Goal: Task Accomplishment & Management: Use online tool/utility

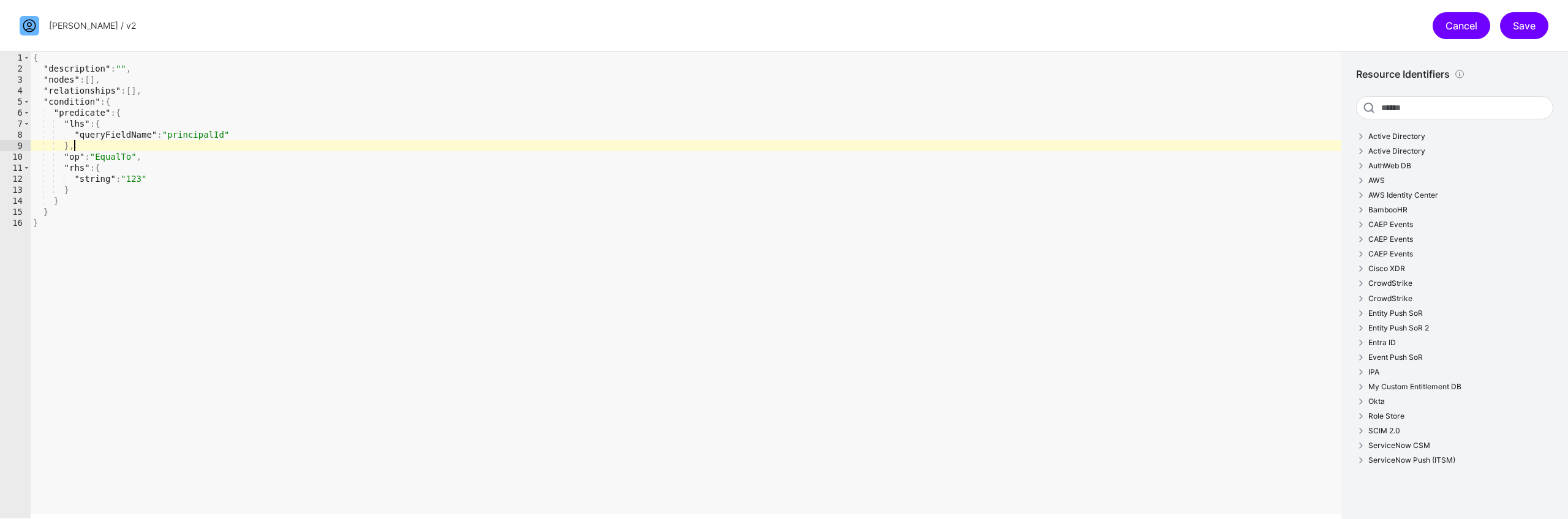
drag, startPoint x: 0, startPoint y: 0, endPoint x: 1464, endPoint y: 27, distance: 1464.2
click at [1464, 27] on link "Cancel" at bounding box center [1462, 26] width 58 height 27
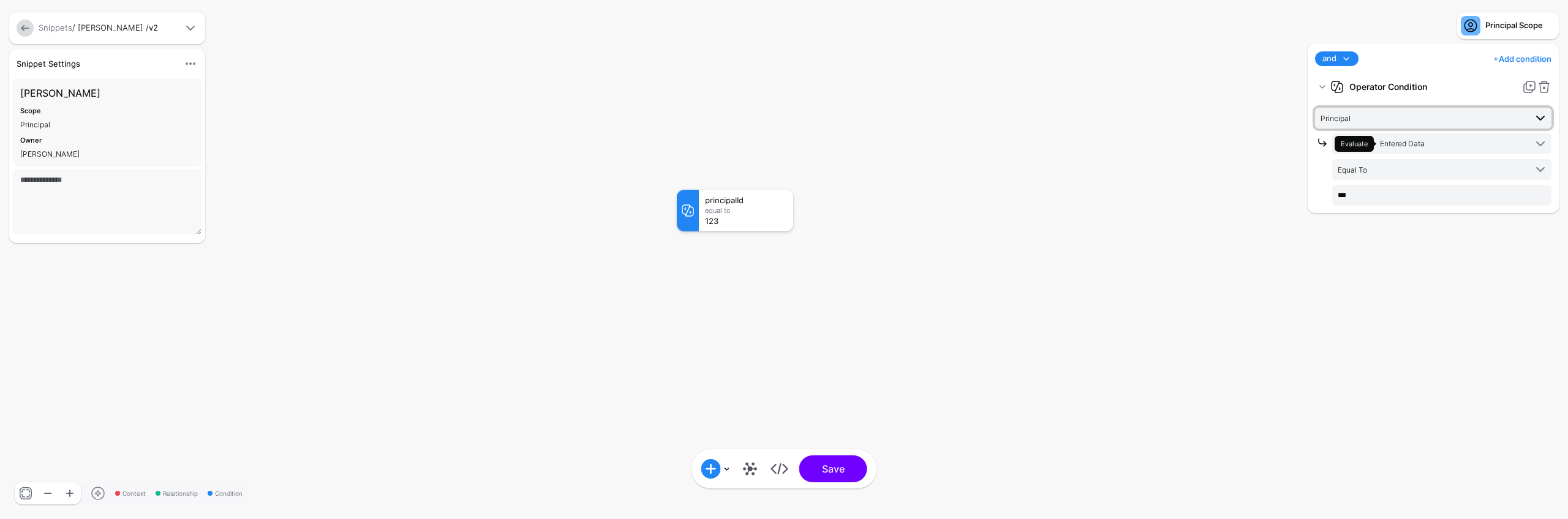
click at [1377, 120] on span "Principal" at bounding box center [1423, 117] width 205 height 13
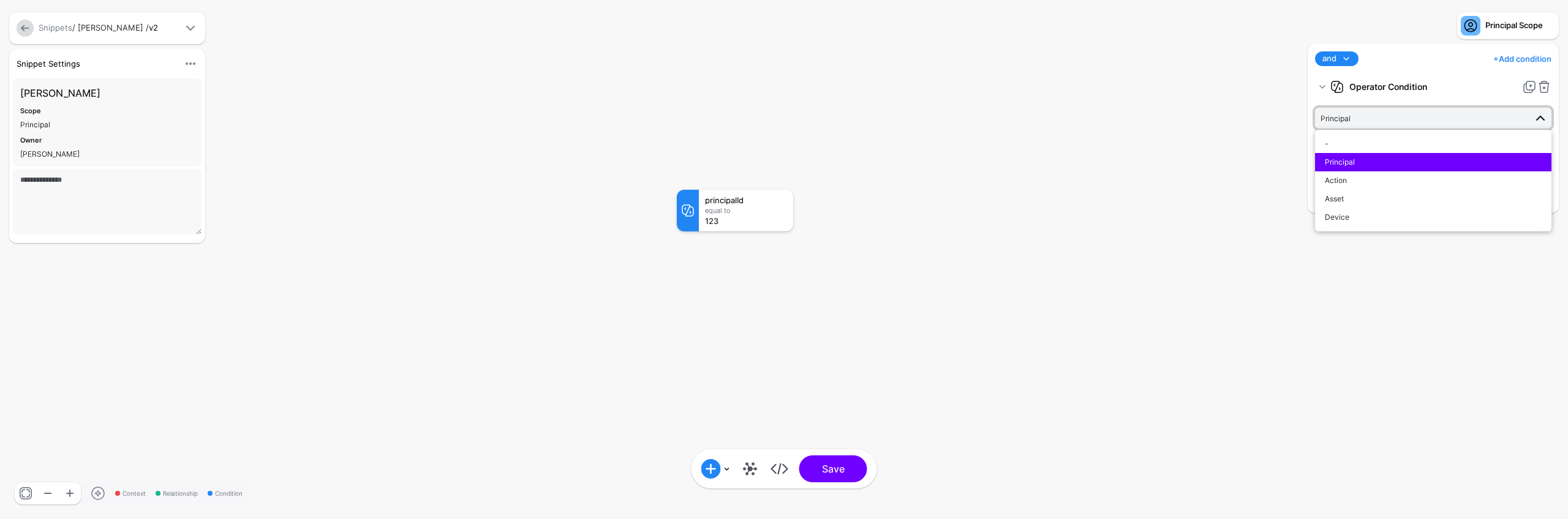
click at [1216, 180] on rect at bounding box center [664, 177] width 156766 height 51927
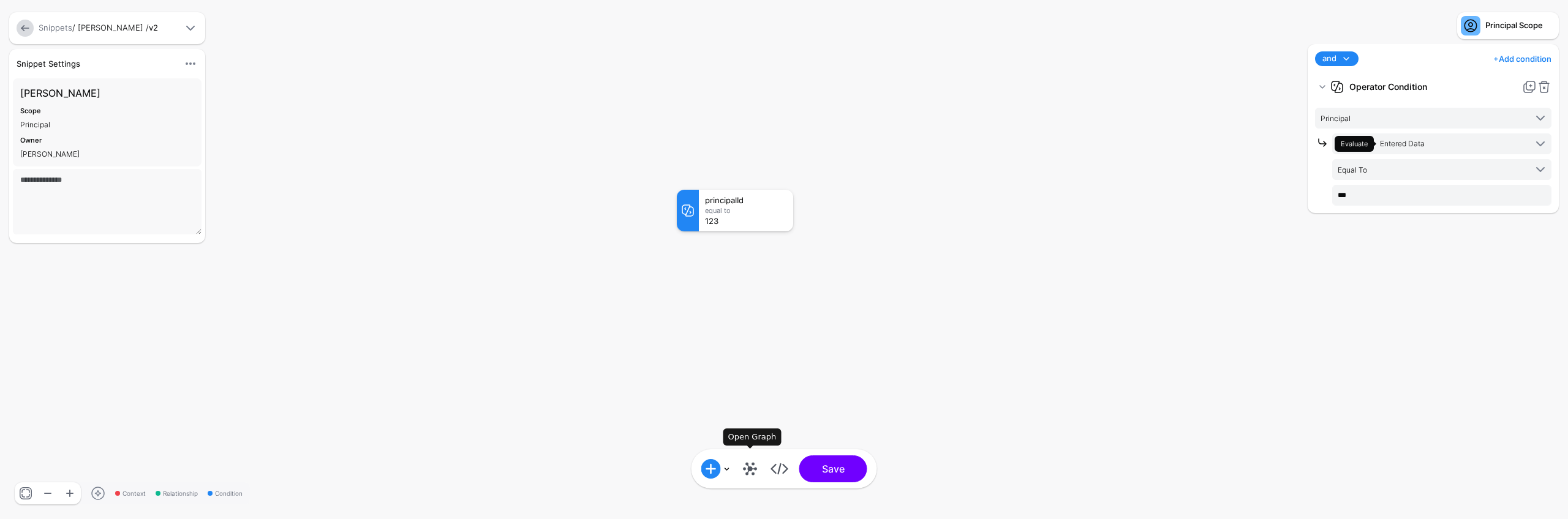
click at [750, 466] on link at bounding box center [750, 469] width 20 height 20
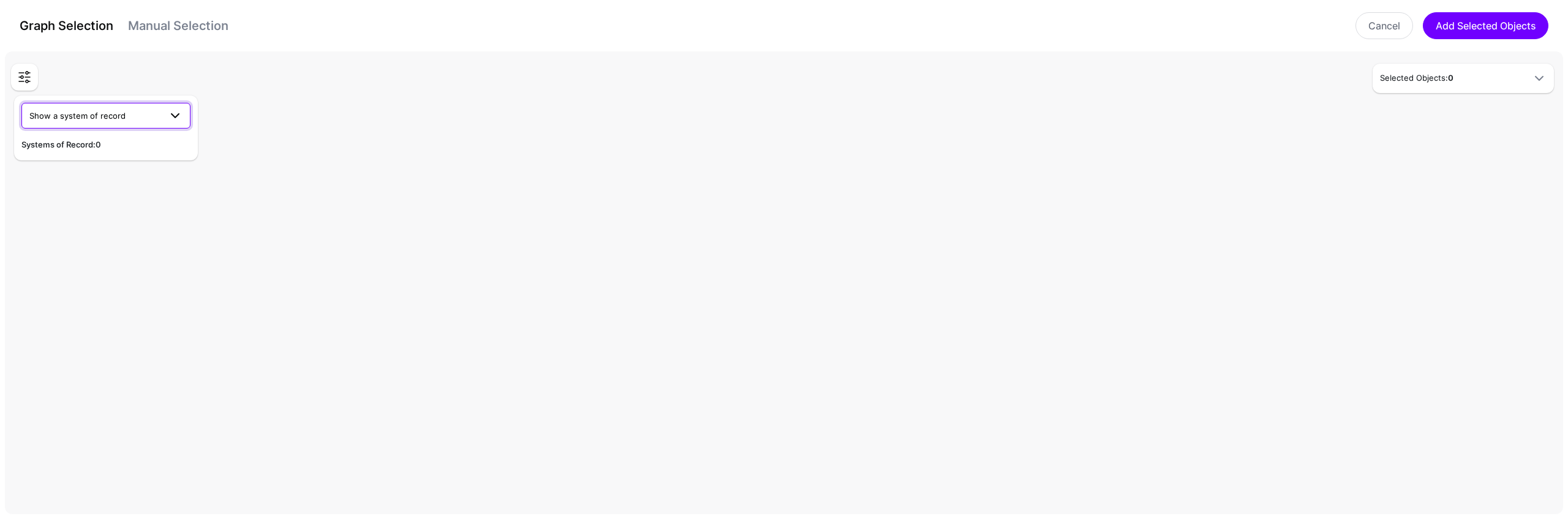
drag, startPoint x: 93, startPoint y: 113, endPoint x: 99, endPoint y: 122, distance: 10.8
click at [93, 113] on span "Show a system of record" at bounding box center [77, 116] width 96 height 10
click at [111, 147] on div "Active Directory" at bounding box center [106, 145] width 150 height 13
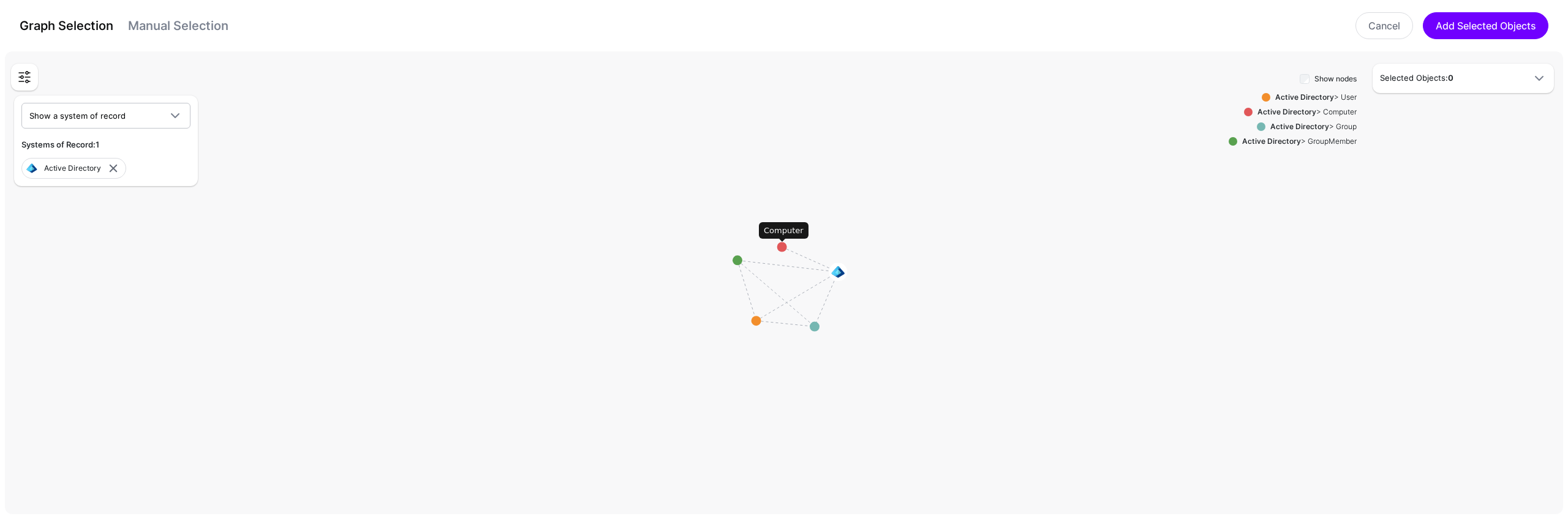
click at [784, 247] on circle at bounding box center [782, 247] width 10 height 10
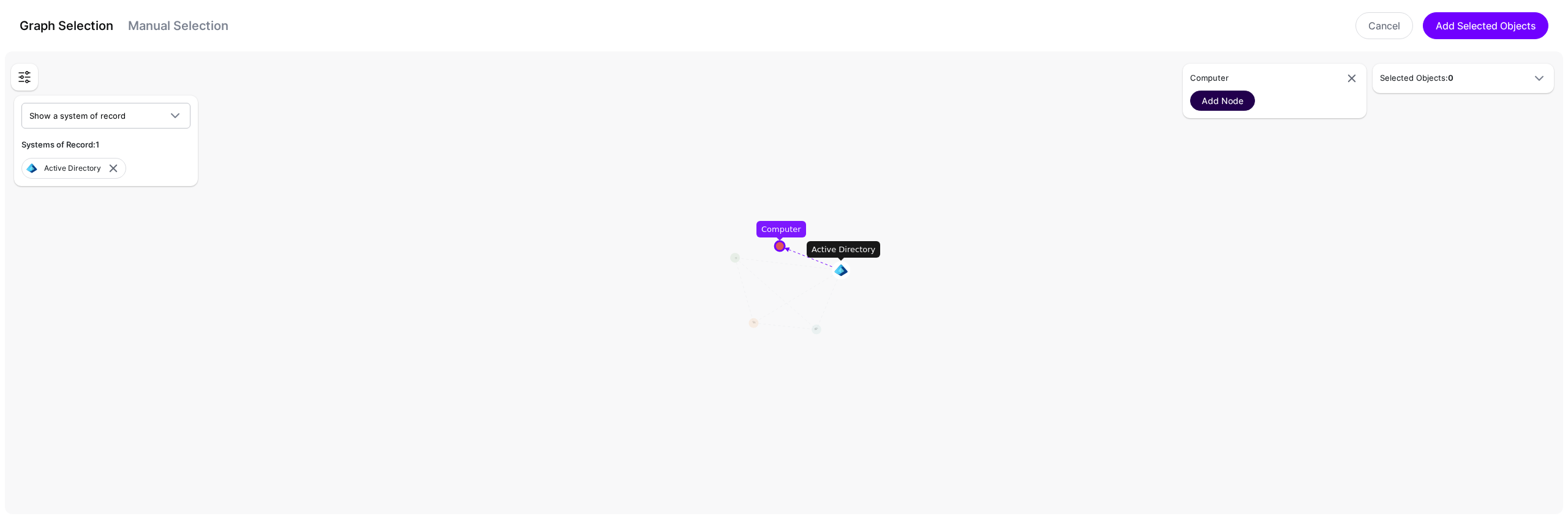
click at [1227, 103] on link "Add Node" at bounding box center [1222, 101] width 65 height 20
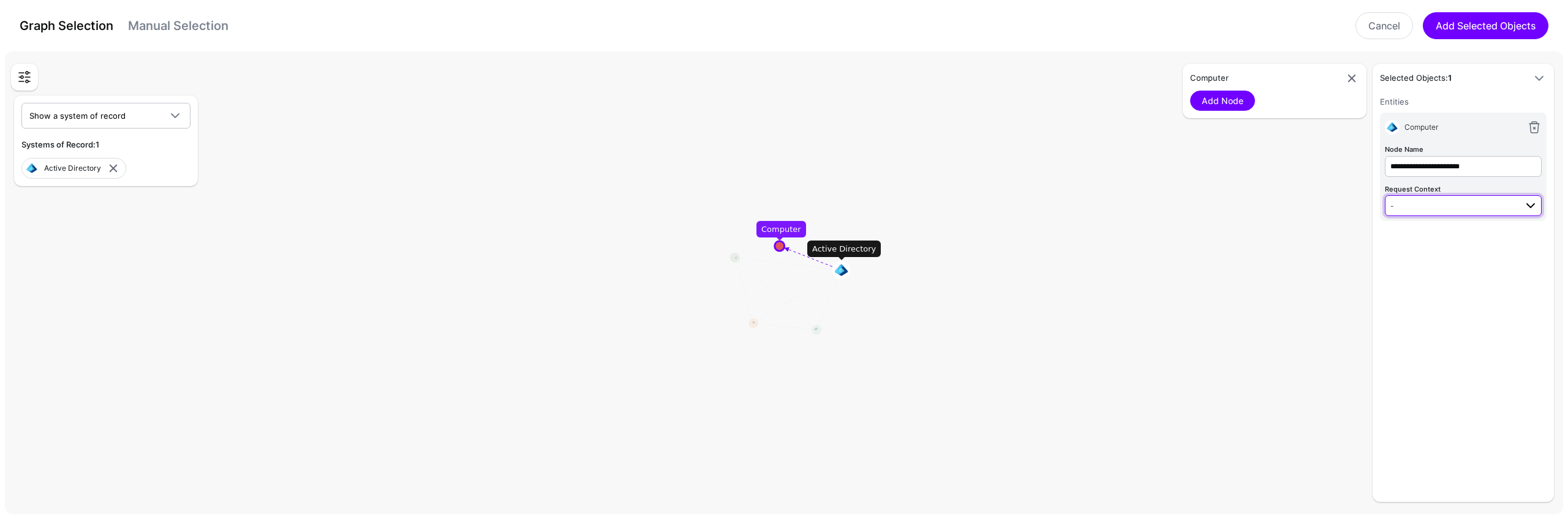
click at [1436, 206] on span "-" at bounding box center [1453, 205] width 125 height 13
drag, startPoint x: 654, startPoint y: 233, endPoint x: 1267, endPoint y: 27, distance: 646.7
click at [655, 233] on rect at bounding box center [788, 285] width 156766 height 46784
click at [1386, 21] on link "Cancel" at bounding box center [1384, 26] width 58 height 27
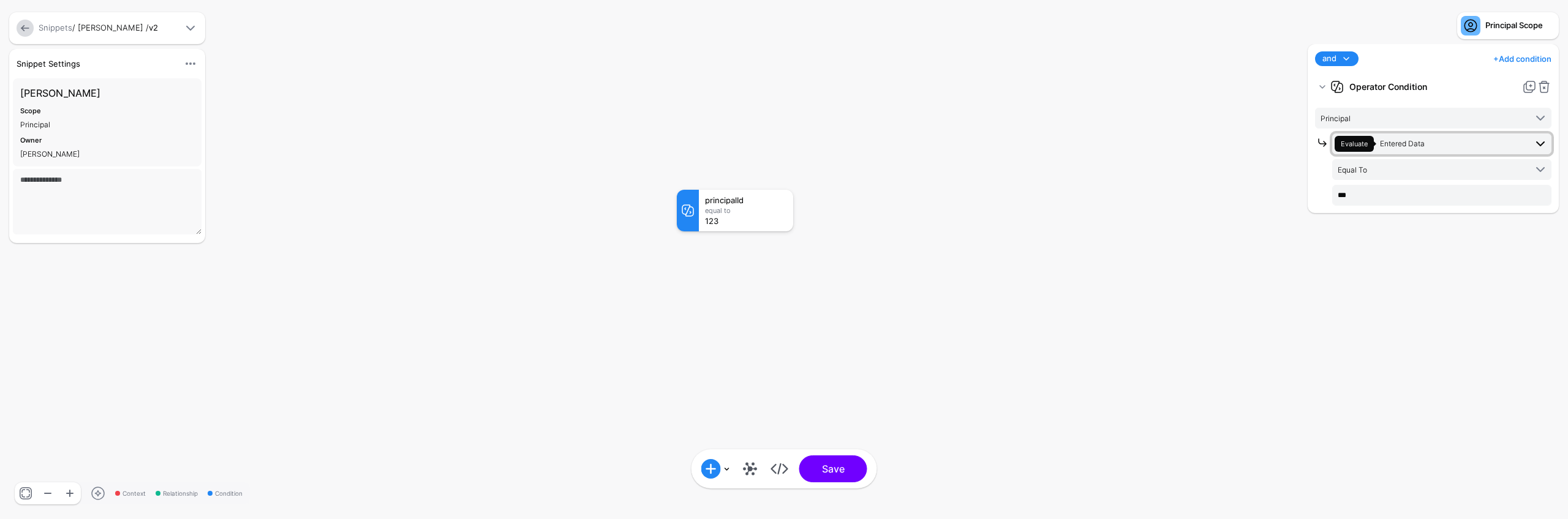
click at [1425, 144] on span "Evaluate Entered Data" at bounding box center [1430, 144] width 191 height 16
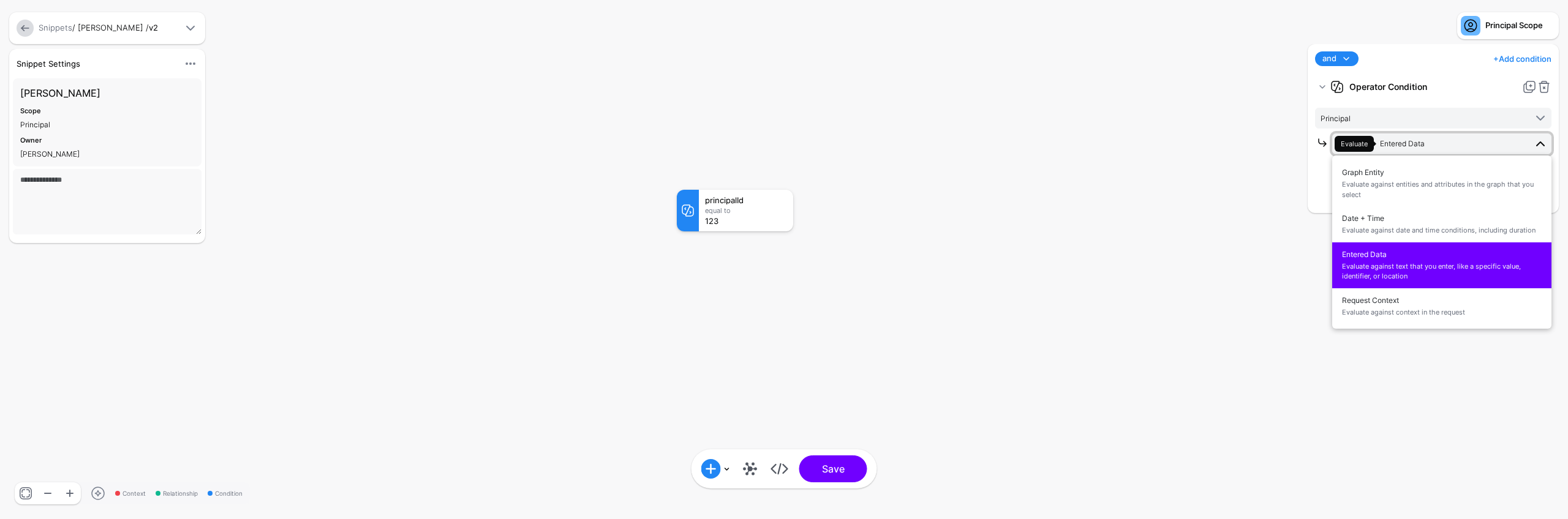
click at [1021, 245] on rect at bounding box center [664, 177] width 156766 height 51927
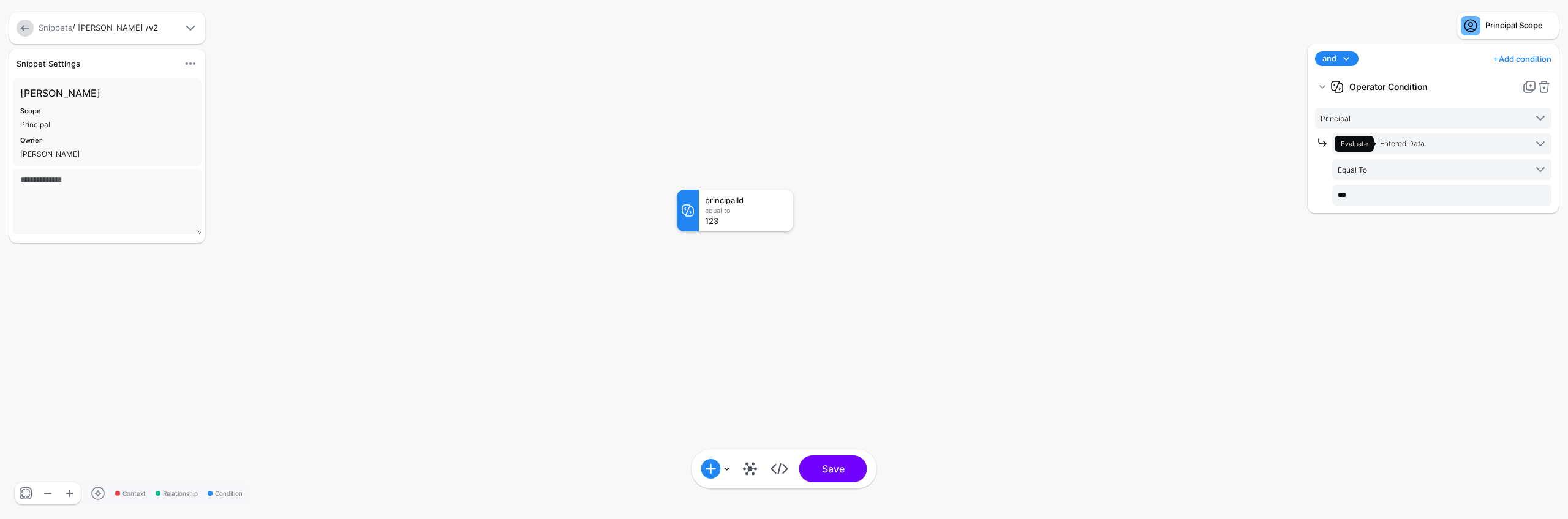
click at [1020, 233] on rect at bounding box center [664, 177] width 156766 height 51927
click at [1411, 143] on span "Entered Data" at bounding box center [1401, 144] width 45 height 9
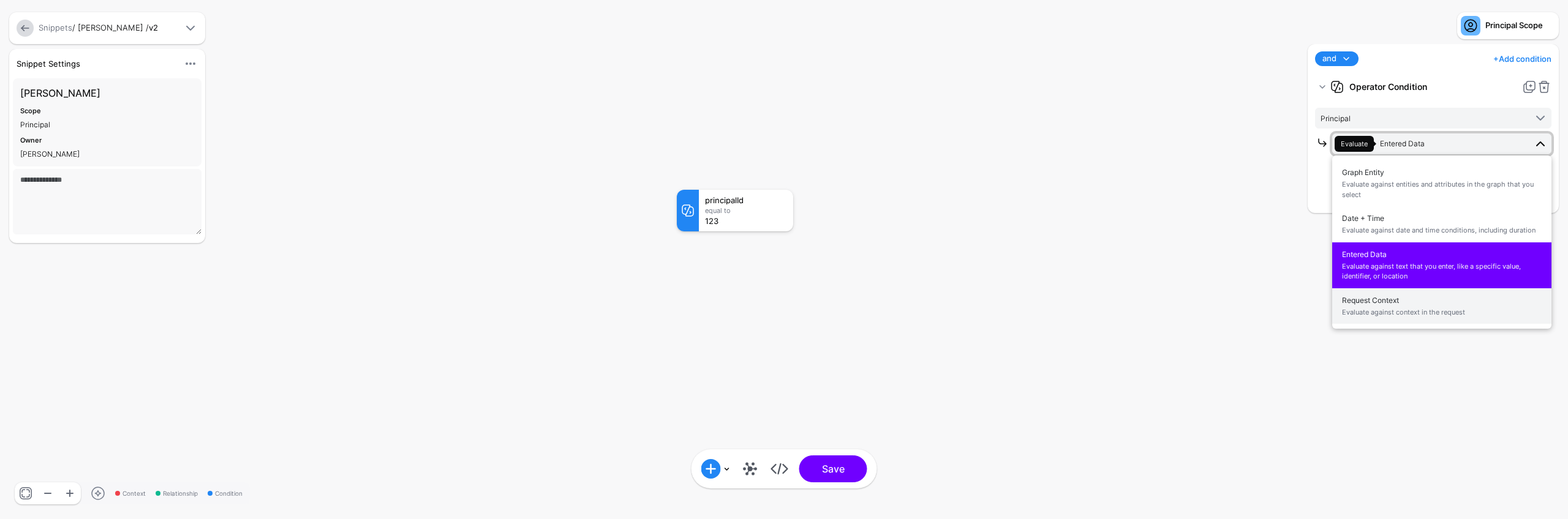
click at [1407, 298] on span "Request Context Evaluate against context in the request" at bounding box center [1441, 306] width 200 height 29
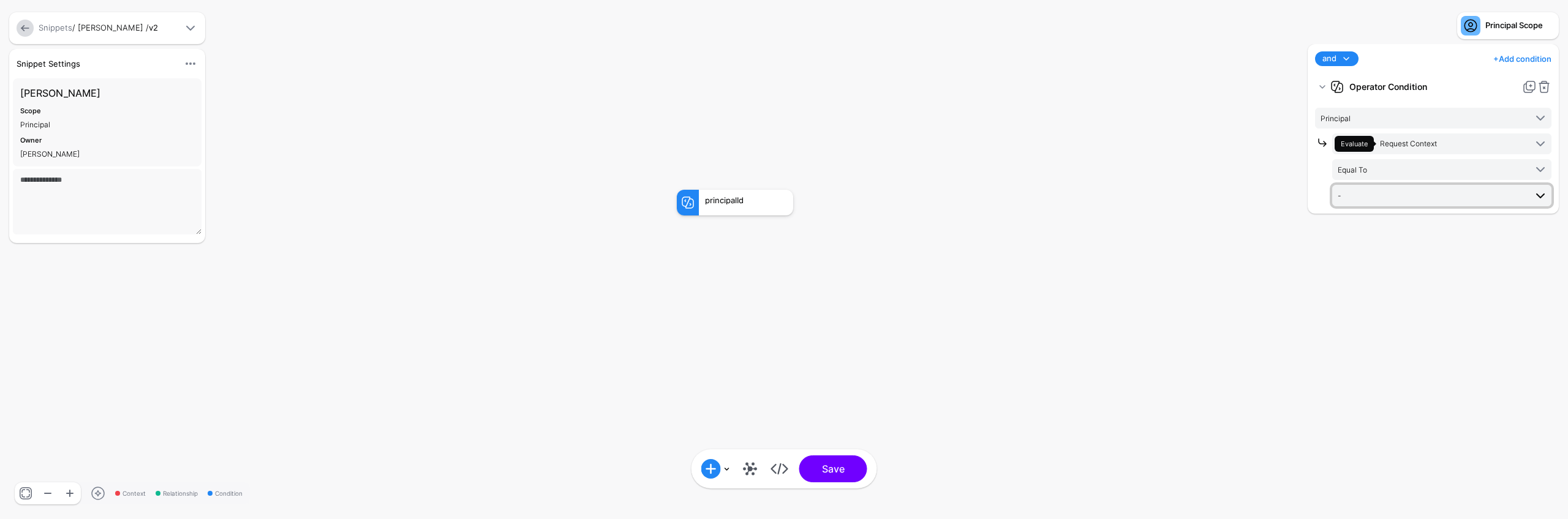
click at [1407, 197] on span "-" at bounding box center [1431, 195] width 188 height 13
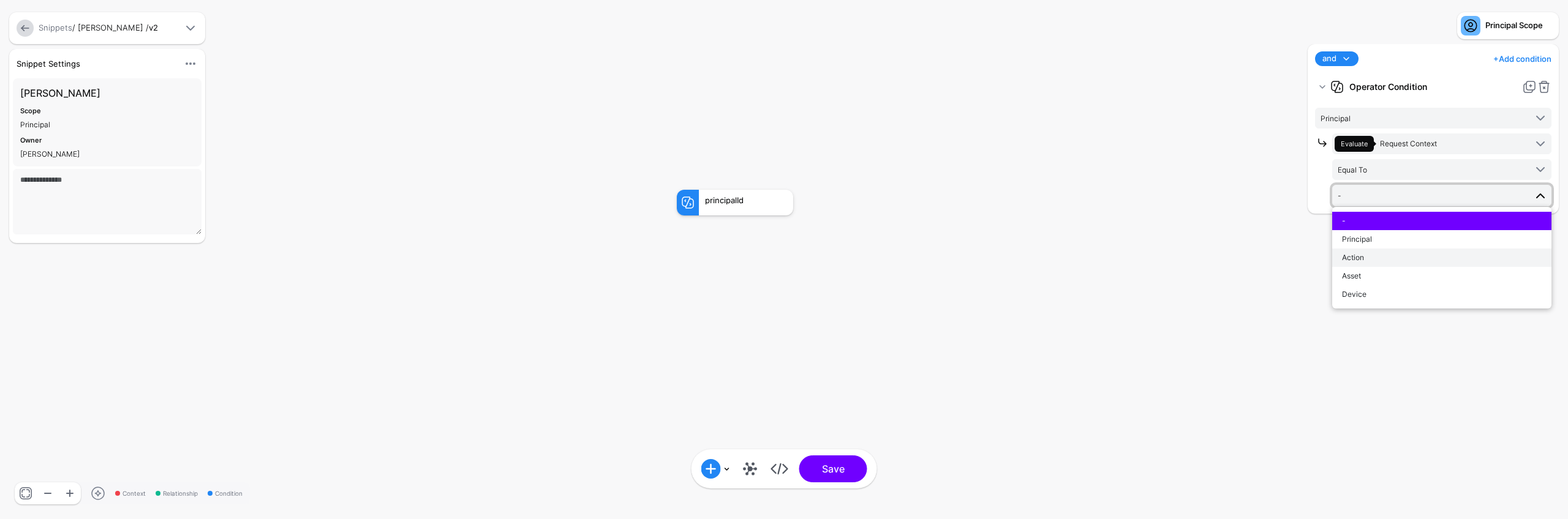
click at [1393, 254] on div "Action" at bounding box center [1441, 258] width 200 height 11
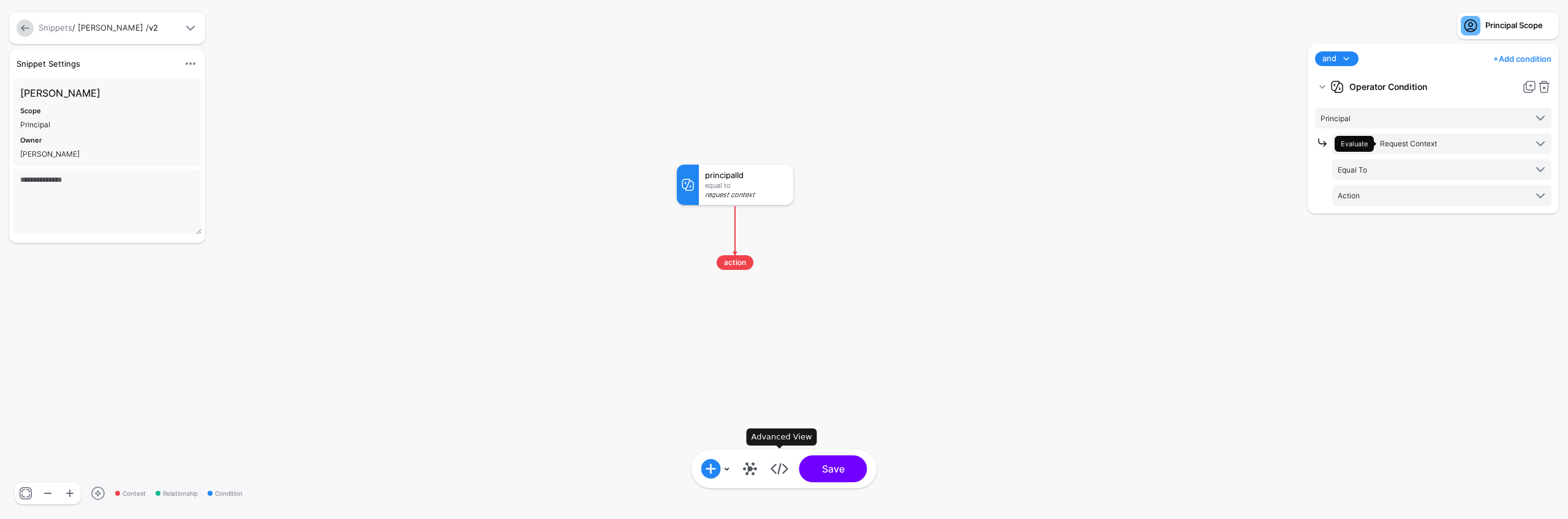
click at [782, 470] on link at bounding box center [779, 469] width 20 height 20
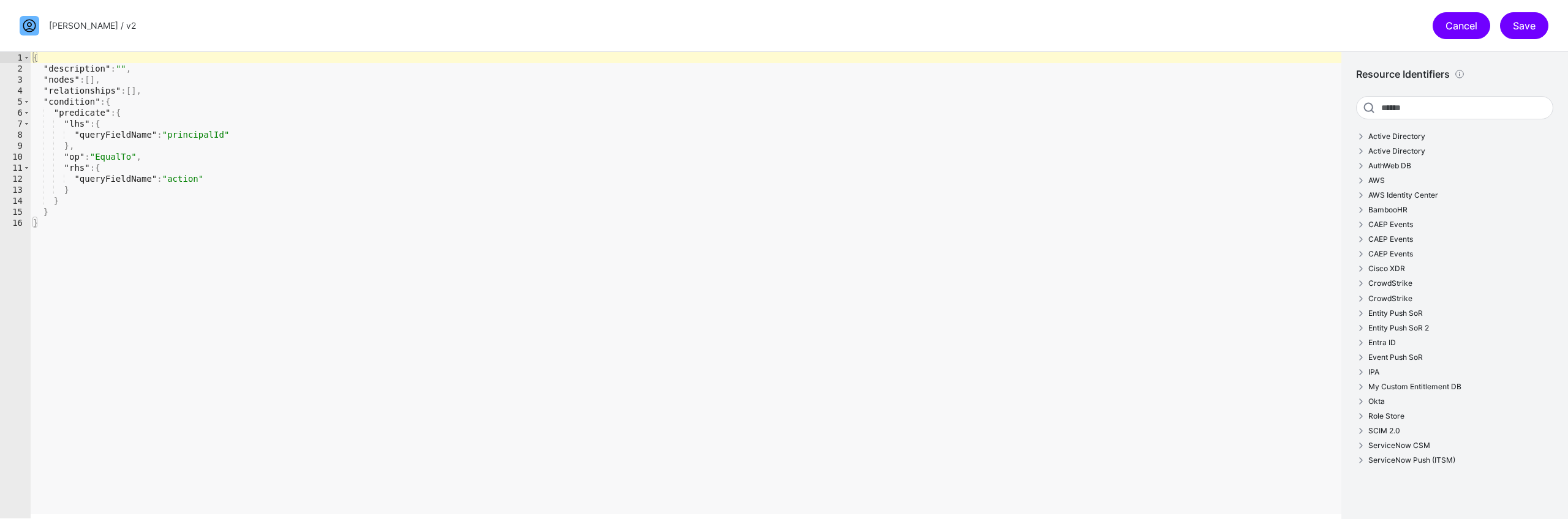
click at [1464, 27] on link "Cancel" at bounding box center [1462, 26] width 58 height 27
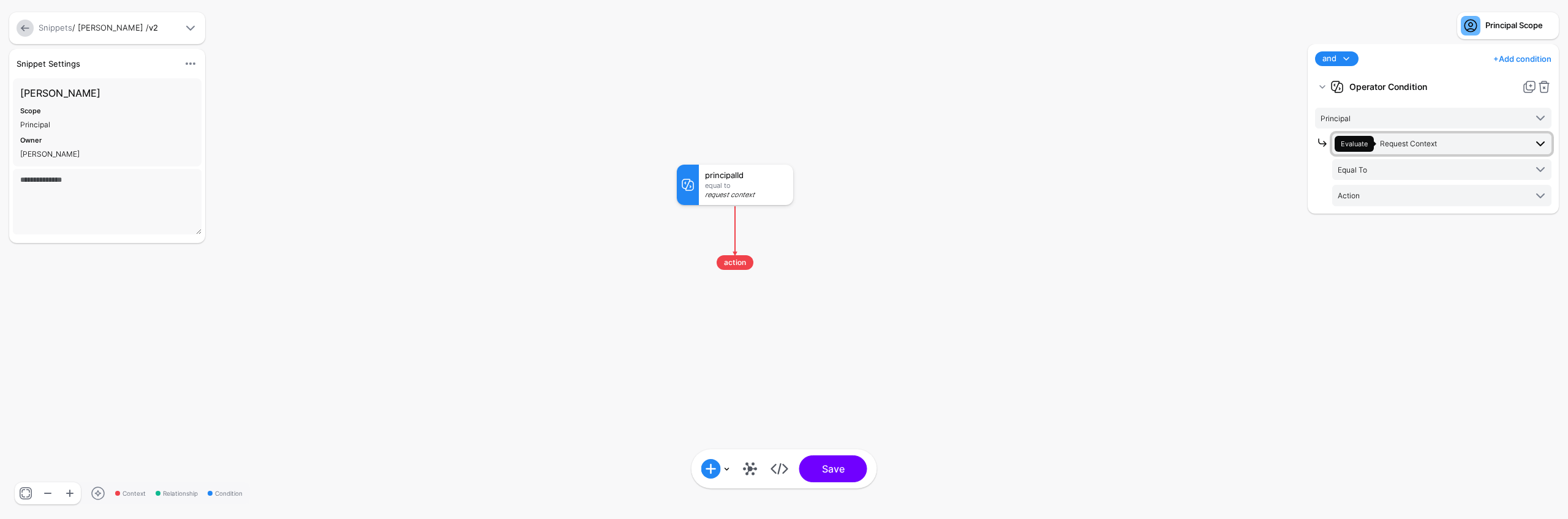
click at [1404, 143] on span "Request Context" at bounding box center [1408, 144] width 57 height 9
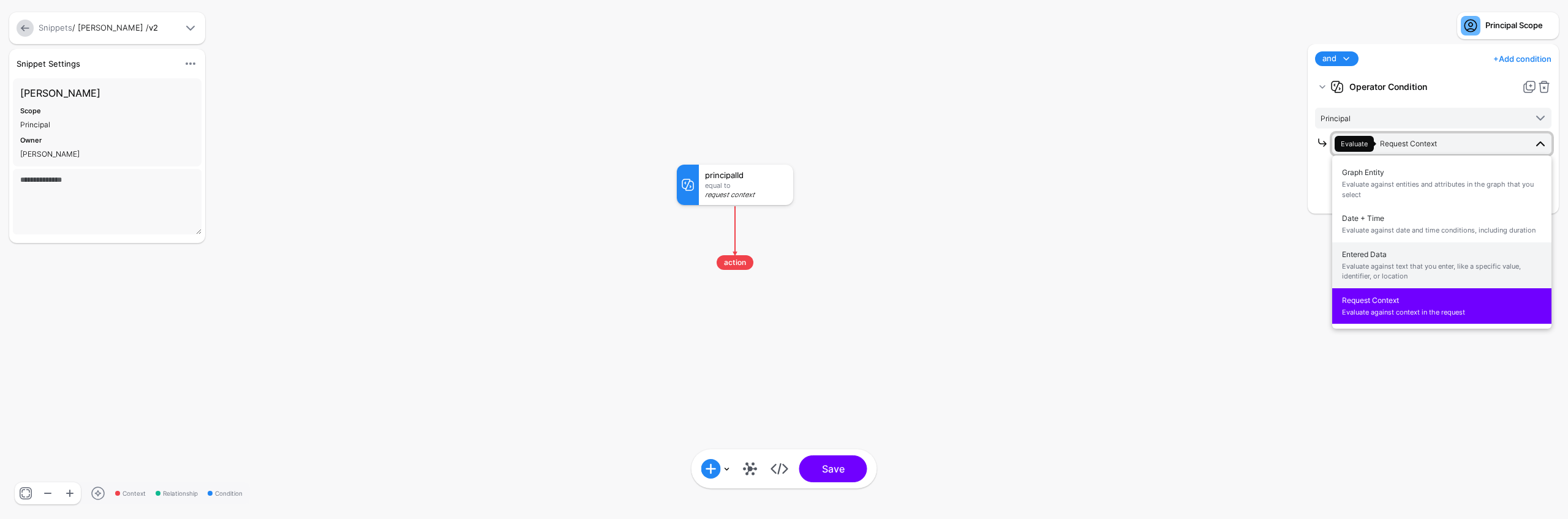
click at [1386, 258] on span "Entered Data Evaluate against text that you enter, like a specific value, ident…" at bounding box center [1441, 265] width 200 height 38
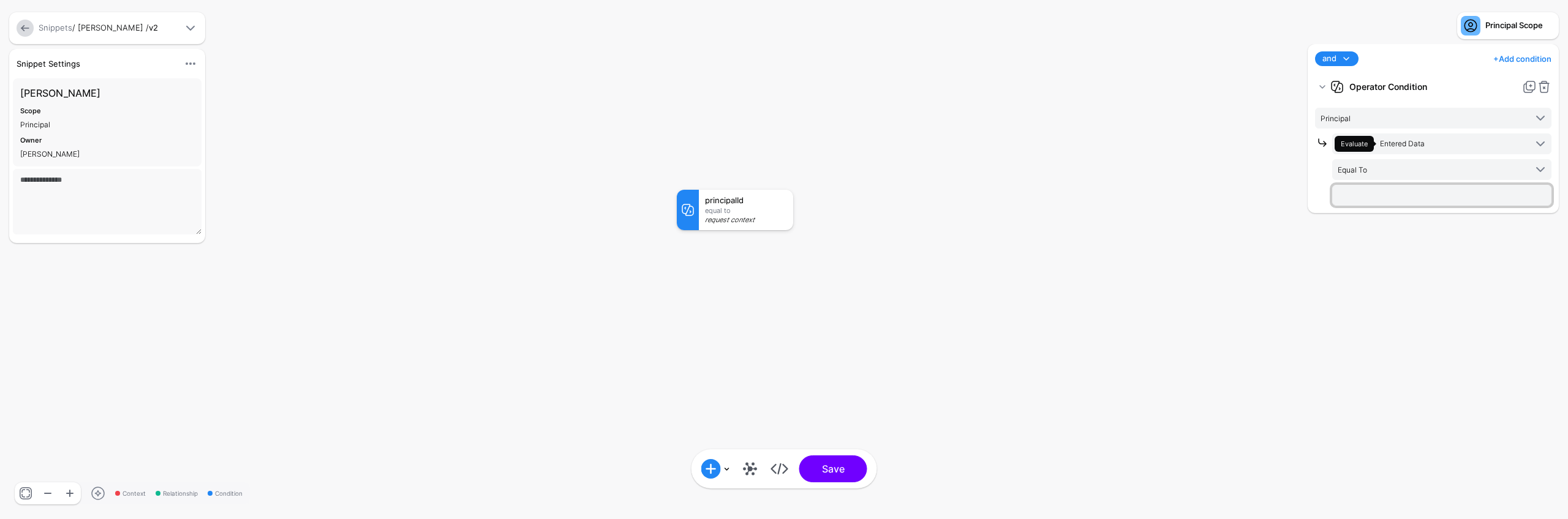
click at [1394, 197] on input "text" at bounding box center [1441, 195] width 219 height 21
click at [1122, 227] on rect at bounding box center [665, 178] width 156766 height 51927
click at [1356, 196] on input "text" at bounding box center [1441, 195] width 219 height 21
click at [1433, 145] on span "Evaluate Entered Data" at bounding box center [1430, 144] width 191 height 16
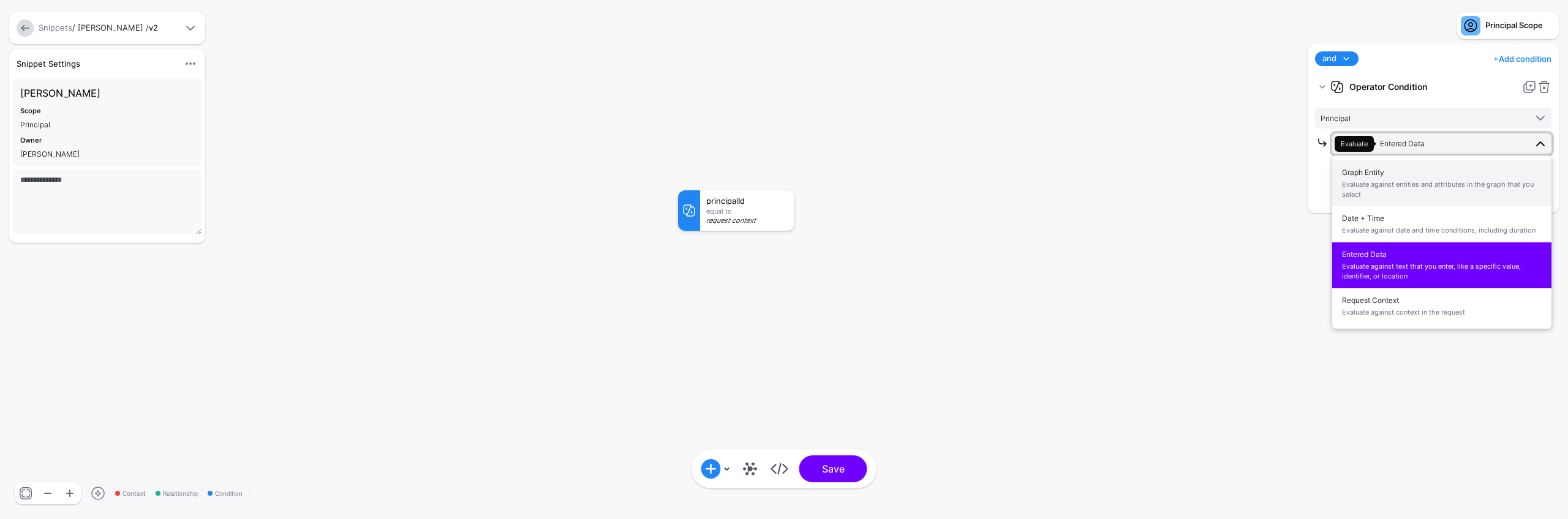
click at [1415, 182] on span "Evaluate against entities and attributes in the graph that you select" at bounding box center [1441, 189] width 200 height 20
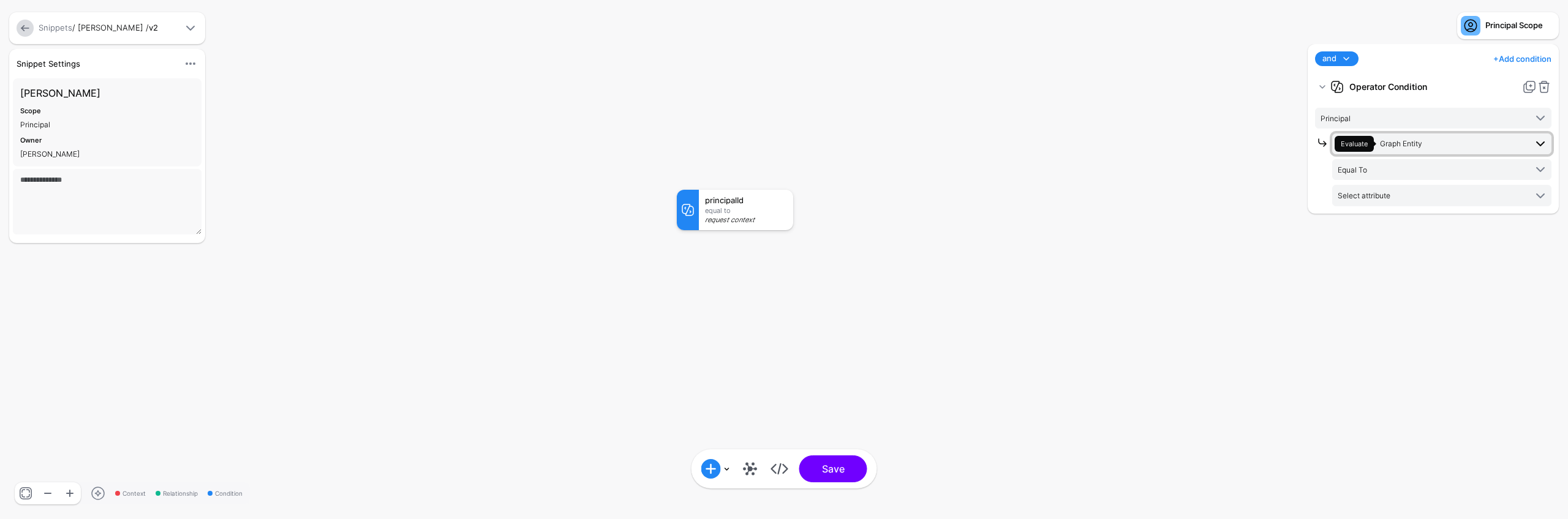
click at [1427, 145] on span "Evaluate Graph Entity" at bounding box center [1430, 144] width 191 height 16
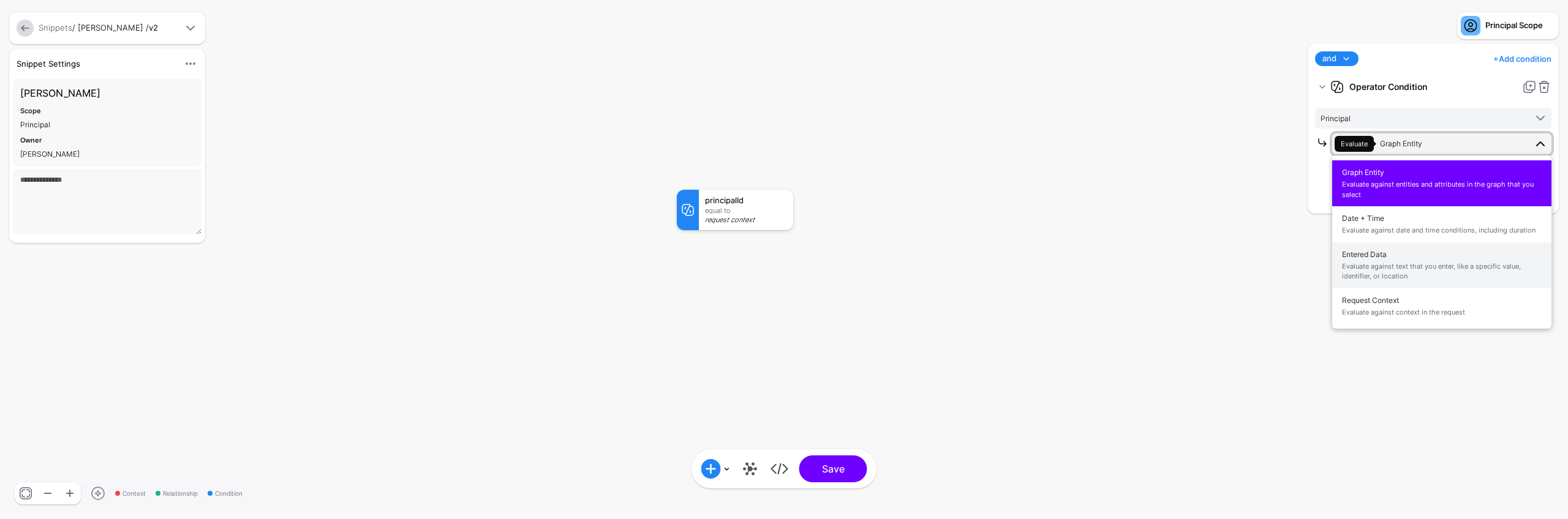
click at [1404, 275] on span "Evaluate against text that you enter, like a specific value, identifier, or loc…" at bounding box center [1441, 272] width 200 height 20
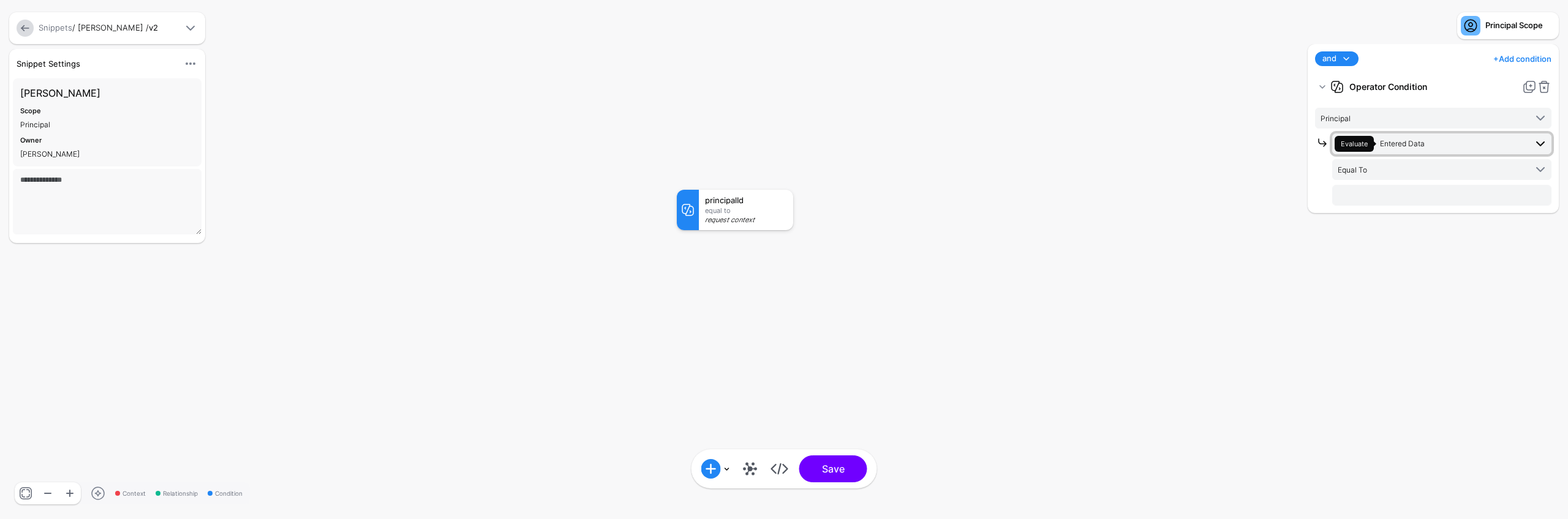
click at [1408, 146] on span "Entered Data" at bounding box center [1401, 144] width 45 height 9
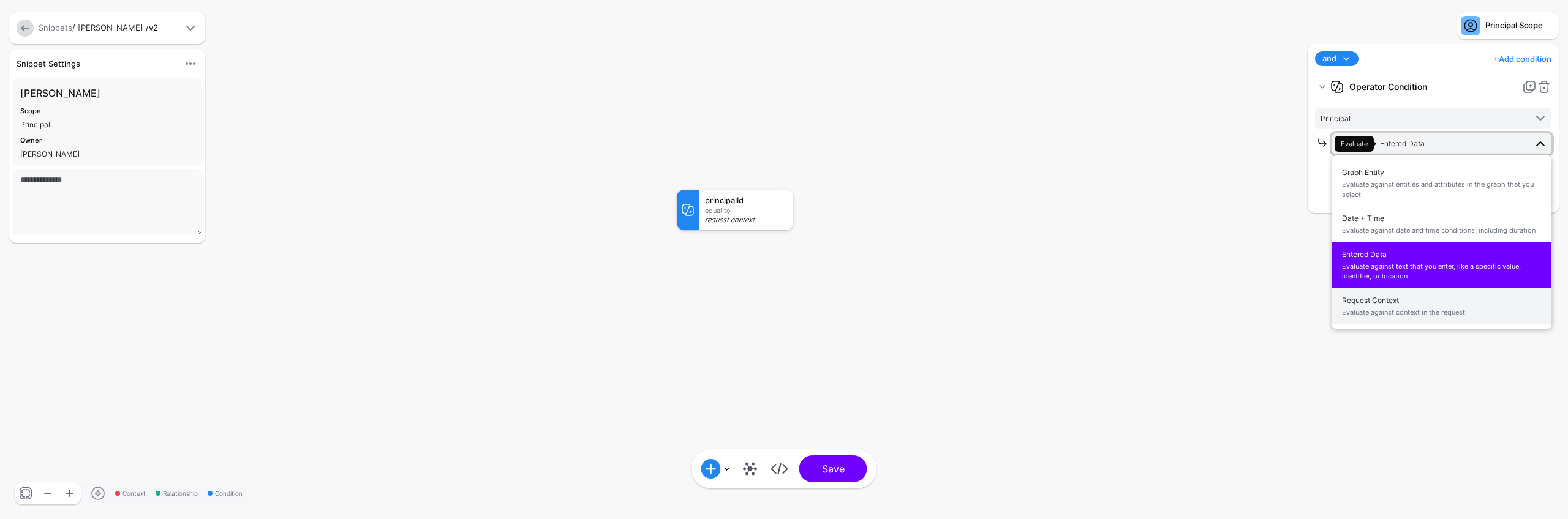
click at [1408, 305] on span "Request Context Evaluate against context in the request" at bounding box center [1441, 306] width 200 height 29
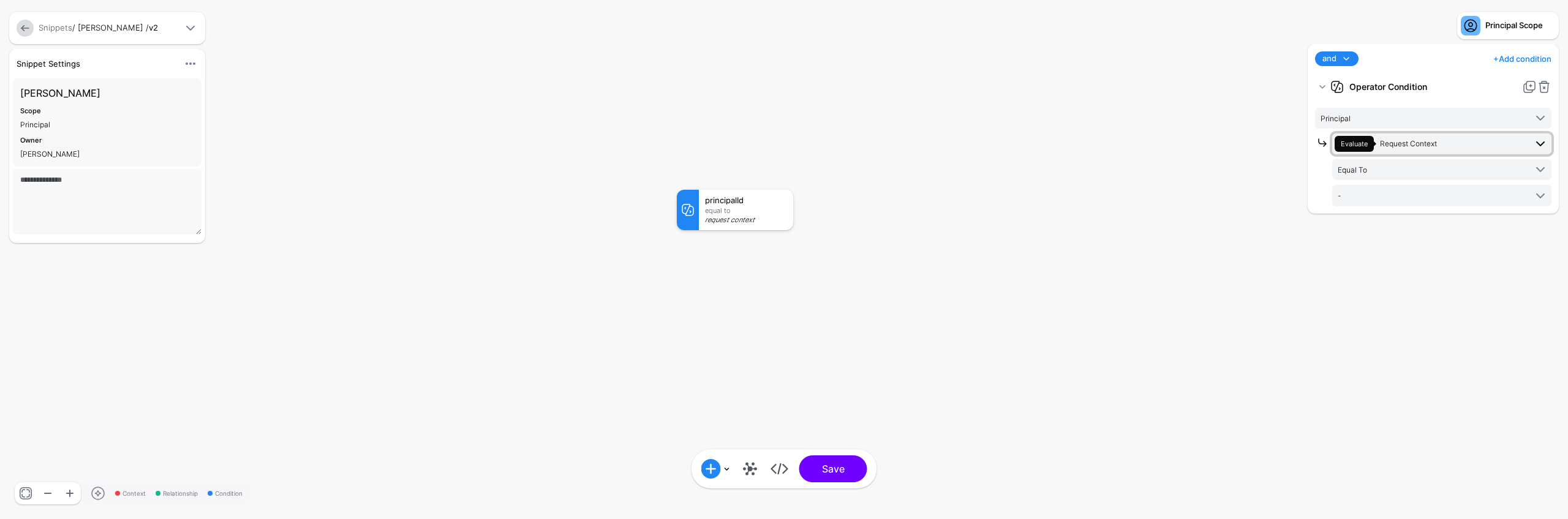
click at [1418, 148] on span "Request Context" at bounding box center [1408, 144] width 57 height 9
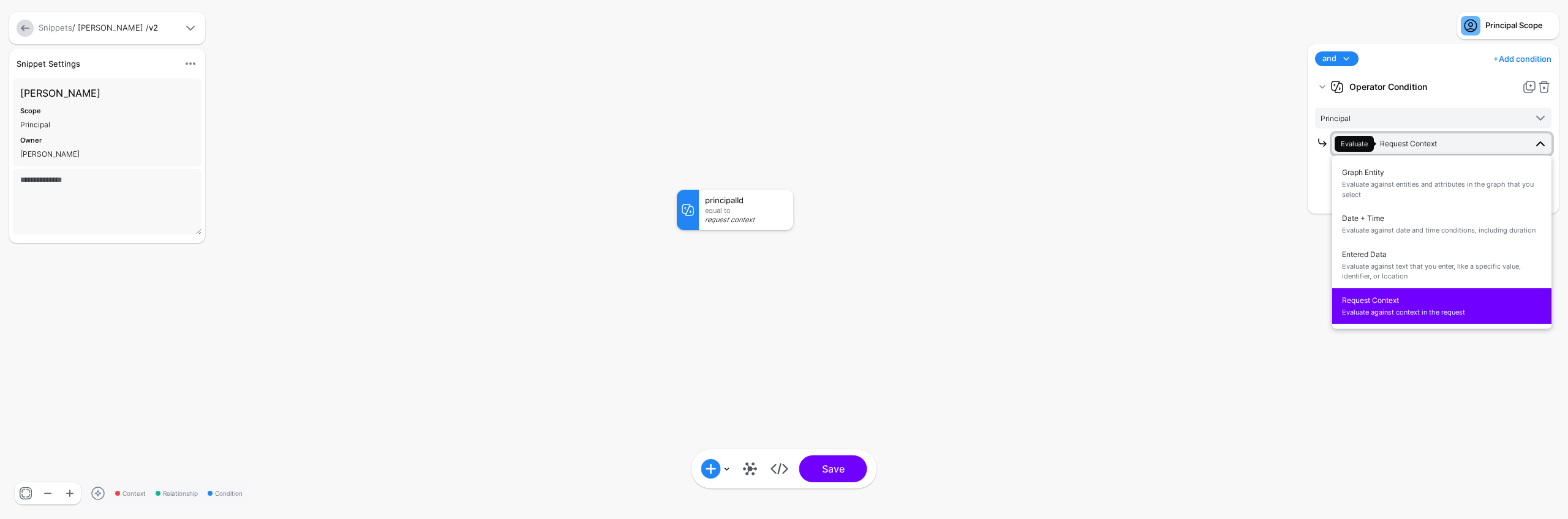
click at [1281, 205] on rect at bounding box center [664, 177] width 156766 height 51927
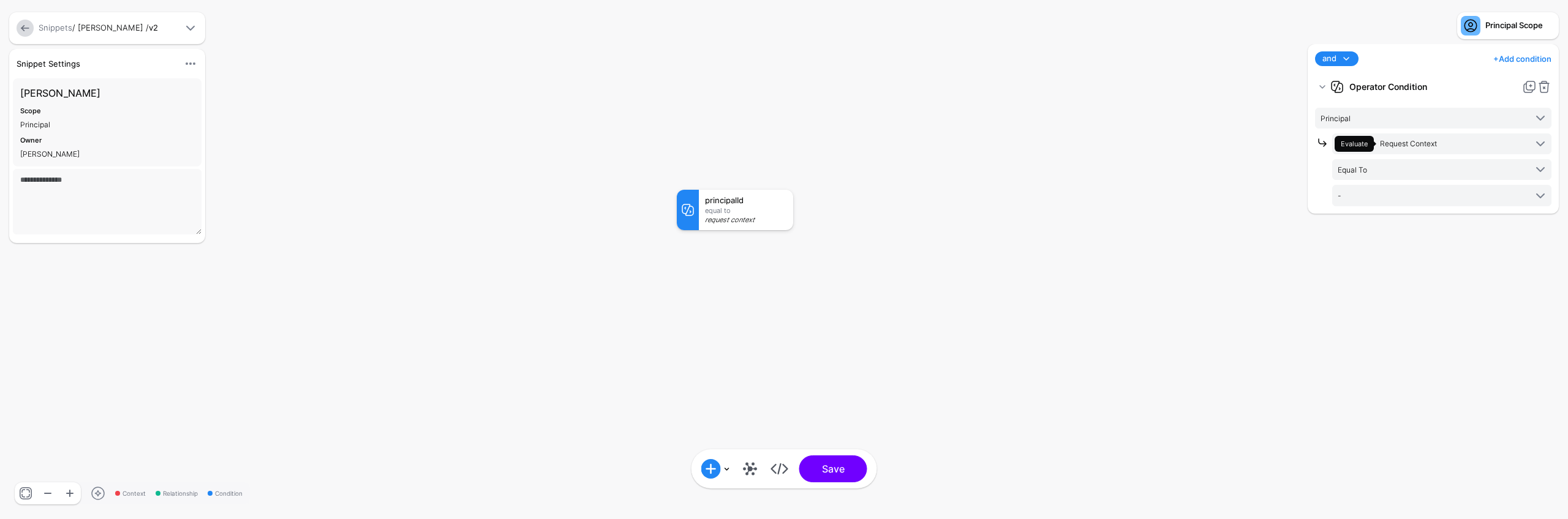
click at [1314, 187] on div at bounding box center [1323, 170] width 17 height 72
click at [1378, 176] on span "Equal To" at bounding box center [1442, 169] width 210 height 15
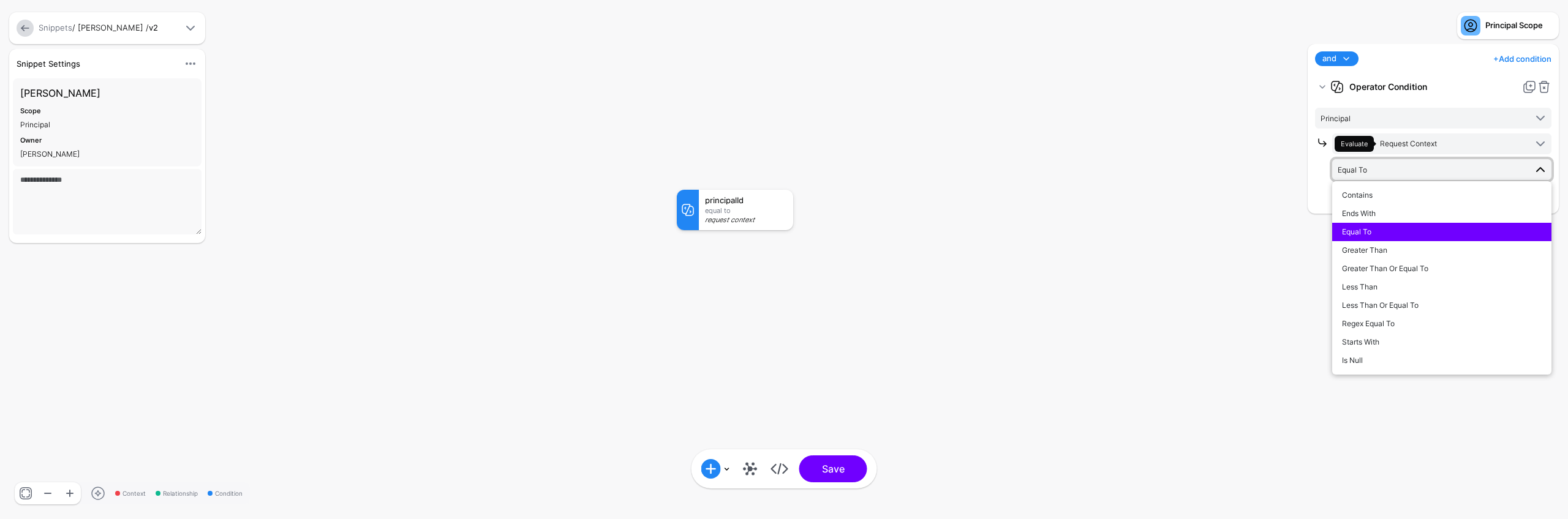
click at [1297, 181] on rect at bounding box center [664, 177] width 156766 height 51927
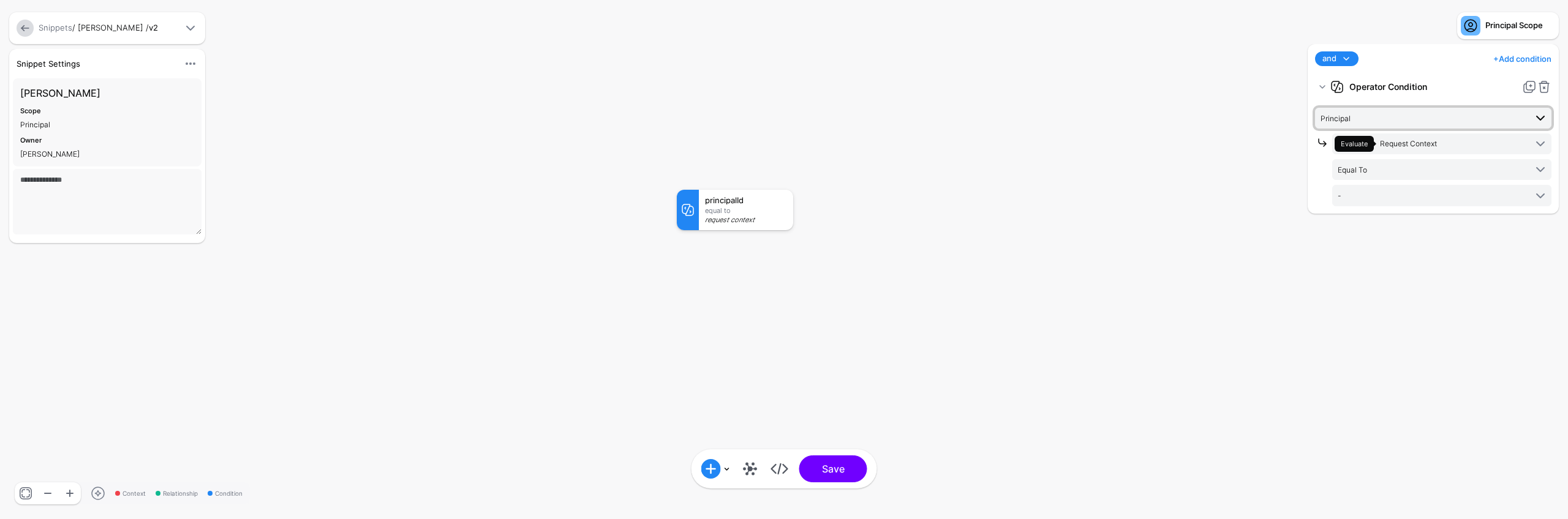
click at [1395, 121] on span "Principal" at bounding box center [1423, 117] width 205 height 13
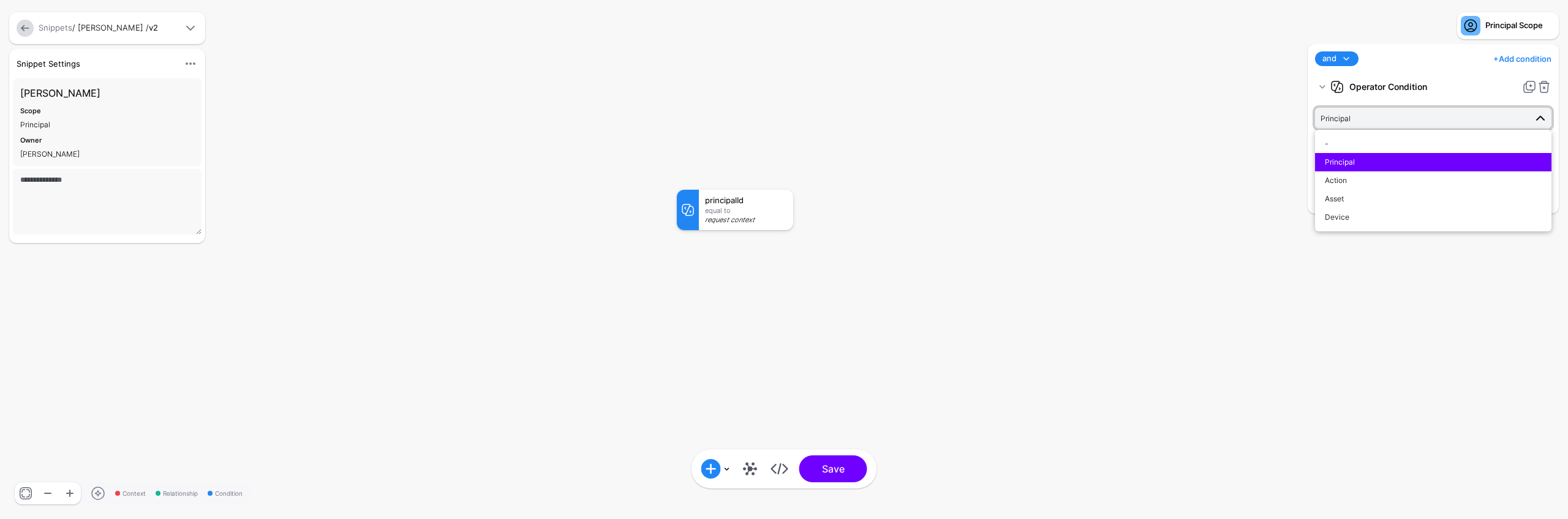
click at [1156, 214] on rect at bounding box center [664, 177] width 156766 height 51927
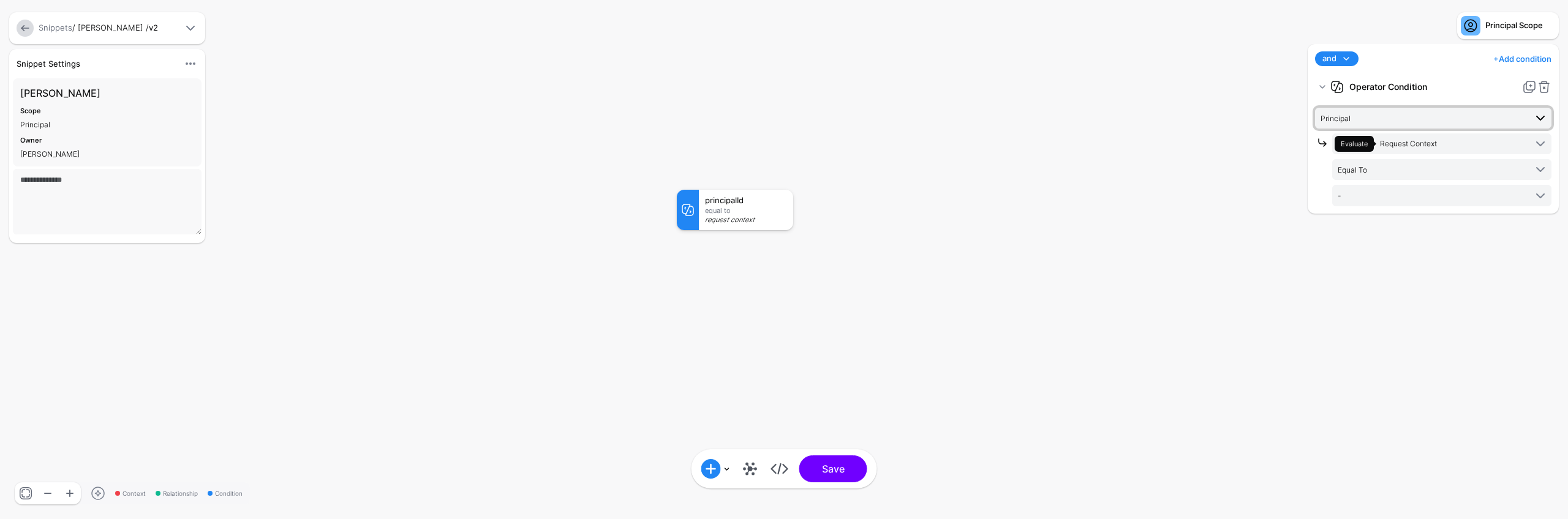
click at [1415, 114] on span "Principal" at bounding box center [1423, 117] width 205 height 13
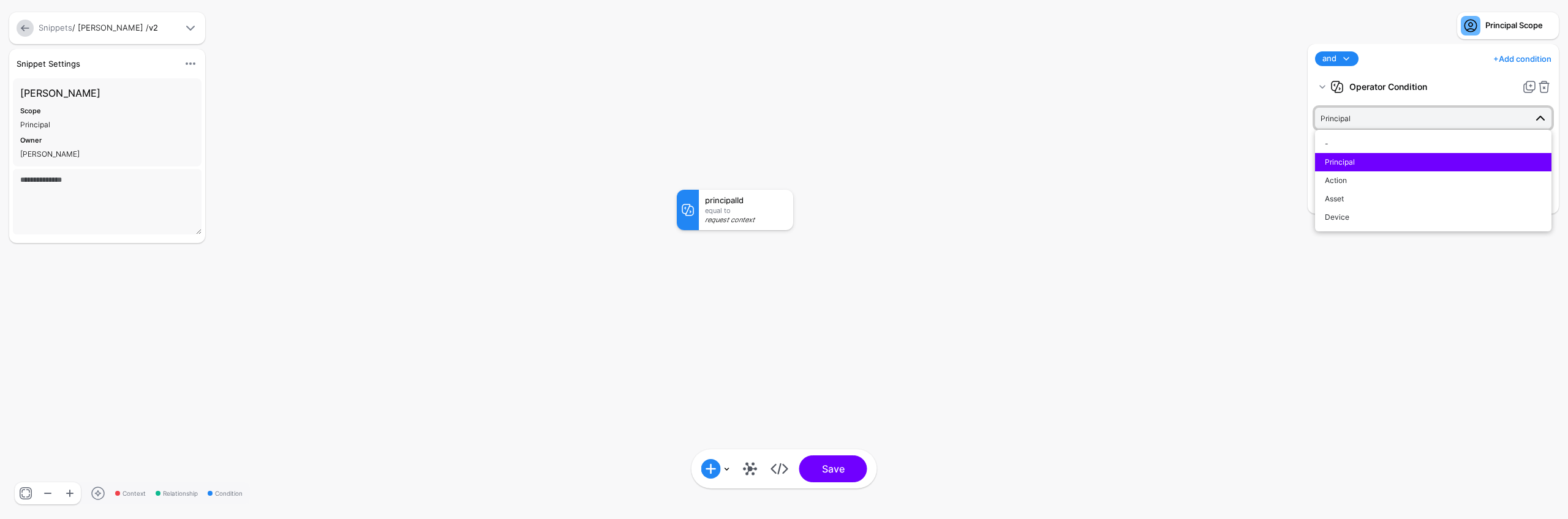
click at [1235, 175] on rect at bounding box center [664, 177] width 156766 height 51927
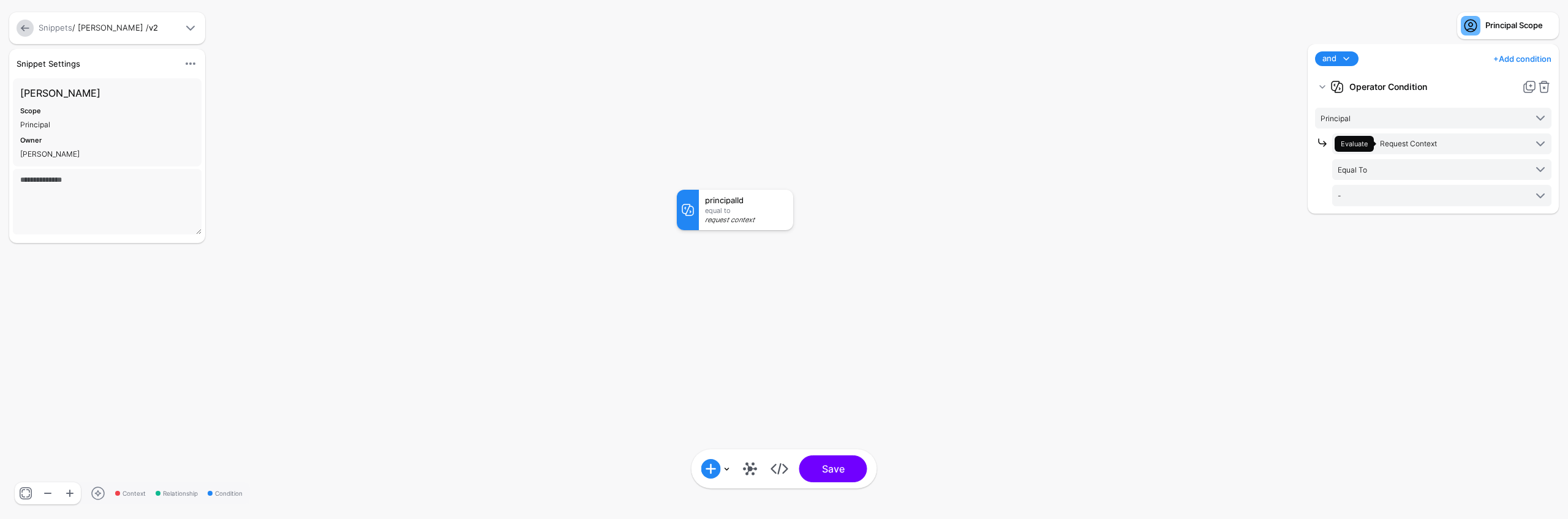
click at [1516, 61] on link "+ Add condition" at bounding box center [1522, 59] width 58 height 20
drag, startPoint x: 1486, startPoint y: 134, endPoint x: 1480, endPoint y: 123, distance: 12.5
click at [1485, 134] on div "Time Condition" at bounding box center [1496, 134] width 94 height 11
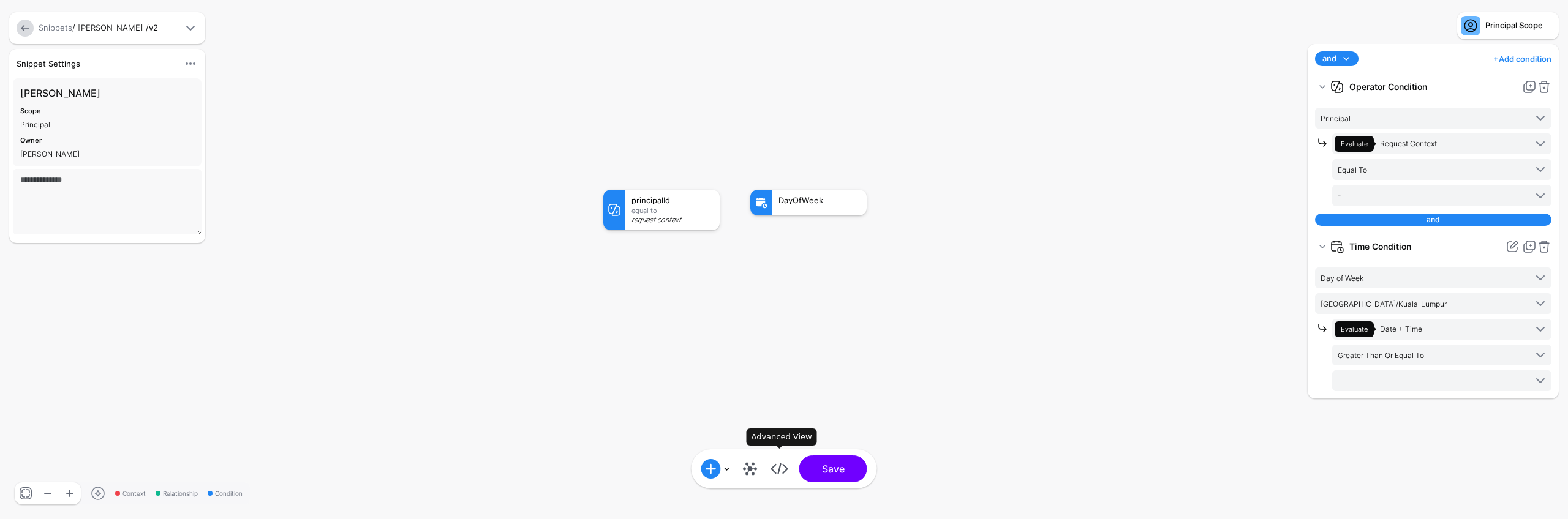
click at [780, 468] on link at bounding box center [779, 469] width 20 height 20
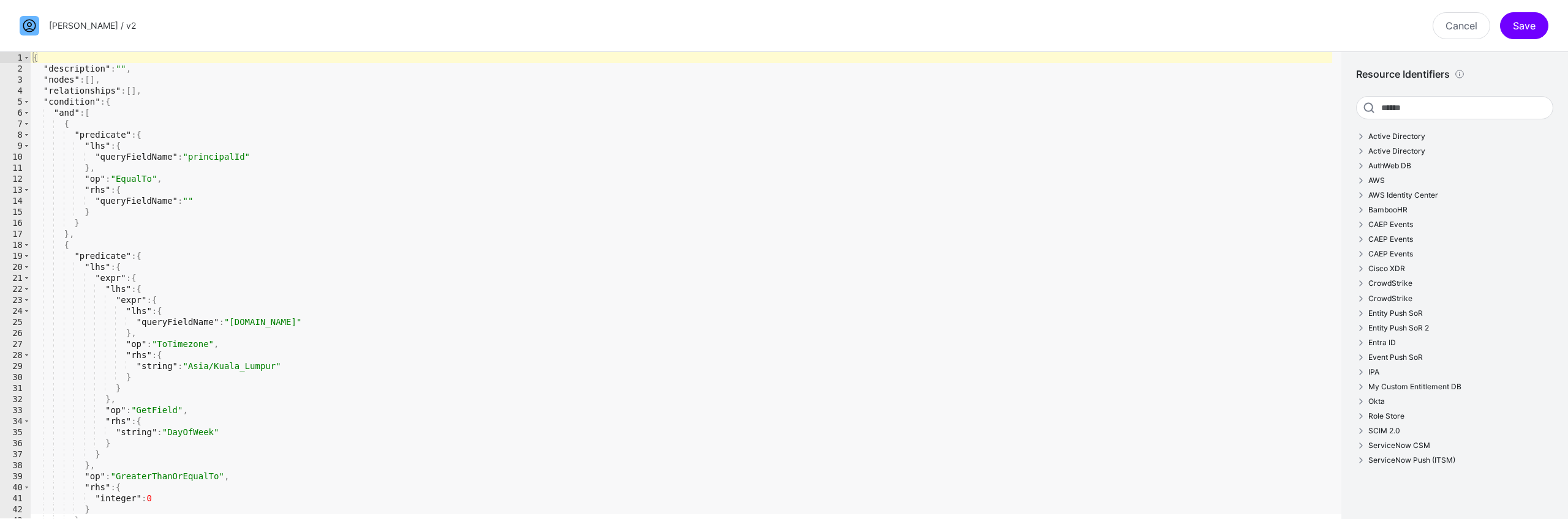
click at [896, 355] on div "{ "description" : "" , "nodes" : [ ] , "relationships" : [ ] , "condition" : { …" at bounding box center [681, 296] width 1301 height 488
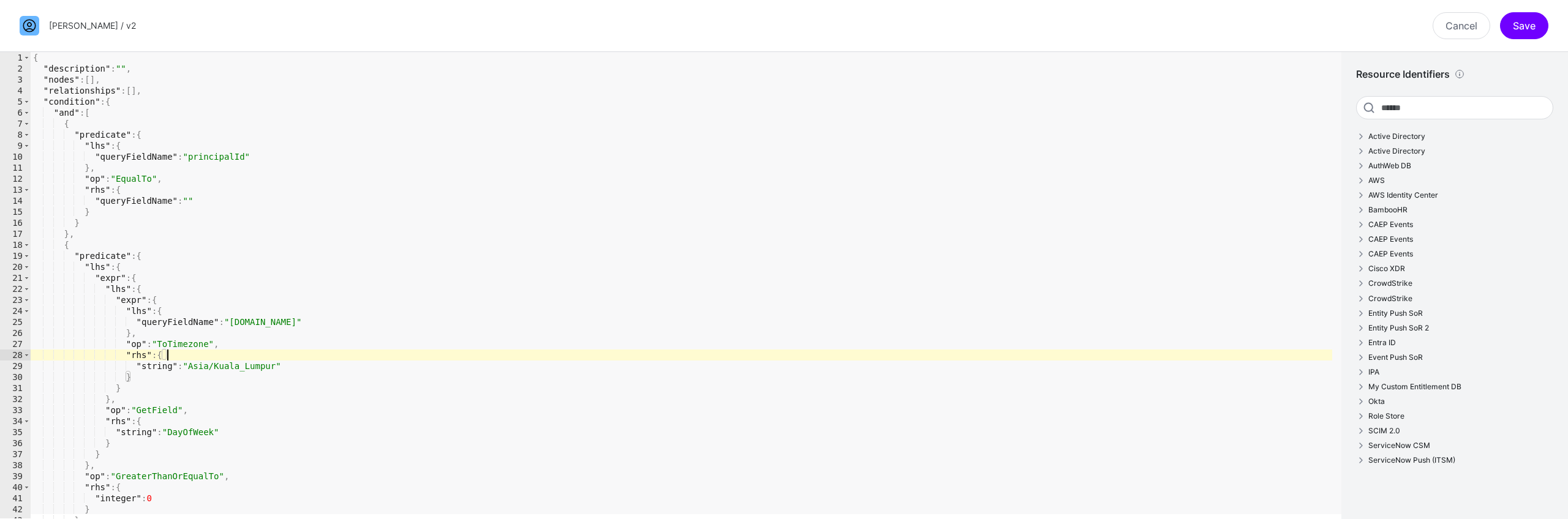
click at [910, 361] on div "{ "description" : "" , "nodes" : [ ] , "relationships" : [ ] , "condition" : { …" at bounding box center [681, 296] width 1301 height 488
type textarea "**********"
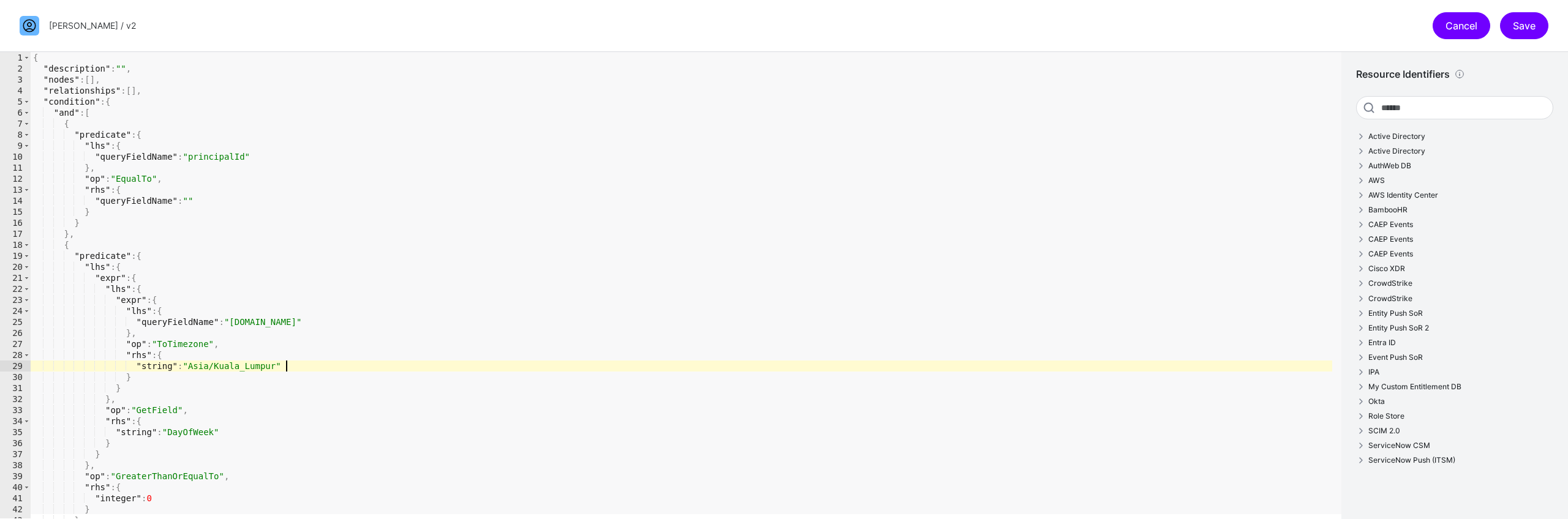
click at [1453, 27] on link "Cancel" at bounding box center [1462, 26] width 58 height 27
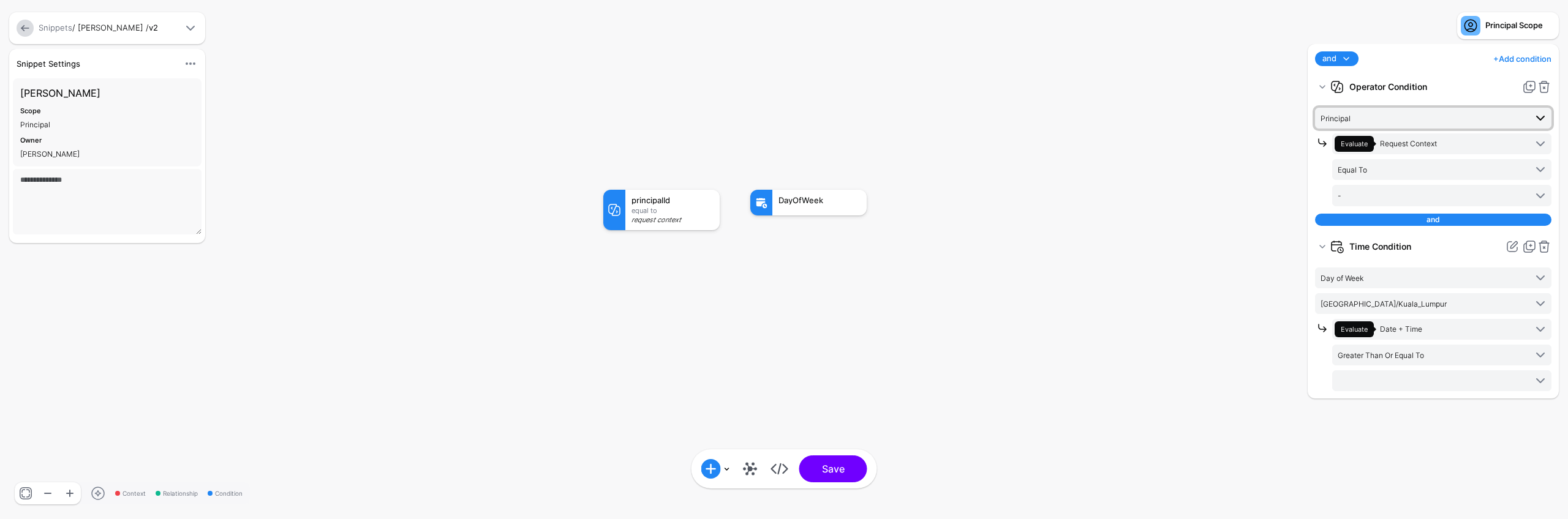
click at [1423, 117] on span "Principal" at bounding box center [1423, 117] width 205 height 13
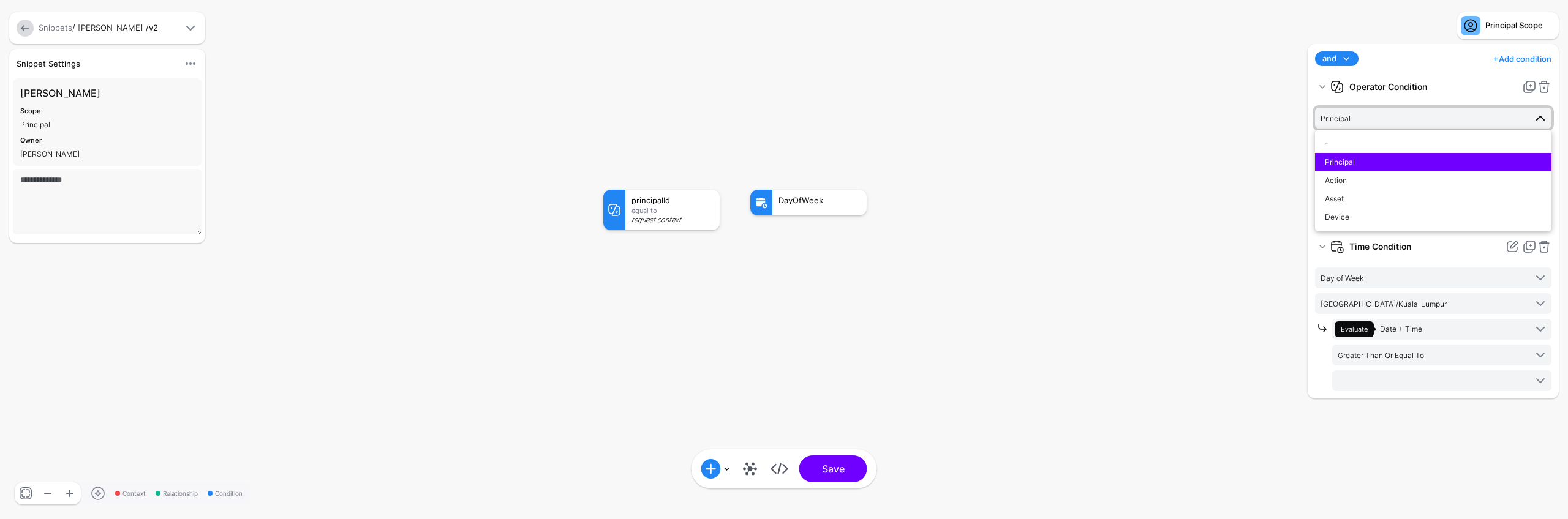
drag, startPoint x: 1248, startPoint y: 281, endPoint x: 1260, endPoint y: 279, distance: 12.2
click at [1251, 281] on rect at bounding box center [591, 177] width 156766 height 51927
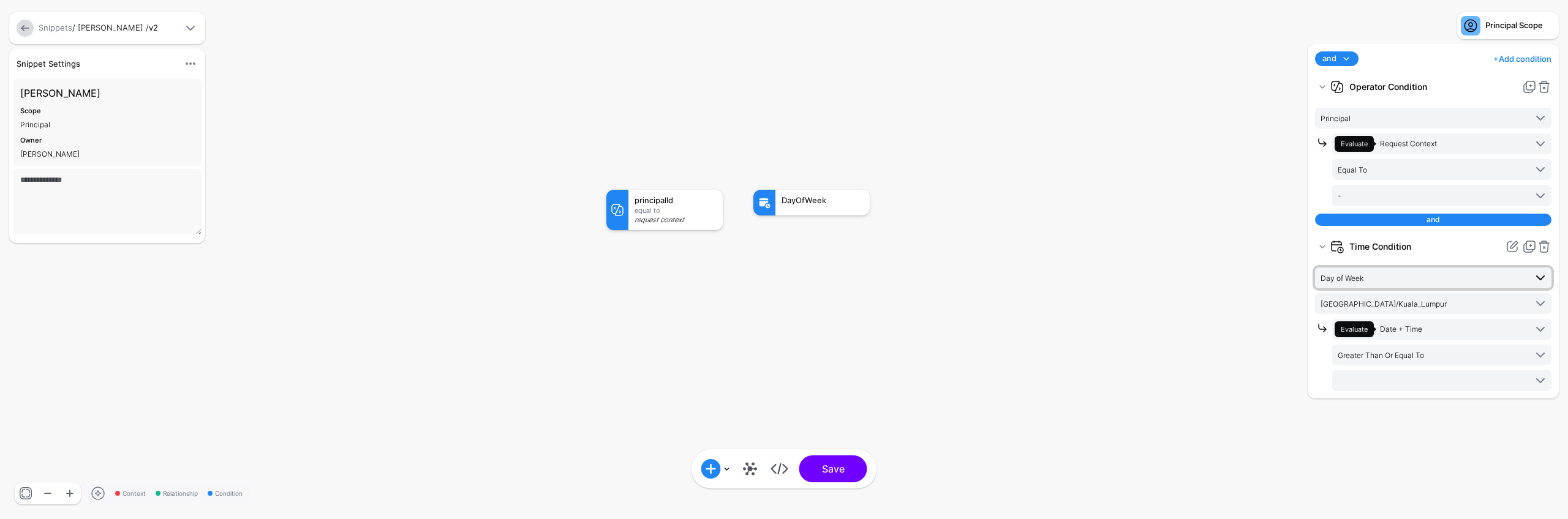
click at [1352, 272] on span "Day of Week" at bounding box center [1423, 278] width 205 height 13
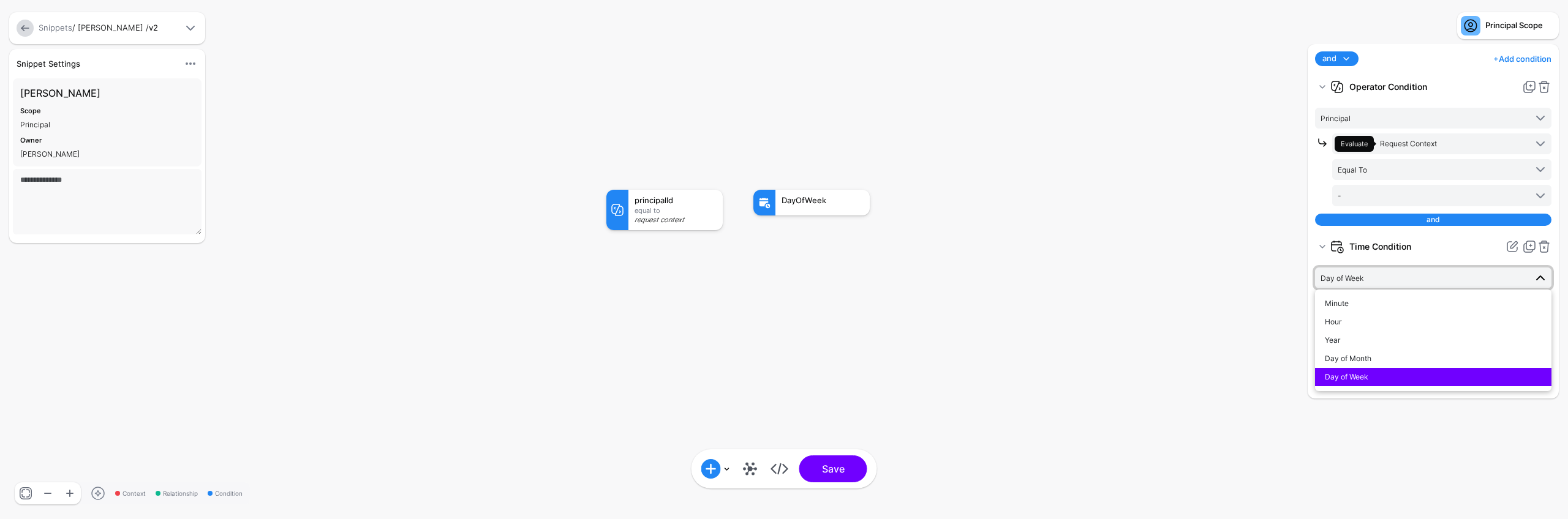
click at [1361, 283] on span "Day of Week" at bounding box center [1342, 279] width 43 height 9
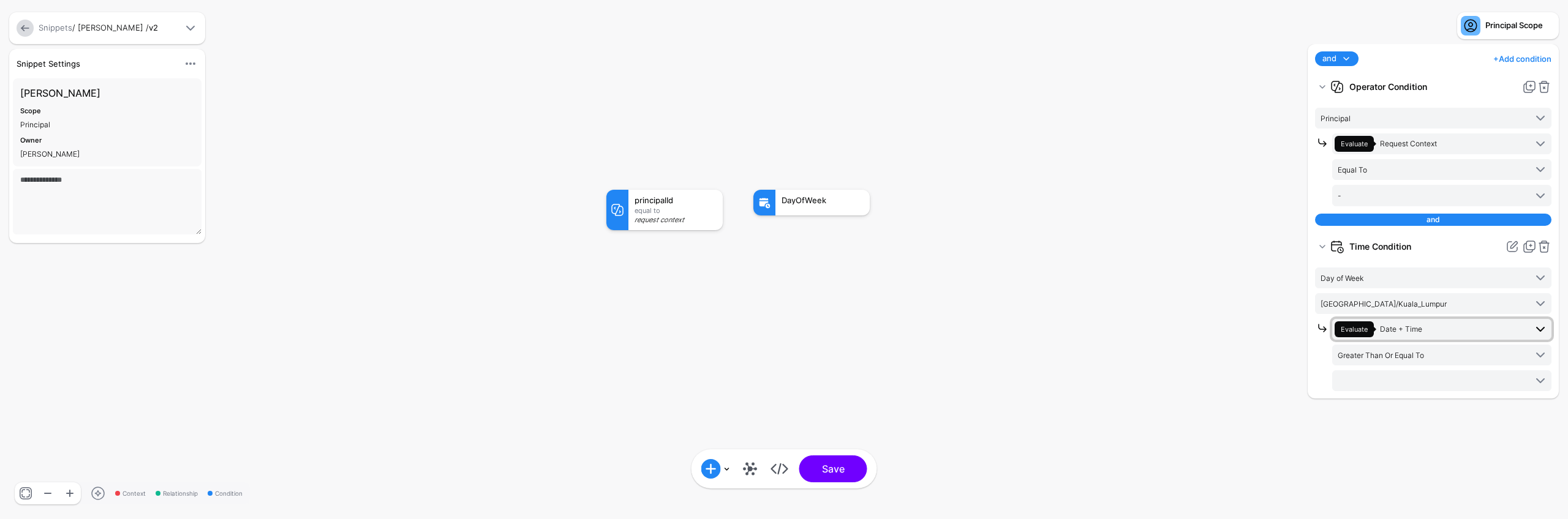
click at [1416, 327] on span "Date + Time" at bounding box center [1400, 330] width 42 height 9
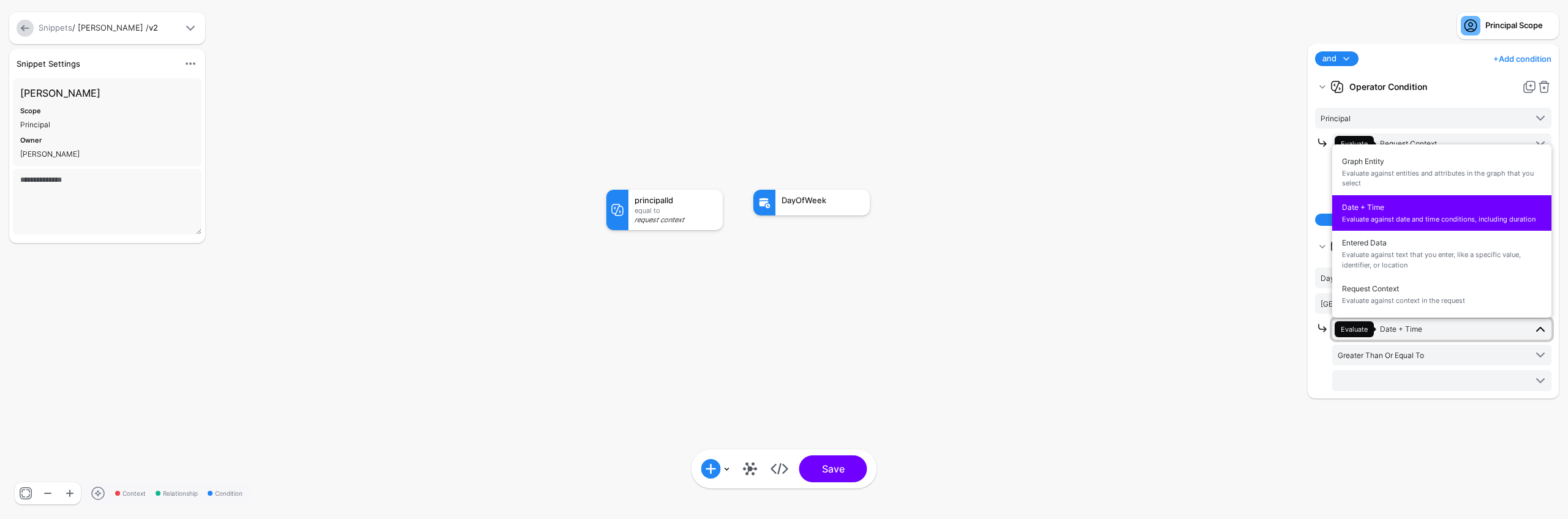
click at [1416, 327] on span "Date + Time" at bounding box center [1400, 330] width 42 height 9
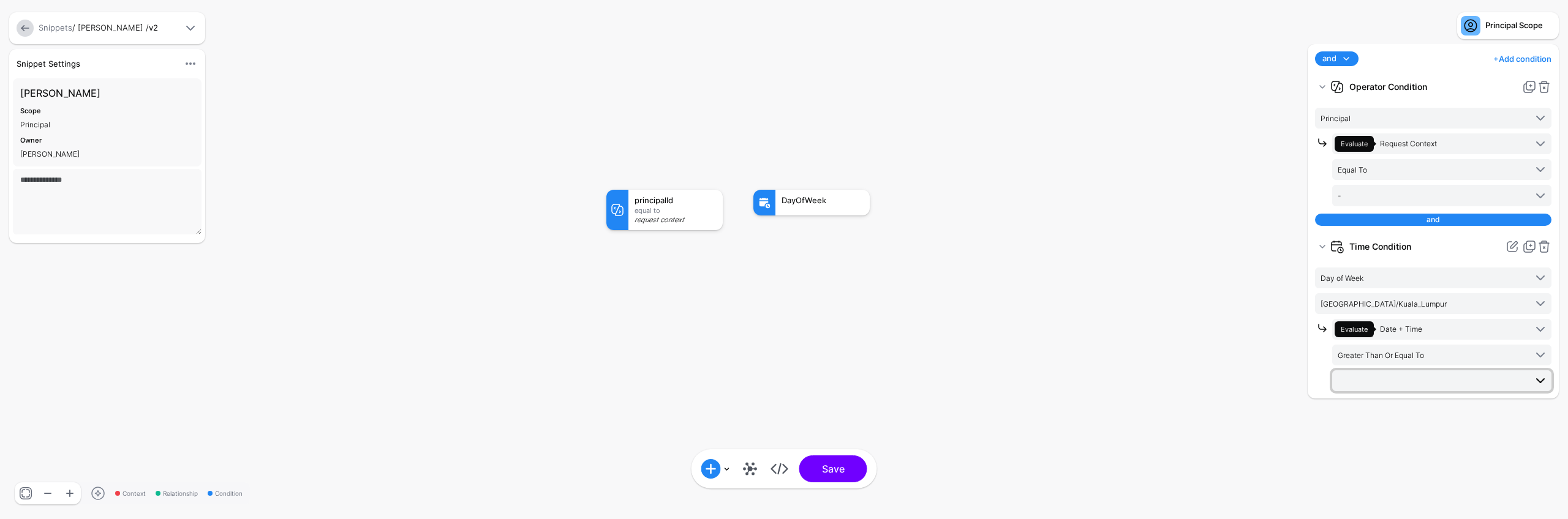
click at [1413, 384] on span at bounding box center [1442, 380] width 210 height 15
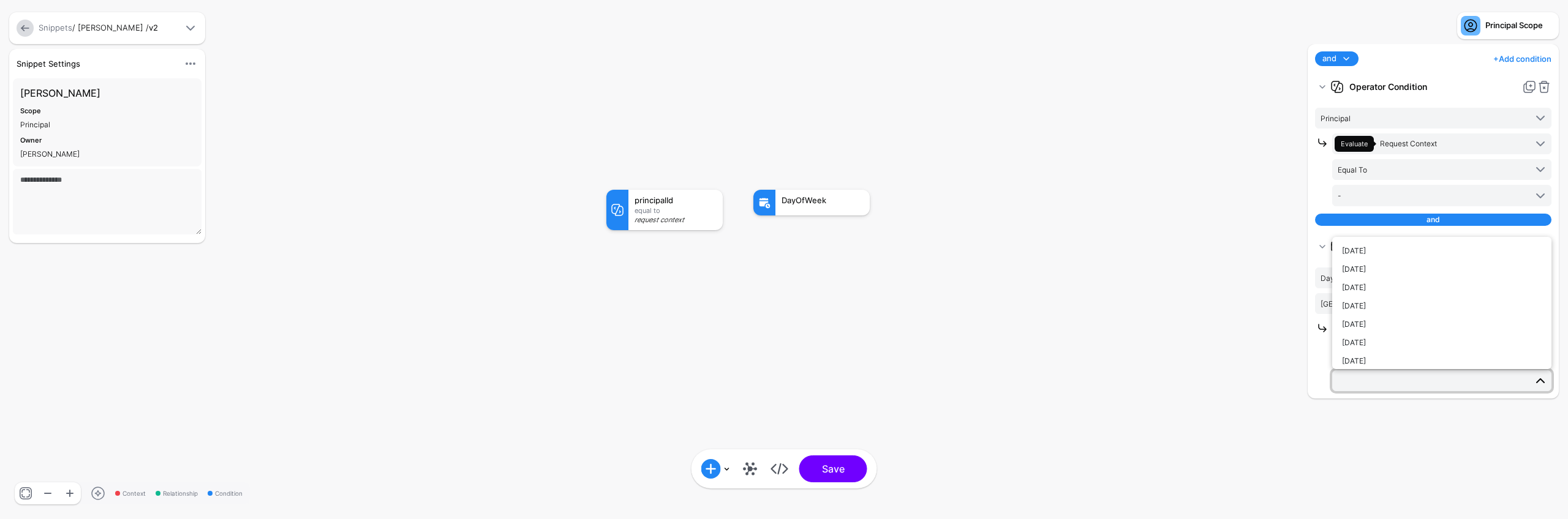
click at [1412, 384] on span at bounding box center [1442, 380] width 210 height 15
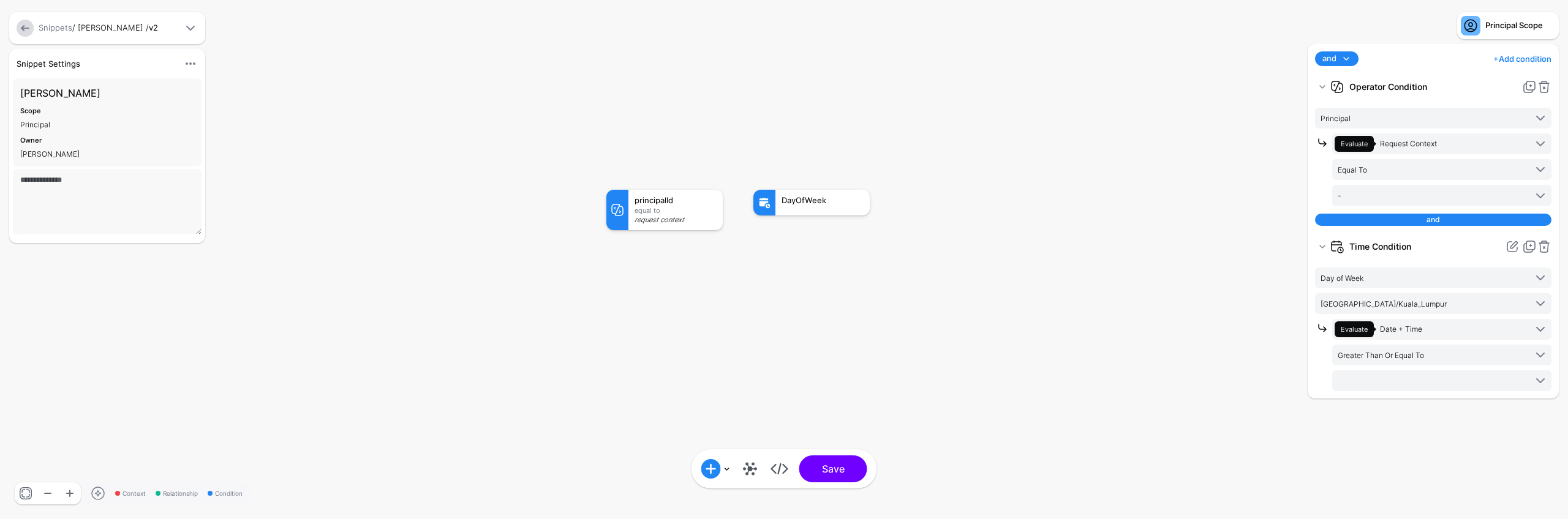
click at [1105, 339] on rect at bounding box center [593, 177] width 156766 height 51927
click at [1393, 386] on span at bounding box center [1442, 380] width 210 height 15
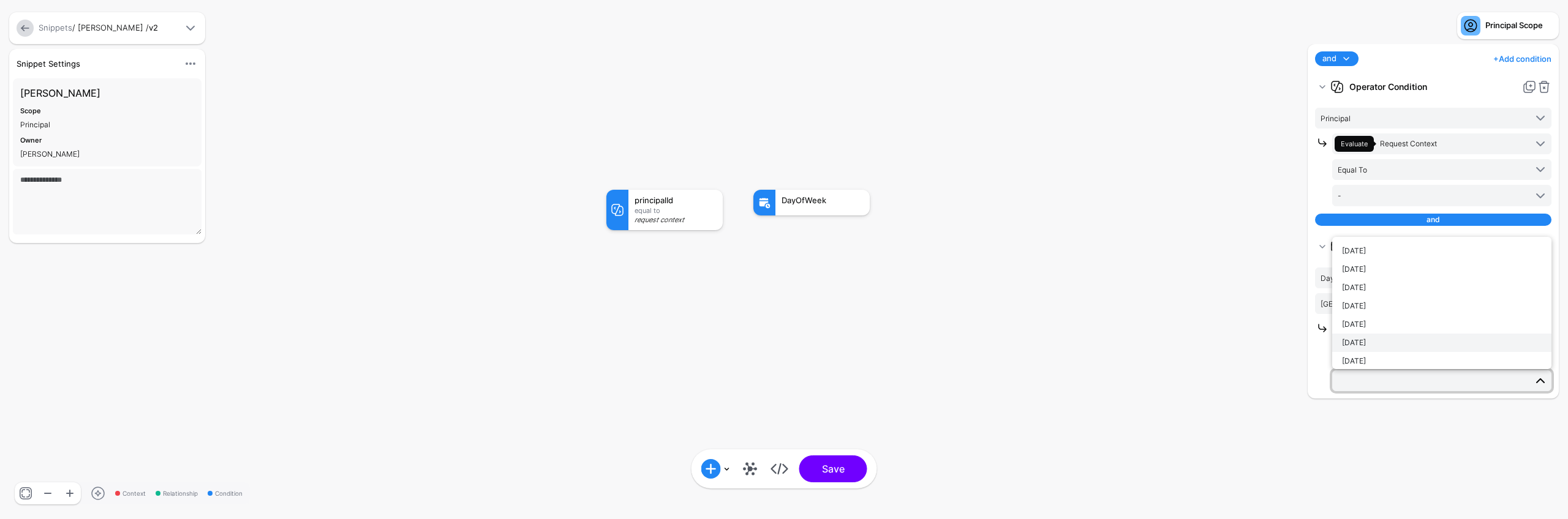
click at [1368, 348] on div "Saturday" at bounding box center [1441, 343] width 200 height 11
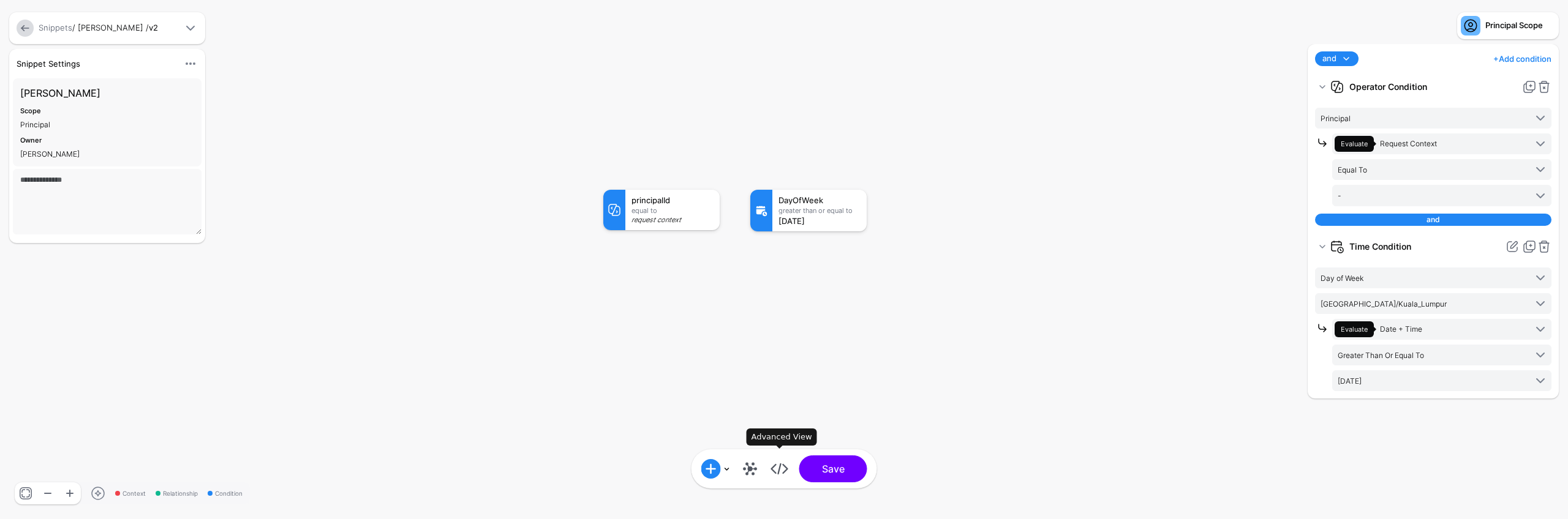
click at [782, 467] on link at bounding box center [779, 469] width 20 height 20
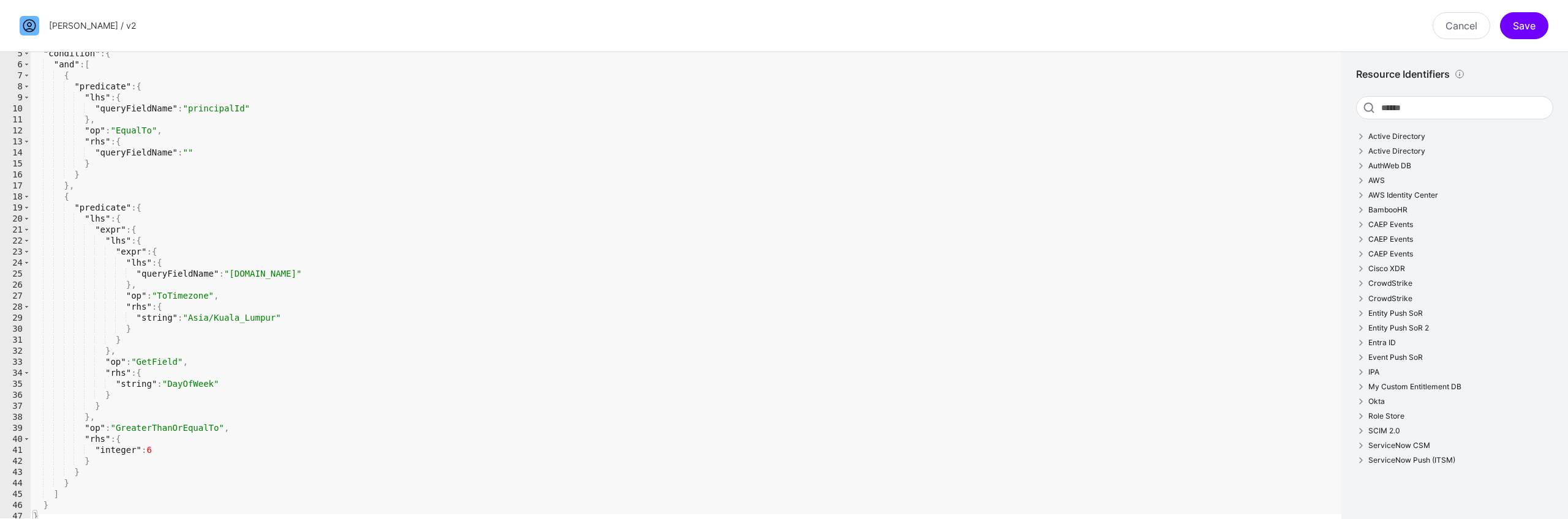
scroll to position [52, 0]
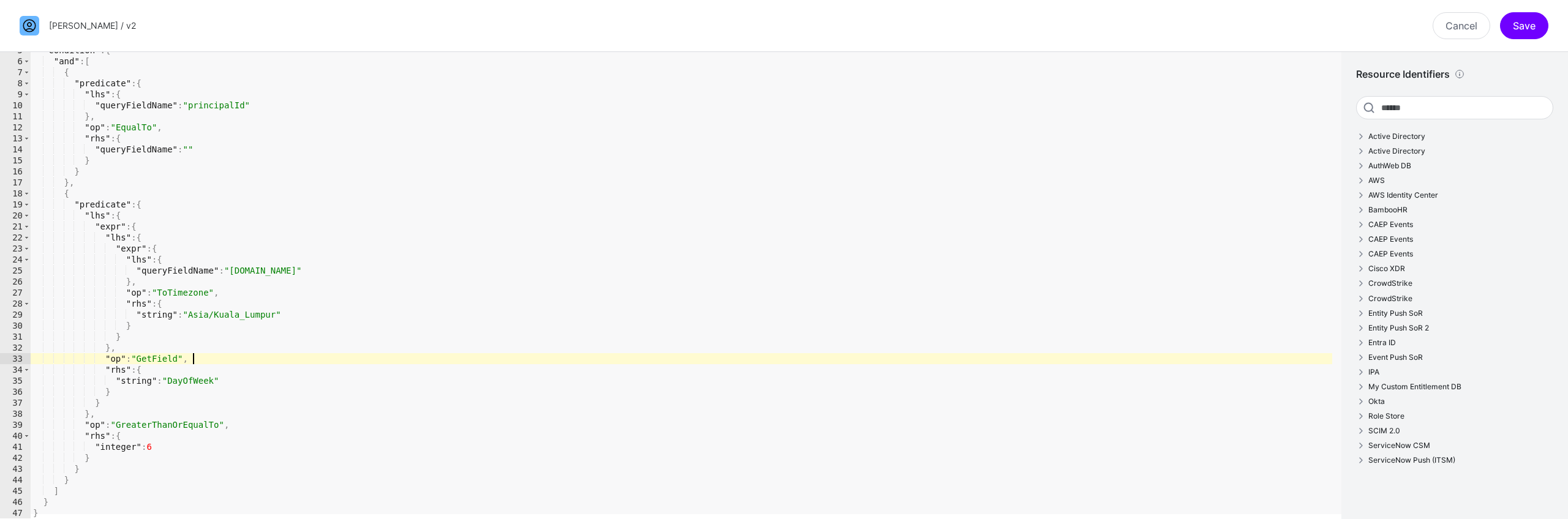
click at [403, 362] on div ""condition" : { "and" : [ { "predicate" : { "lhs" : { "queryFieldName" : "princ…" at bounding box center [681, 289] width 1301 height 488
click at [463, 378] on div ""condition" : { "and" : [ { "predicate" : { "lhs" : { "queryFieldName" : "princ…" at bounding box center [681, 289] width 1301 height 488
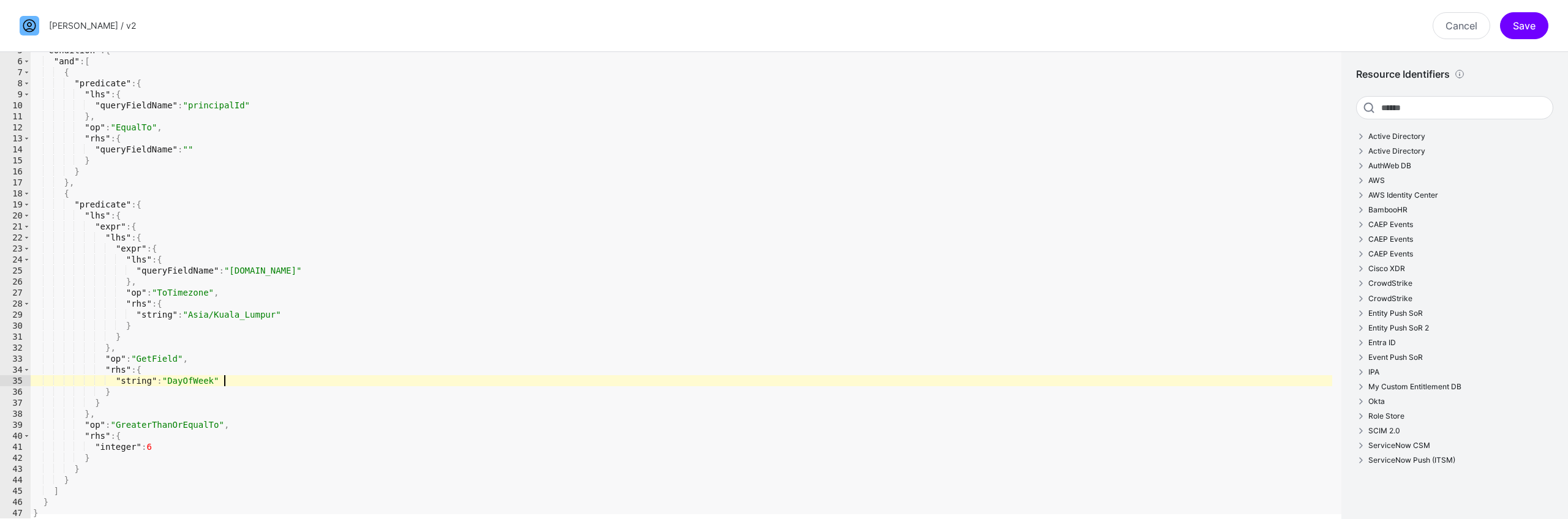
click at [454, 334] on div ""condition" : { "and" : [ { "predicate" : { "lhs" : { "queryFieldName" : "princ…" at bounding box center [681, 289] width 1301 height 488
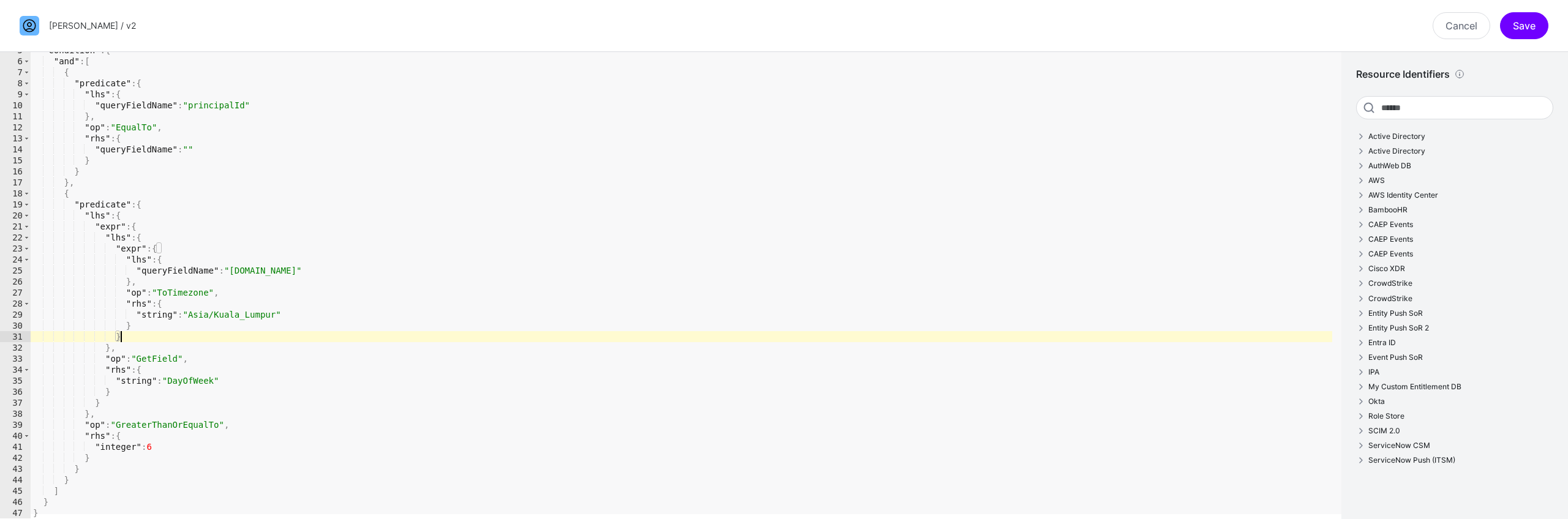
click at [455, 325] on div ""condition" : { "and" : [ { "predicate" : { "lhs" : { "queryFieldName" : "princ…" at bounding box center [681, 289] width 1301 height 488
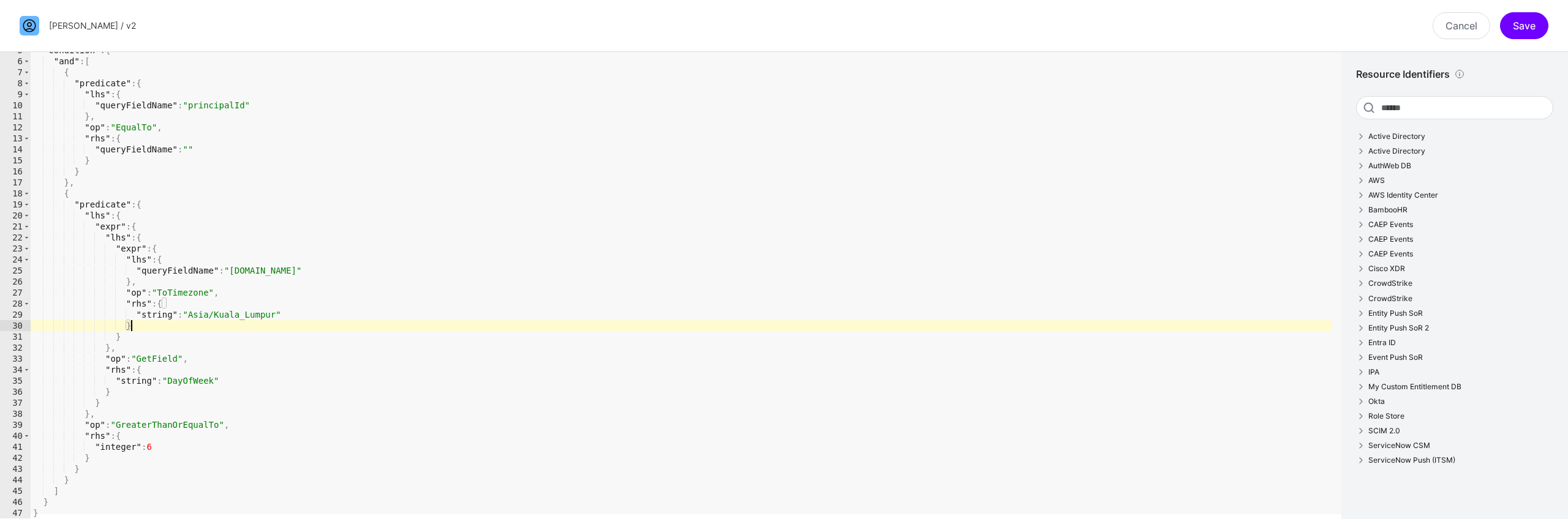
click at [457, 327] on div ""condition" : { "and" : [ { "predicate" : { "lhs" : { "queryFieldName" : "princ…" at bounding box center [681, 289] width 1301 height 488
click at [457, 325] on div ""condition" : { "and" : [ { "predicate" : { "lhs" : { "queryFieldName" : "princ…" at bounding box center [681, 289] width 1301 height 488
click at [478, 337] on div ""condition" : { "and" : [ { "predicate" : { "lhs" : { "queryFieldName" : "princ…" at bounding box center [681, 289] width 1301 height 488
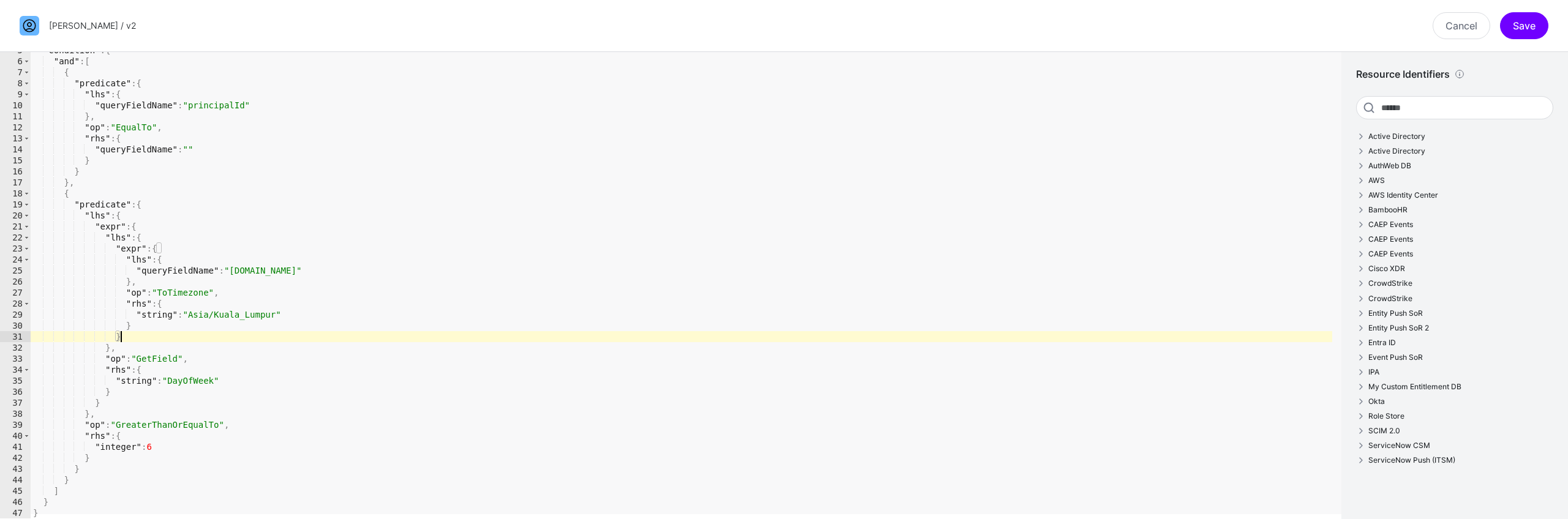
click at [482, 355] on div ""condition" : { "and" : [ { "predicate" : { "lhs" : { "queryFieldName" : "princ…" at bounding box center [681, 289] width 1301 height 488
type textarea "**********"
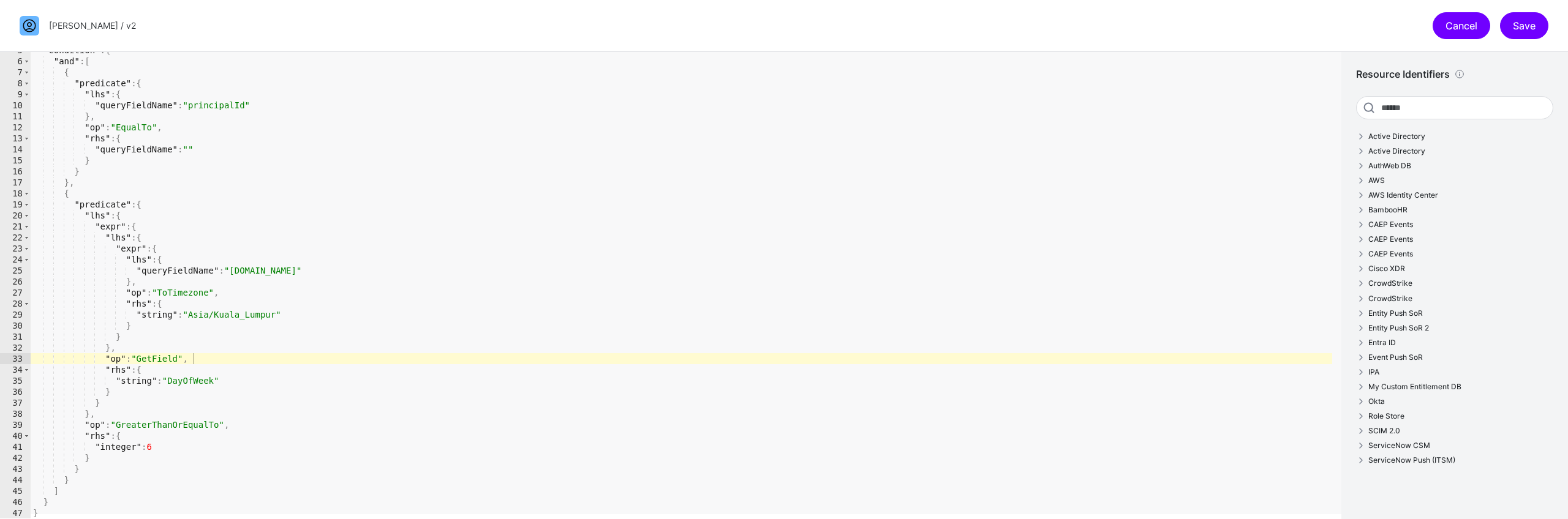
click at [1475, 18] on link "Cancel" at bounding box center [1462, 26] width 58 height 27
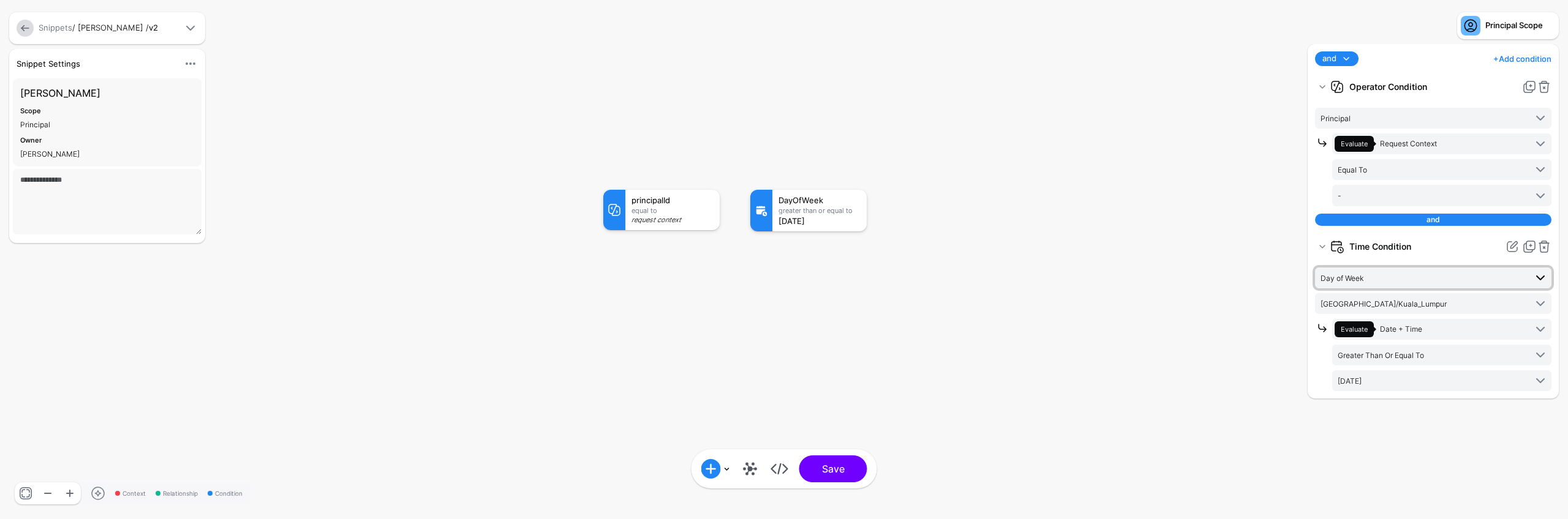
click at [1400, 282] on span "Day of Week" at bounding box center [1423, 278] width 205 height 13
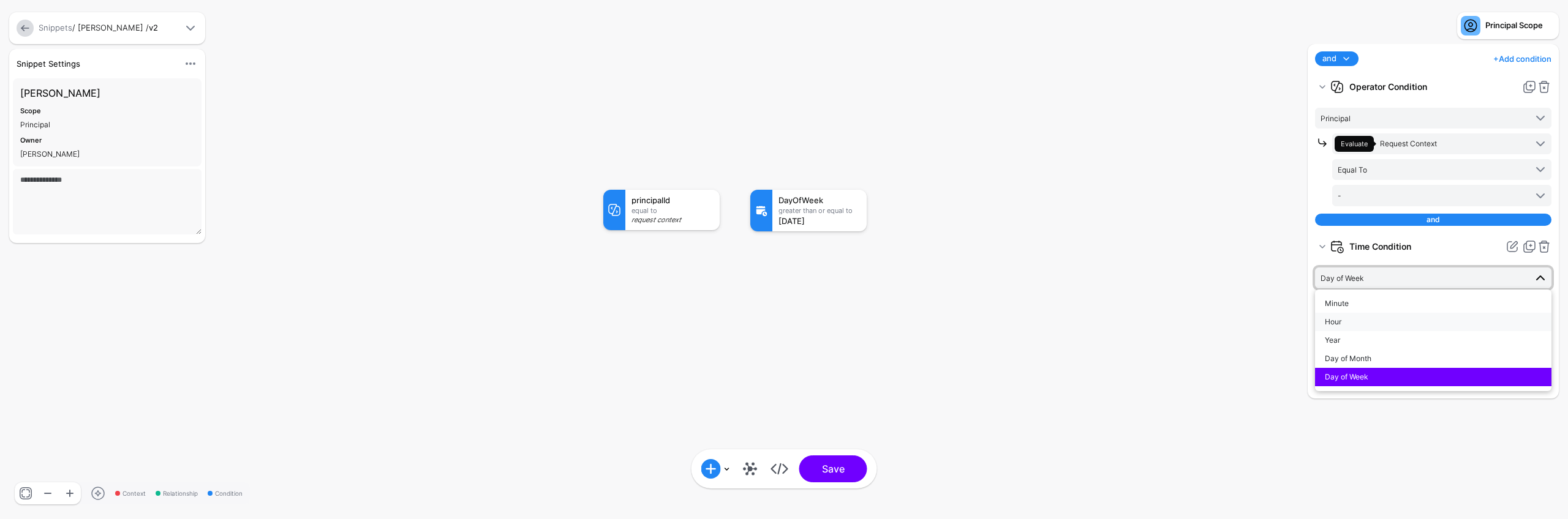
click at [1399, 328] on button "Hour" at bounding box center [1433, 322] width 236 height 18
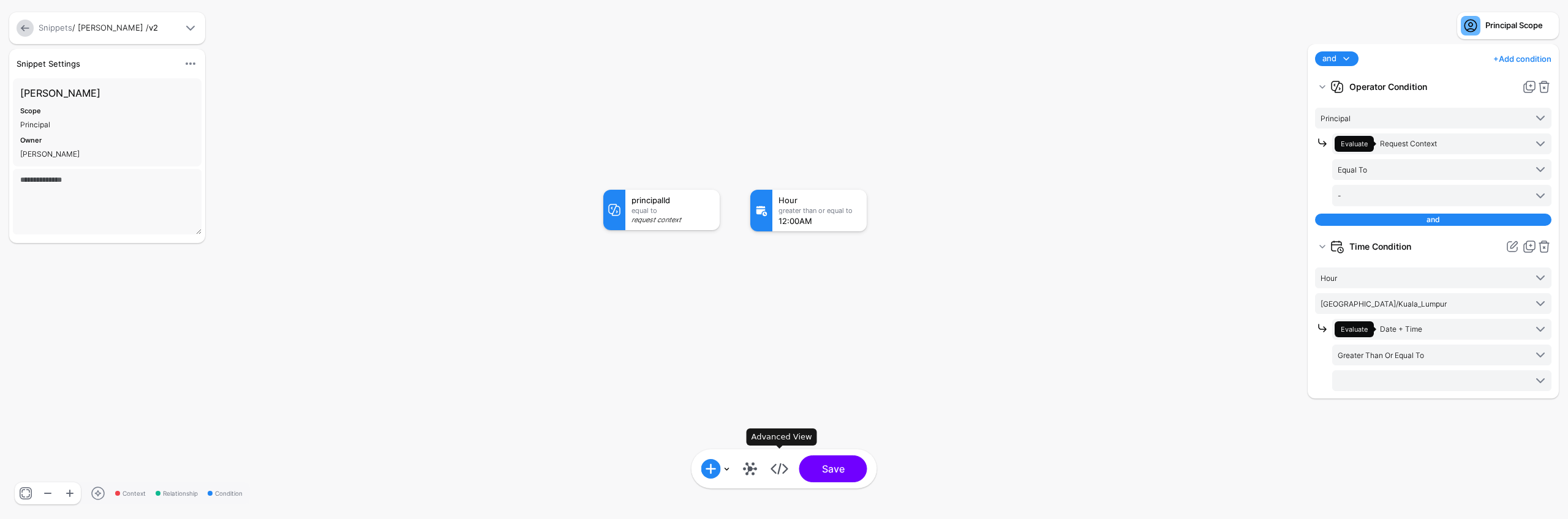
click at [784, 478] on link at bounding box center [779, 469] width 20 height 20
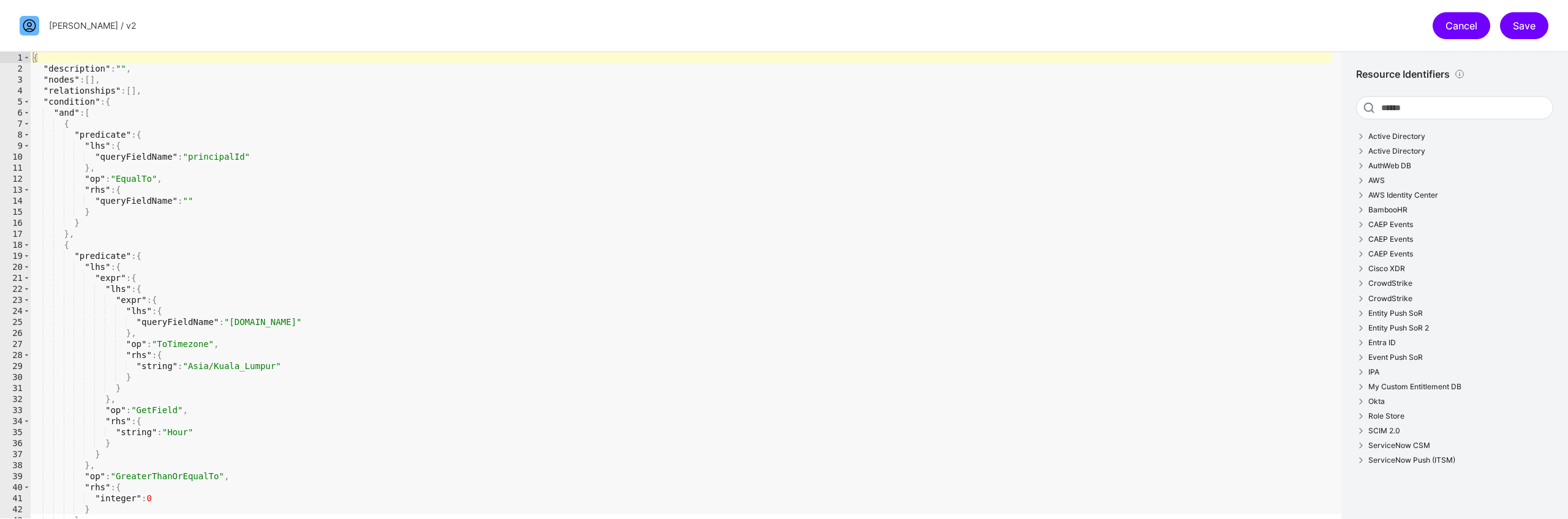
click at [1452, 26] on link "Cancel" at bounding box center [1462, 26] width 58 height 27
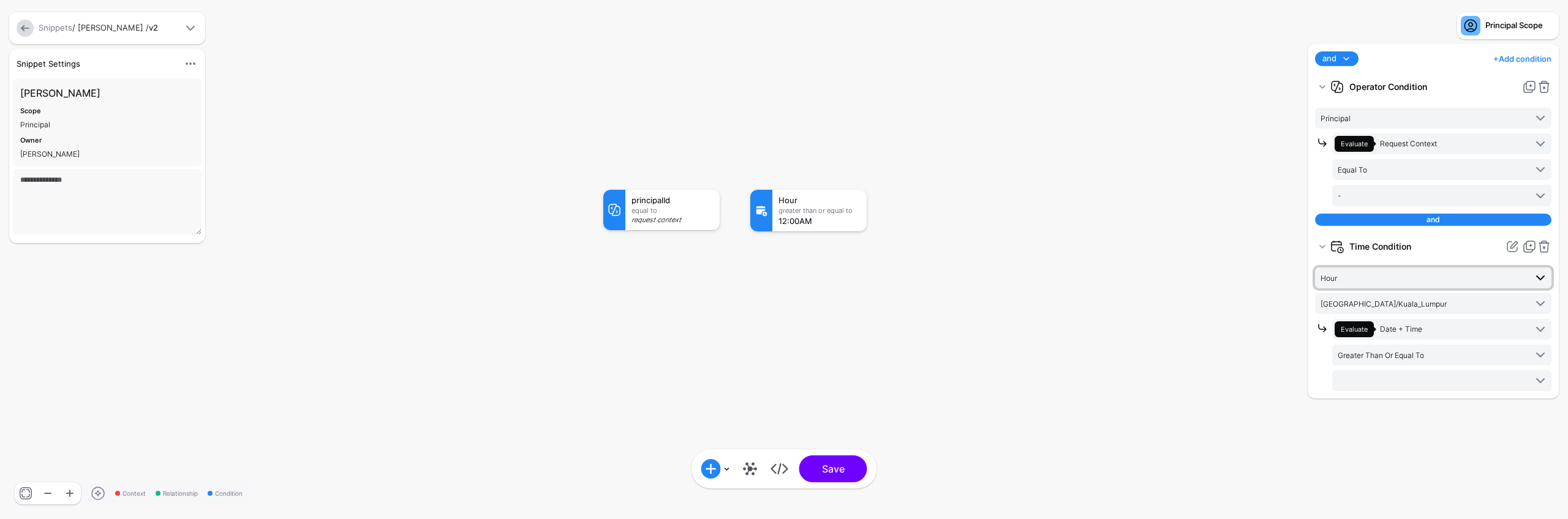
click at [1365, 280] on span "Hour" at bounding box center [1423, 278] width 205 height 13
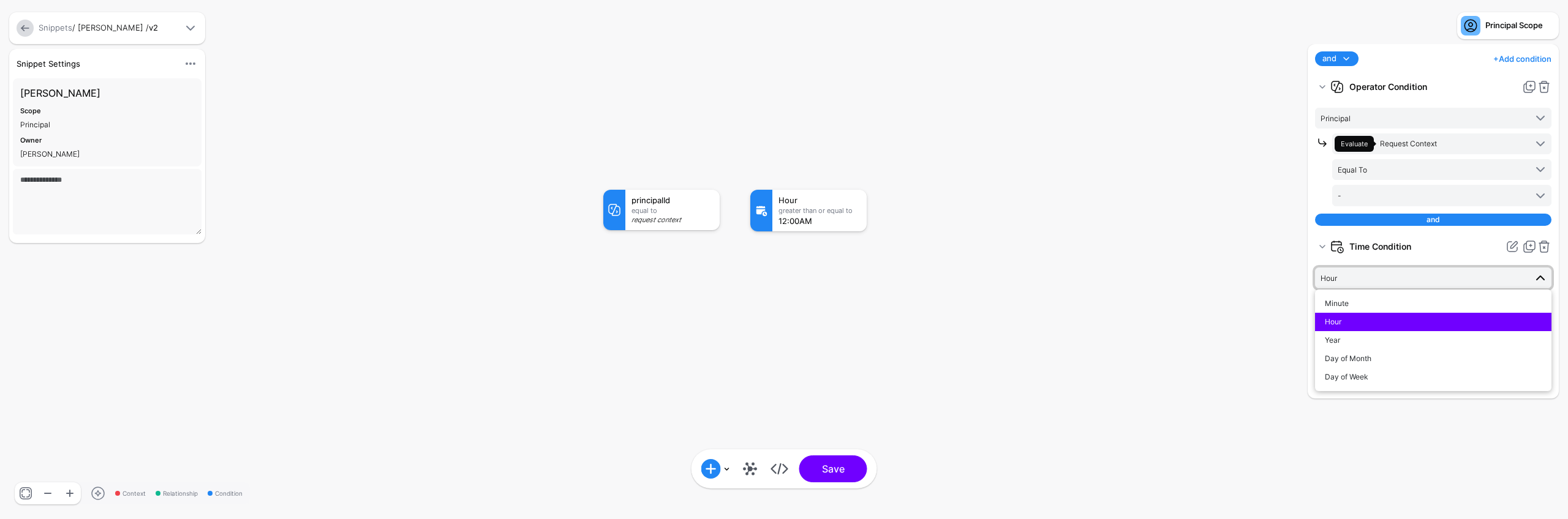
click at [1365, 280] on span "Hour" at bounding box center [1423, 278] width 205 height 13
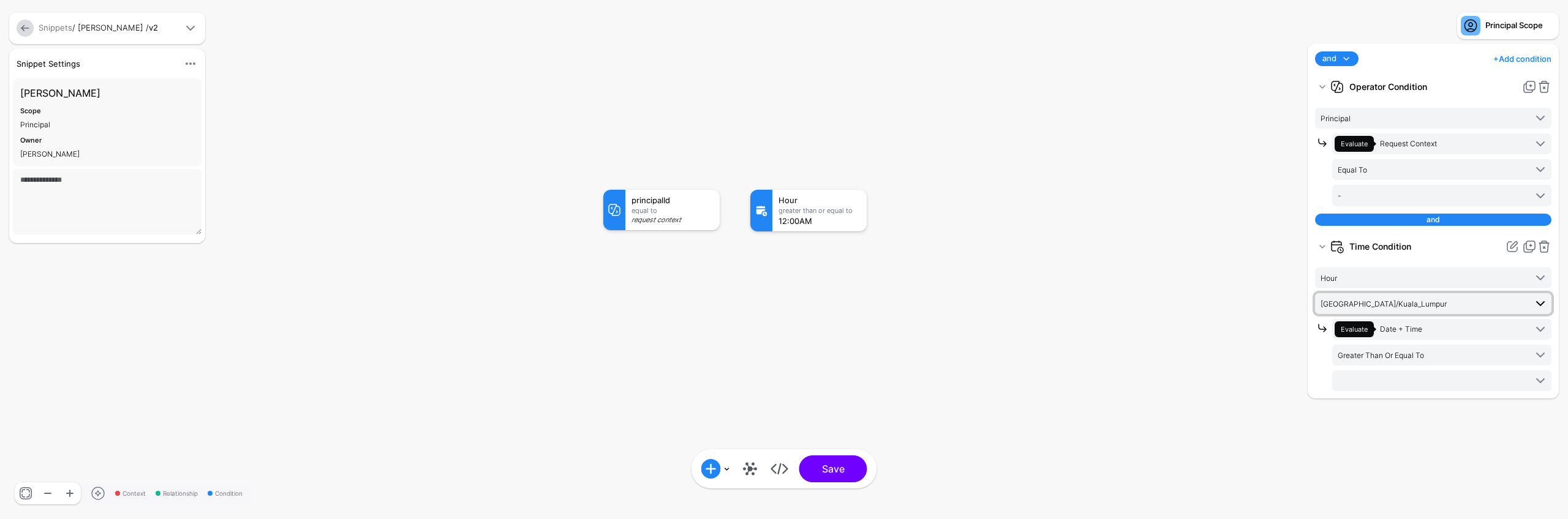
click at [1379, 303] on span "Asia/Kuala_Lumpur" at bounding box center [1383, 305] width 126 height 9
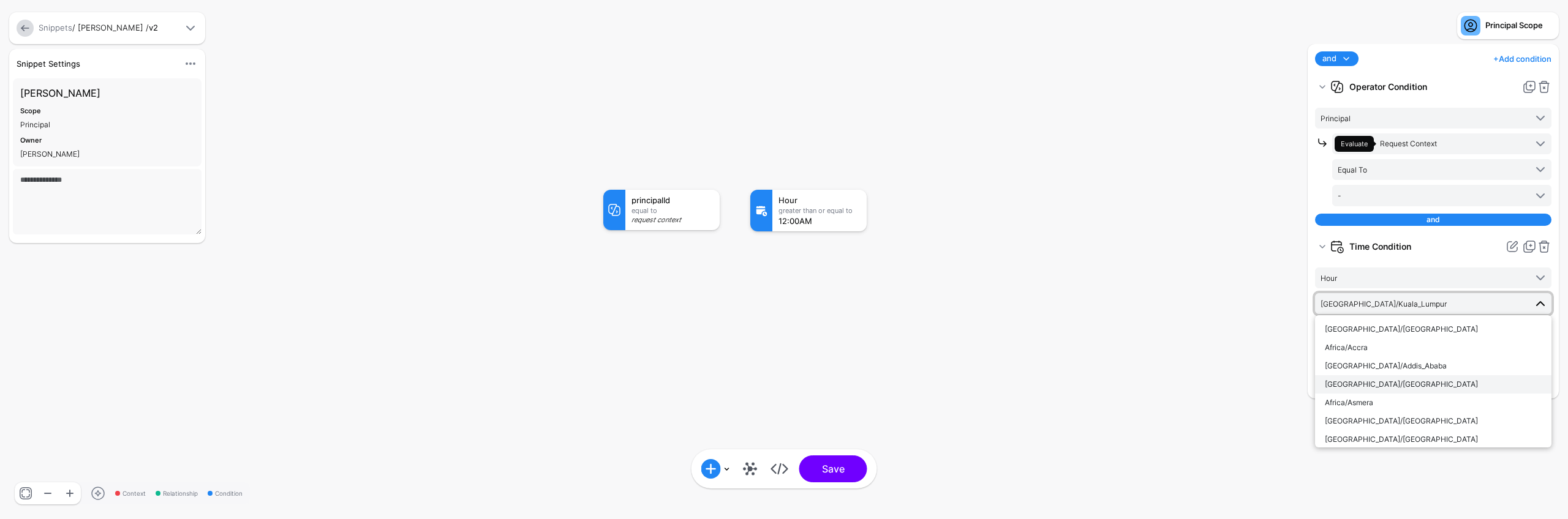
click at [1418, 382] on div "Africa/Algiers" at bounding box center [1433, 384] width 217 height 11
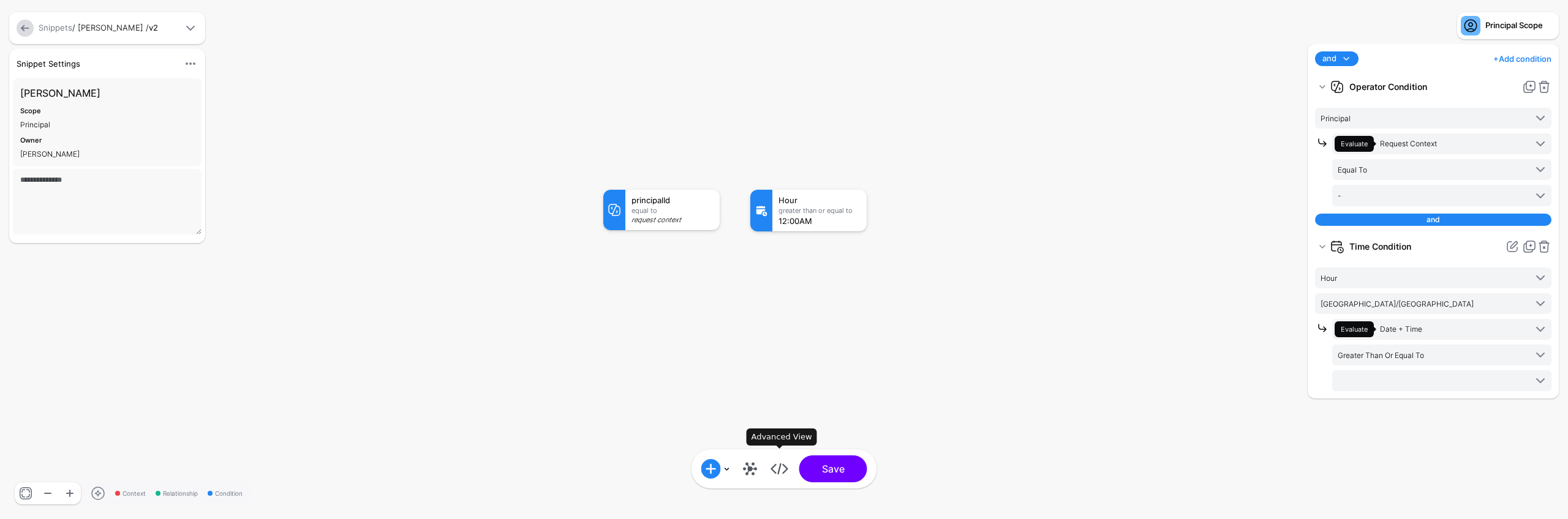
click at [778, 474] on link at bounding box center [779, 469] width 20 height 20
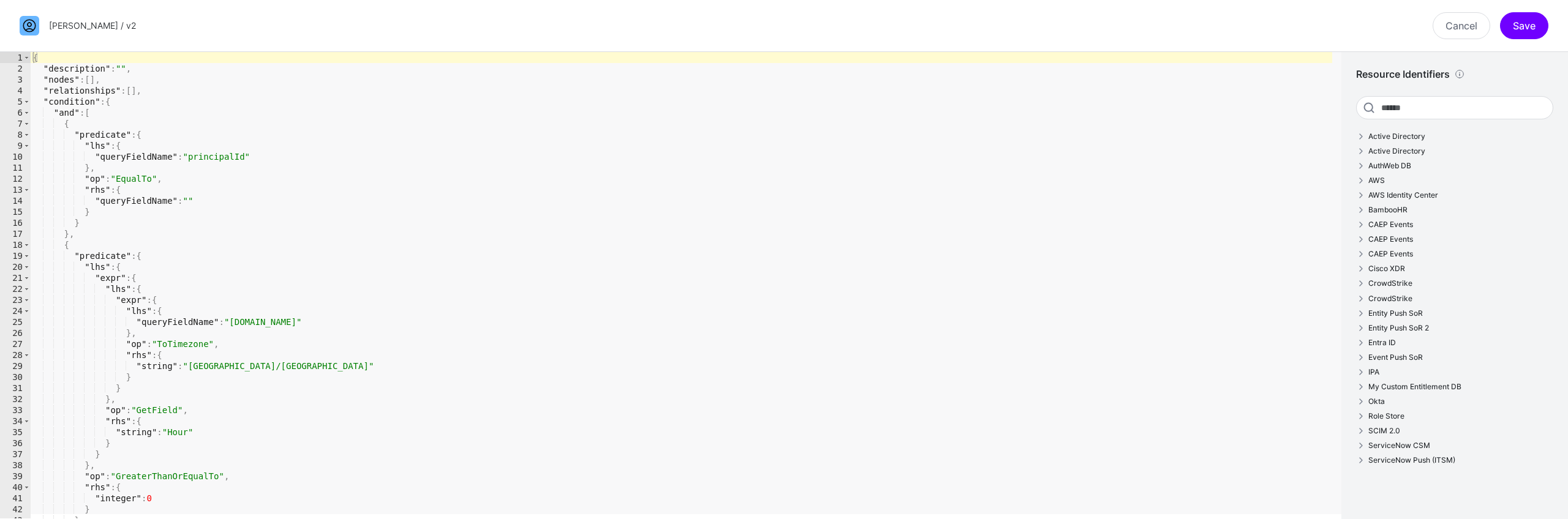
click at [1468, 34] on link "Cancel" at bounding box center [1462, 26] width 58 height 27
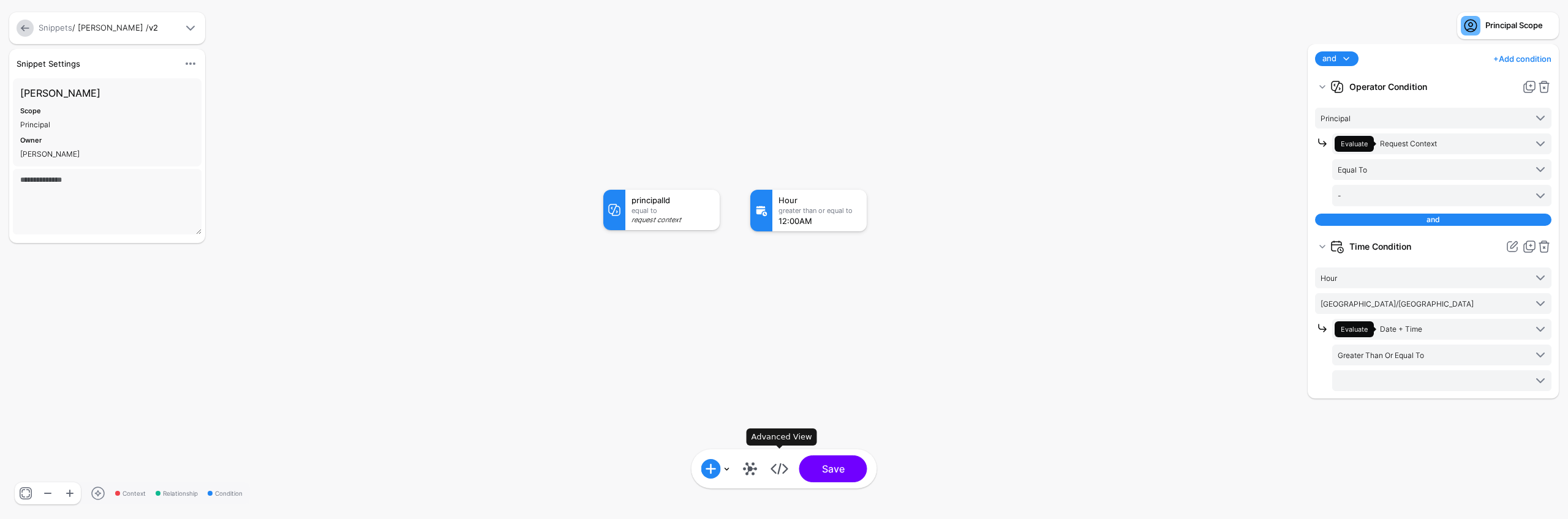
click at [780, 471] on link at bounding box center [779, 469] width 20 height 20
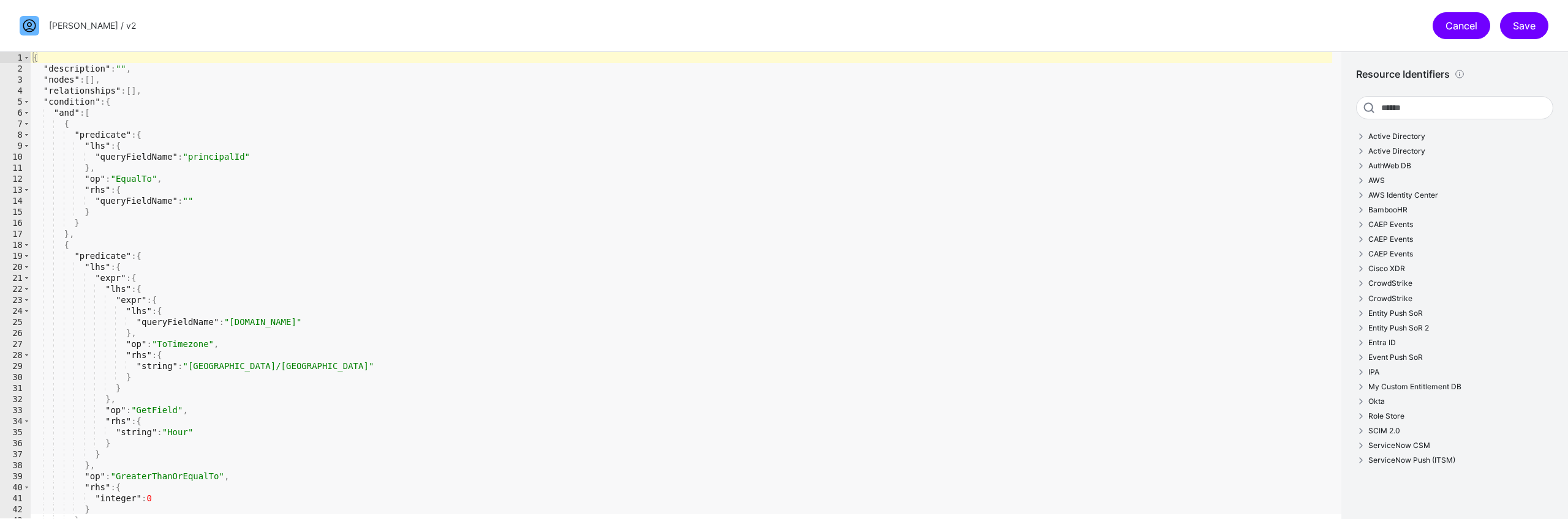
click at [1451, 32] on link "Cancel" at bounding box center [1462, 26] width 58 height 27
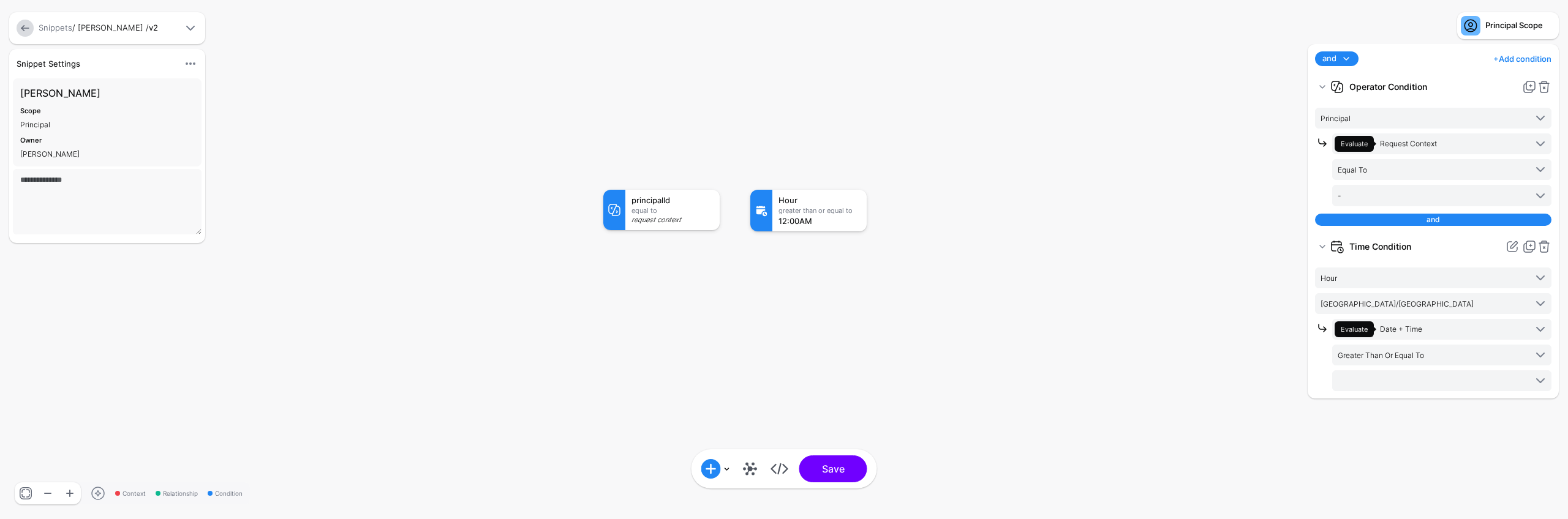
click at [1031, 314] on rect at bounding box center [591, 177] width 156766 height 51927
click at [1375, 116] on span "Principal" at bounding box center [1423, 117] width 205 height 13
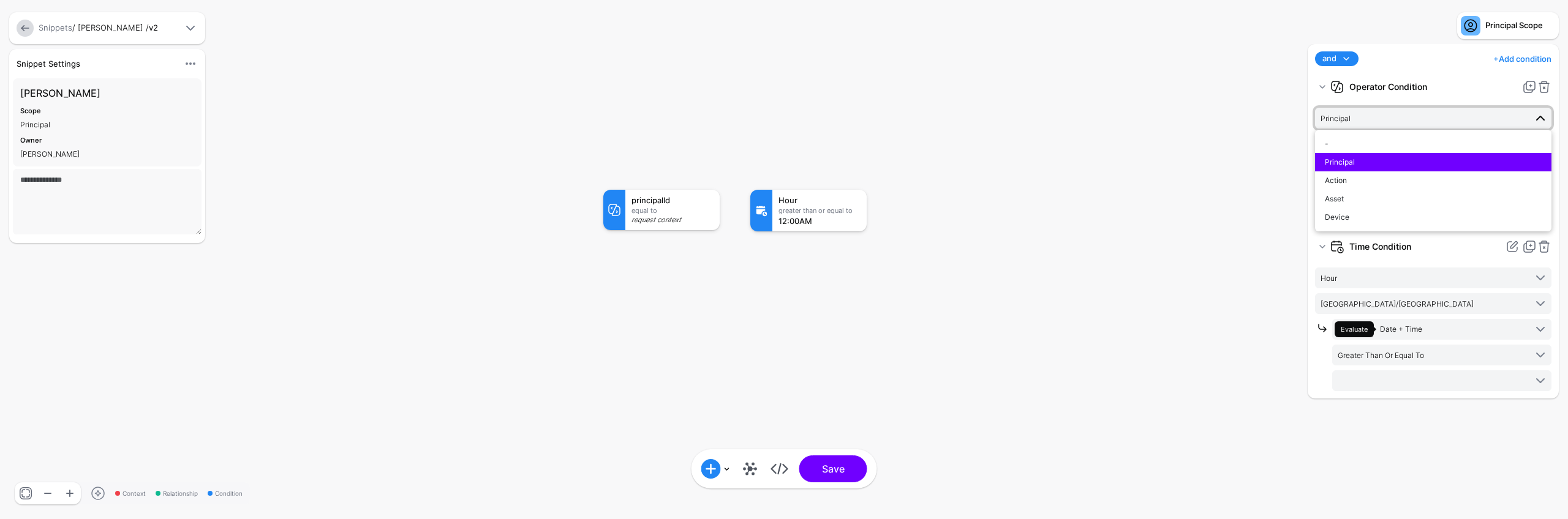
click at [1284, 120] on rect at bounding box center [591, 177] width 156766 height 51927
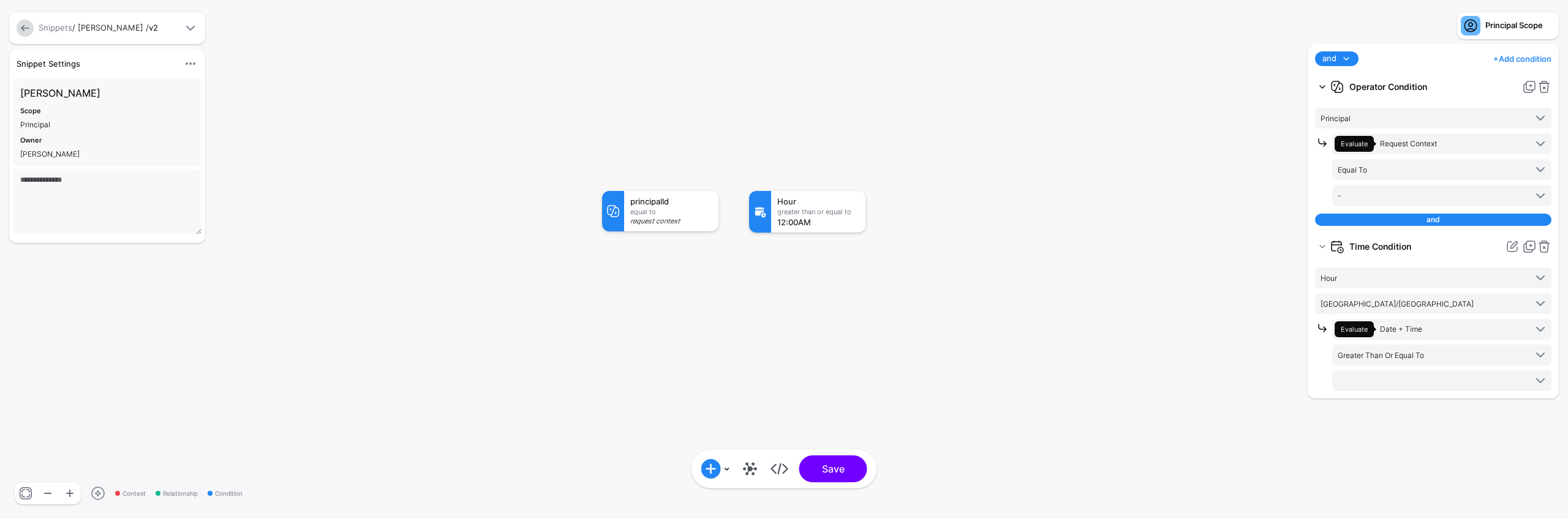
click at [1321, 86] on link at bounding box center [1321, 87] width 15 height 15
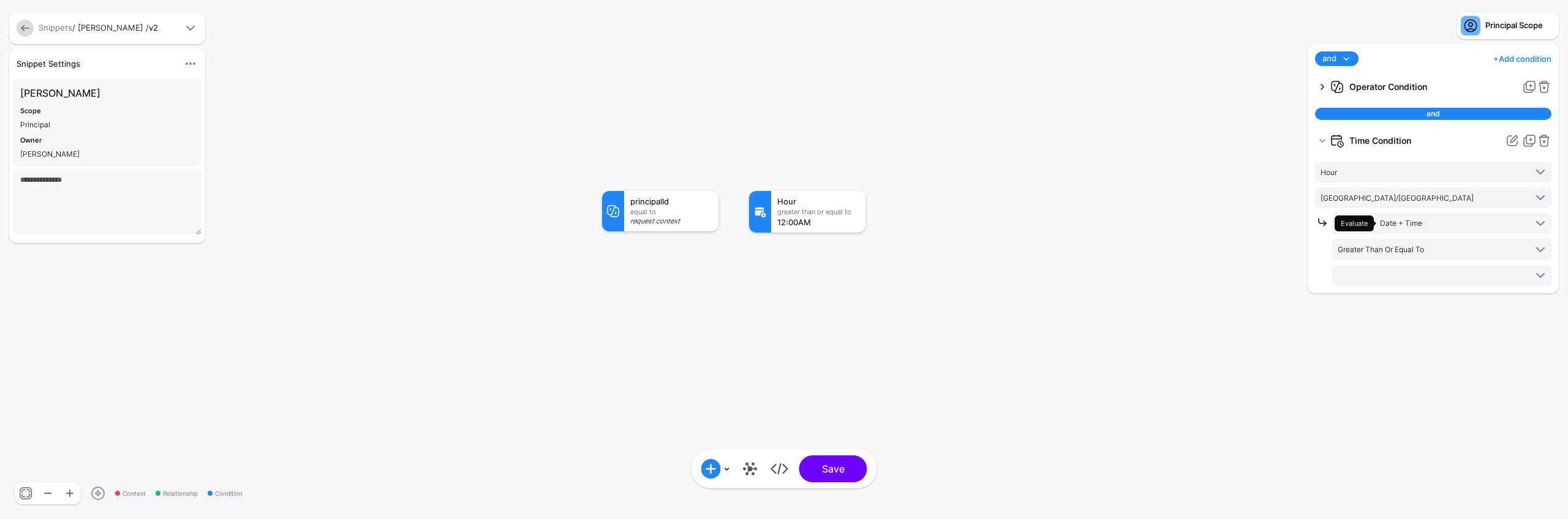
click at [1326, 87] on link at bounding box center [1321, 87] width 15 height 15
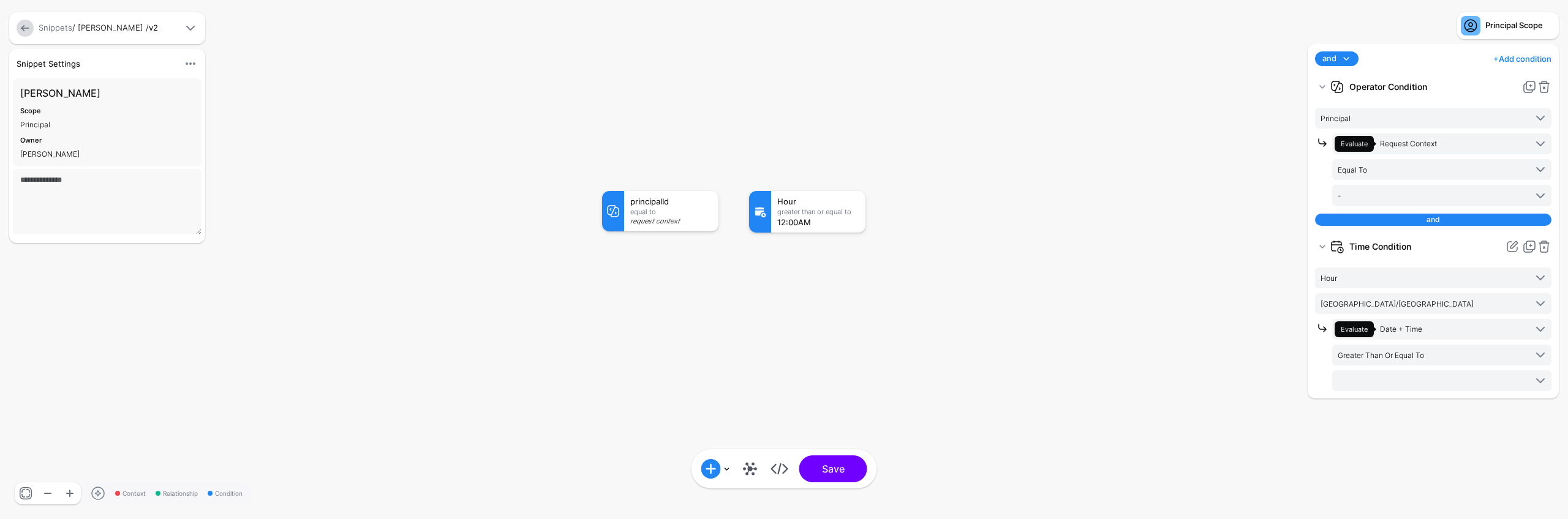
click at [1389, 85] on strong "Operator Condition" at bounding box center [1433, 87] width 168 height 22
drag, startPoint x: 1531, startPoint y: 90, endPoint x: 1473, endPoint y: 84, distance: 58.3
click at [1474, 85] on div "Operator Condition" at bounding box center [1433, 87] width 236 height 22
click at [1530, 85] on link at bounding box center [1529, 87] width 15 height 15
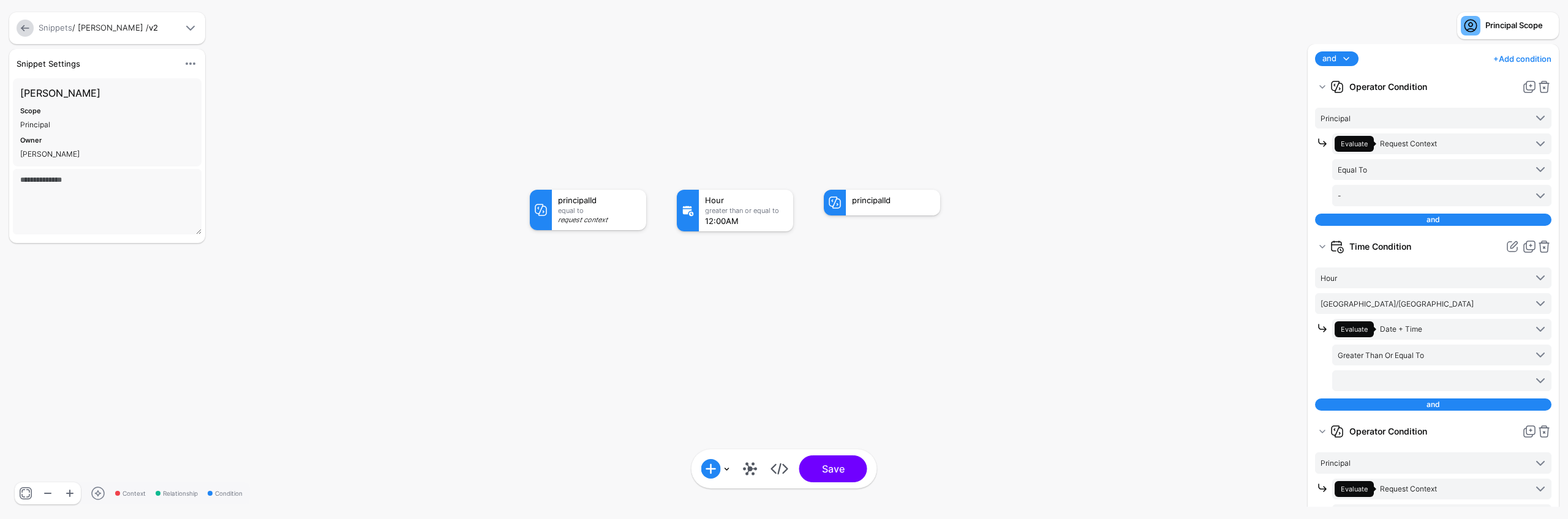
click at [1126, 243] on rect at bounding box center [517, 177] width 156766 height 51927
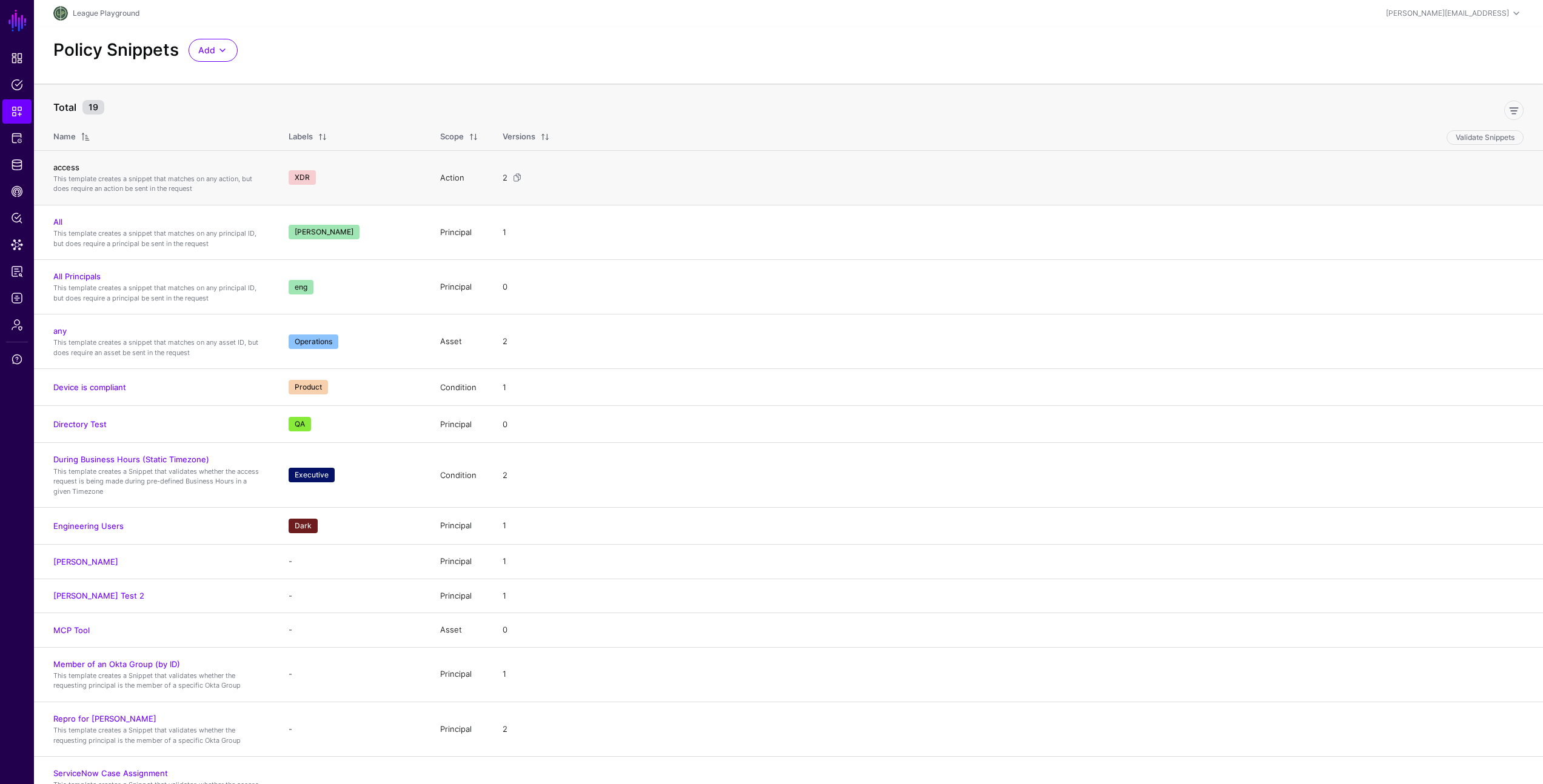
click at [64, 171] on link "access" at bounding box center [67, 167] width 26 height 10
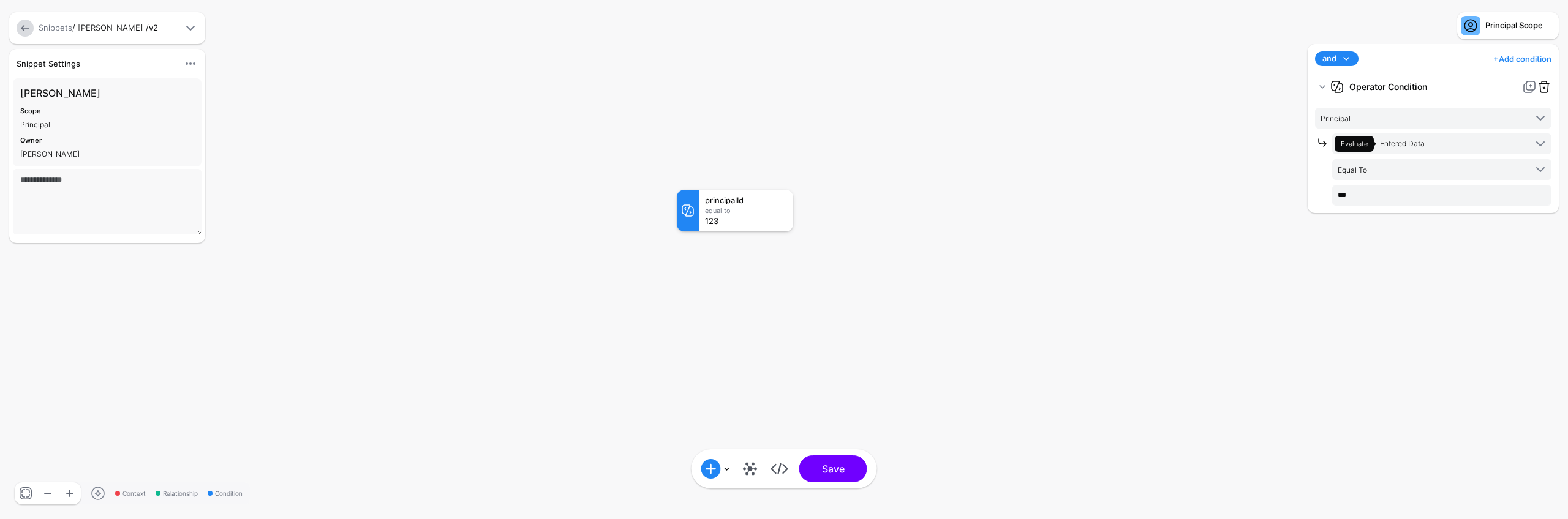
click at [1548, 85] on link at bounding box center [1544, 87] width 15 height 15
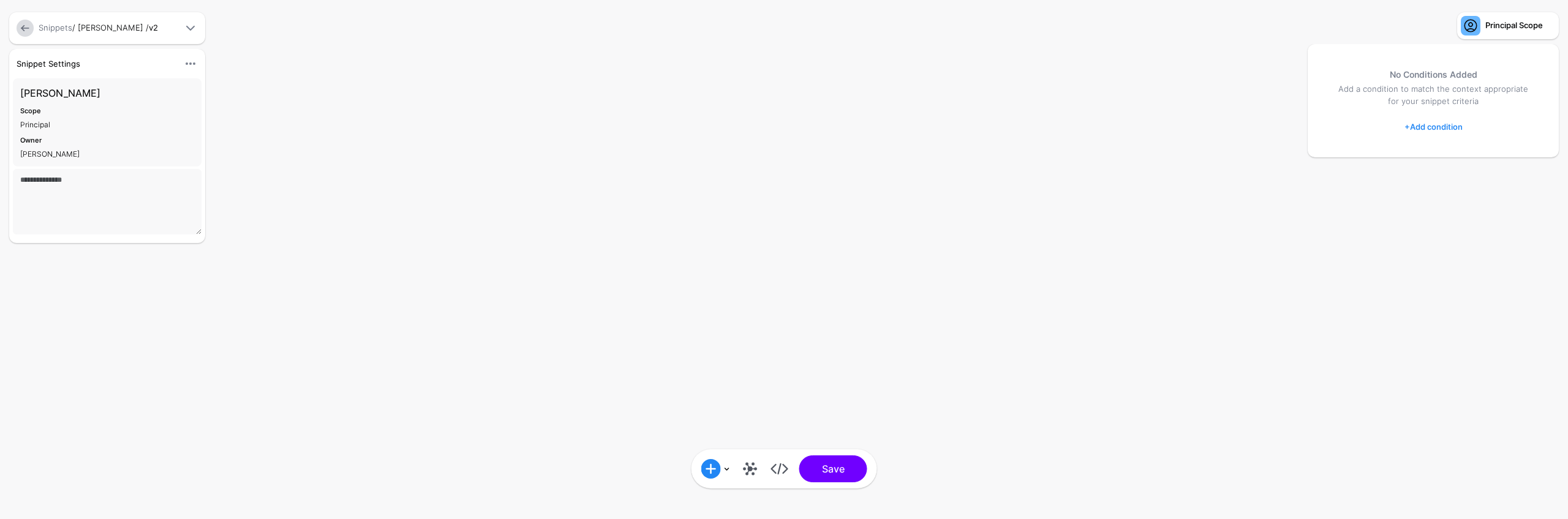
click at [1452, 125] on link "+ Add condition" at bounding box center [1433, 126] width 58 height 20
click at [1453, 173] on div "Graph Condition" at bounding box center [1482, 178] width 94 height 11
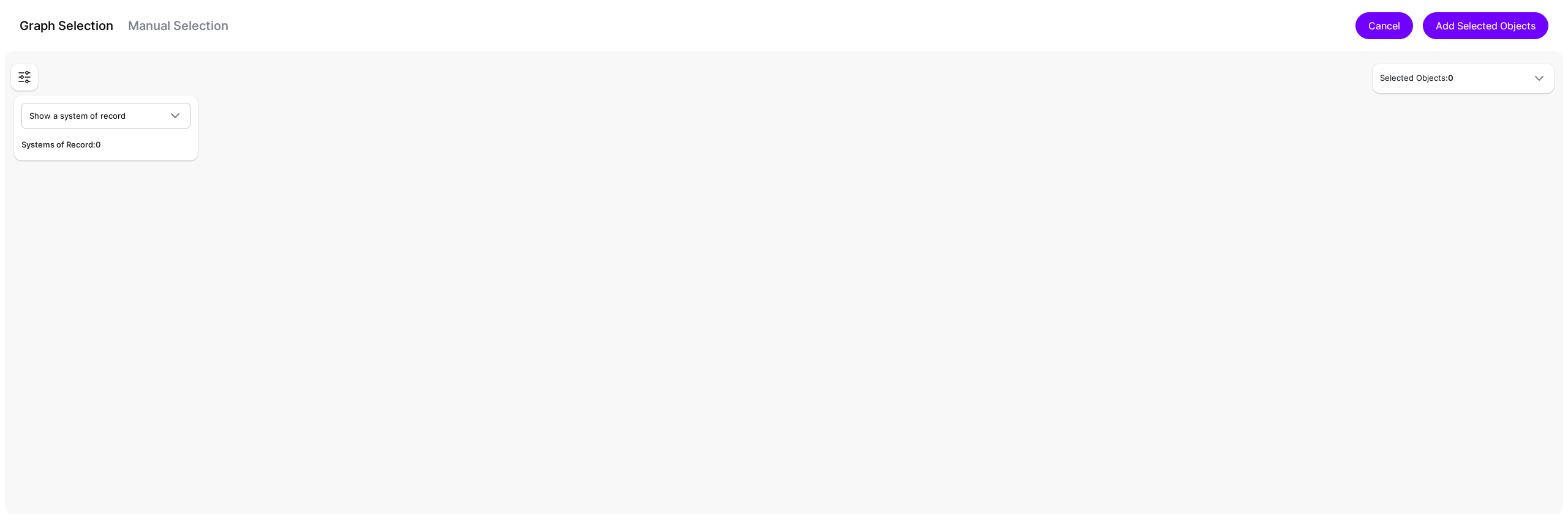
click at [1380, 34] on link "Cancel" at bounding box center [1384, 26] width 58 height 27
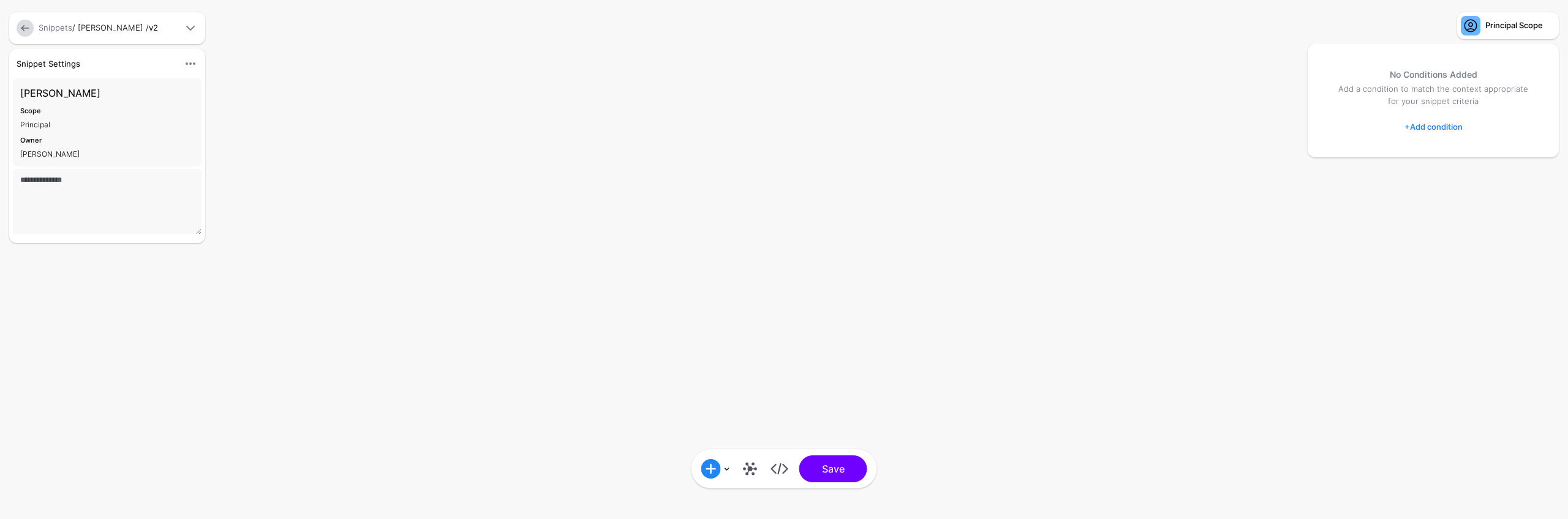
click at [1440, 124] on link "+ Add condition" at bounding box center [1433, 126] width 58 height 20
click at [1451, 246] on div "Operator Condition" at bounding box center [1482, 251] width 94 height 11
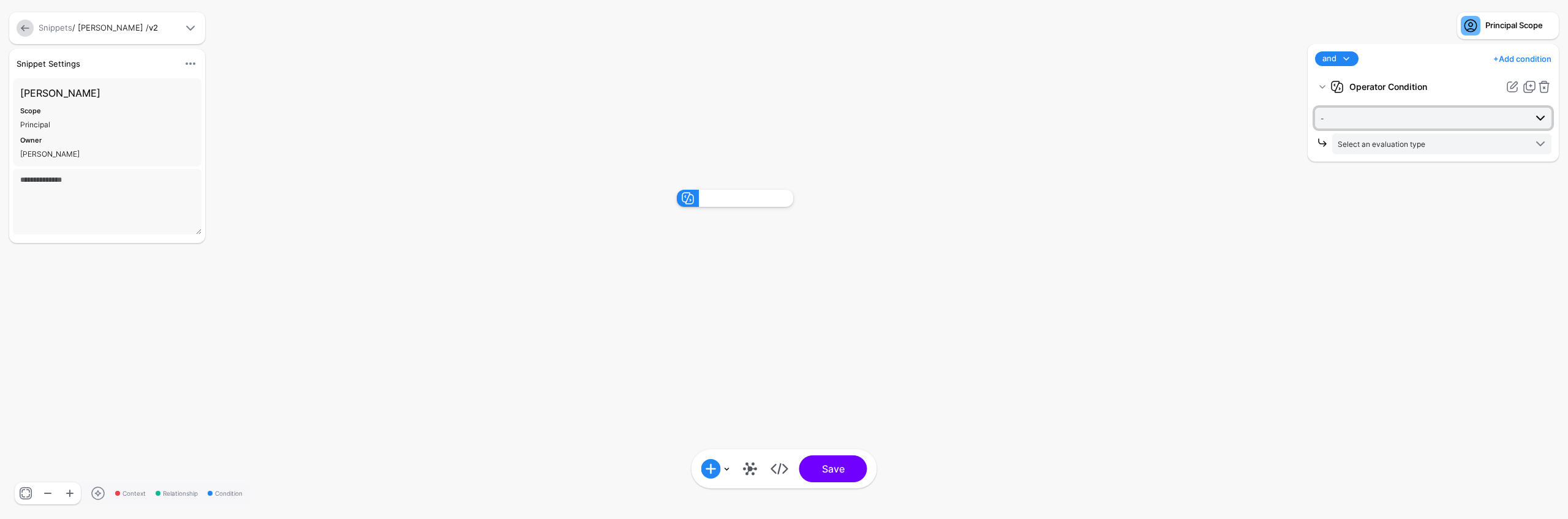
click at [1364, 118] on span "-" at bounding box center [1423, 117] width 205 height 13
click at [1242, 192] on rect at bounding box center [664, 177] width 156766 height 51927
click at [752, 481] on div "Add Condition Graph Condition Time Condition Location Condition Operator Condit…" at bounding box center [784, 469] width 176 height 27
click at [752, 466] on link at bounding box center [750, 469] width 20 height 20
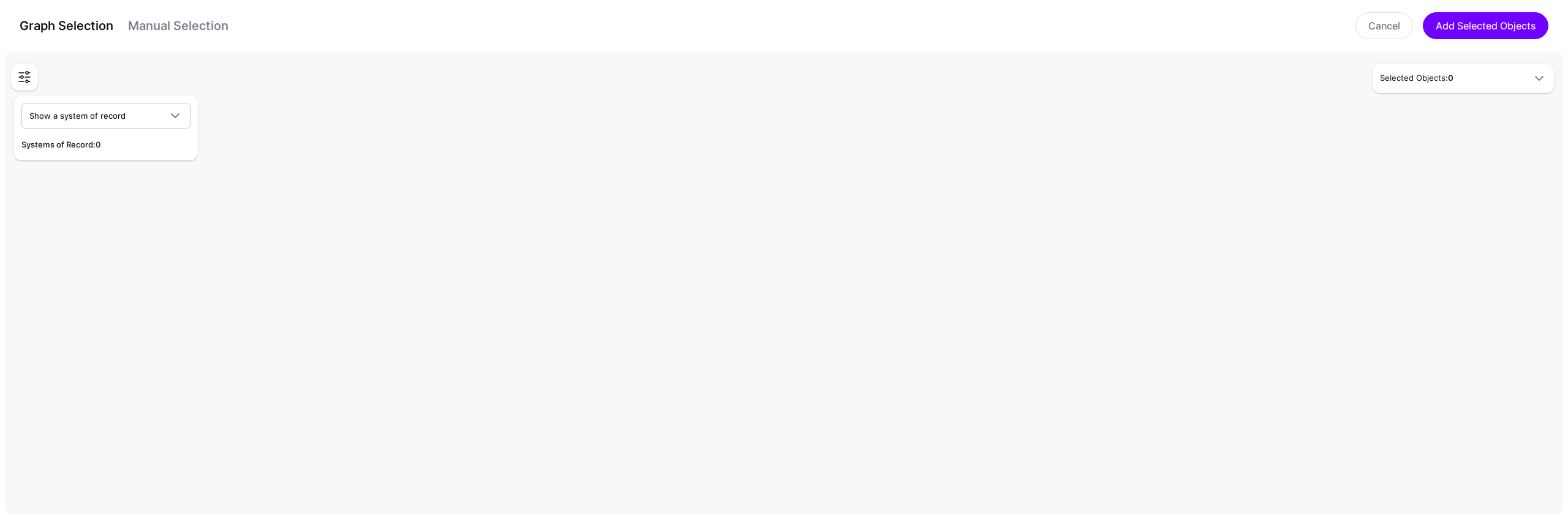
click at [189, 21] on link "Manual Selection" at bounding box center [178, 25] width 100 height 15
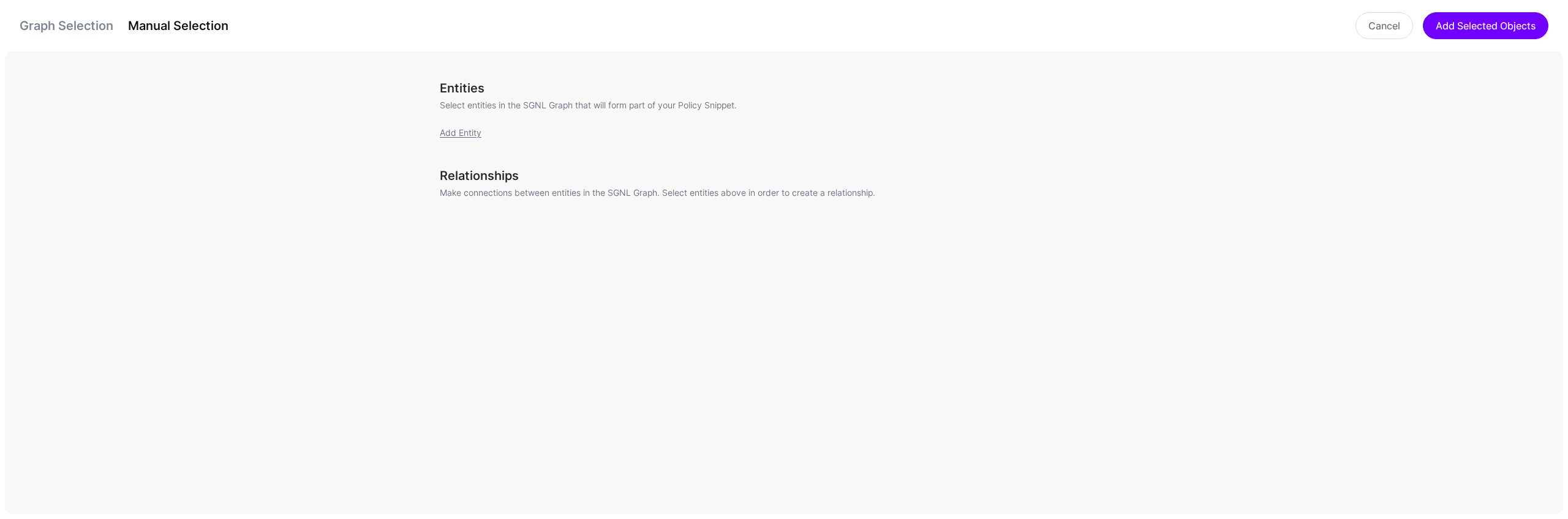
click at [470, 125] on div "Entities Select entities in the SGNL Graph that will form part of your Policy S…" at bounding box center [789, 117] width 698 height 73
click at [474, 136] on link "Add Entity" at bounding box center [460, 132] width 41 height 10
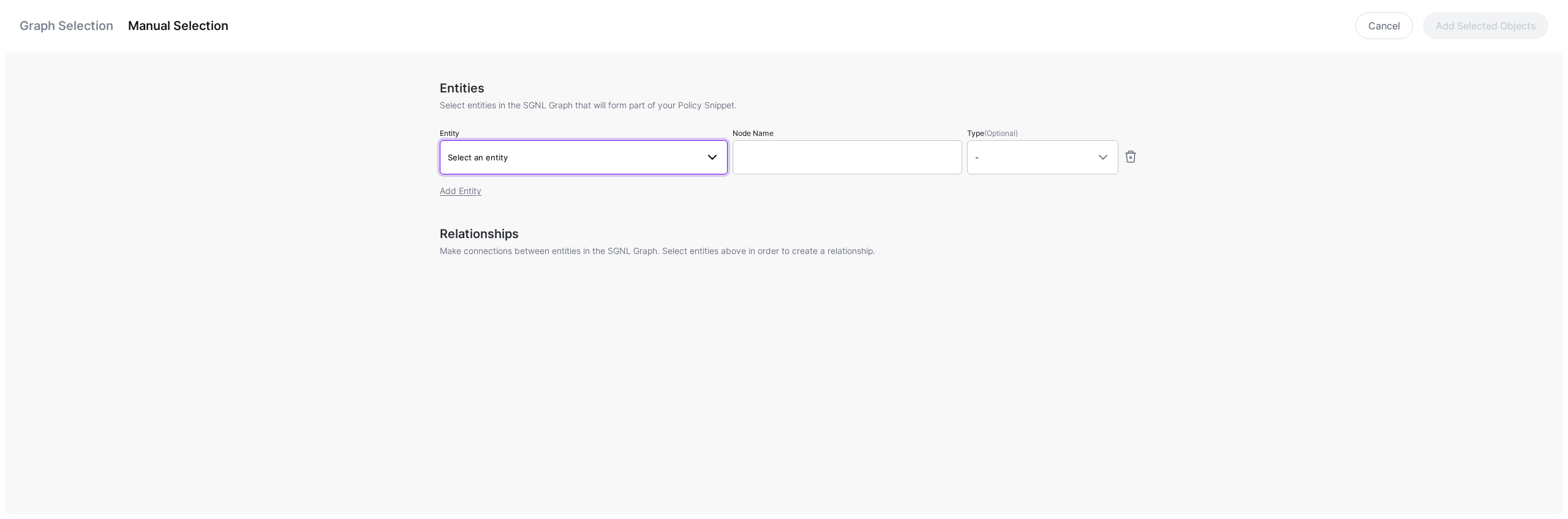
click at [591, 162] on span "Select an entity" at bounding box center [572, 157] width 250 height 13
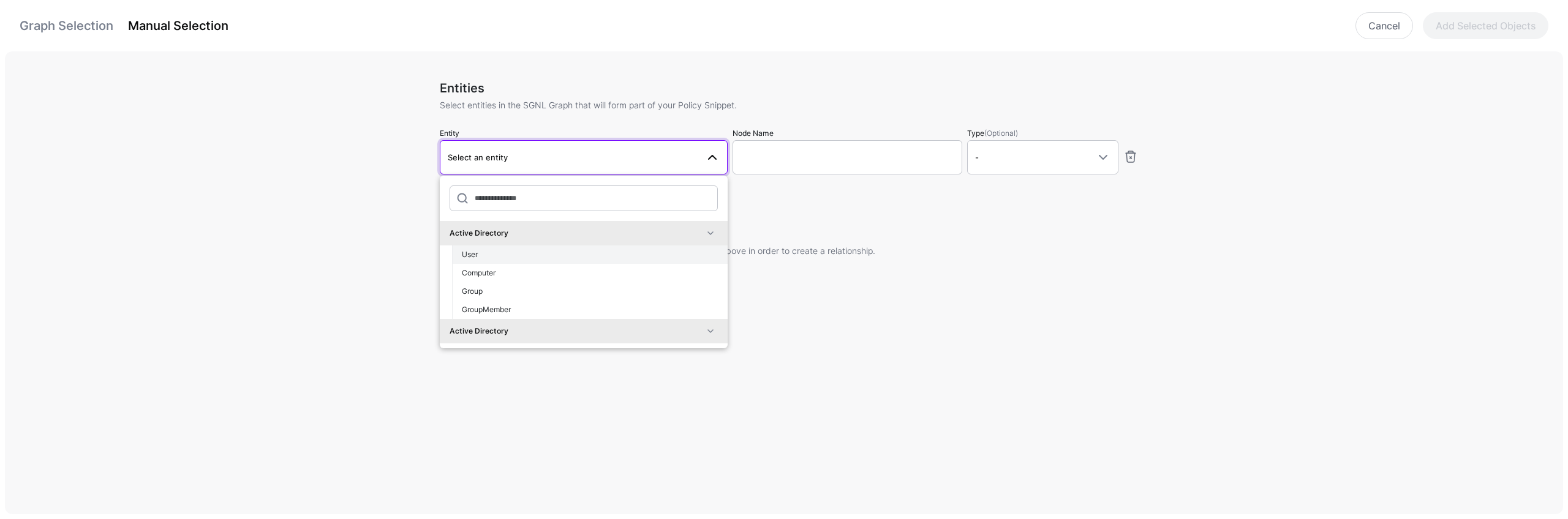
click at [571, 254] on div "User" at bounding box center [589, 254] width 256 height 11
type input "**********"
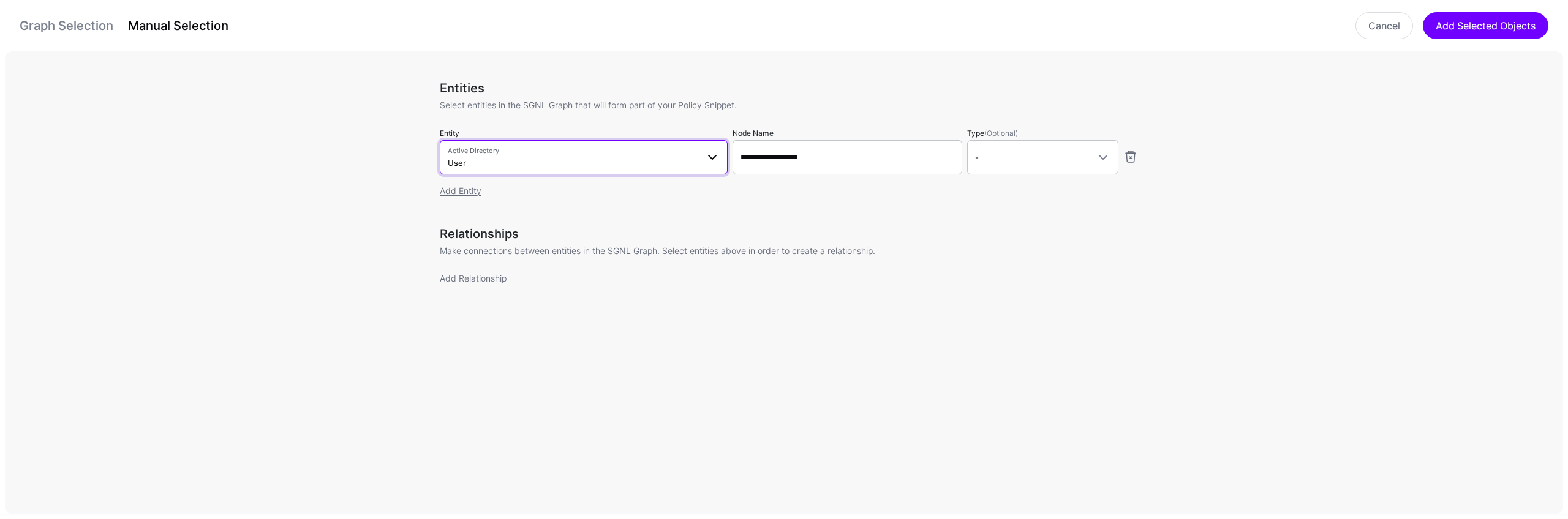
click at [456, 173] on link "Active Directory User" at bounding box center [584, 157] width 288 height 34
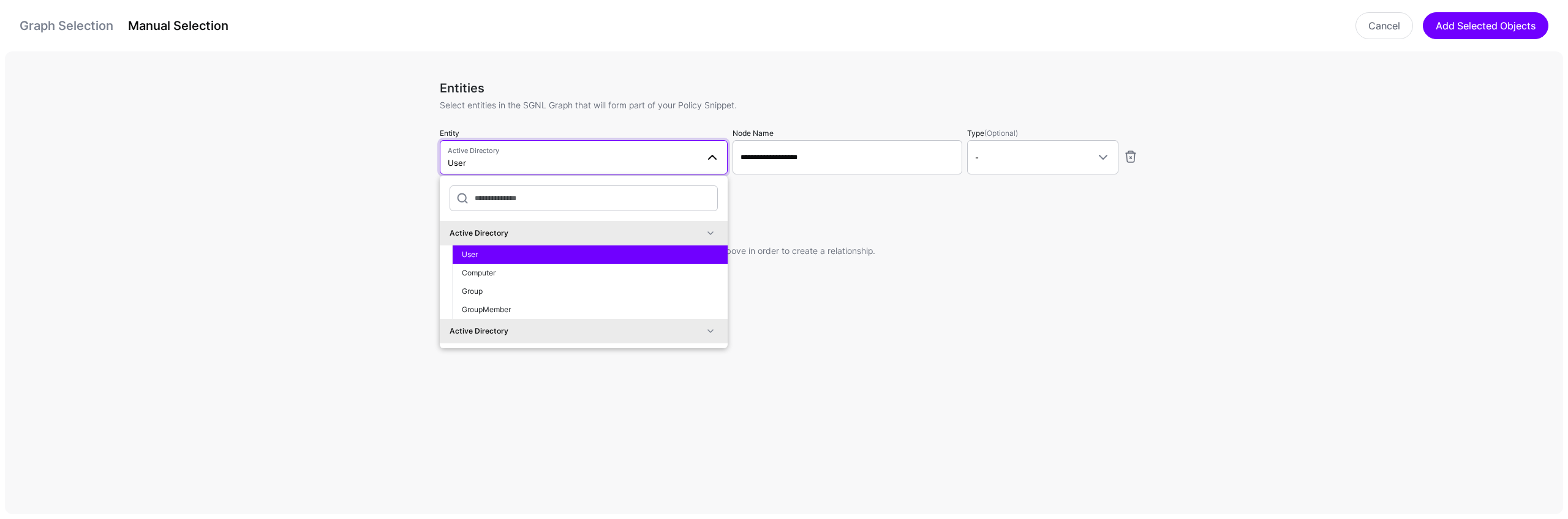
click at [553, 239] on div "Active Directory" at bounding box center [583, 233] width 269 height 15
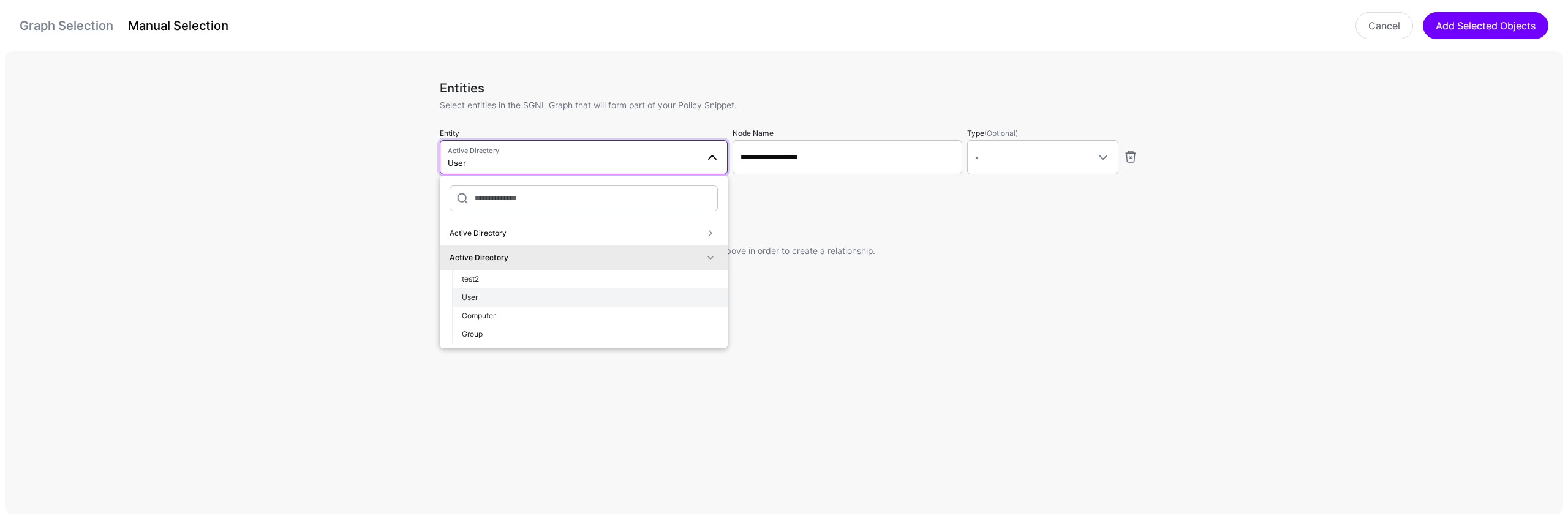
click at [544, 300] on div "User" at bounding box center [589, 297] width 256 height 11
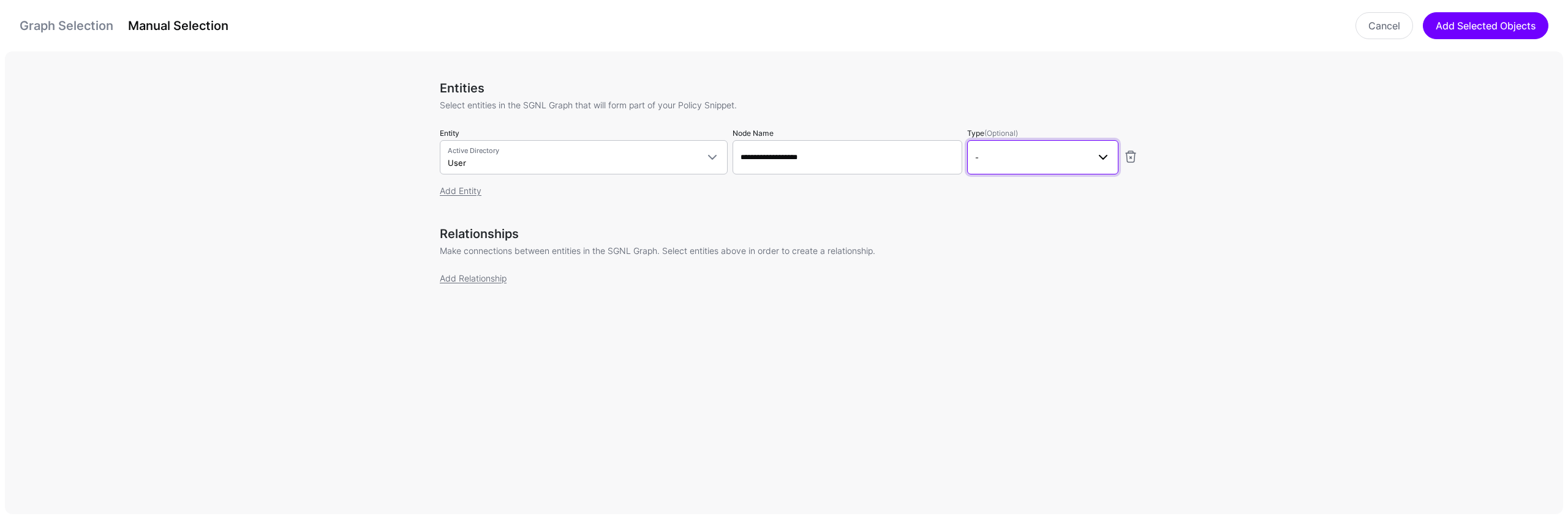
click at [1003, 173] on link "-" at bounding box center [1042, 157] width 151 height 34
click at [1015, 221] on div "Action" at bounding box center [1043, 226] width 132 height 11
click at [1014, 221] on div "Entities Select entities in the SGNL Graph that will form part of your Policy S…" at bounding box center [789, 189] width 698 height 218
click at [467, 195] on link "Add Entity" at bounding box center [460, 190] width 41 height 10
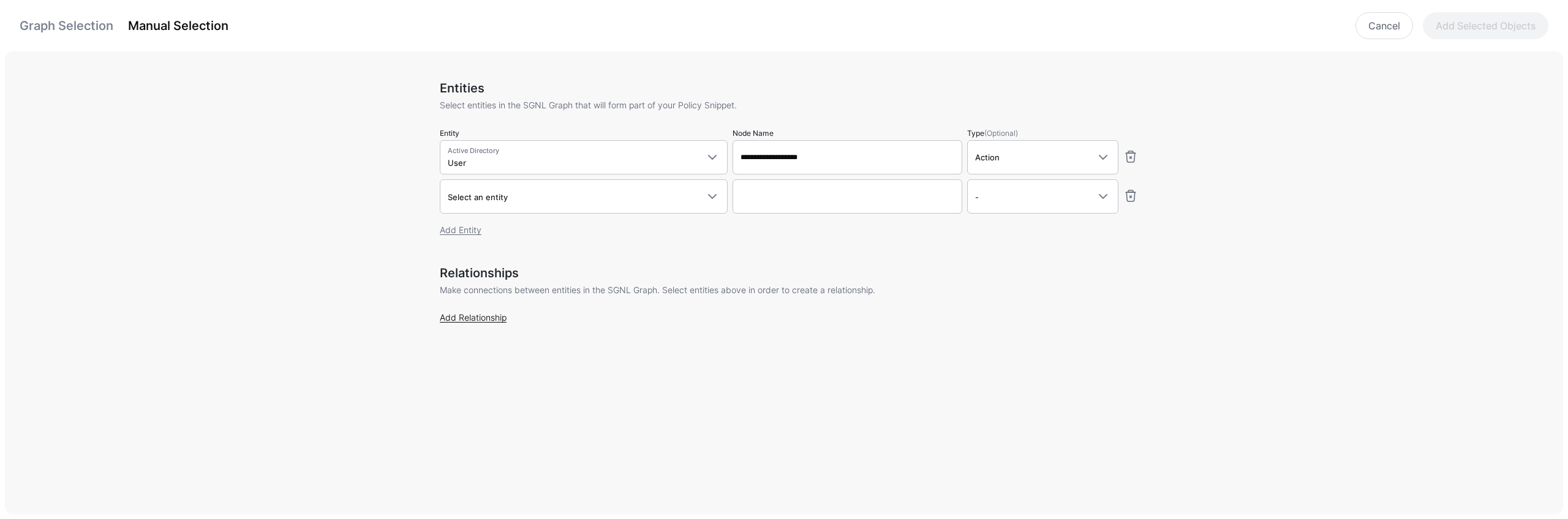
click at [465, 319] on link "Add Relationship" at bounding box center [473, 317] width 67 height 10
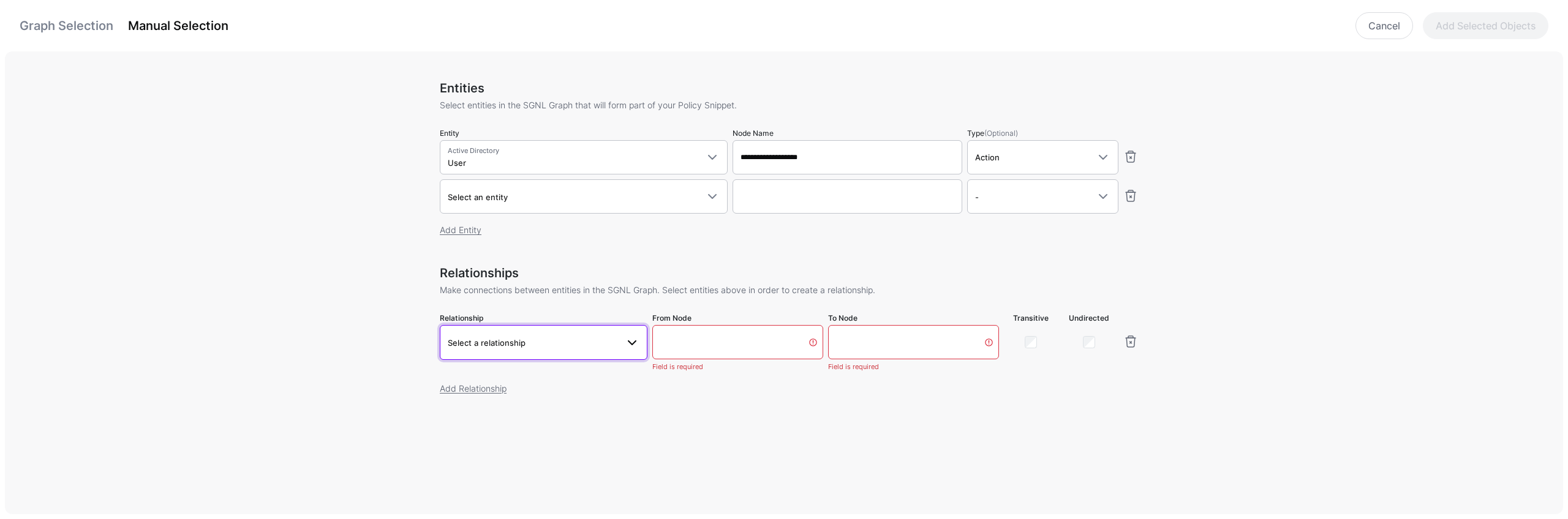
click at [483, 339] on span "Select a relationship" at bounding box center [486, 343] width 77 height 10
click at [516, 430] on span "User.id - User.objectGUID" at bounding box center [543, 430] width 188 height 10
type input "********"
type input "**********"
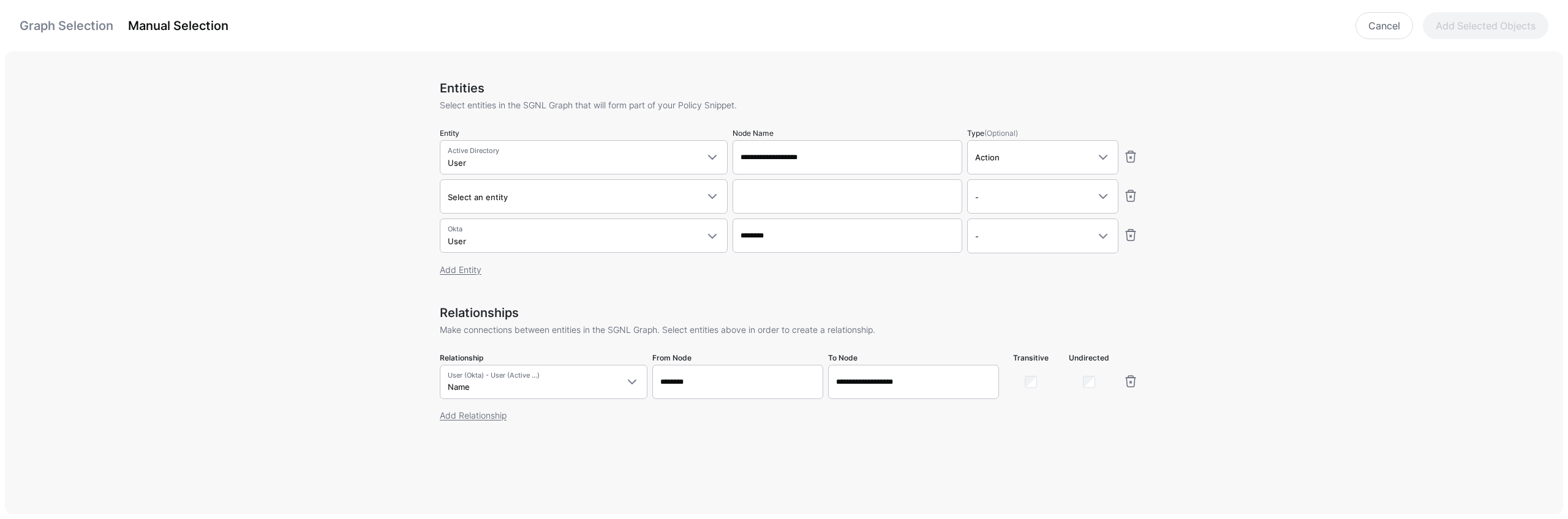
click at [318, 361] on div "Entities Select entities in the SGNL Graph that will form part of your Policy S…" at bounding box center [788, 286] width 1568 height 468
click at [1134, 193] on link at bounding box center [1130, 196] width 15 height 15
type input "********"
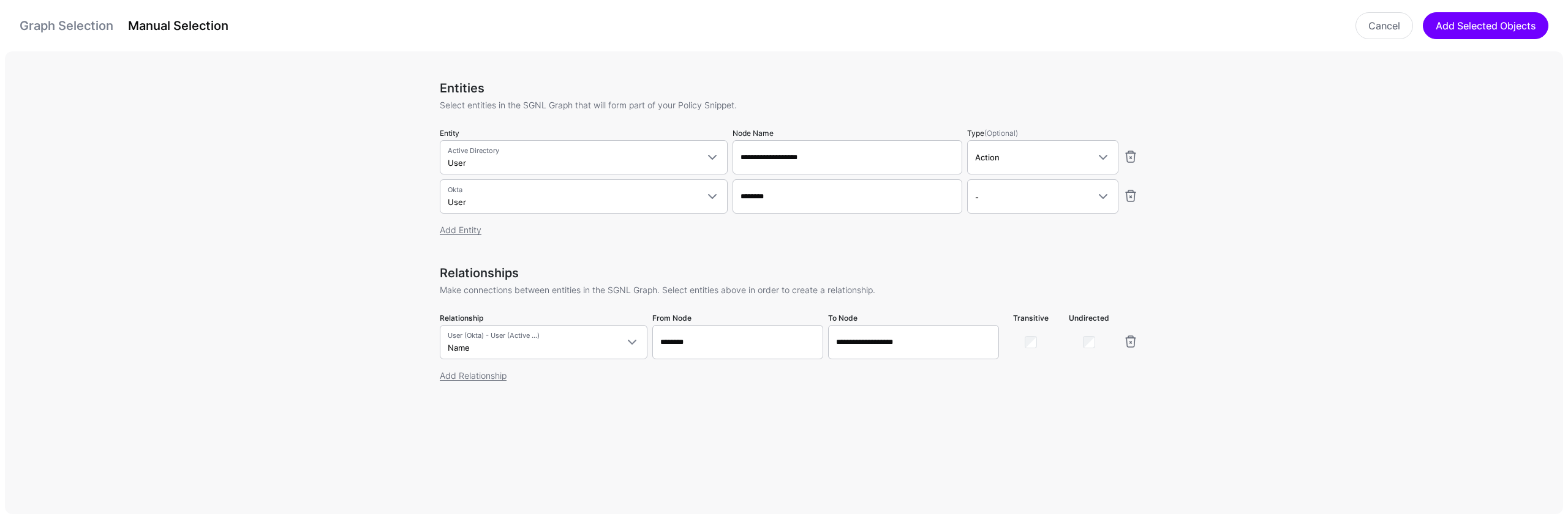
drag, startPoint x: 315, startPoint y: 359, endPoint x: 287, endPoint y: 373, distance: 31.3
click at [315, 358] on div "Entities Select entities in the SGNL Graph that will form part of your Policy S…" at bounding box center [788, 286] width 1568 height 468
click at [456, 380] on link "Add Relationship" at bounding box center [473, 375] width 67 height 10
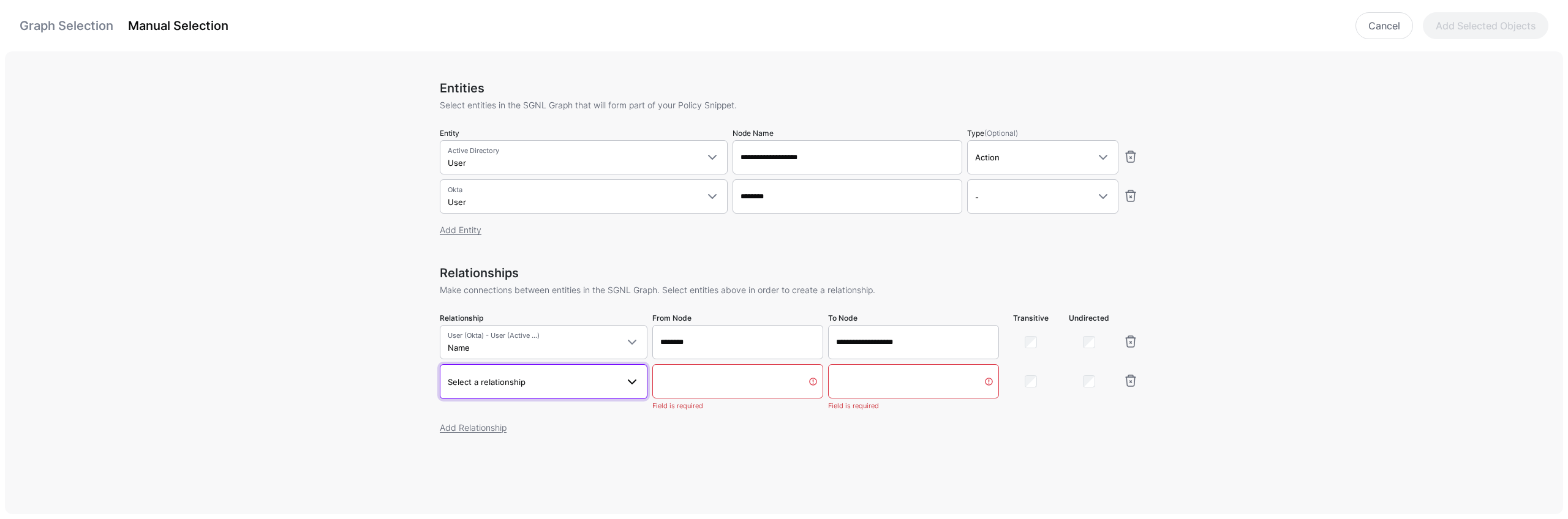
click at [519, 382] on span "Select a relationship" at bounding box center [486, 382] width 77 height 10
click at [567, 348] on span "Foo User.profile__email - GroupMember.userId" at bounding box center [543, 362] width 188 height 29
type input "********"
type input "**********"
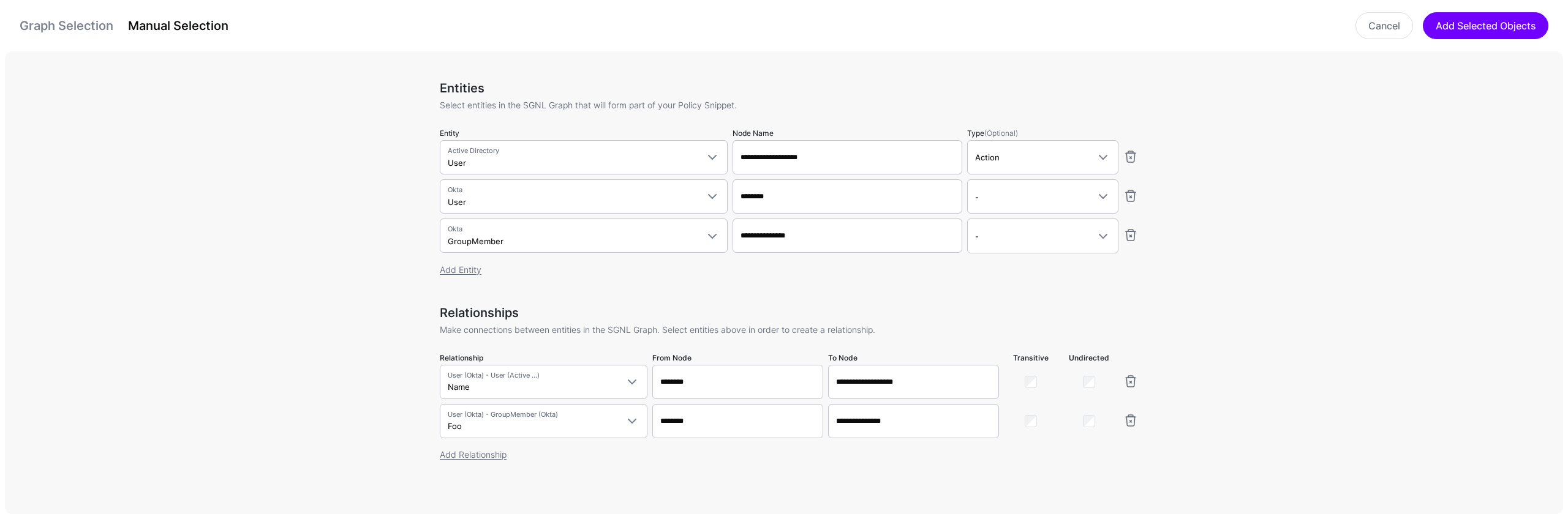
click at [258, 399] on div "Entities Select entities in the SGNL Graph that will form part of your Policy S…" at bounding box center [788, 286] width 1568 height 468
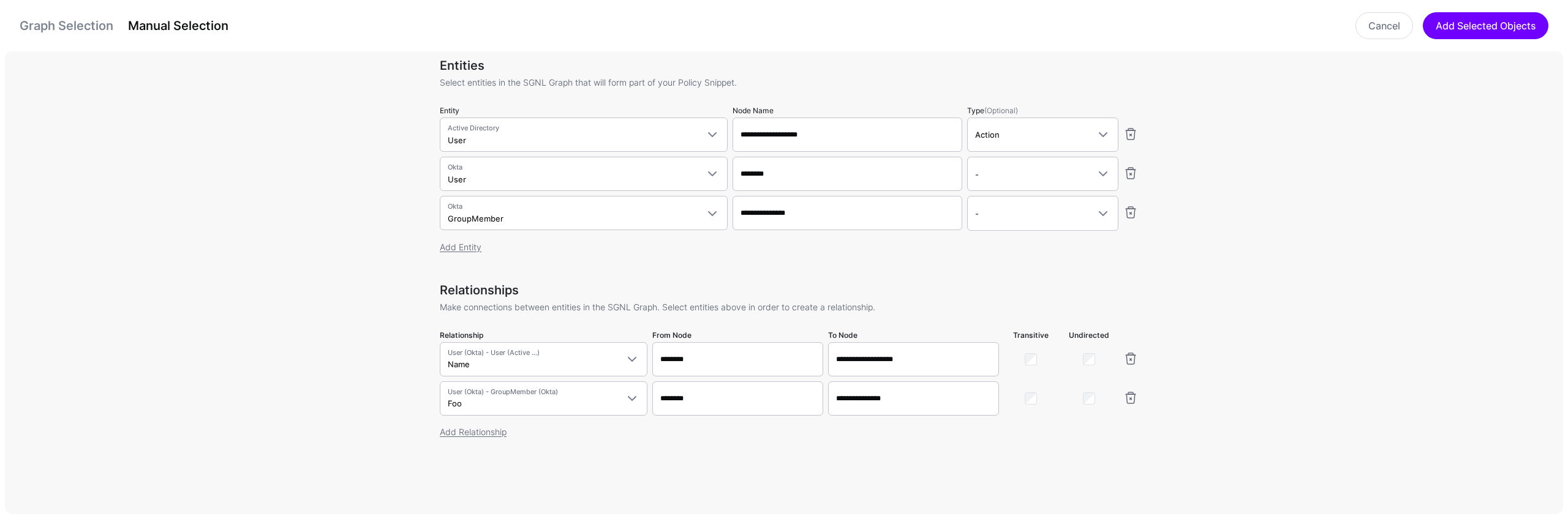
click at [287, 393] on div "Entities Select entities in the SGNL Graph that will form part of your Policy S…" at bounding box center [788, 286] width 1568 height 468
click at [81, 32] on link "Graph Selection" at bounding box center [67, 25] width 94 height 15
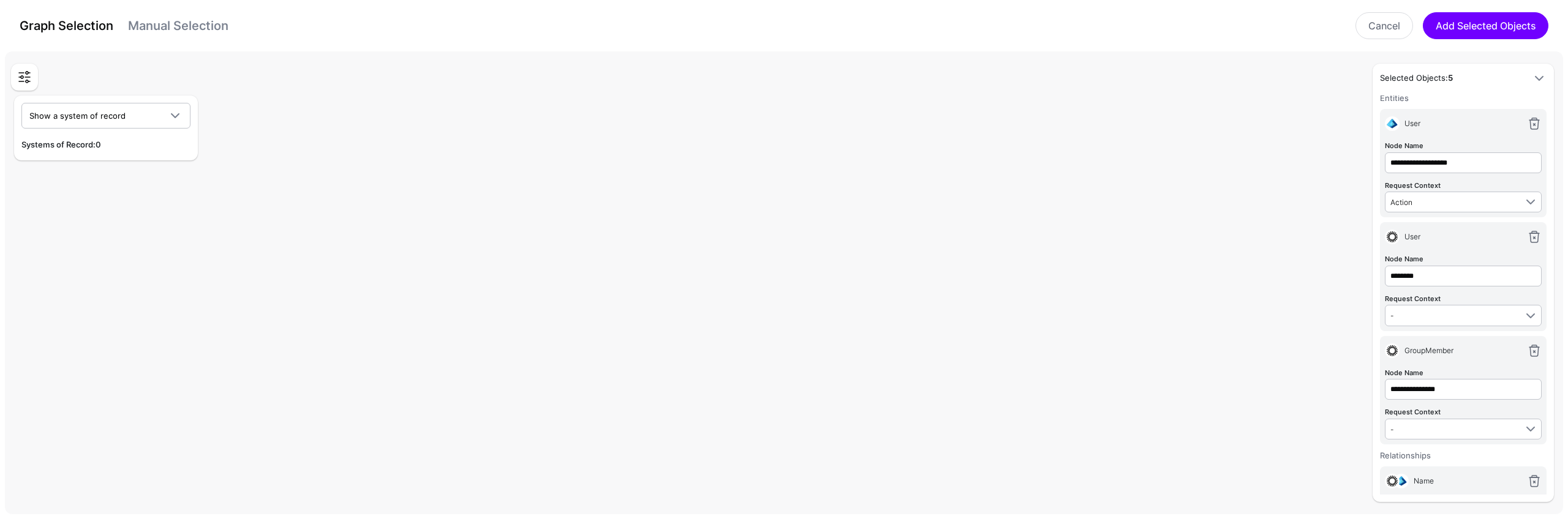
scroll to position [0, 0]
click at [211, 34] on div "Graph Selection Manual Selection" at bounding box center [124, 25] width 209 height 20
click at [207, 27] on link "Manual Selection" at bounding box center [178, 25] width 100 height 15
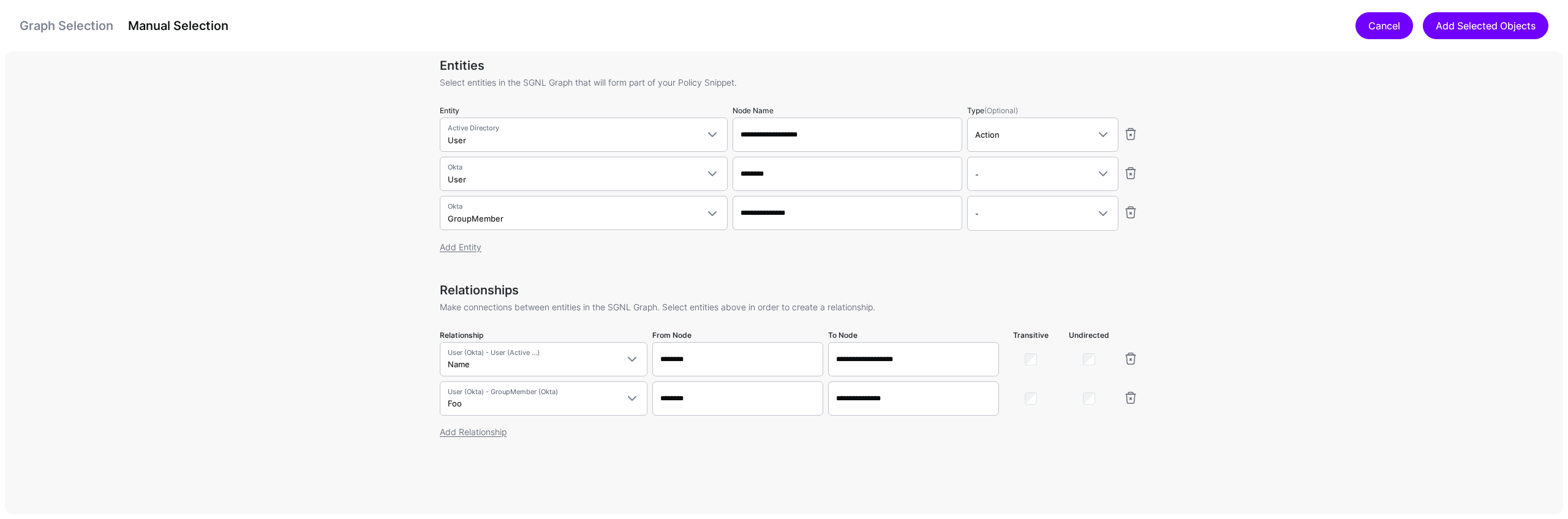
click at [1377, 24] on link "Cancel" at bounding box center [1384, 26] width 58 height 27
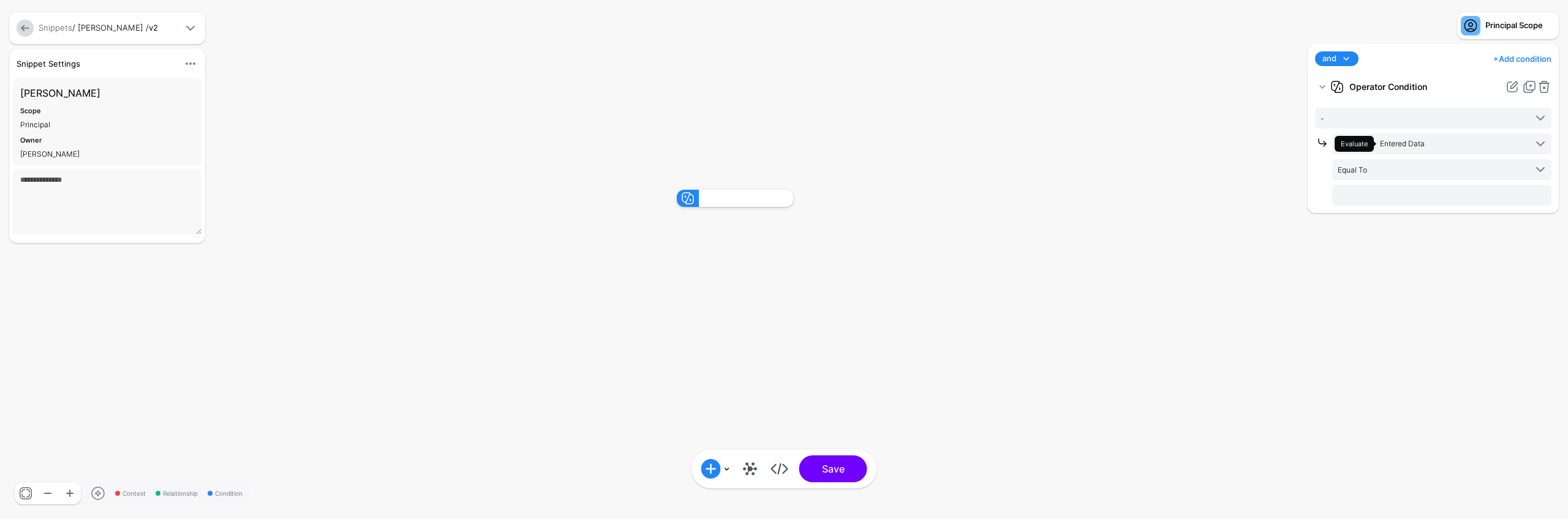
click at [1517, 62] on link "+ Add condition" at bounding box center [1522, 59] width 58 height 20
drag, startPoint x: 1191, startPoint y: 201, endPoint x: 1300, endPoint y: 171, distance: 113.1
click at [1191, 201] on rect at bounding box center [661, 177] width 156766 height 51927
click at [1343, 55] on span at bounding box center [1346, 59] width 15 height 15
click at [1155, 185] on rect at bounding box center [661, 177] width 156766 height 51927
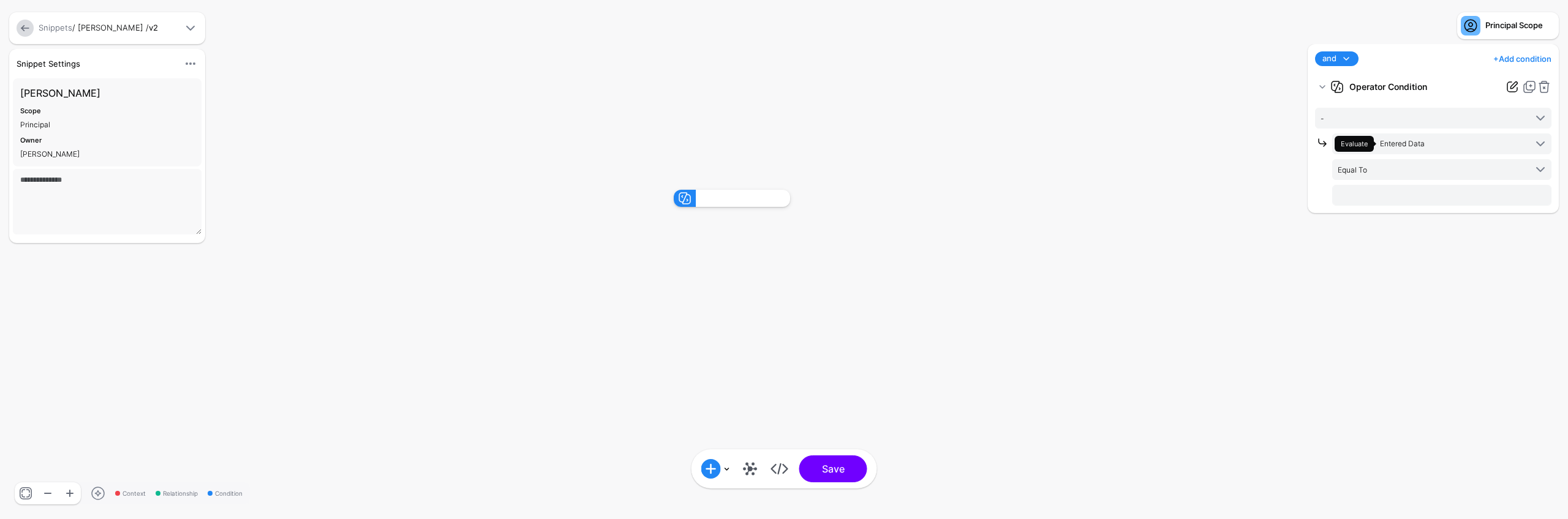
click at [1515, 82] on link at bounding box center [1512, 87] width 15 height 15
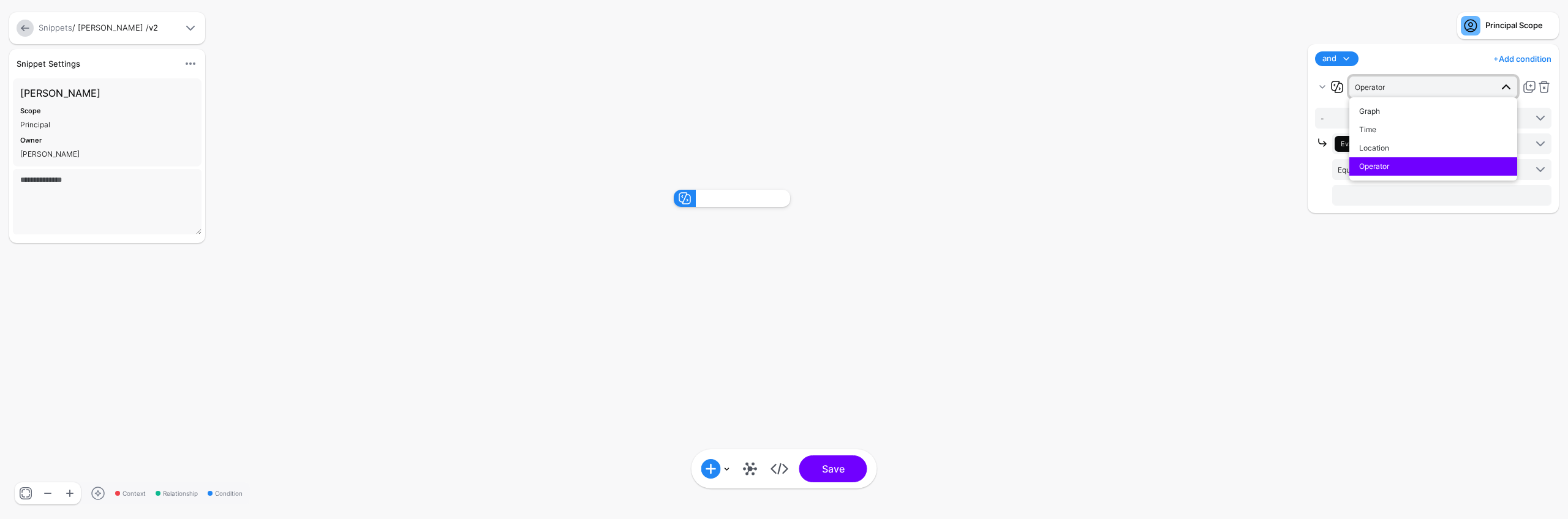
click at [1227, 314] on rect at bounding box center [661, 177] width 156766 height 51927
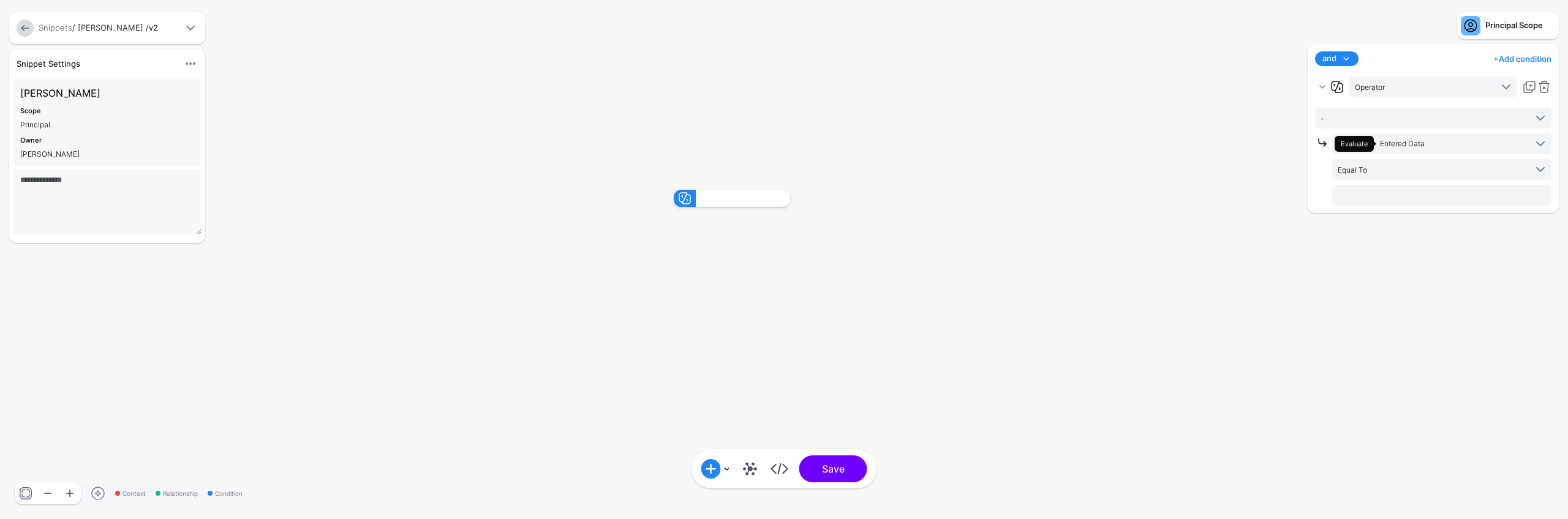
click at [1208, 203] on rect at bounding box center [661, 177] width 156766 height 51927
click at [1377, 88] on span "Operator" at bounding box center [1369, 88] width 30 height 9
click at [1380, 132] on div "Time" at bounding box center [1433, 131] width 148 height 11
click at [1516, 88] on link at bounding box center [1512, 87] width 15 height 15
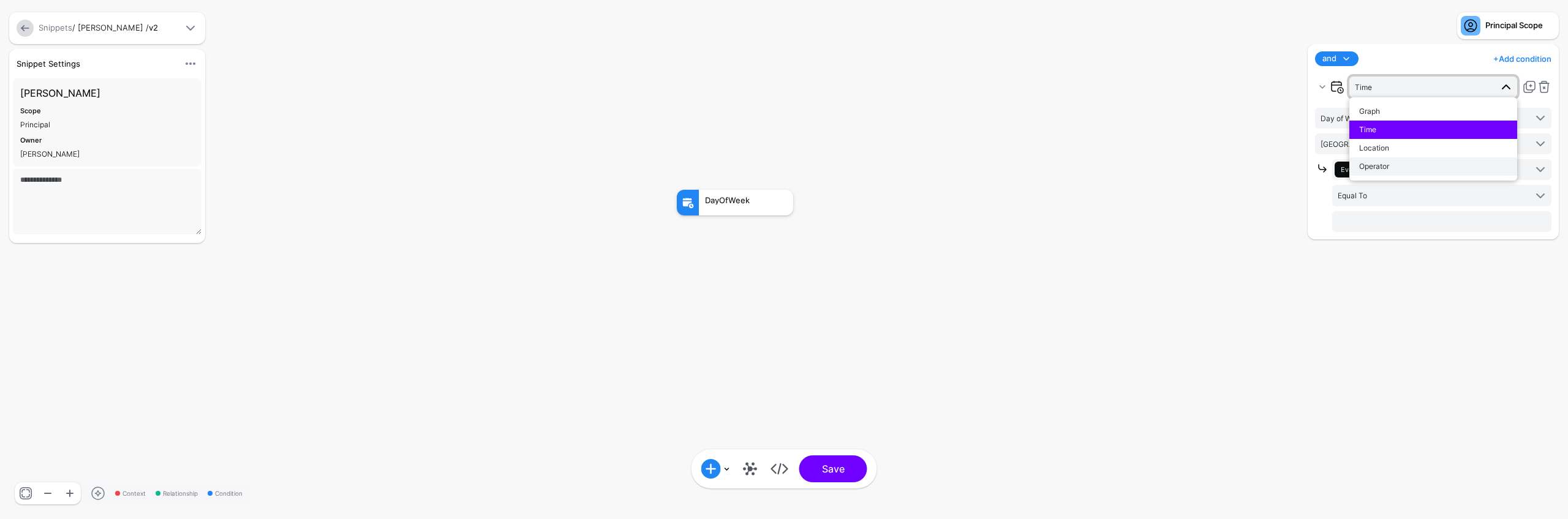
click at [1418, 161] on div "Operator" at bounding box center [1433, 167] width 148 height 11
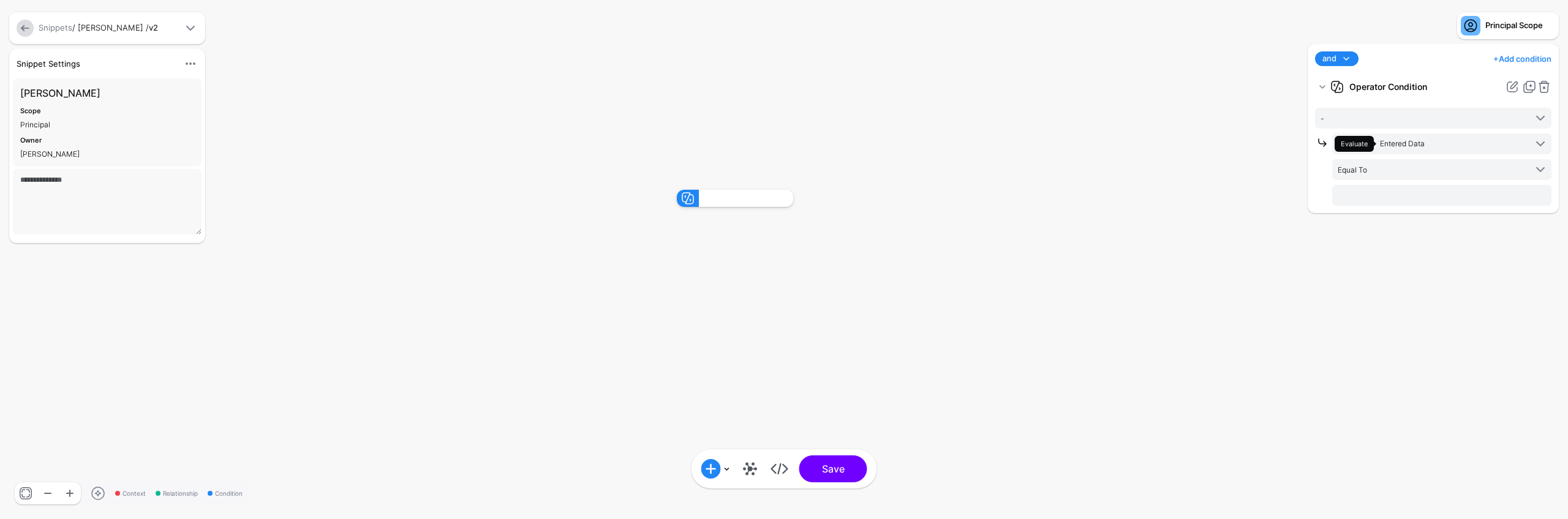
click at [1236, 210] on rect at bounding box center [664, 177] width 156766 height 51927
click at [1510, 89] on link at bounding box center [1512, 87] width 15 height 15
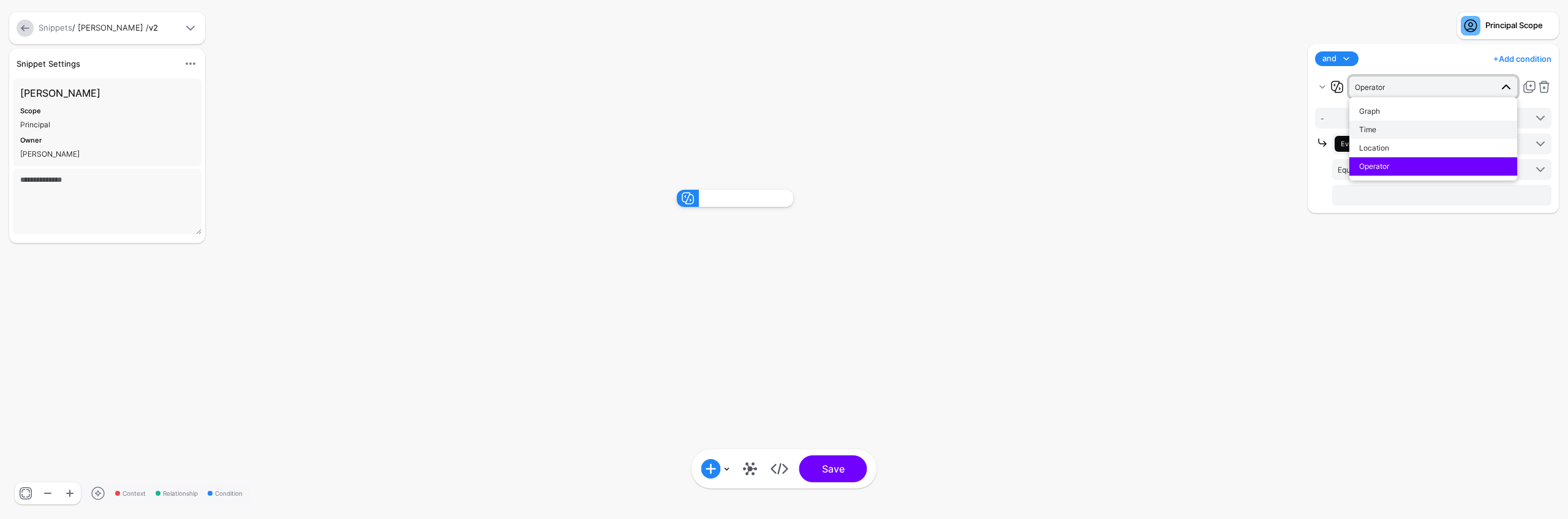
click at [1434, 129] on div "Time" at bounding box center [1433, 130] width 148 height 11
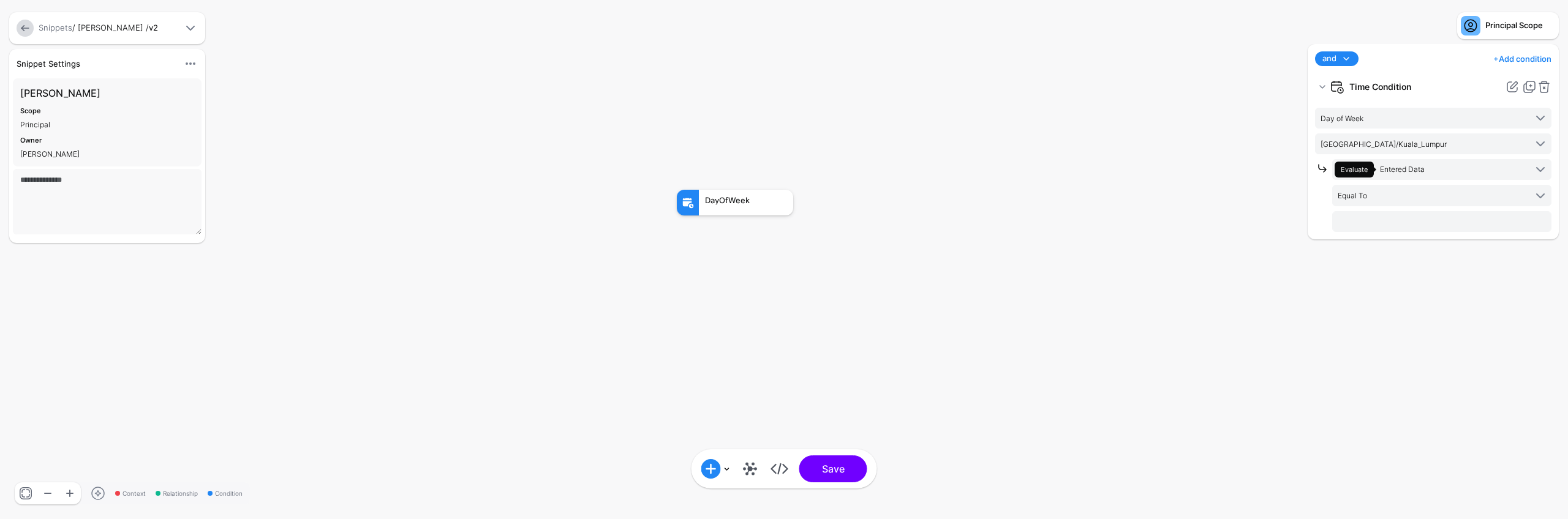
click at [1112, 240] on rect at bounding box center [664, 177] width 156766 height 51927
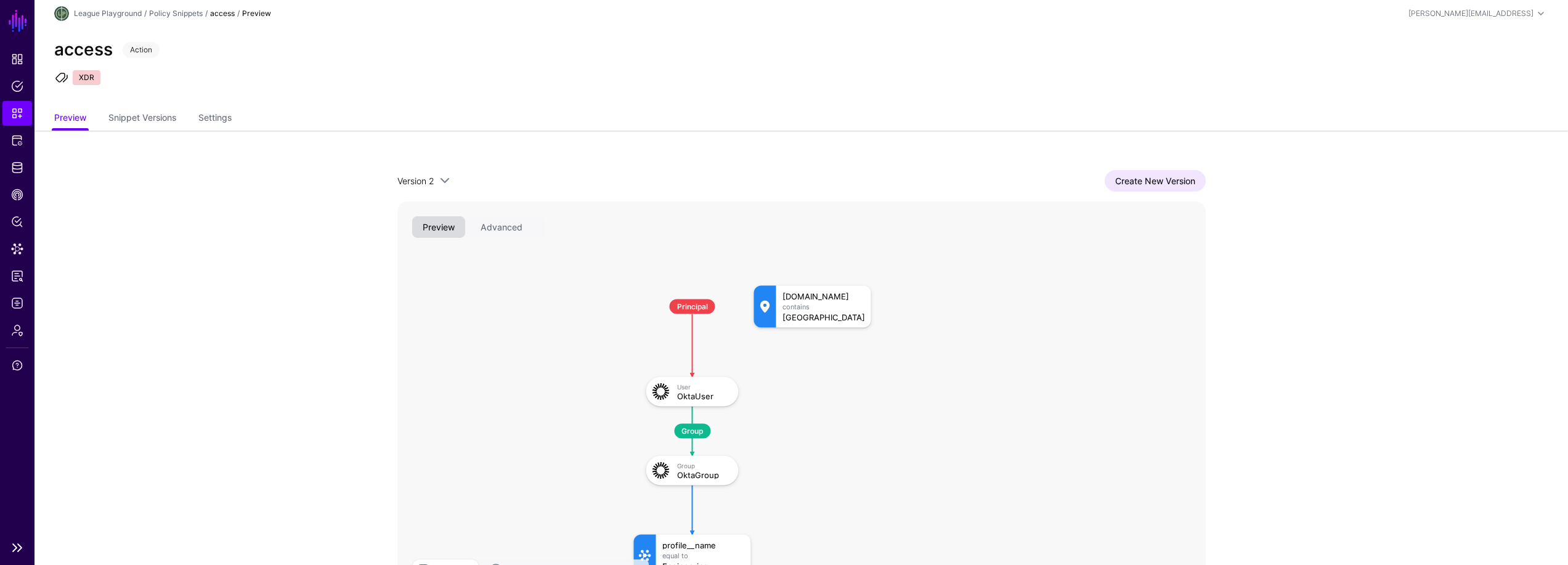
scroll to position [71, 0]
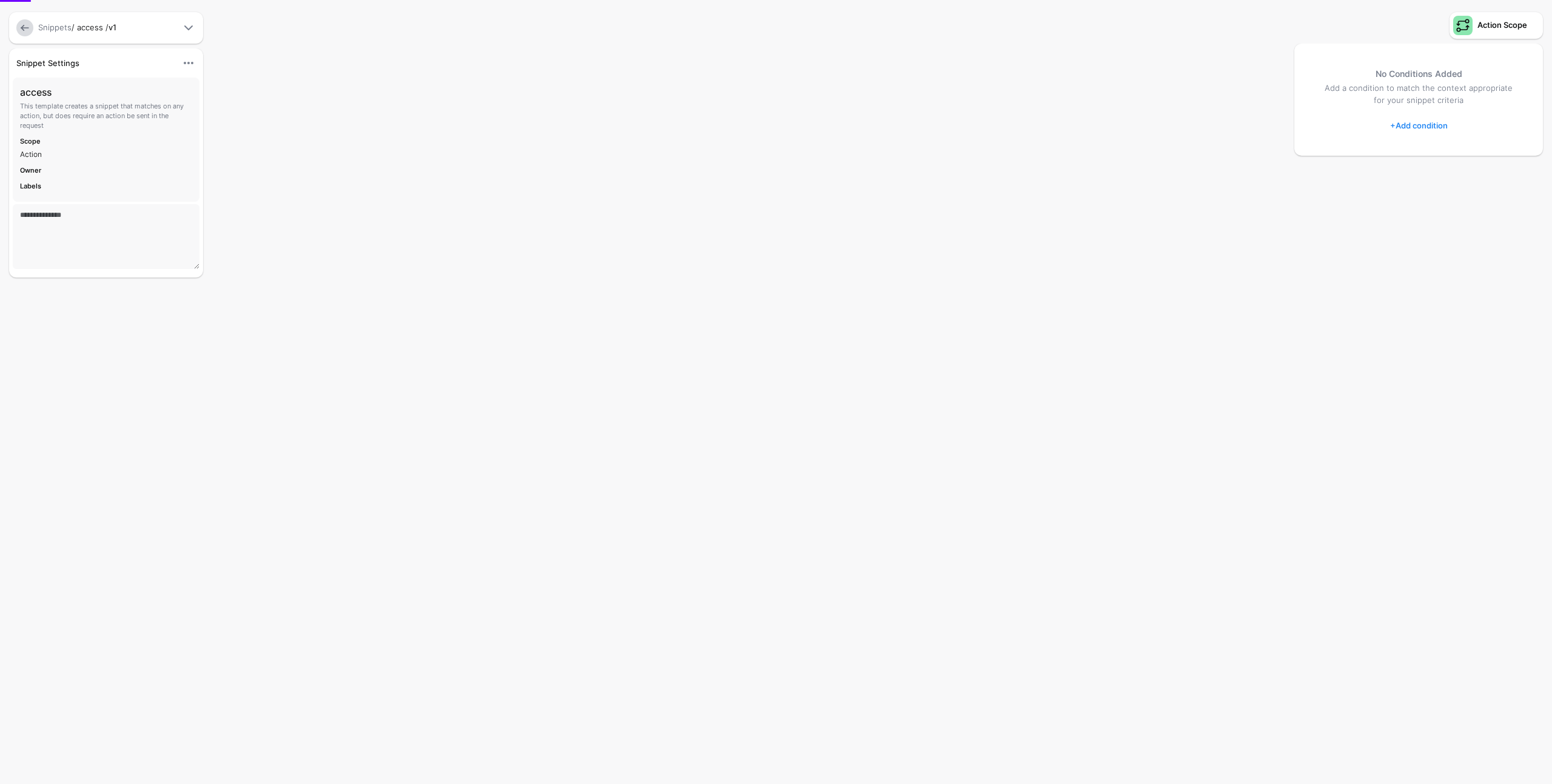
type textarea "**********"
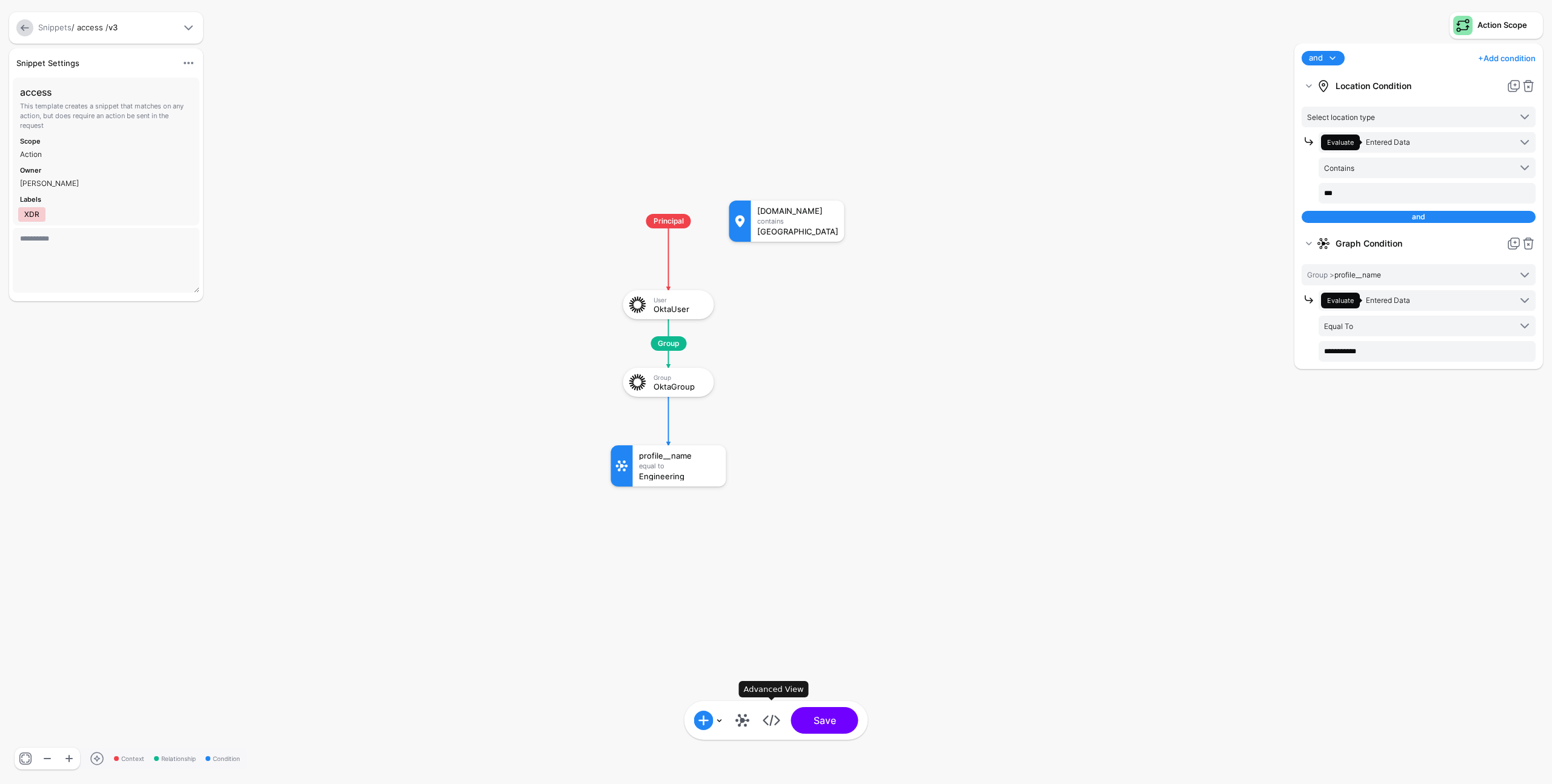
click at [773, 724] on link at bounding box center [771, 720] width 19 height 19
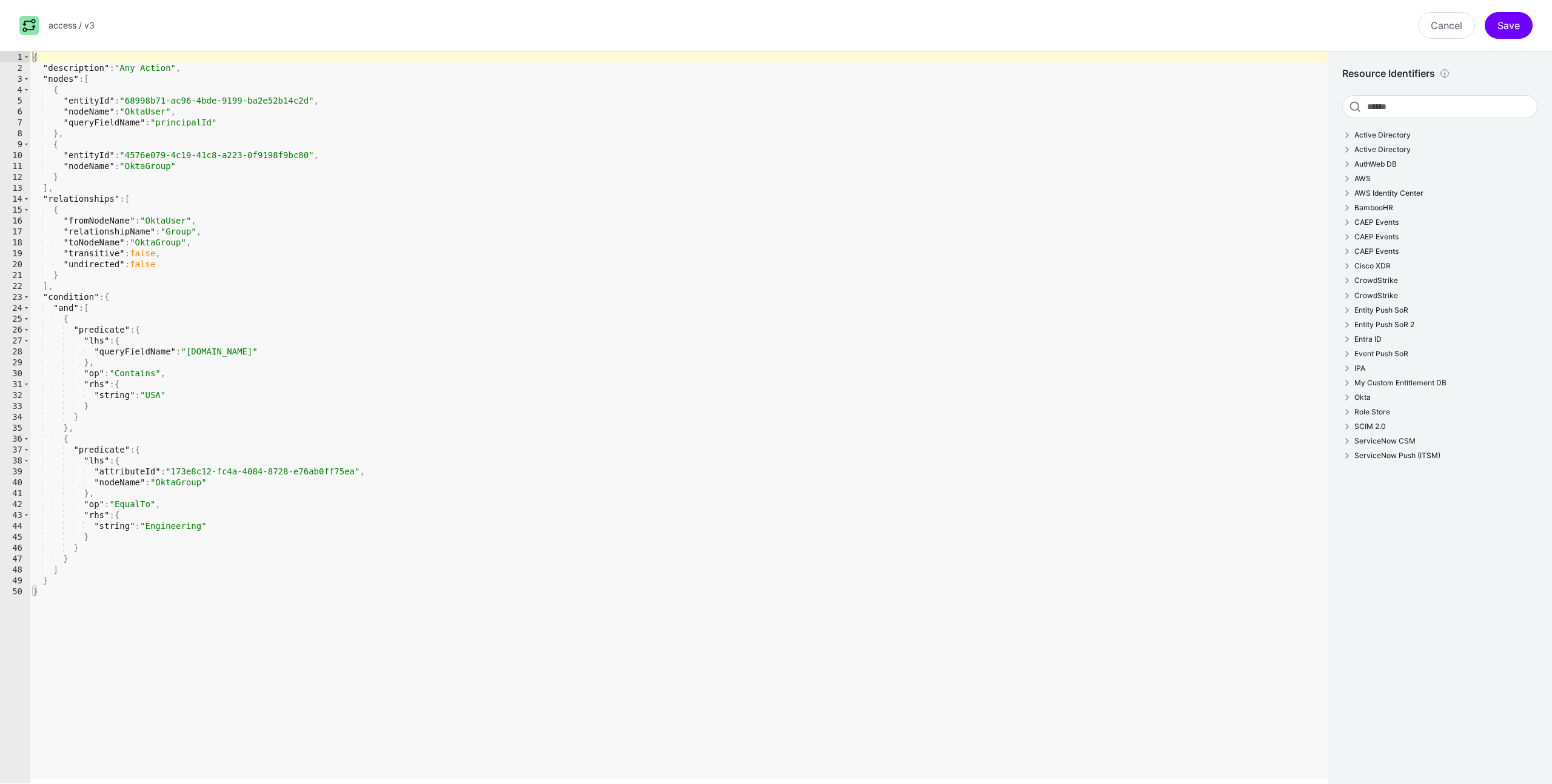
type textarea "**********"
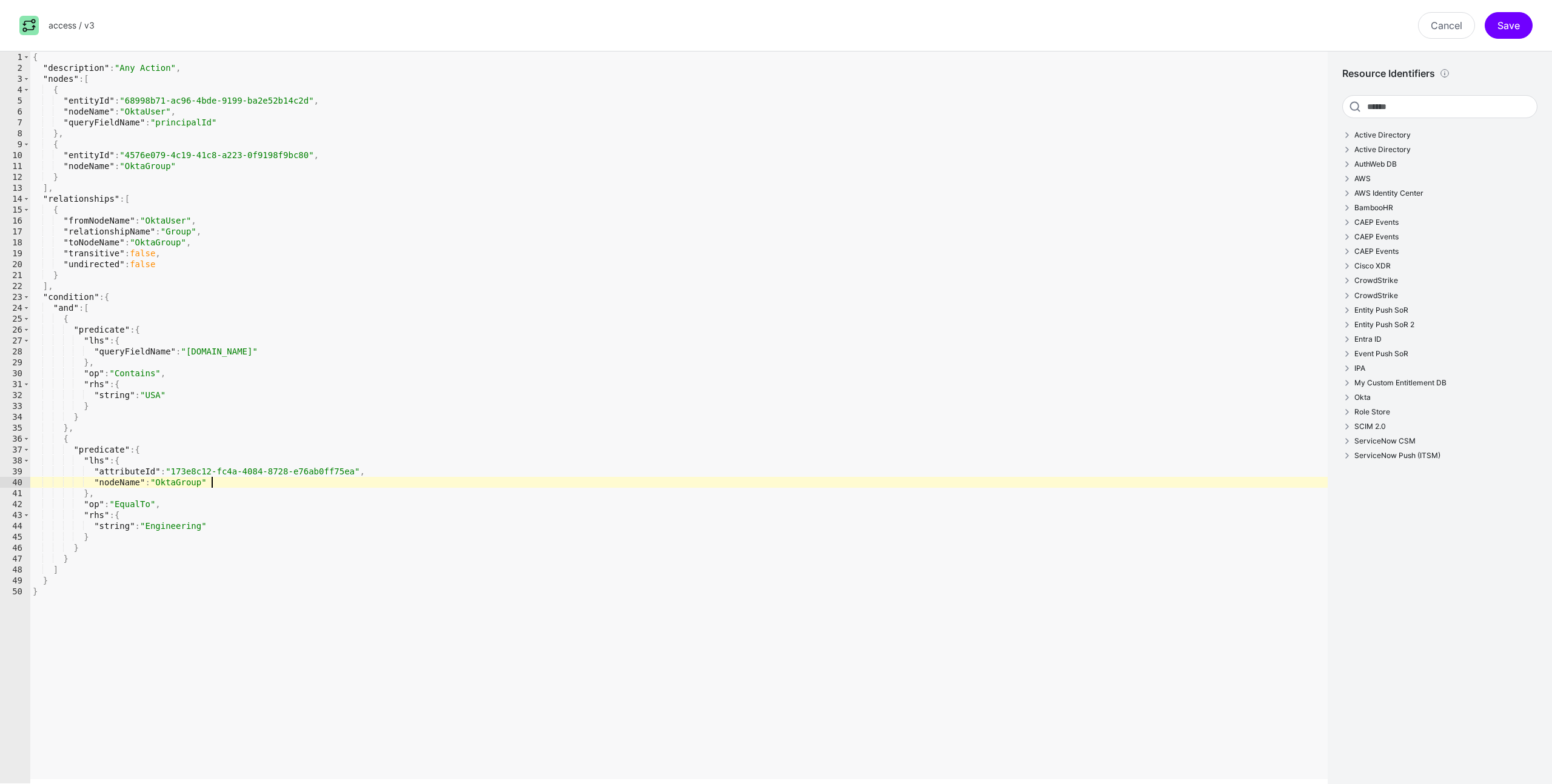
click at [601, 483] on div "{ "description" : "Any Action" , "nodes" : [ { "entityId" : "68998b71-ac96-4bde…" at bounding box center [679, 428] width 1297 height 754
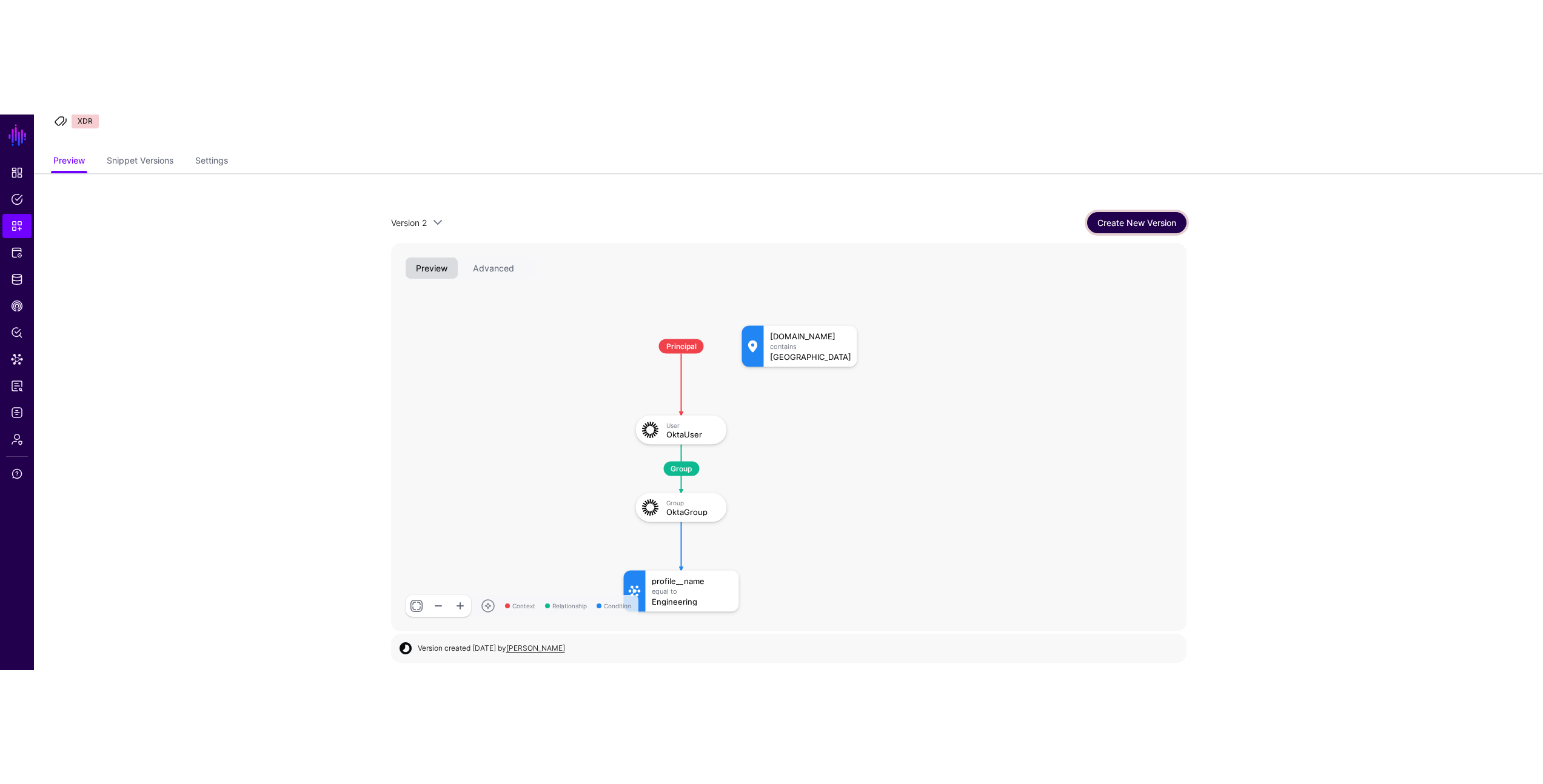
scroll to position [2, 0]
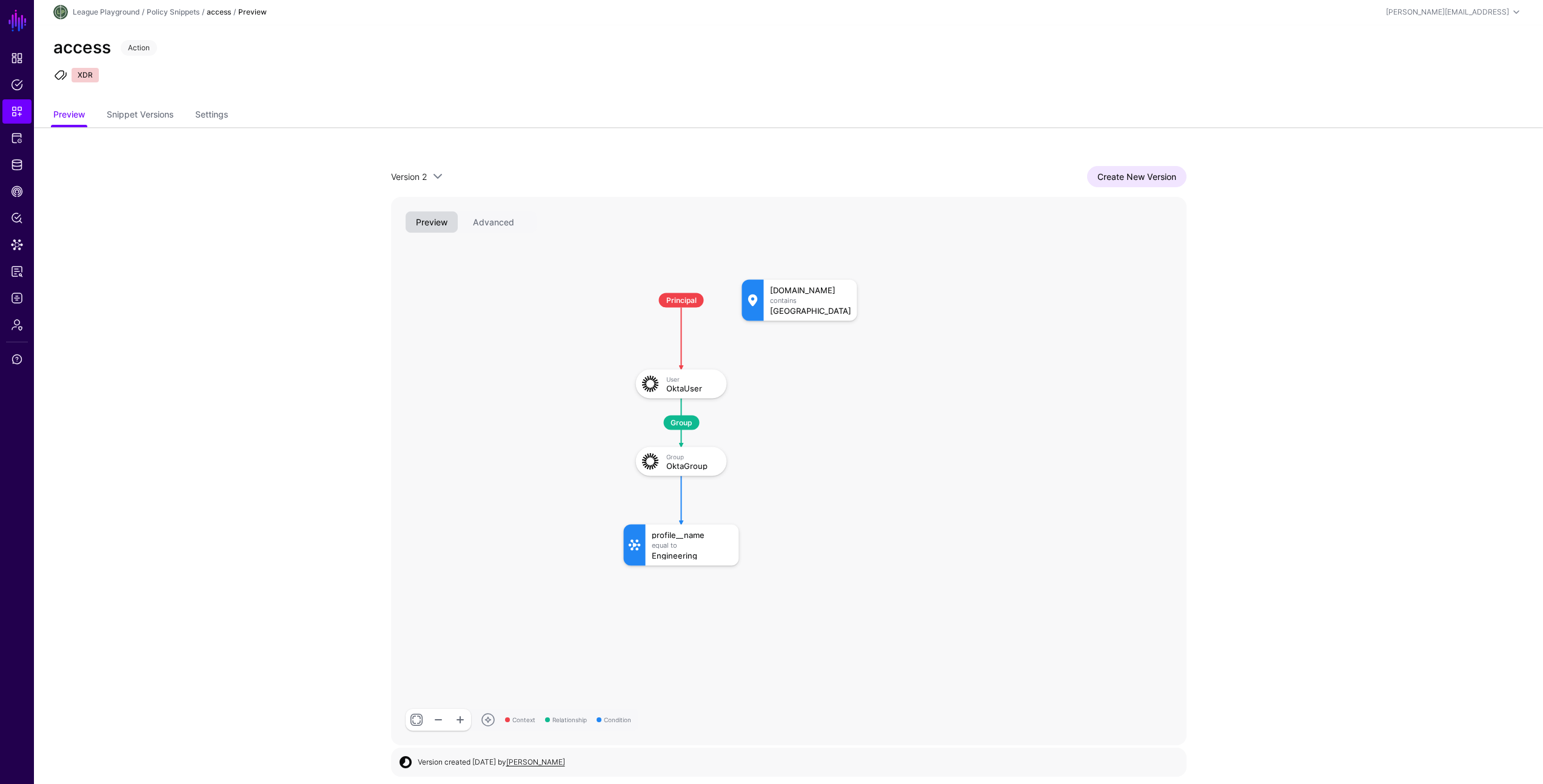
click at [312, 60] on div "access Action XDR" at bounding box center [788, 65] width 1509 height 79
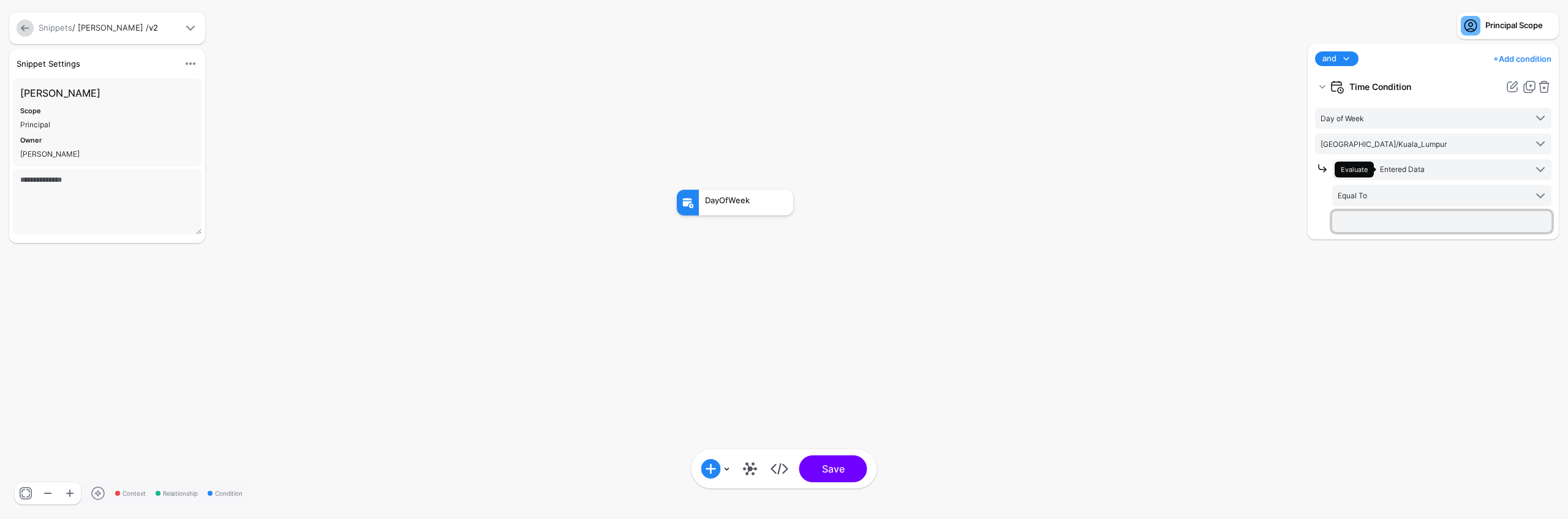
click at [1408, 222] on input "text" at bounding box center [1441, 222] width 219 height 21
click at [1429, 171] on span "Evaluate Entered Data" at bounding box center [1430, 170] width 191 height 16
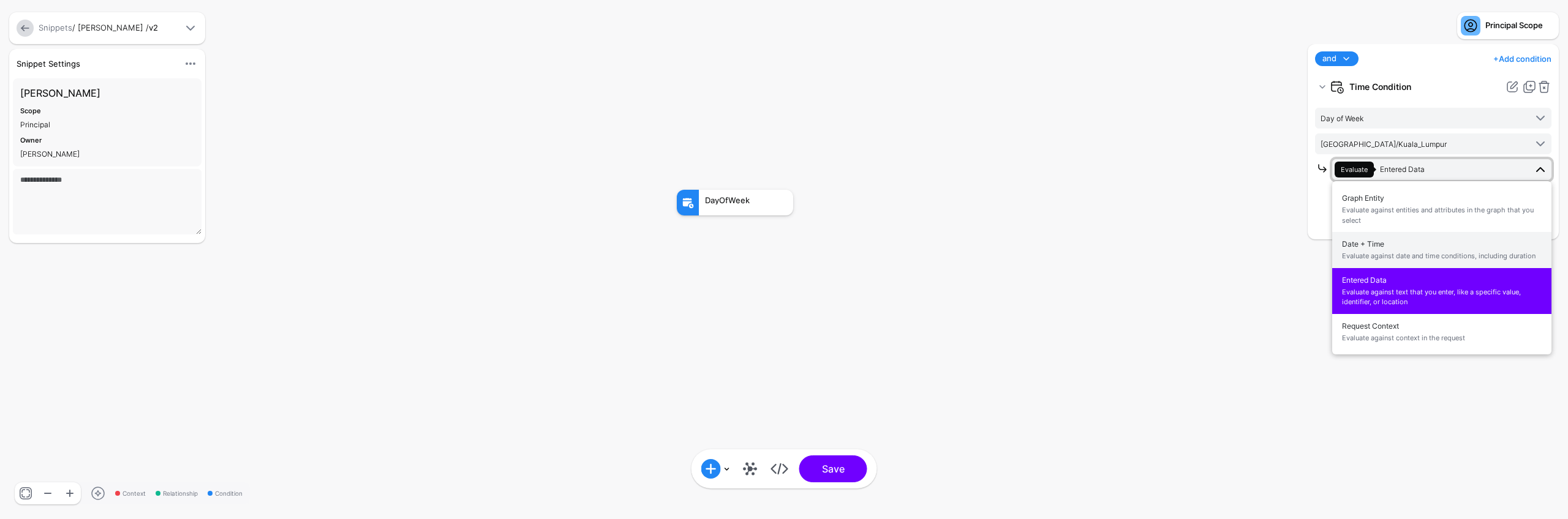
click at [1424, 248] on span "Date + Time Evaluate against date and time conditions, including duration" at bounding box center [1441, 250] width 200 height 29
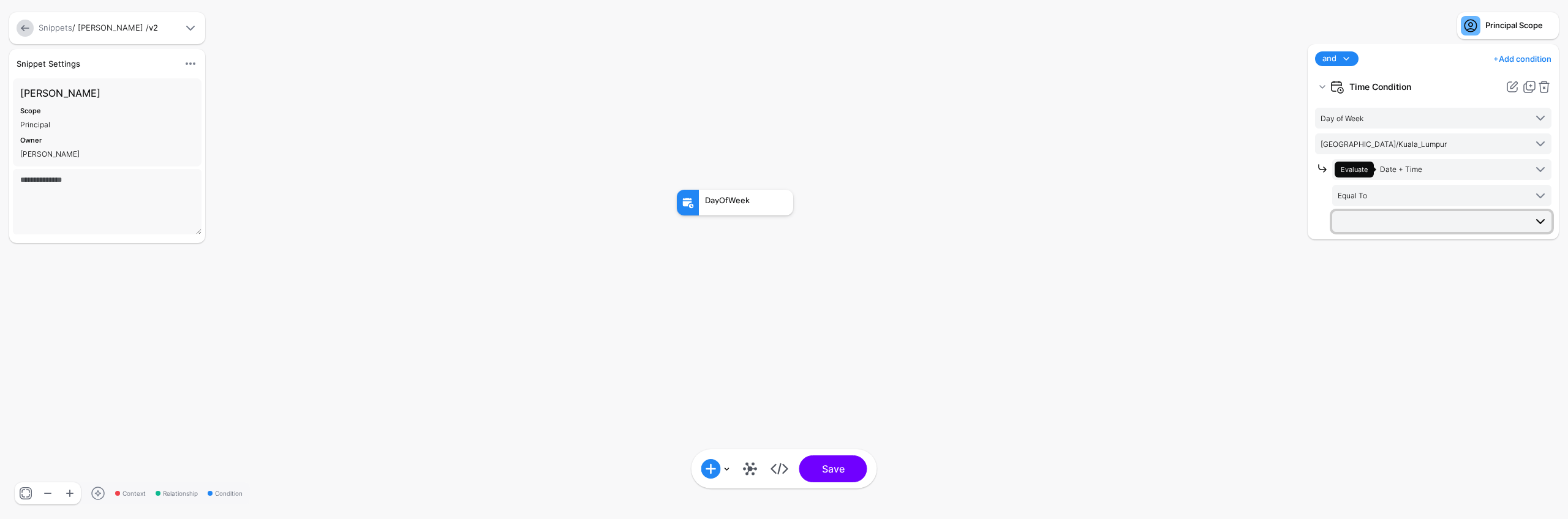
click at [1401, 224] on span at bounding box center [1442, 222] width 210 height 15
click at [1390, 282] on div "[DATE]" at bounding box center [1441, 284] width 200 height 11
click at [835, 470] on button "Save" at bounding box center [833, 469] width 68 height 27
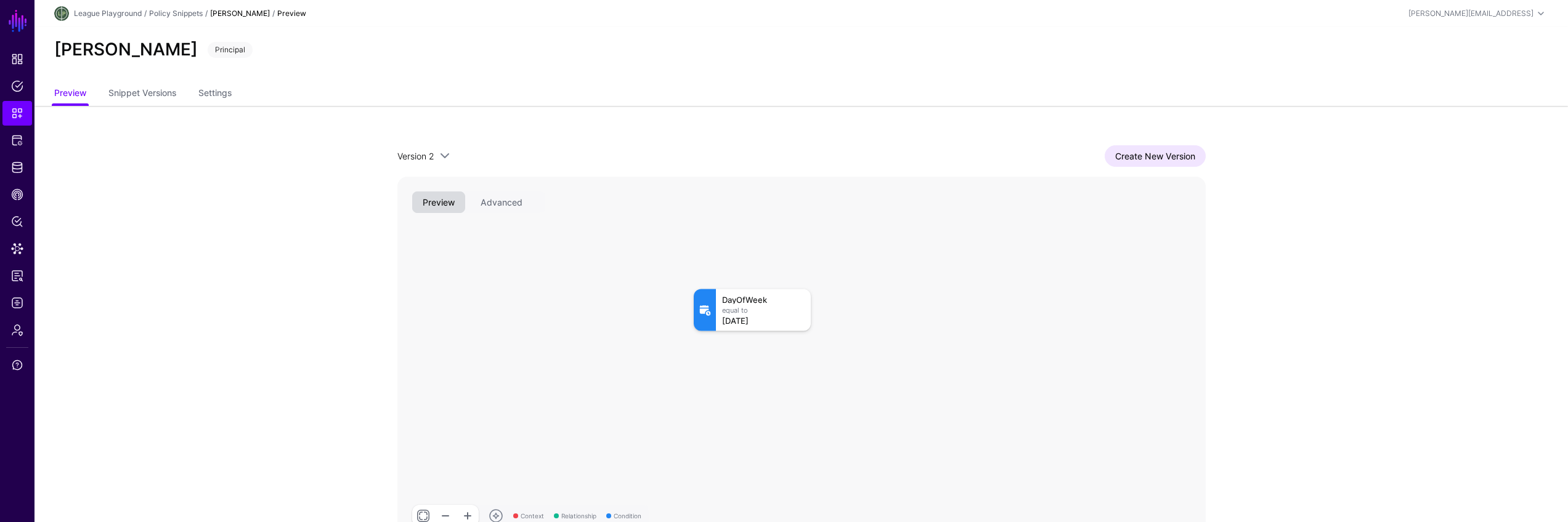
click at [358, 380] on div "Version 2 Version 2 Version 1 Create New Version Context Relationship Condition…" at bounding box center [801, 344] width 887 height 476
click at [282, 378] on app-snippets-item-preview "Version 2 Version 2 Version 1 Create New Version Context Relationship Condition…" at bounding box center [801, 344] width 1533 height 476
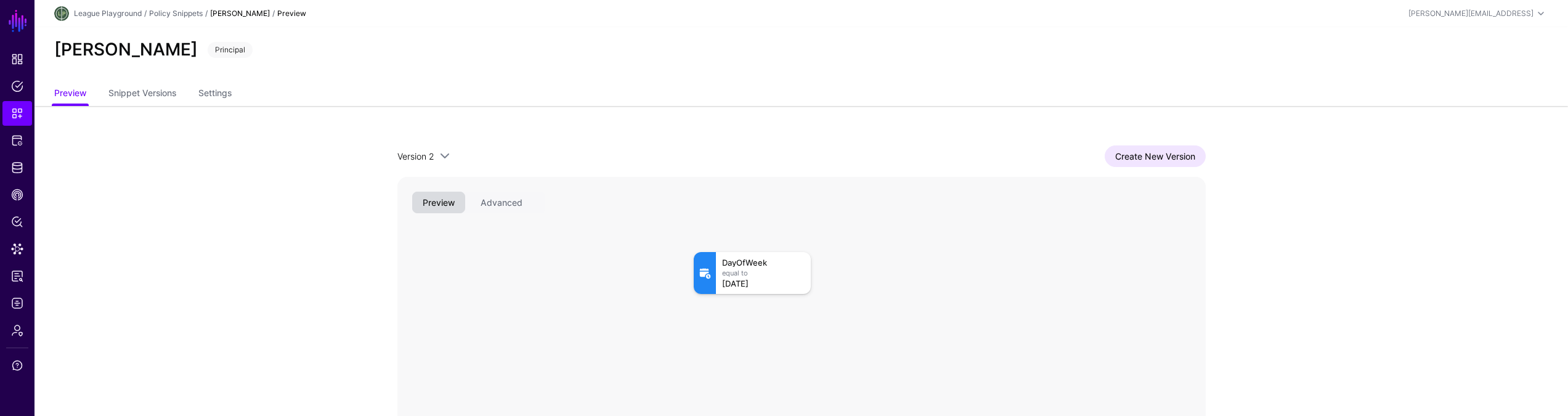
click at [1258, 199] on app-snippets-item-preview "Version 2 Version 2 Version 1 Create New Version Context Relationship Condition…" at bounding box center [801, 307] width 1533 height 402
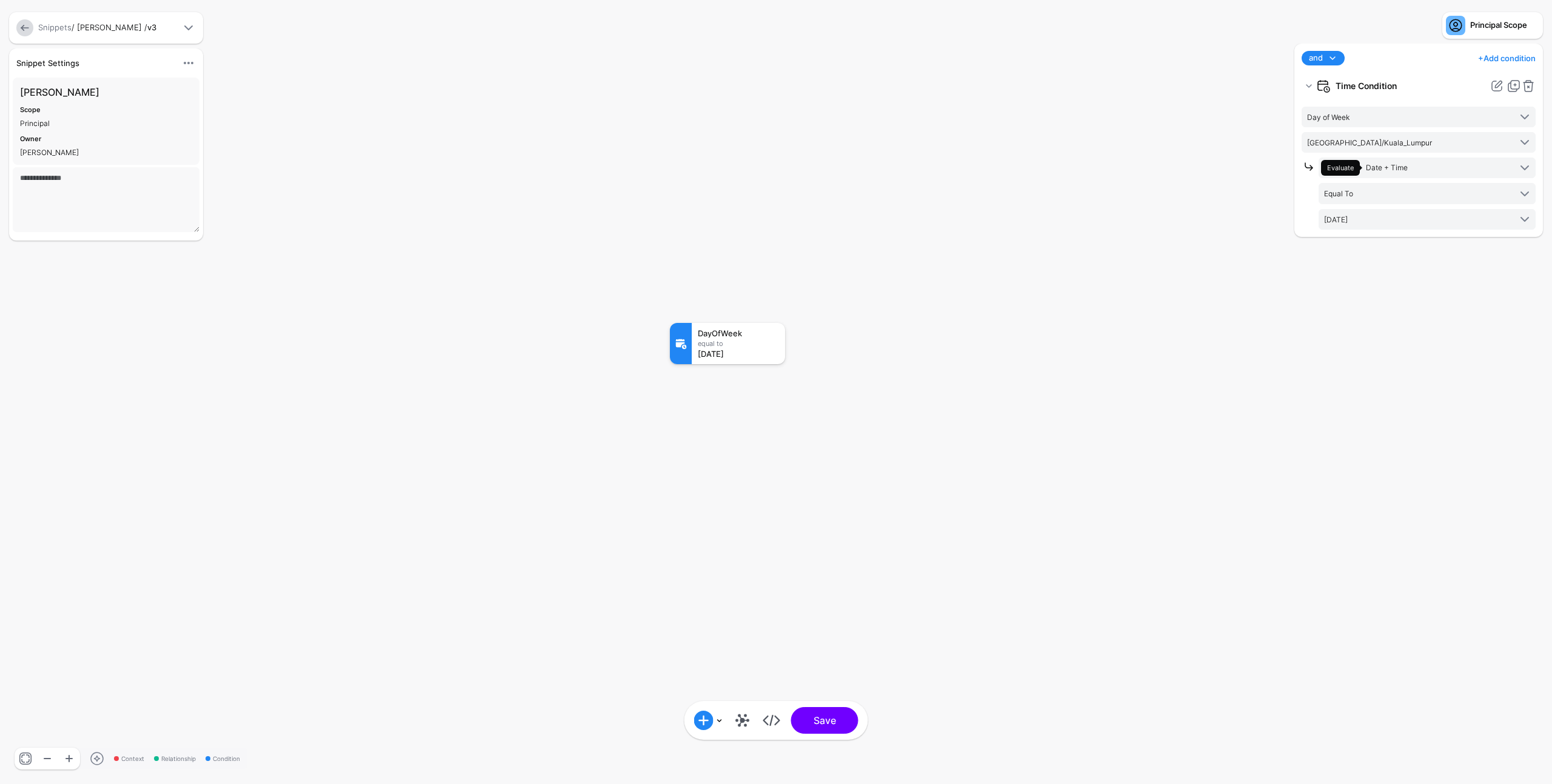
click at [1516, 58] on link "+ Add condition" at bounding box center [1506, 58] width 57 height 19
click at [1474, 124] on link "Time Condition" at bounding box center [1468, 132] width 127 height 24
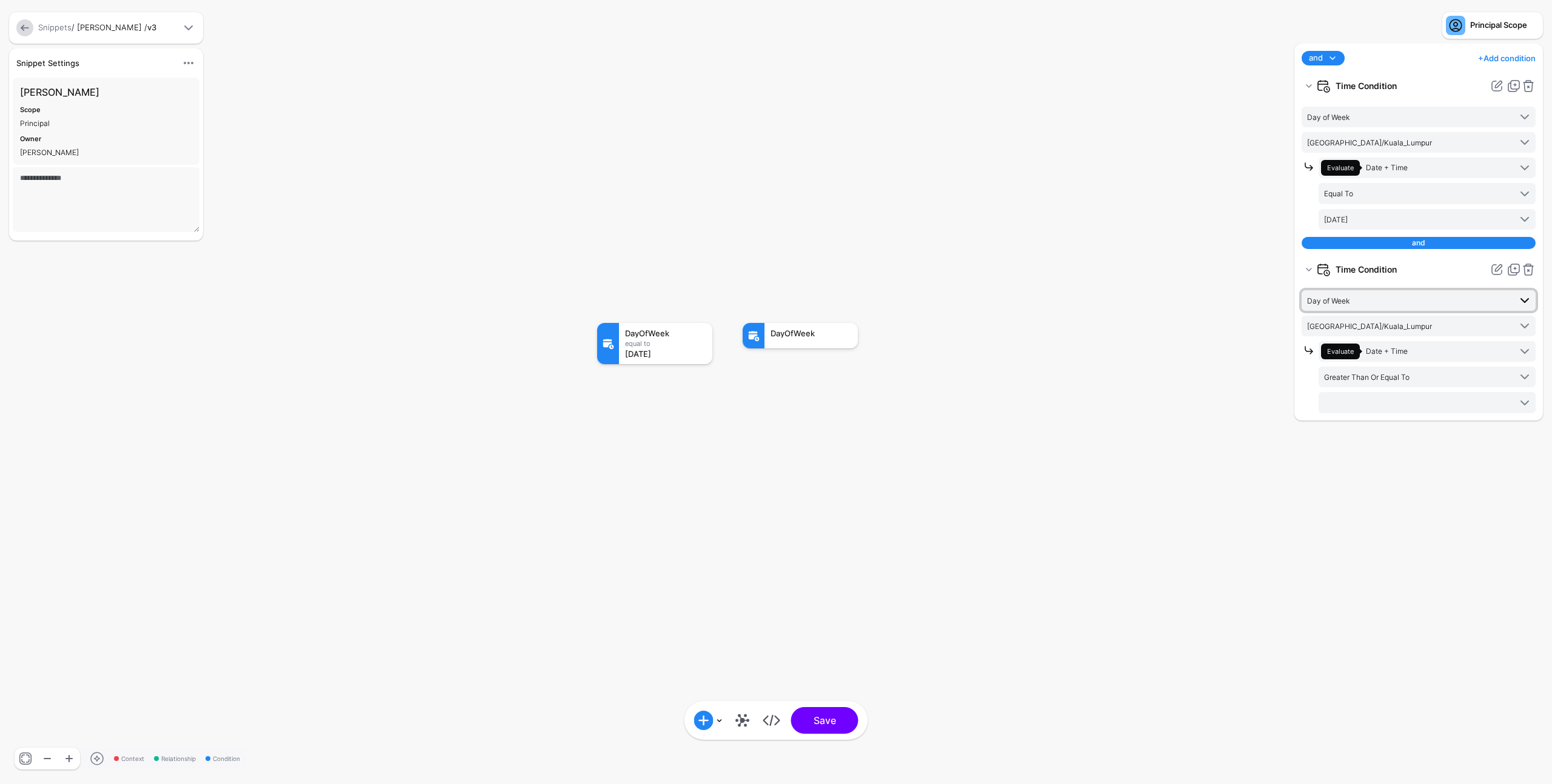
click at [1379, 301] on span "Day of Week" at bounding box center [1409, 300] width 203 height 13
click at [1370, 343] on div "Hour" at bounding box center [1418, 344] width 215 height 11
click at [1416, 397] on span at bounding box center [1427, 402] width 208 height 15
click at [1404, 483] on div "03:00AM" at bounding box center [1426, 483] width 198 height 11
click at [800, 722] on button "Save" at bounding box center [824, 720] width 67 height 26
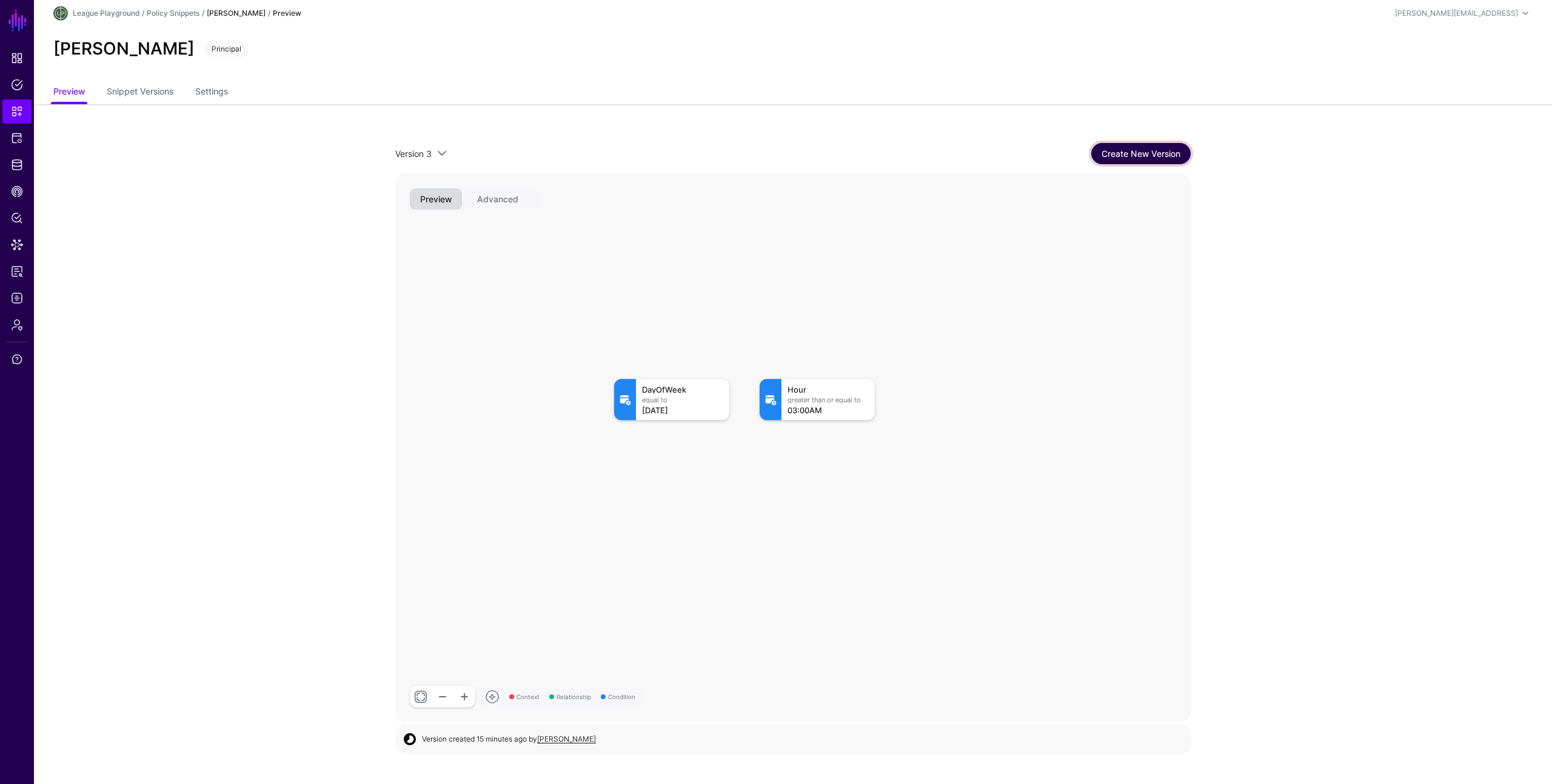
click at [1125, 151] on link "Create New Version" at bounding box center [1141, 153] width 99 height 21
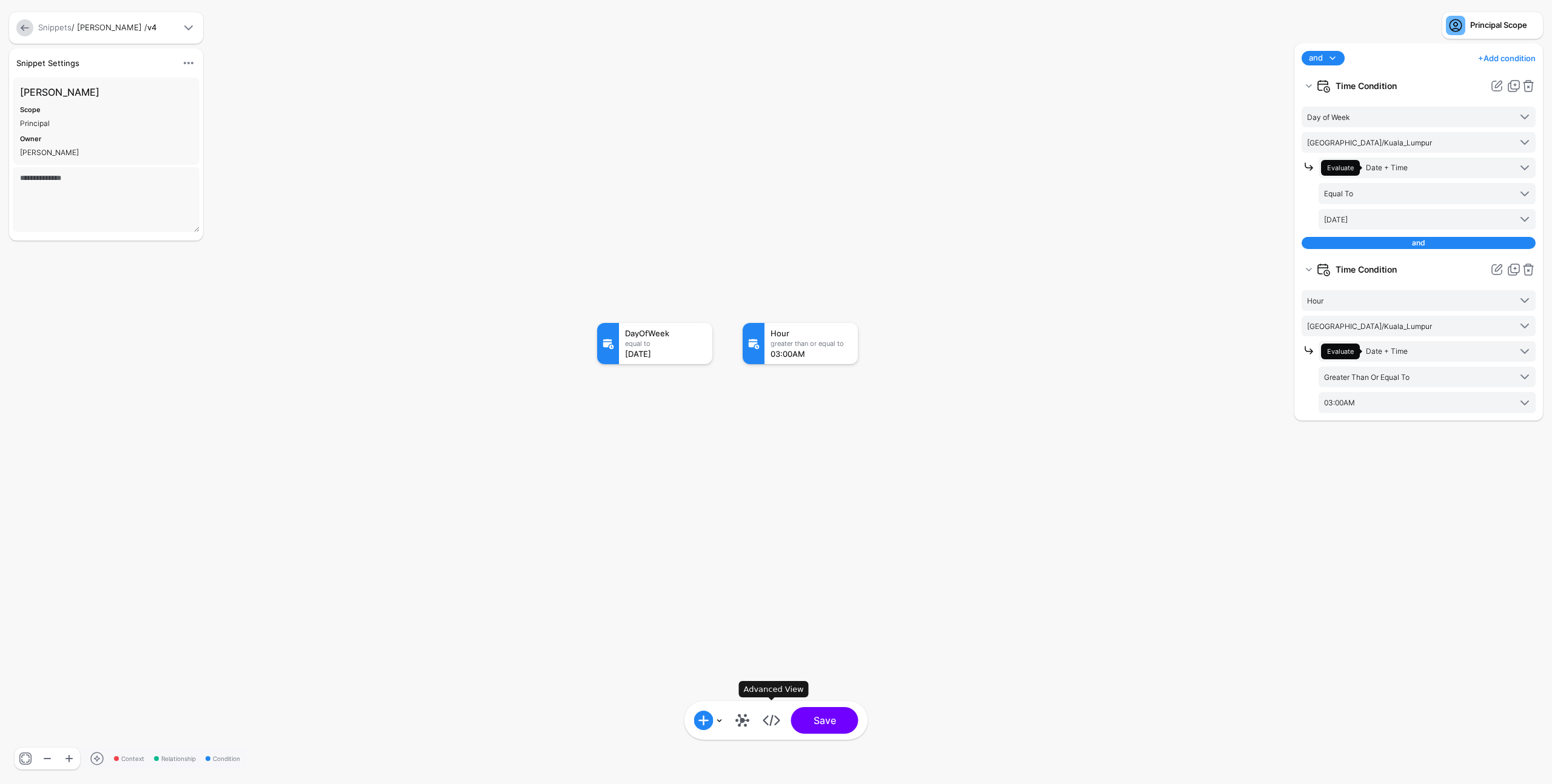
click at [769, 723] on link at bounding box center [771, 720] width 19 height 19
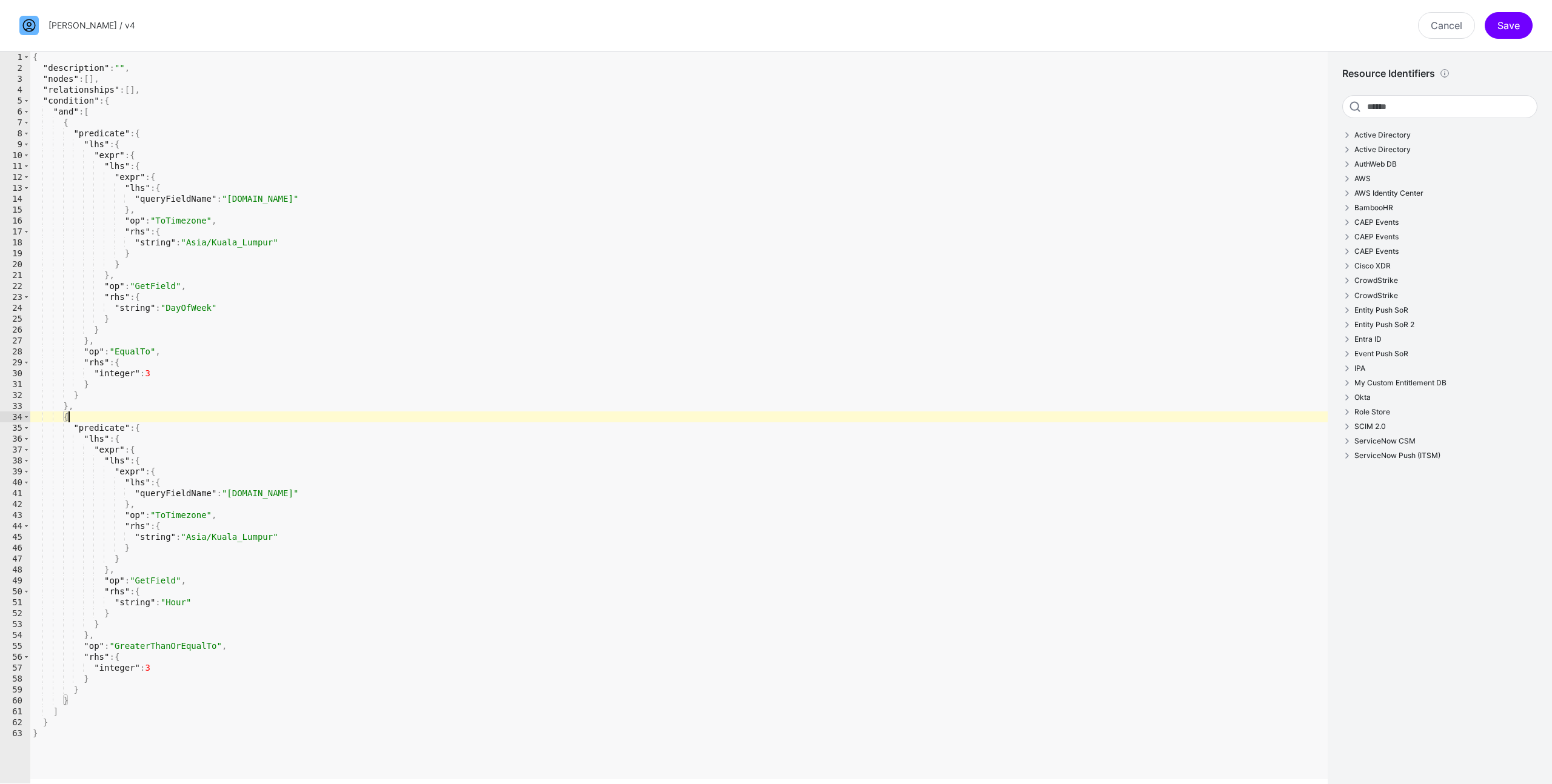
click at [892, 413] on div "{ "description" : "" , "nodes" : [ ] , "relationships" : [ ] , "condition" : { …" at bounding box center [679, 428] width 1297 height 754
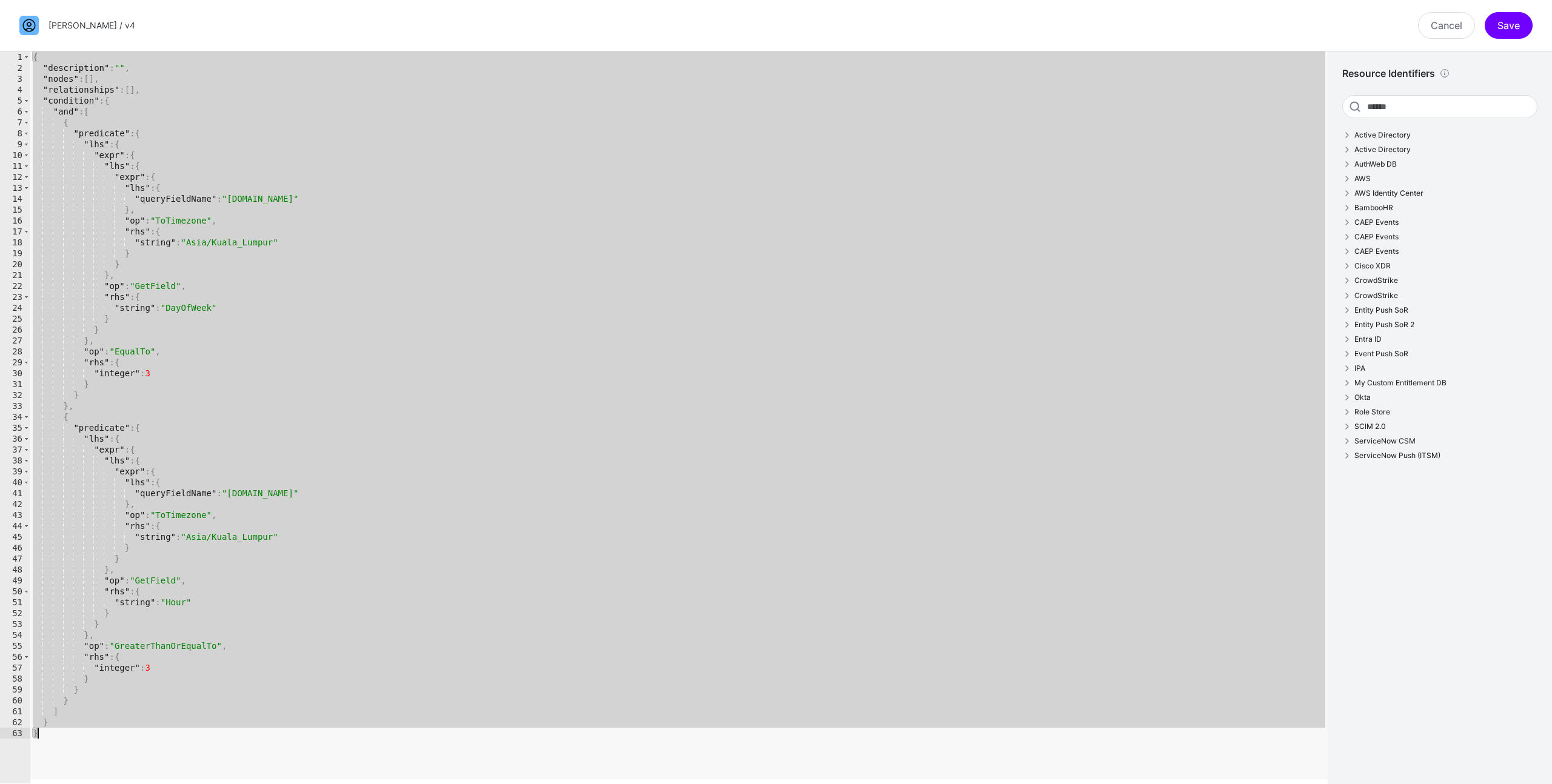
paste textarea "Cursor at row 63"
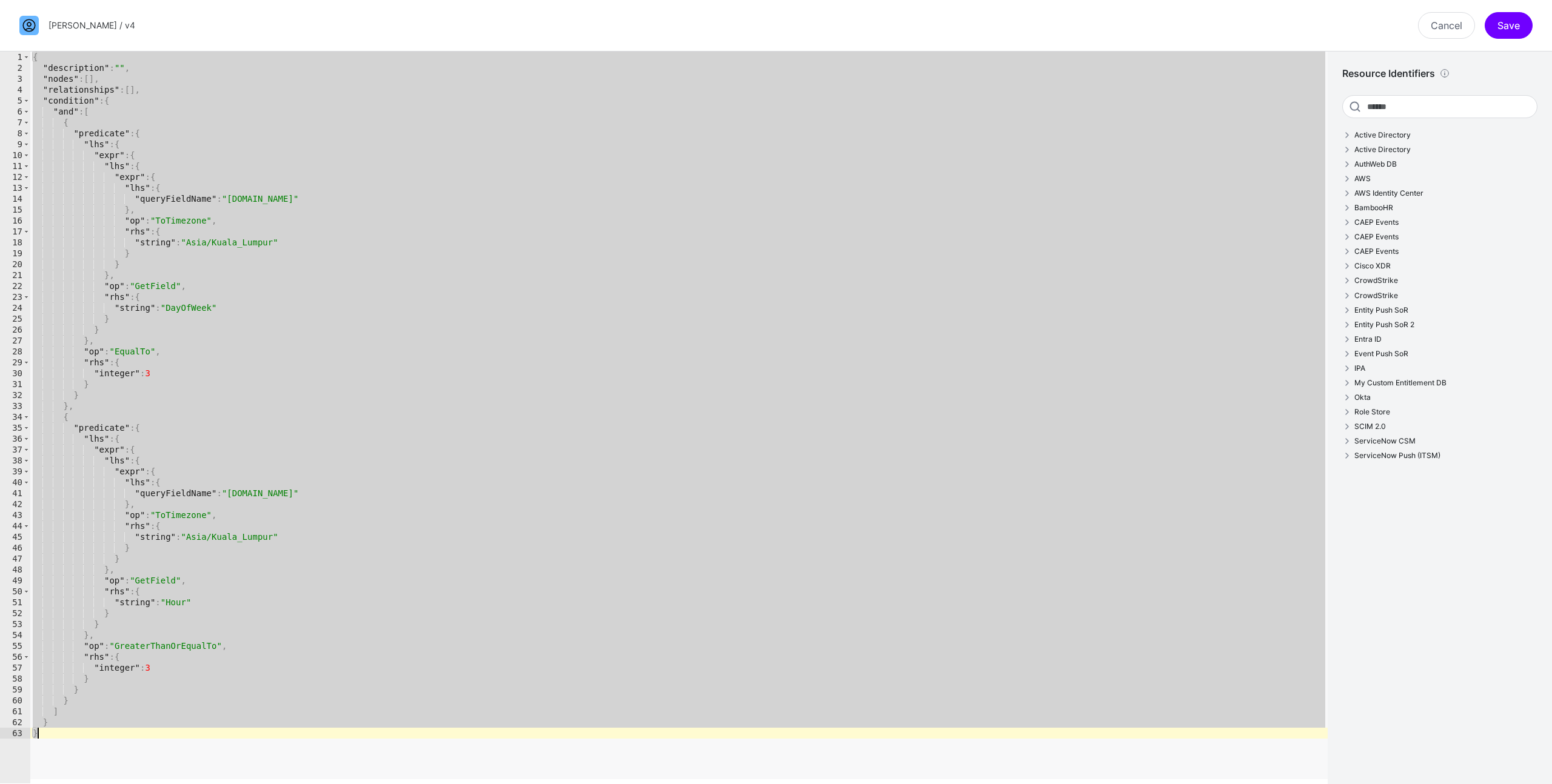
click at [425, 238] on div "{ "description" : "" , "nodes" : [ ] , "relationships" : [ ] , "condition" : { …" at bounding box center [679, 428] width 1297 height 754
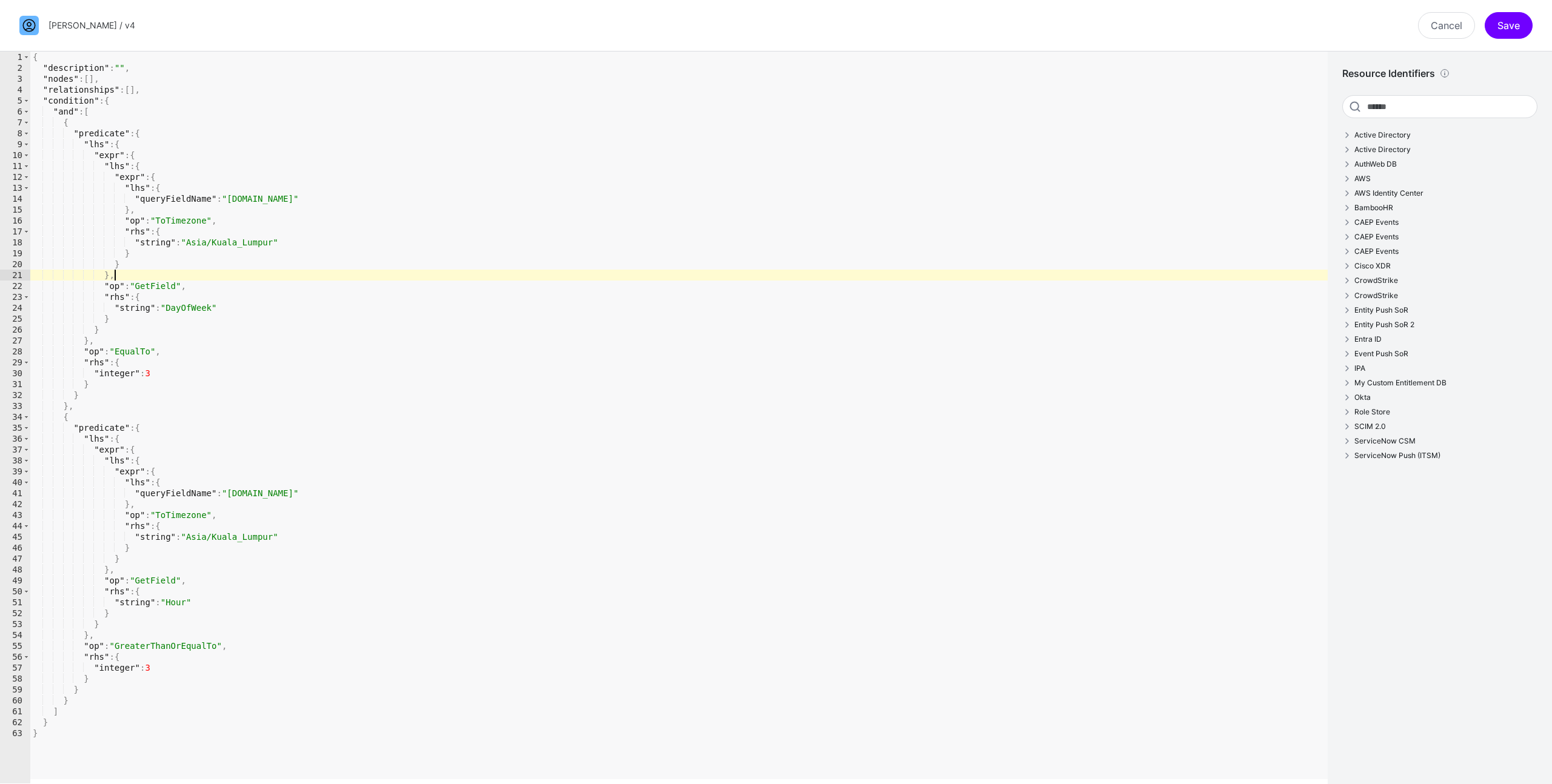
click at [539, 280] on div "{ "description" : "" , "nodes" : [ ] , "relationships" : [ ] , "condition" : { …" at bounding box center [679, 428] width 1297 height 754
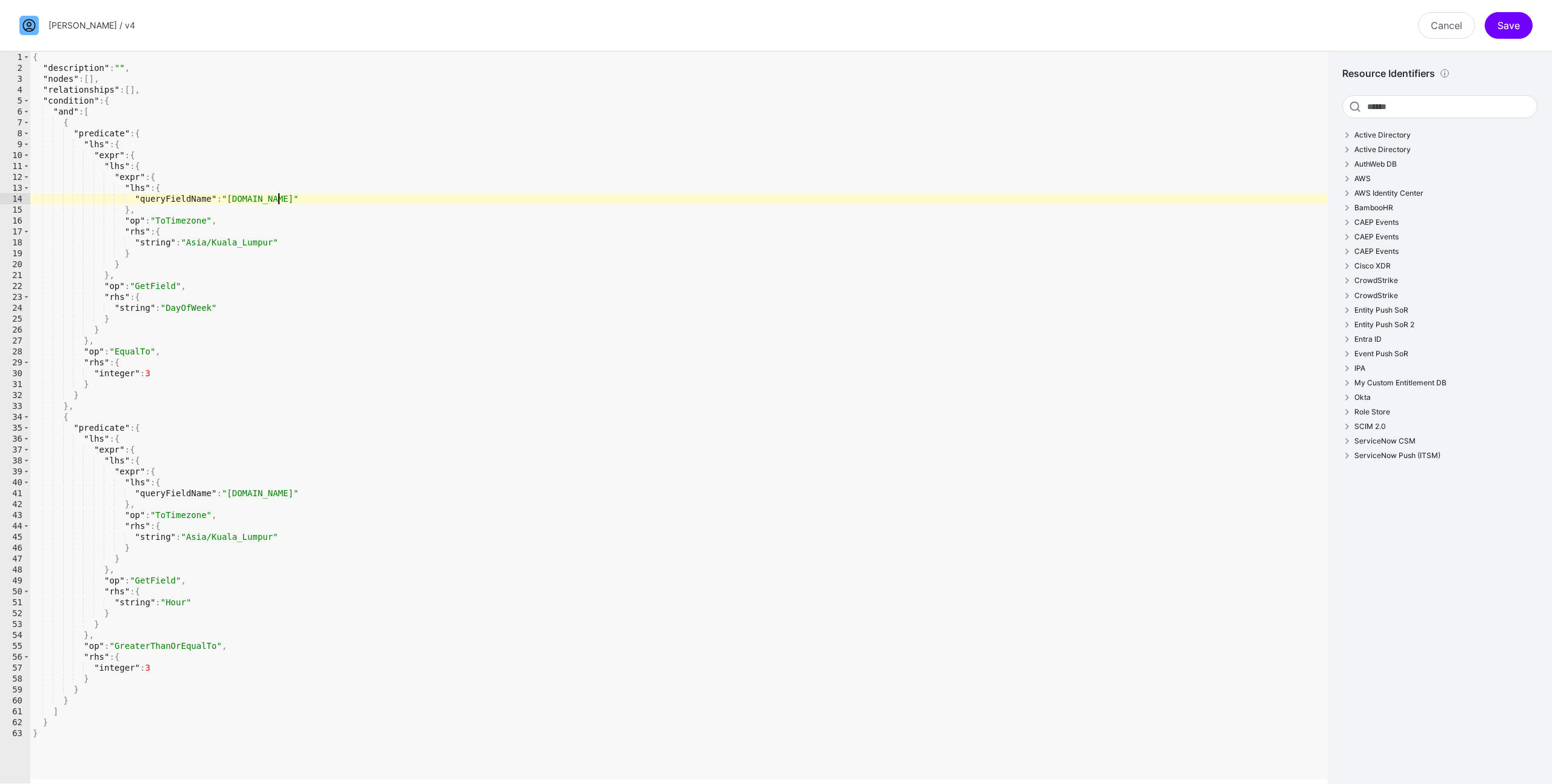
click at [559, 201] on div "{ "description" : "" , "nodes" : [ ] , "relationships" : [ ] , "condition" : { …" at bounding box center [679, 428] width 1297 height 754
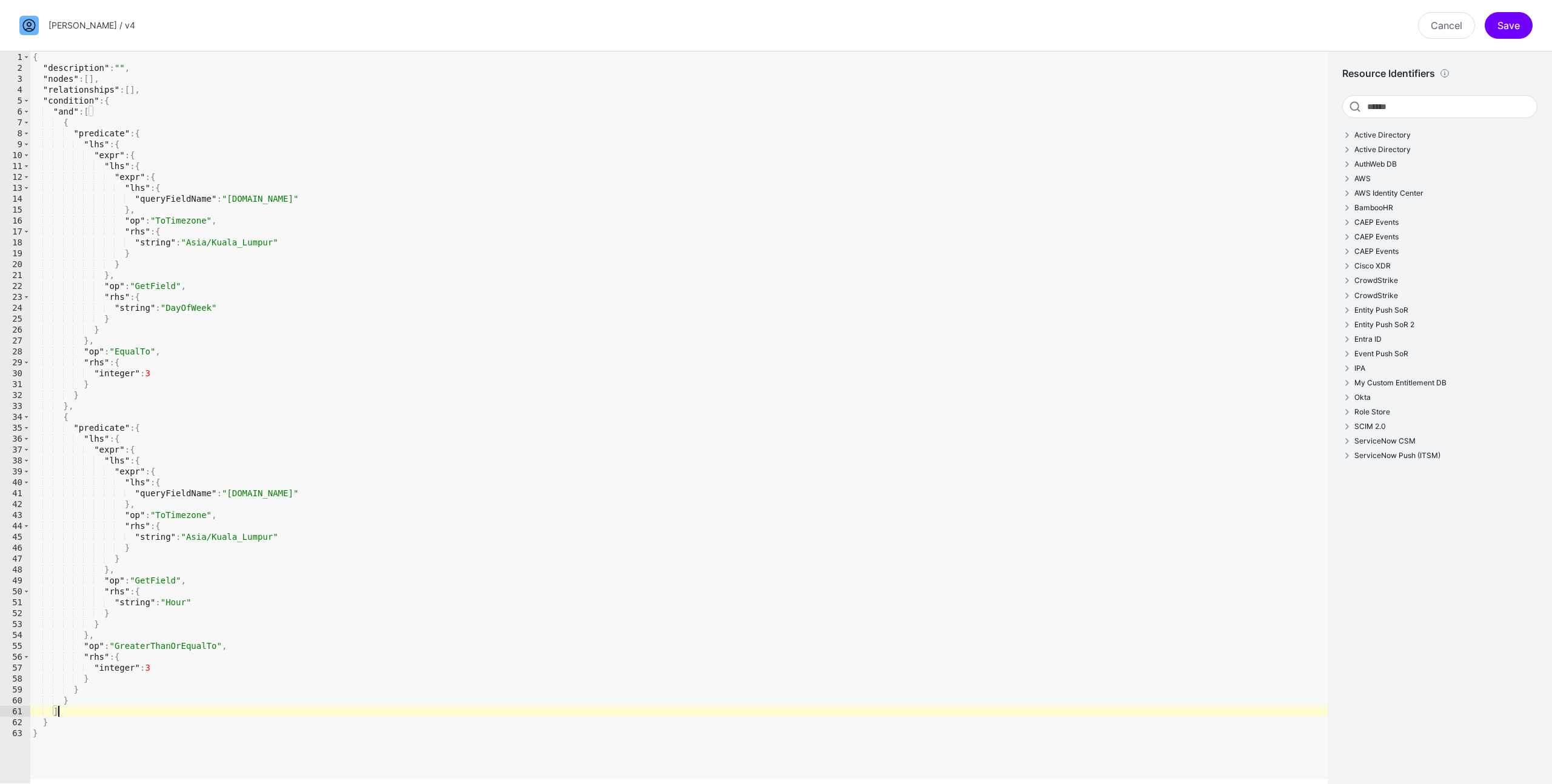
click at [106, 714] on div "{ "description" : "" , "nodes" : [ ] , "relationships" : [ ] , "condition" : { …" at bounding box center [679, 428] width 1297 height 754
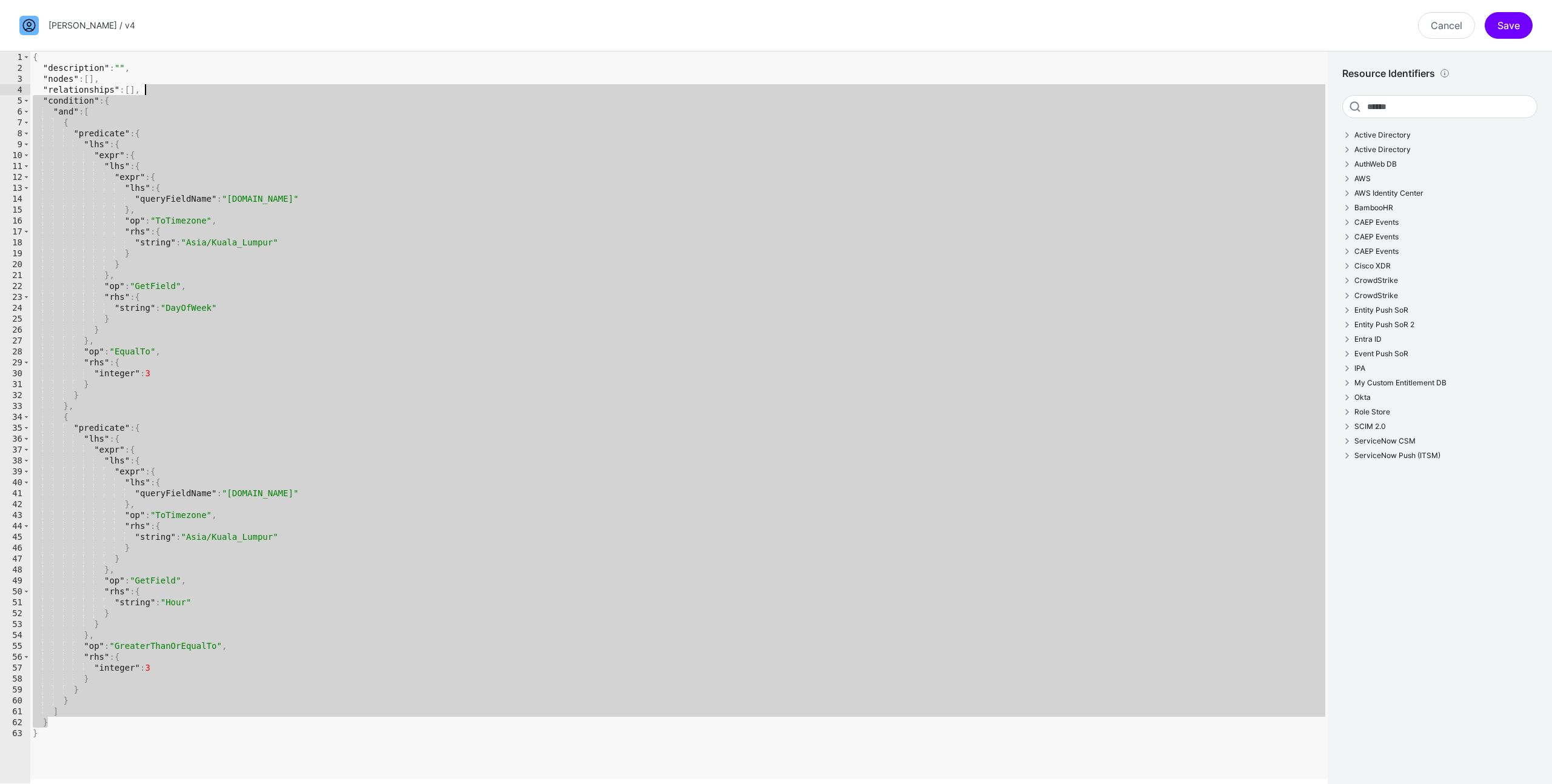
drag, startPoint x: 87, startPoint y: 723, endPoint x: 318, endPoint y: 88, distance: 675.7
click at [318, 88] on div "{ "description" : "" , "nodes" : [ ] , "relationships" : [ ] , "condition" : { …" at bounding box center [679, 428] width 1297 height 754
paste textarea "Cursor at row 4"
type textarea "*"
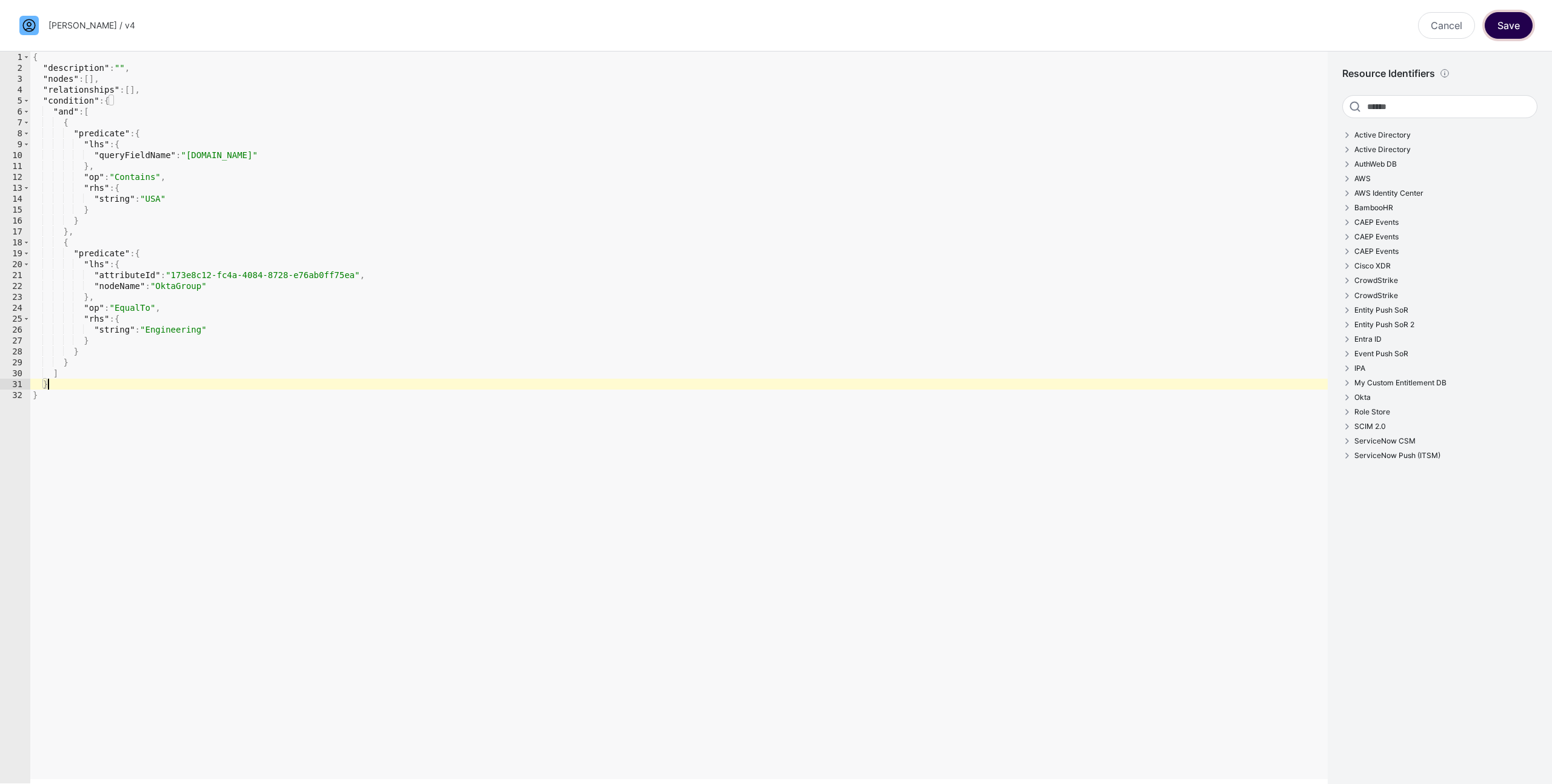
click at [1503, 29] on button "Save" at bounding box center [1509, 26] width 48 height 26
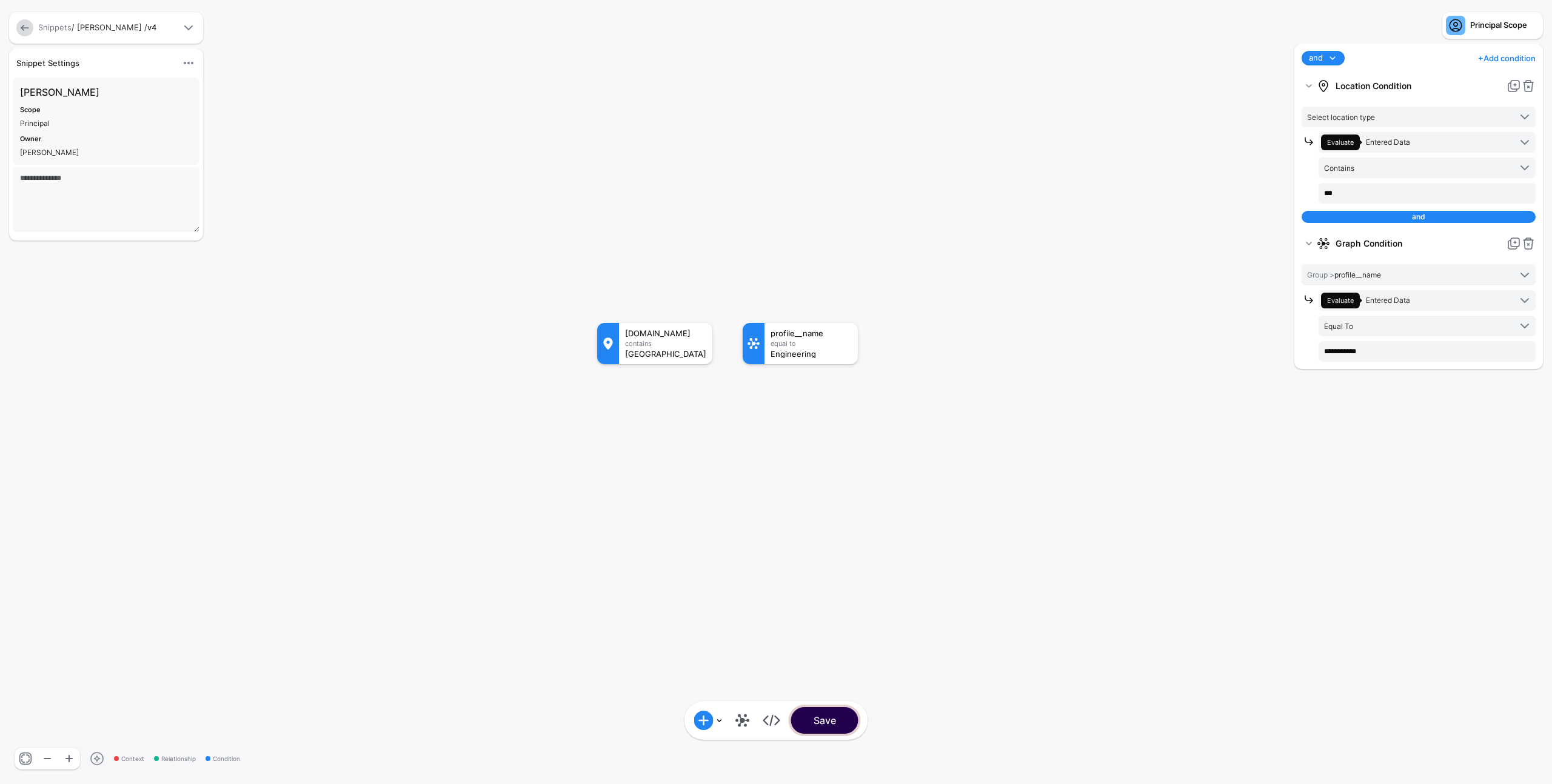
click at [843, 713] on button "Save" at bounding box center [824, 720] width 67 height 26
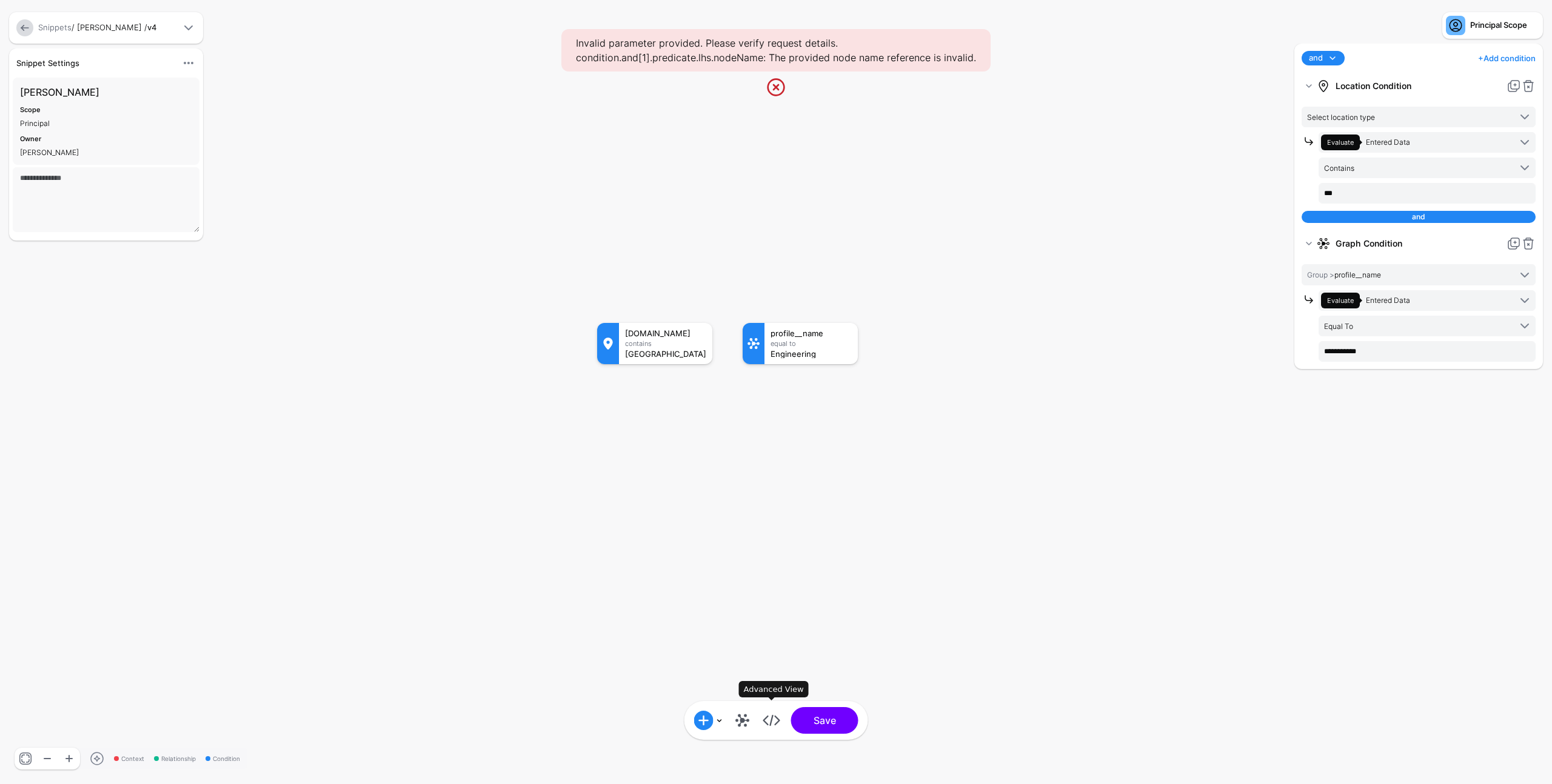
click at [769, 719] on link at bounding box center [771, 720] width 19 height 19
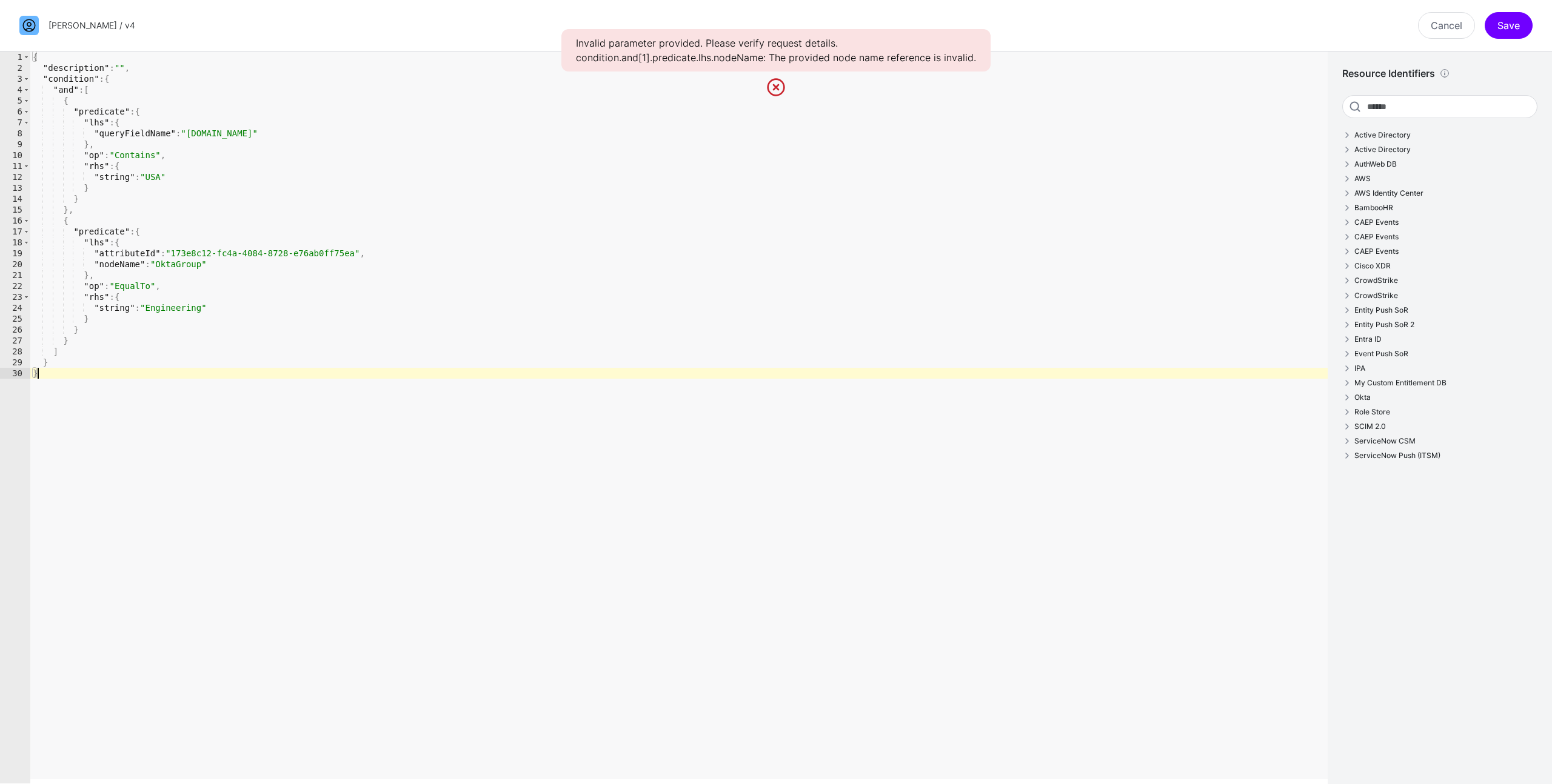
click at [705, 443] on div "{ "description" : "" , "condition" : { "and" : [ { "predicate" : { "lhs" : { "q…" at bounding box center [679, 428] width 1297 height 754
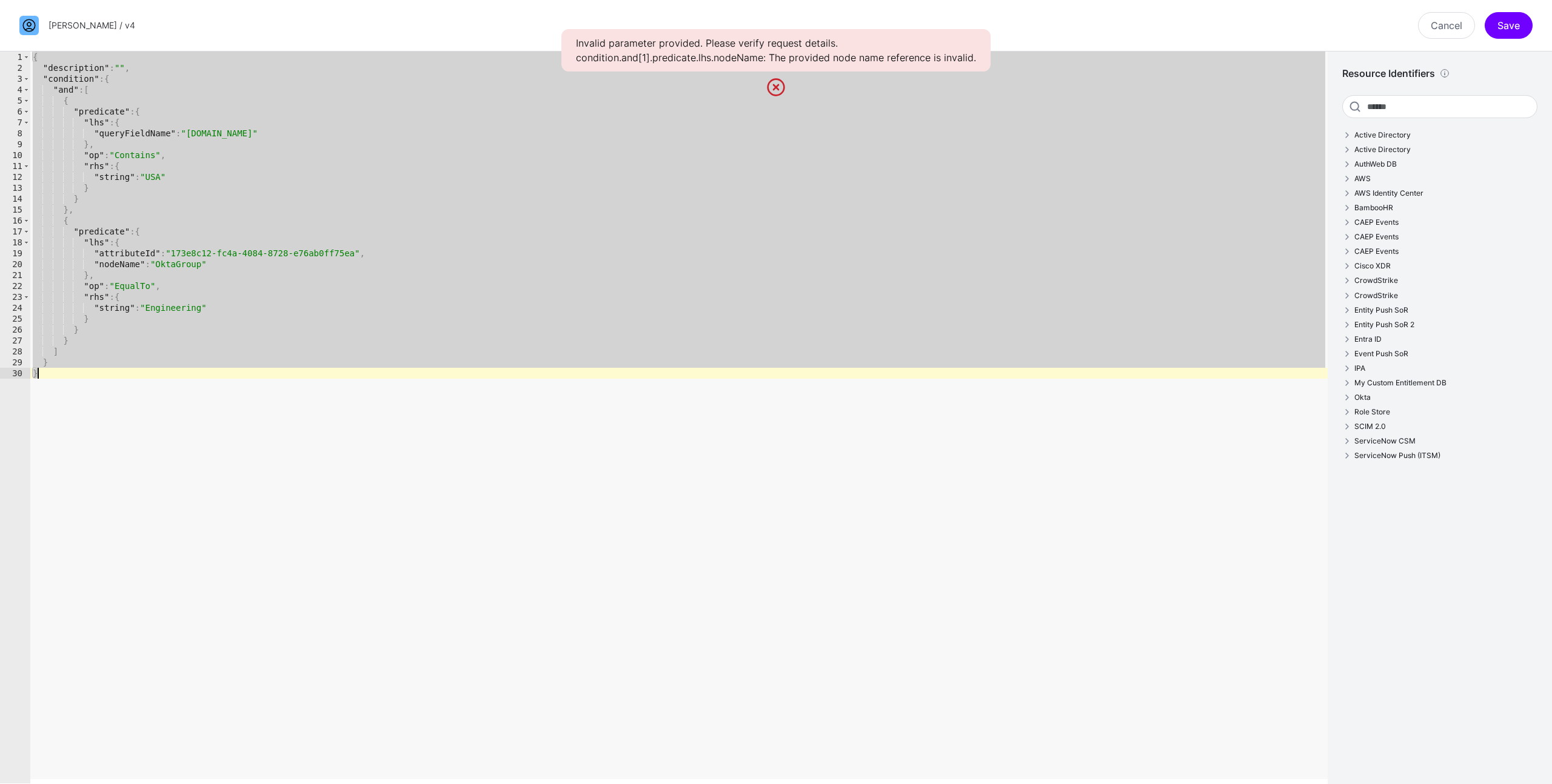
paste textarea "Cursor at row 30"
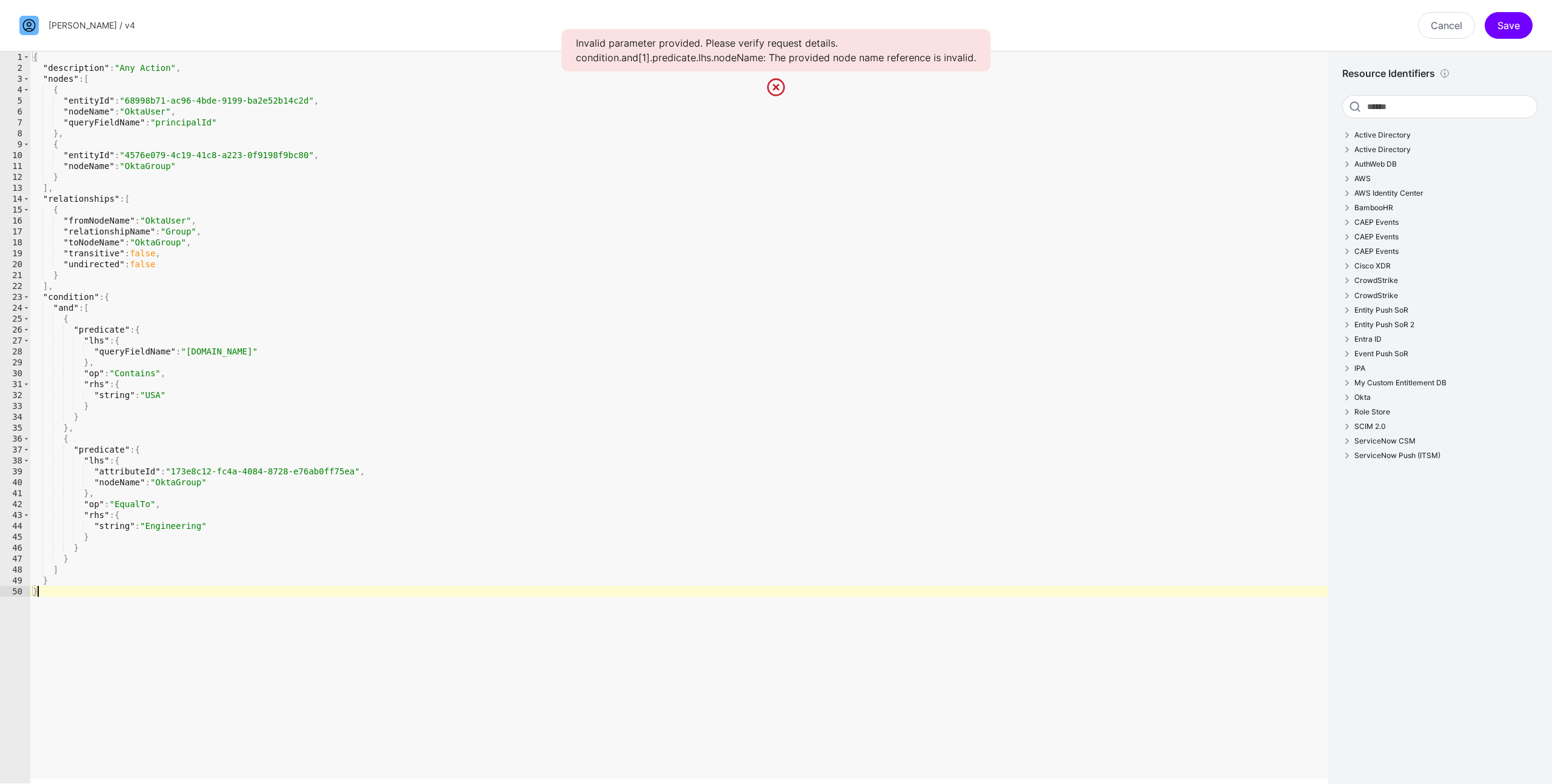
click at [188, 74] on div "{ "description" : "Any Action" , "nodes" : [ { "entityId" : "68998b71-ac96-4bde…" at bounding box center [679, 428] width 1297 height 754
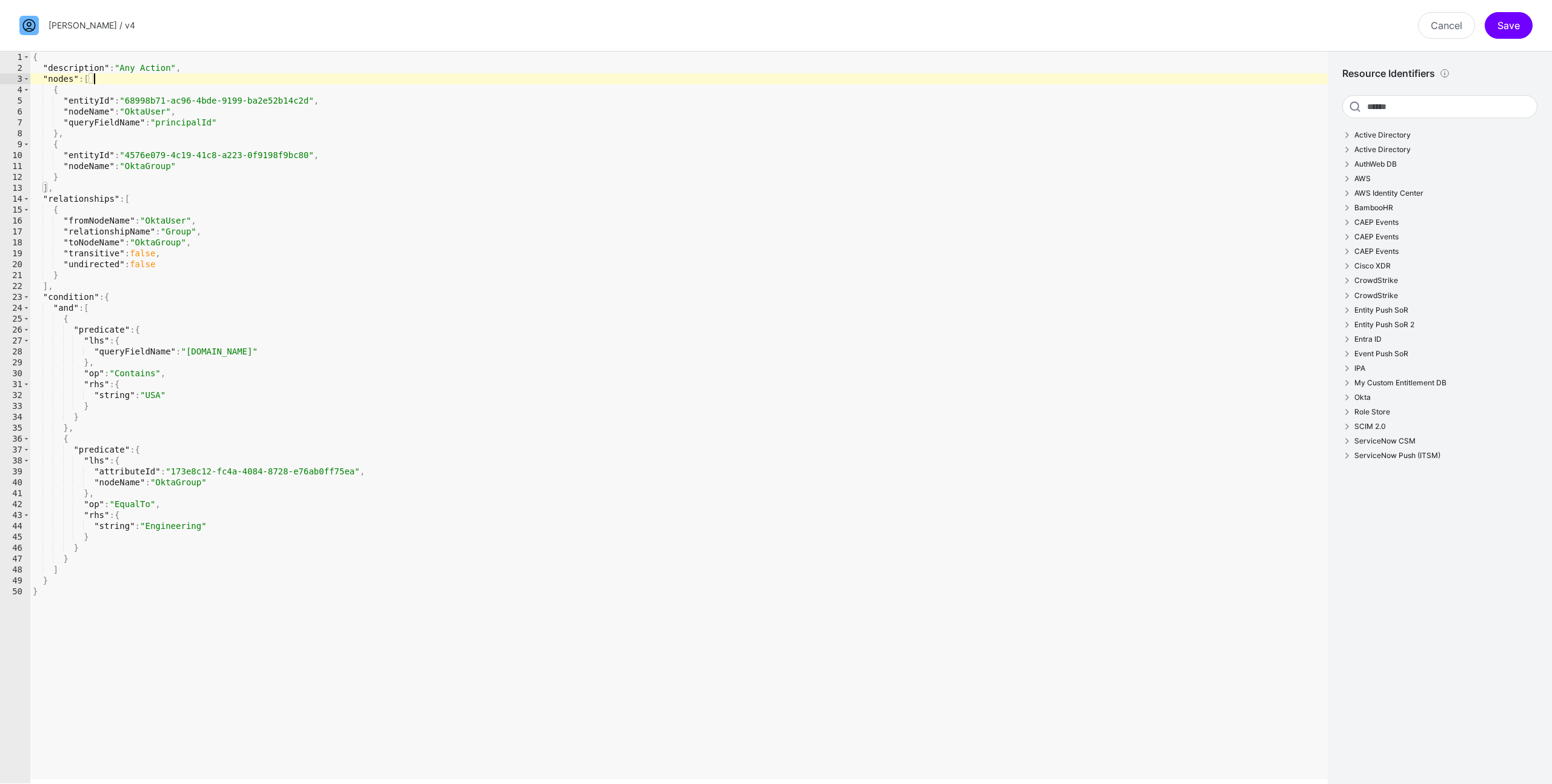
click at [199, 64] on div "{ "description" : "Any Action" , "nodes" : [ { "entityId" : "68998b71-ac96-4bde…" at bounding box center [679, 428] width 1297 height 754
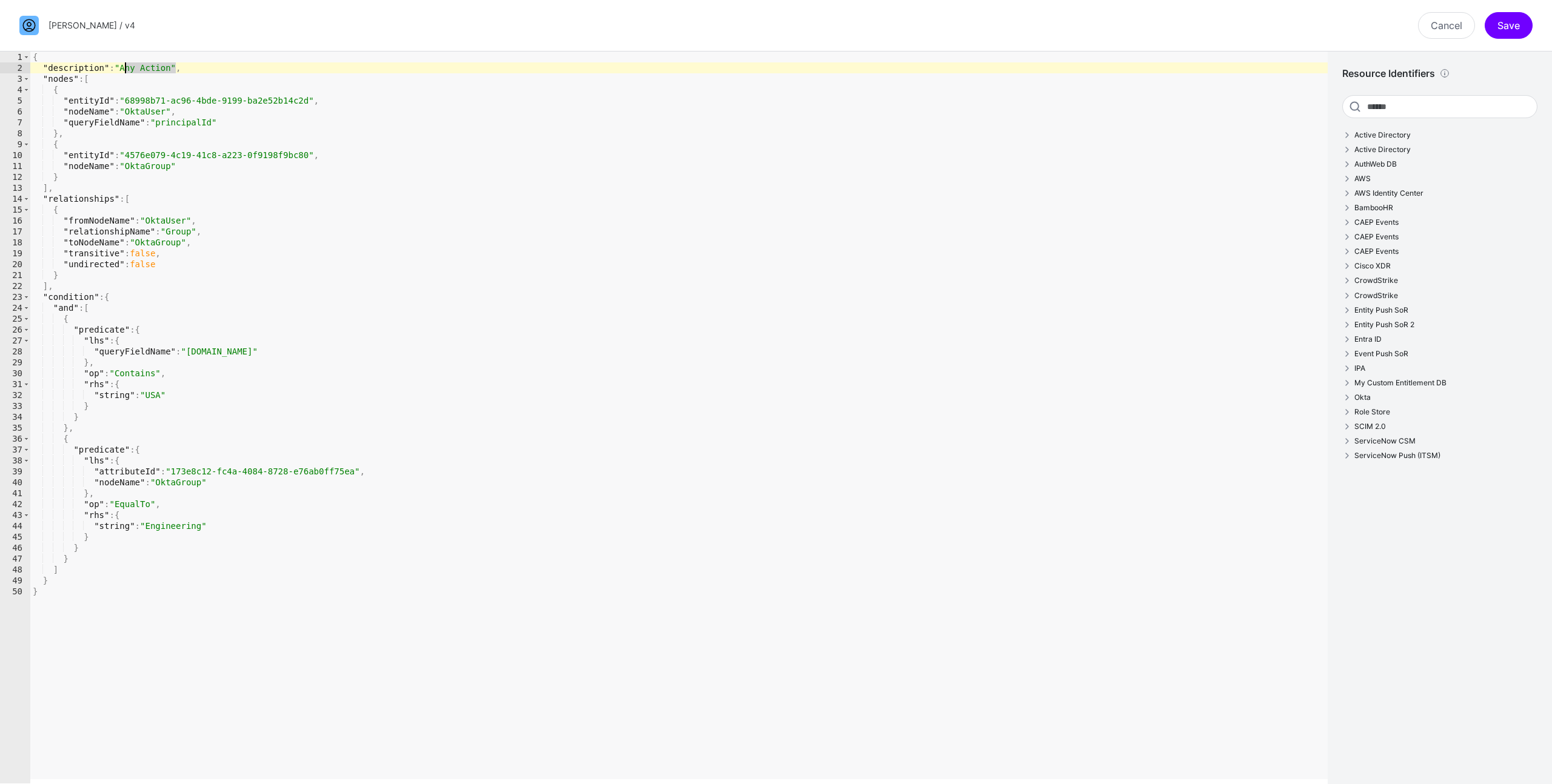
drag, startPoint x: 174, startPoint y: 68, endPoint x: 126, endPoint y: 71, distance: 48.1
click at [126, 71] on div "{ "description" : "Any Action" , "nodes" : [ { "entityId" : "68998b71-ac96-4bde…" at bounding box center [679, 428] width 1297 height 754
type textarea "**********"
click at [1508, 26] on button "Save" at bounding box center [1509, 26] width 48 height 26
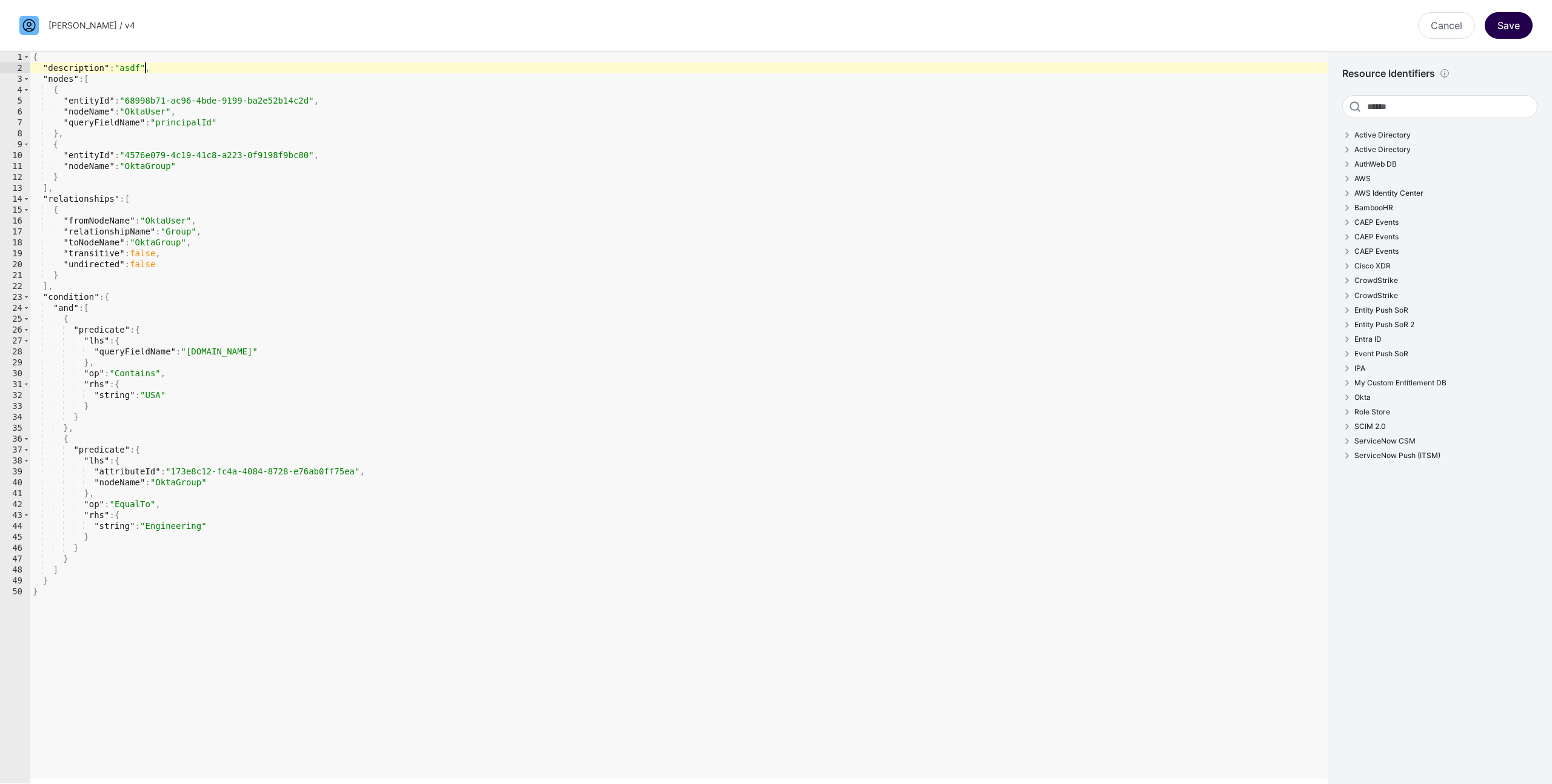
type textarea "****"
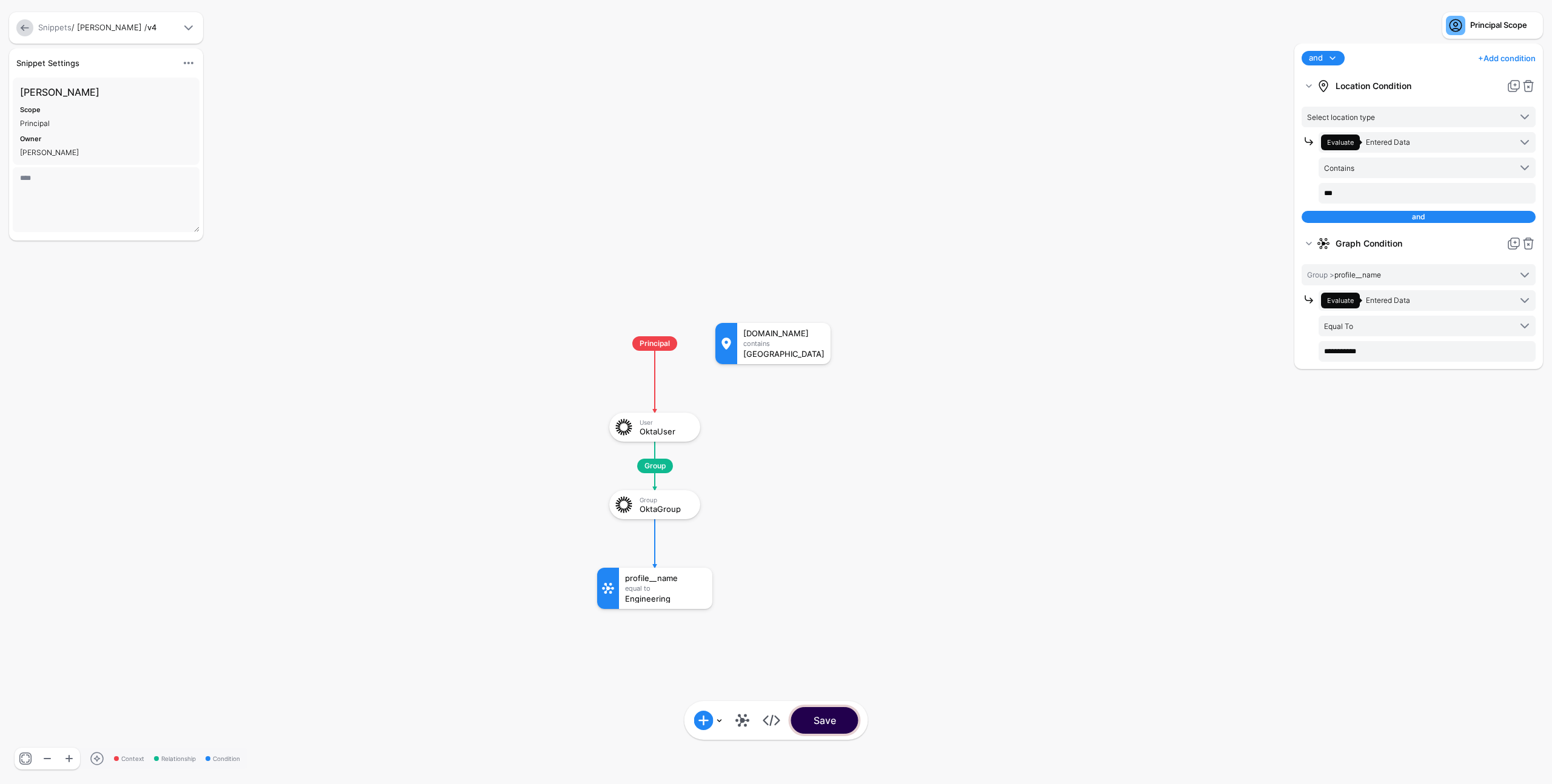
click at [852, 720] on button "Save" at bounding box center [824, 720] width 67 height 26
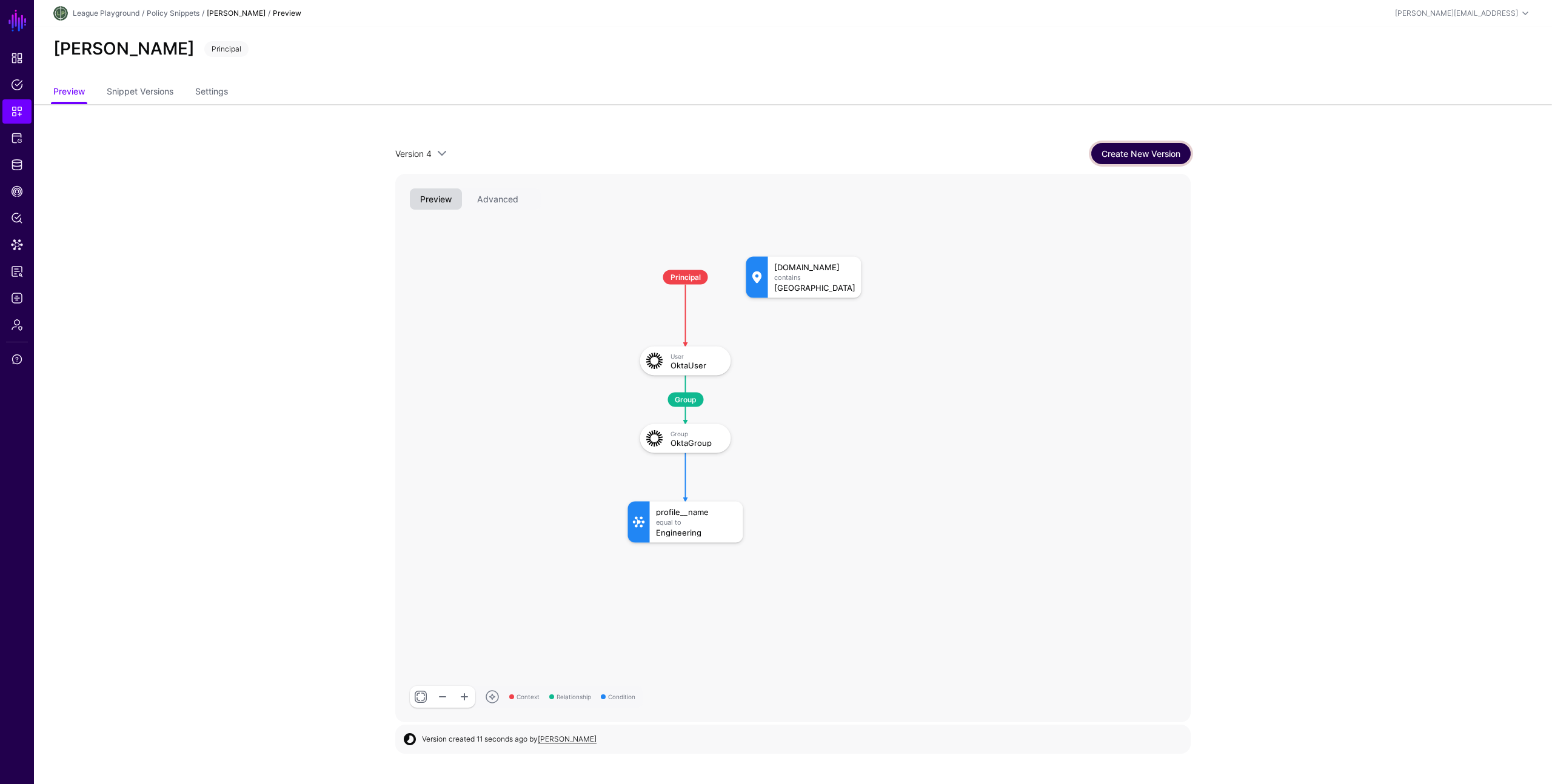
click at [1151, 157] on link "Create New Version" at bounding box center [1141, 153] width 99 height 21
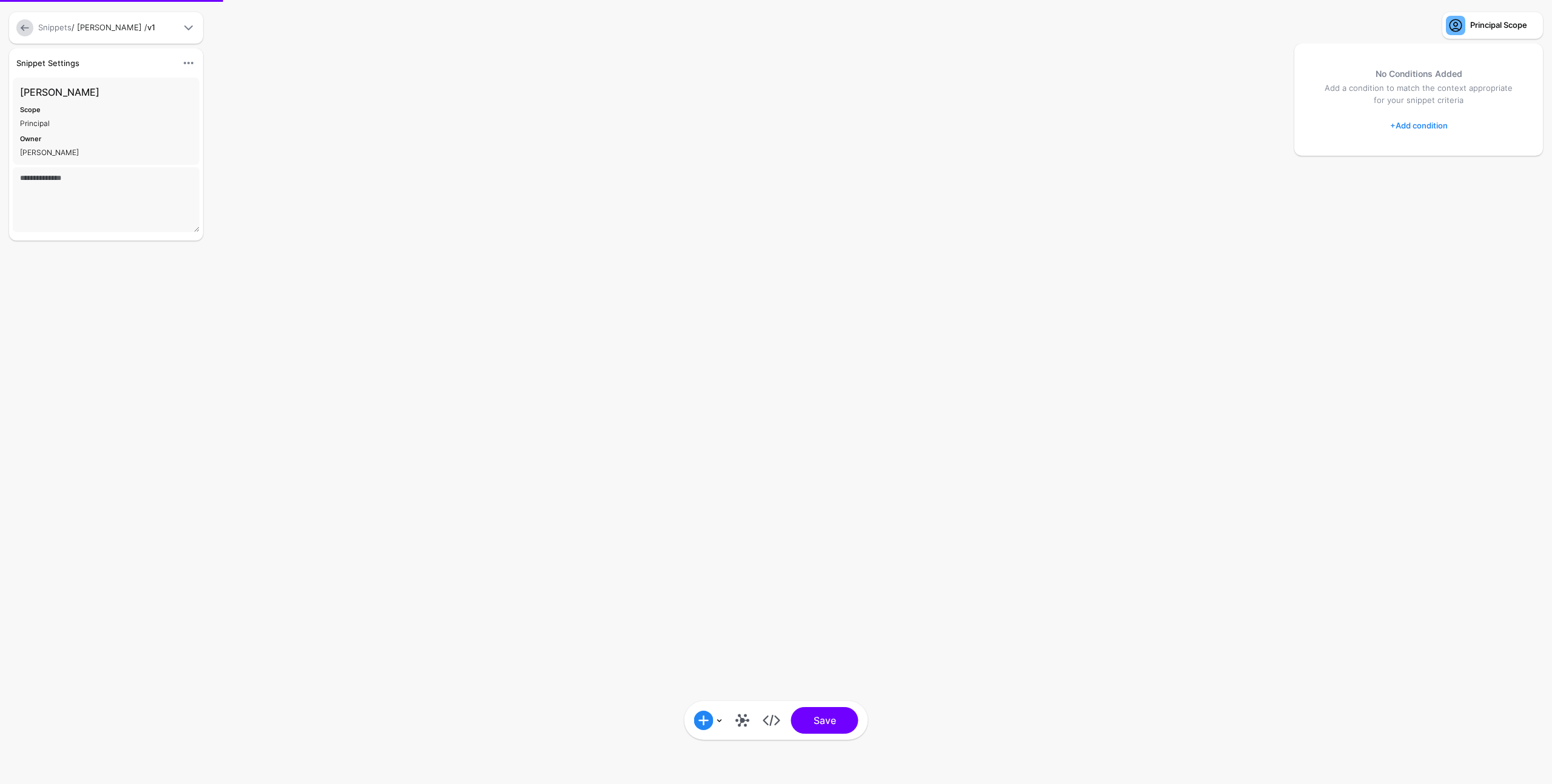
type textarea "****"
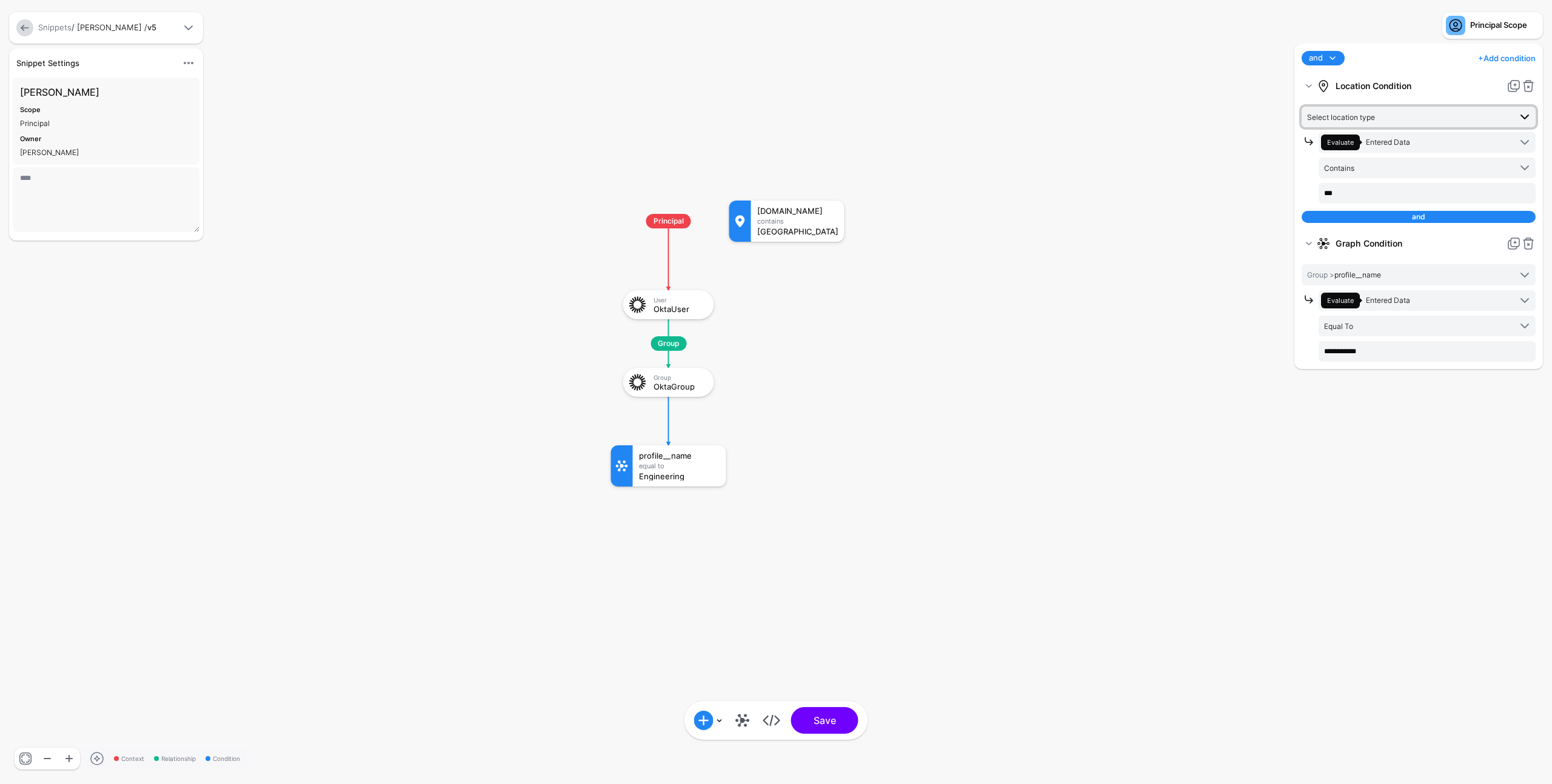
click at [1406, 117] on span "Select location type" at bounding box center [1409, 116] width 203 height 13
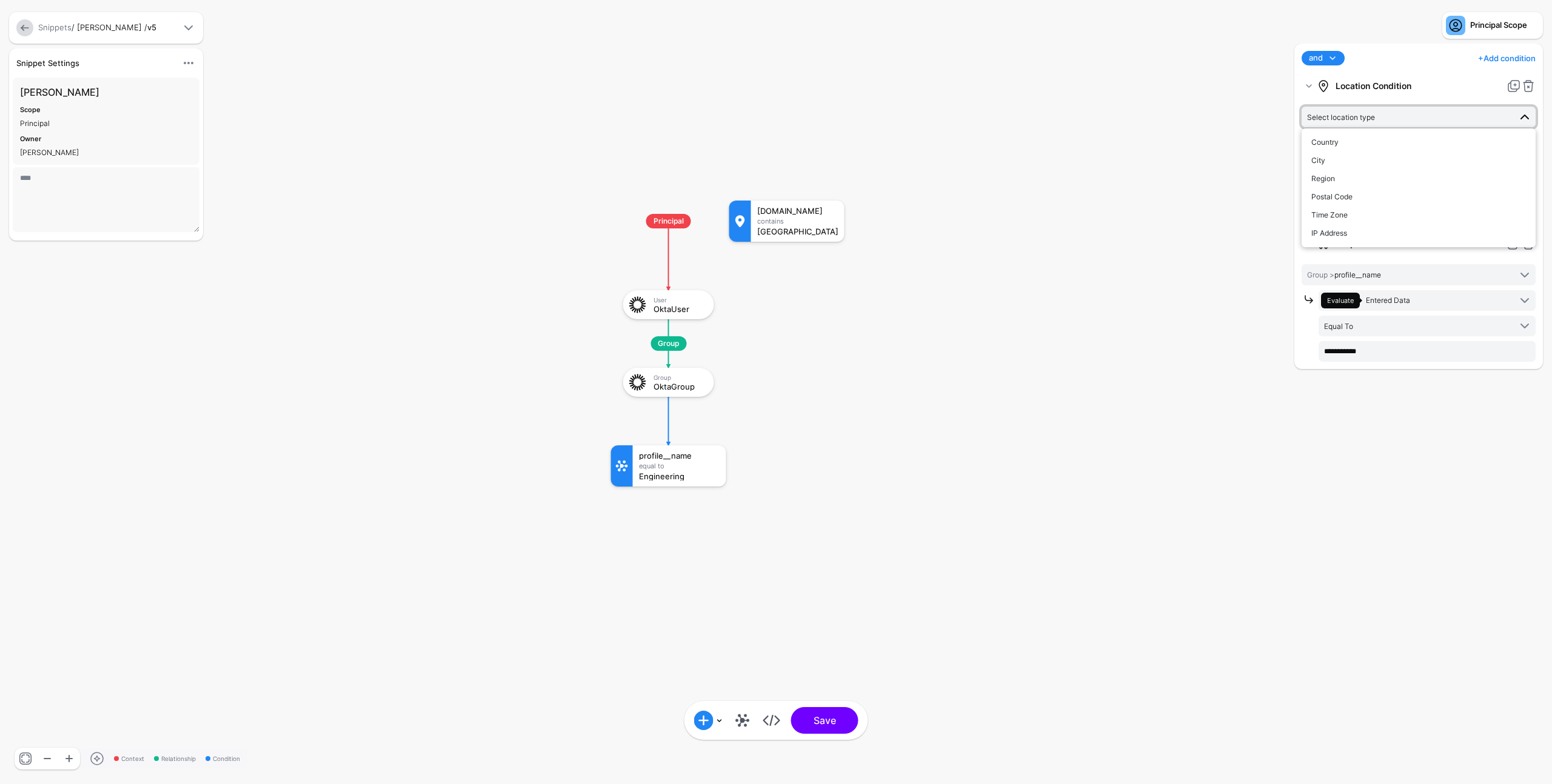
click at [1168, 232] on rect at bounding box center [599, 188] width 155167 height 78418
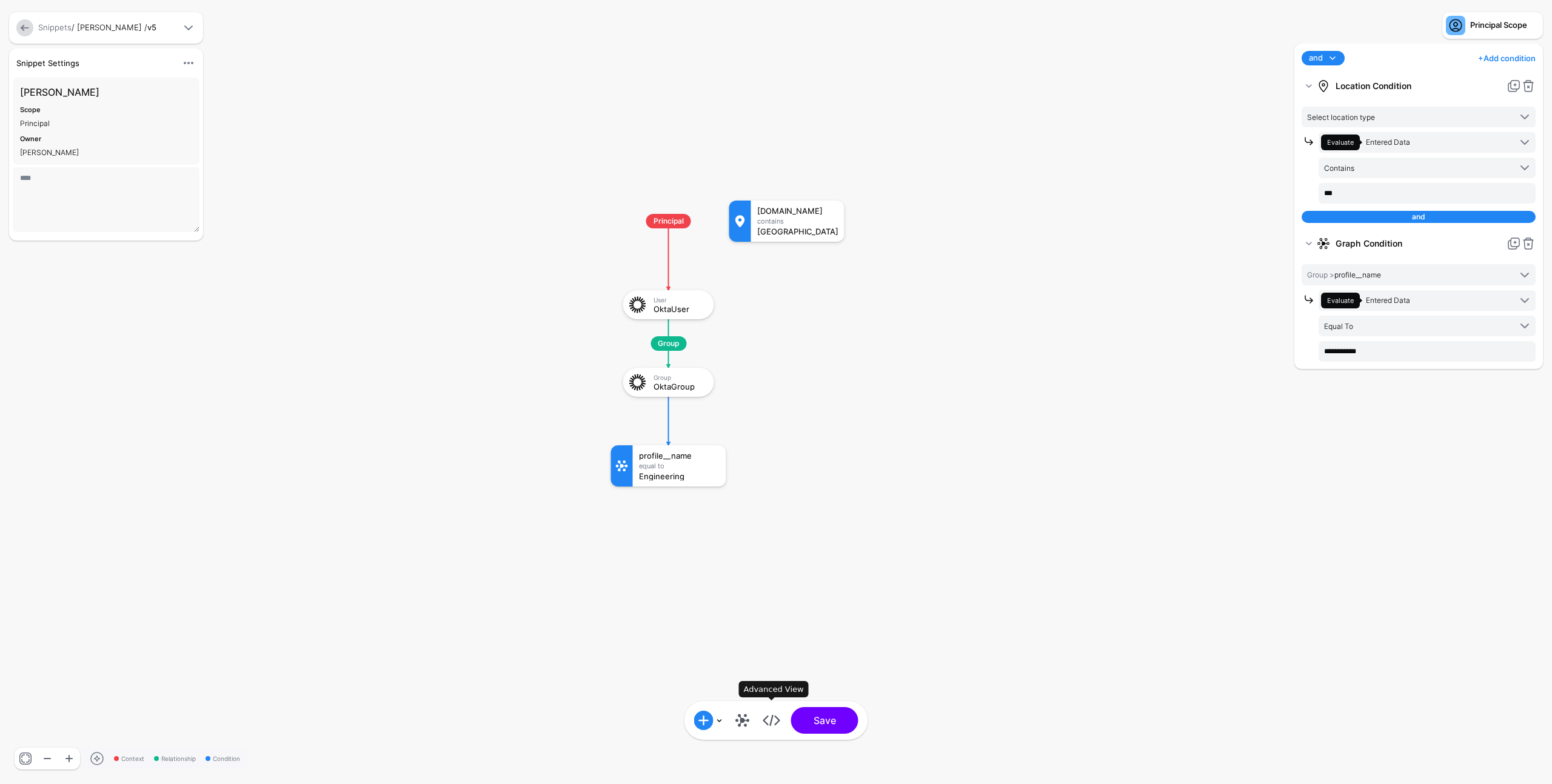
click at [773, 724] on link at bounding box center [771, 720] width 19 height 19
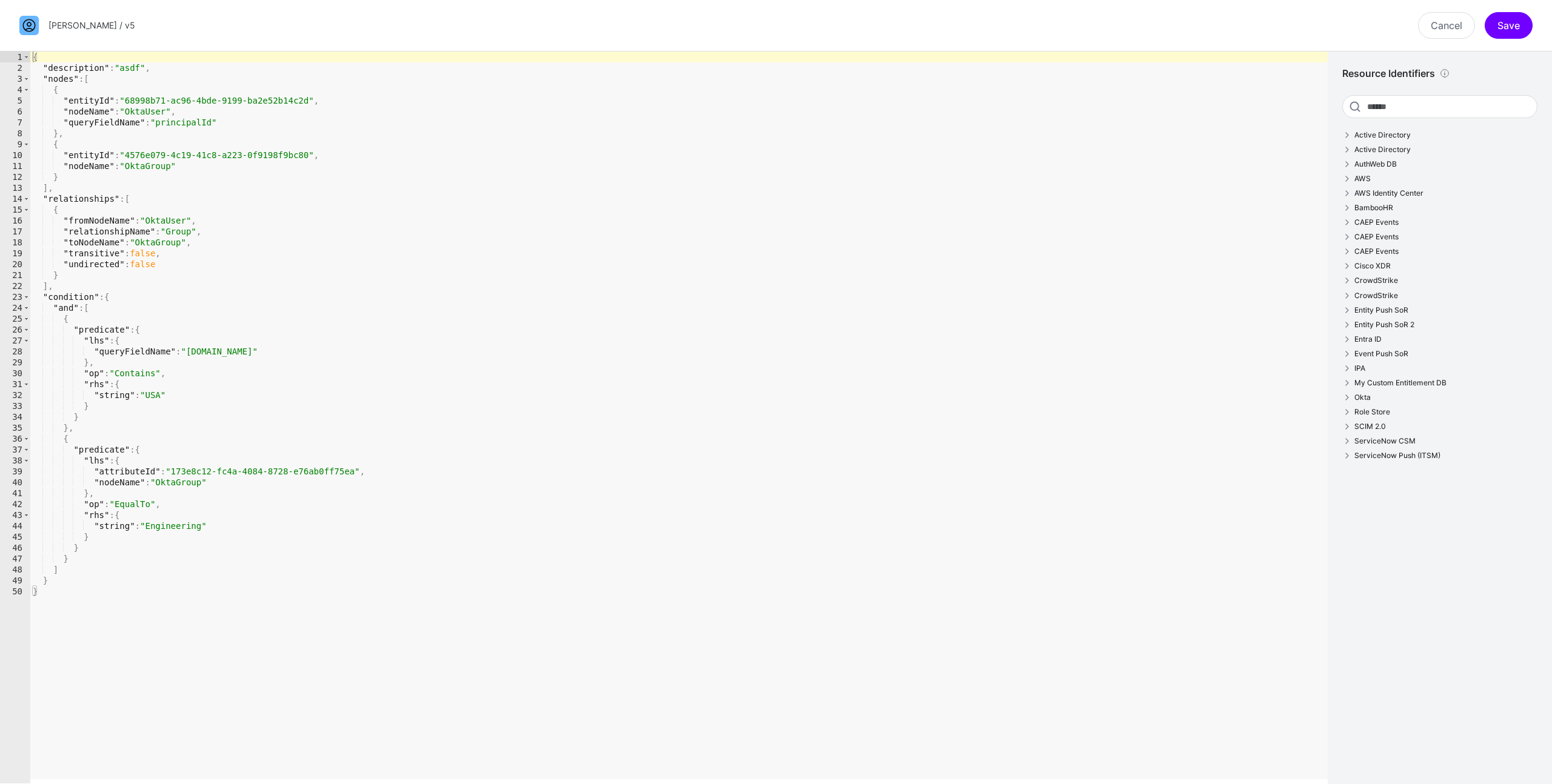
type textarea "**********"
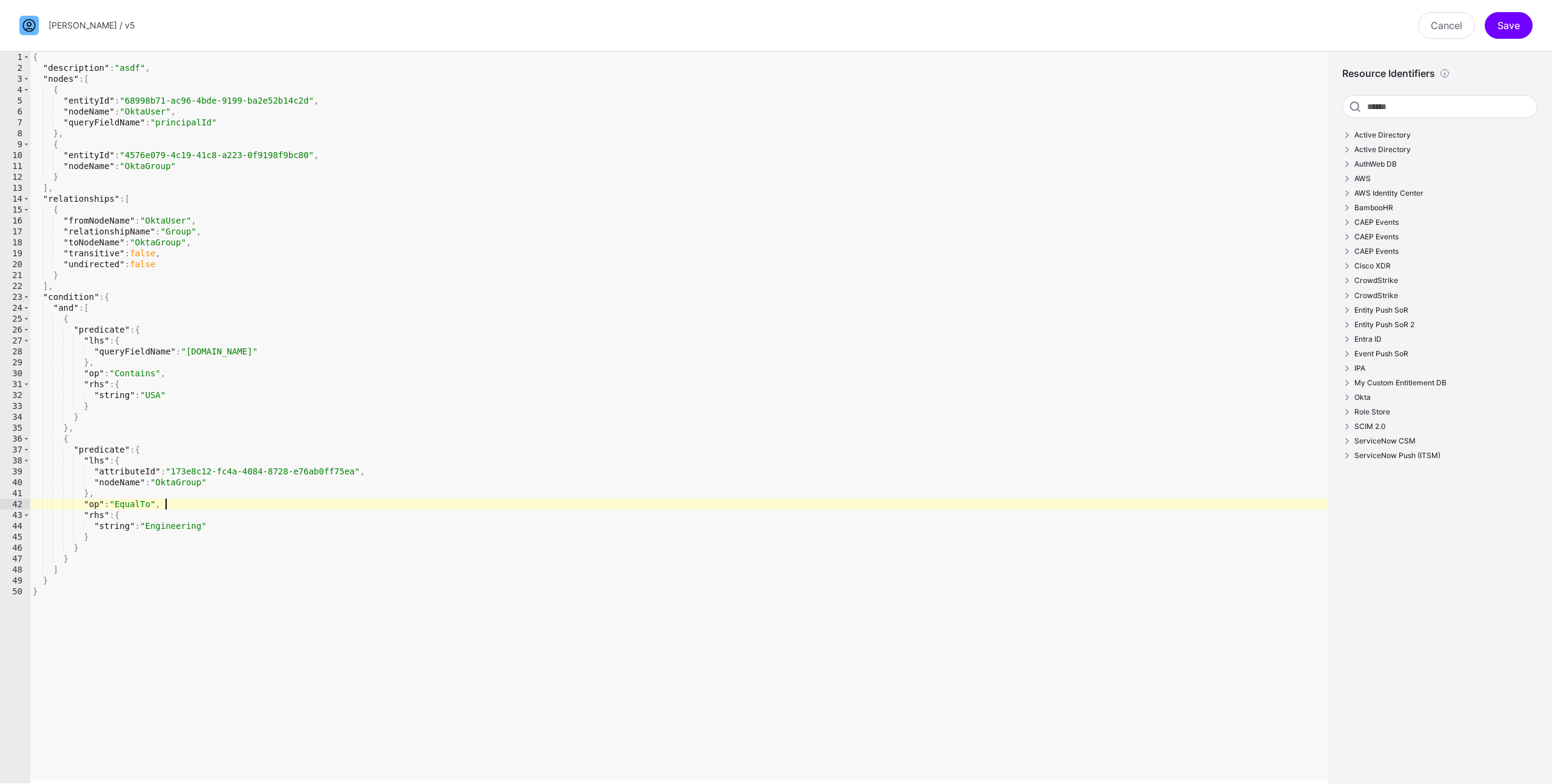
click at [865, 501] on div "{ "description" : "asdf" , "nodes" : [ { "entityId" : "68998b71-ac96-4bde-9199-…" at bounding box center [679, 428] width 1297 height 754
click at [1452, 29] on link "Cancel" at bounding box center [1447, 26] width 57 height 26
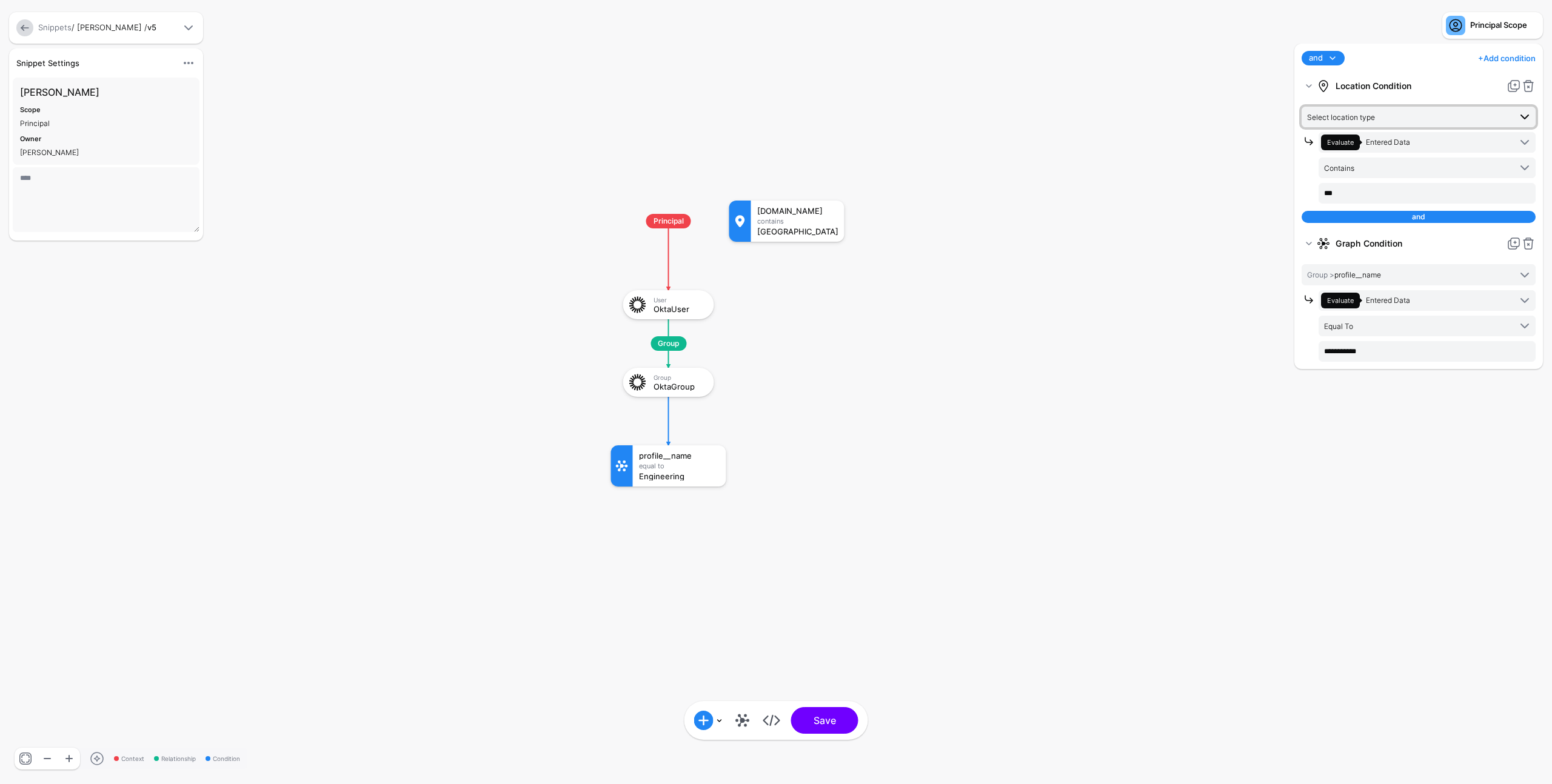
click at [1434, 122] on span "Select location type" at bounding box center [1409, 116] width 203 height 13
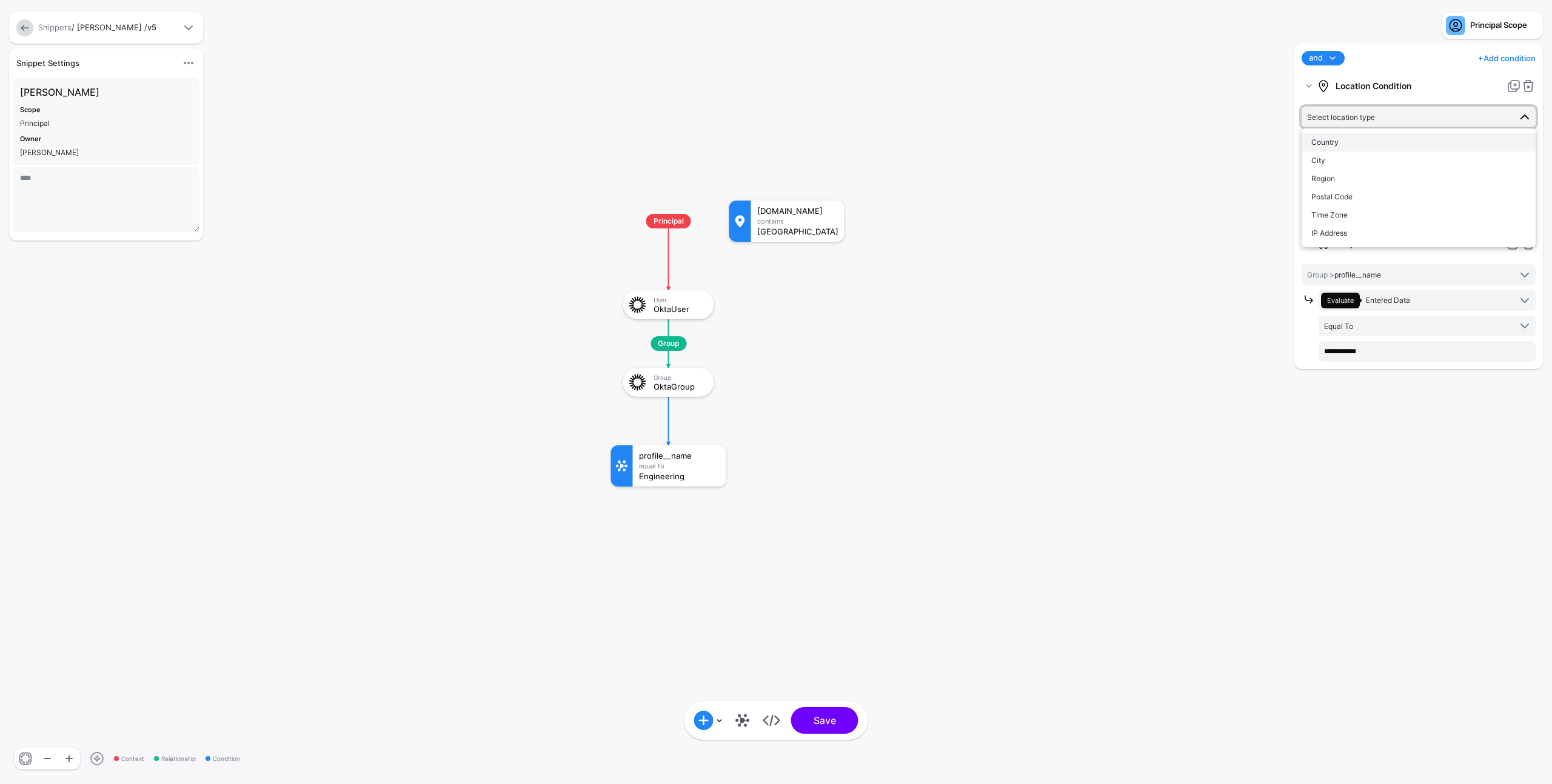
click at [1395, 148] on button "Country" at bounding box center [1418, 142] width 234 height 18
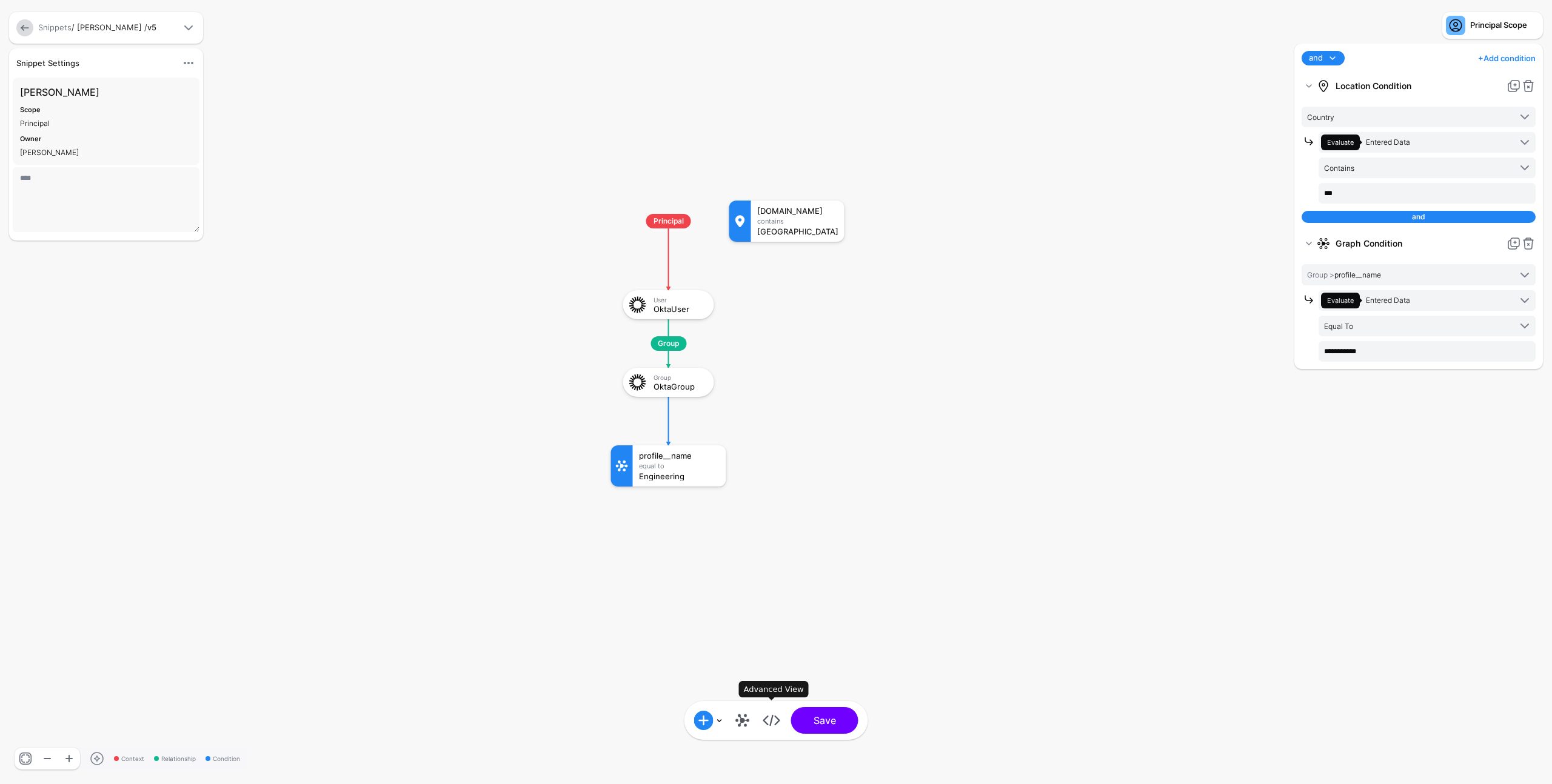
click at [773, 723] on link at bounding box center [771, 720] width 19 height 19
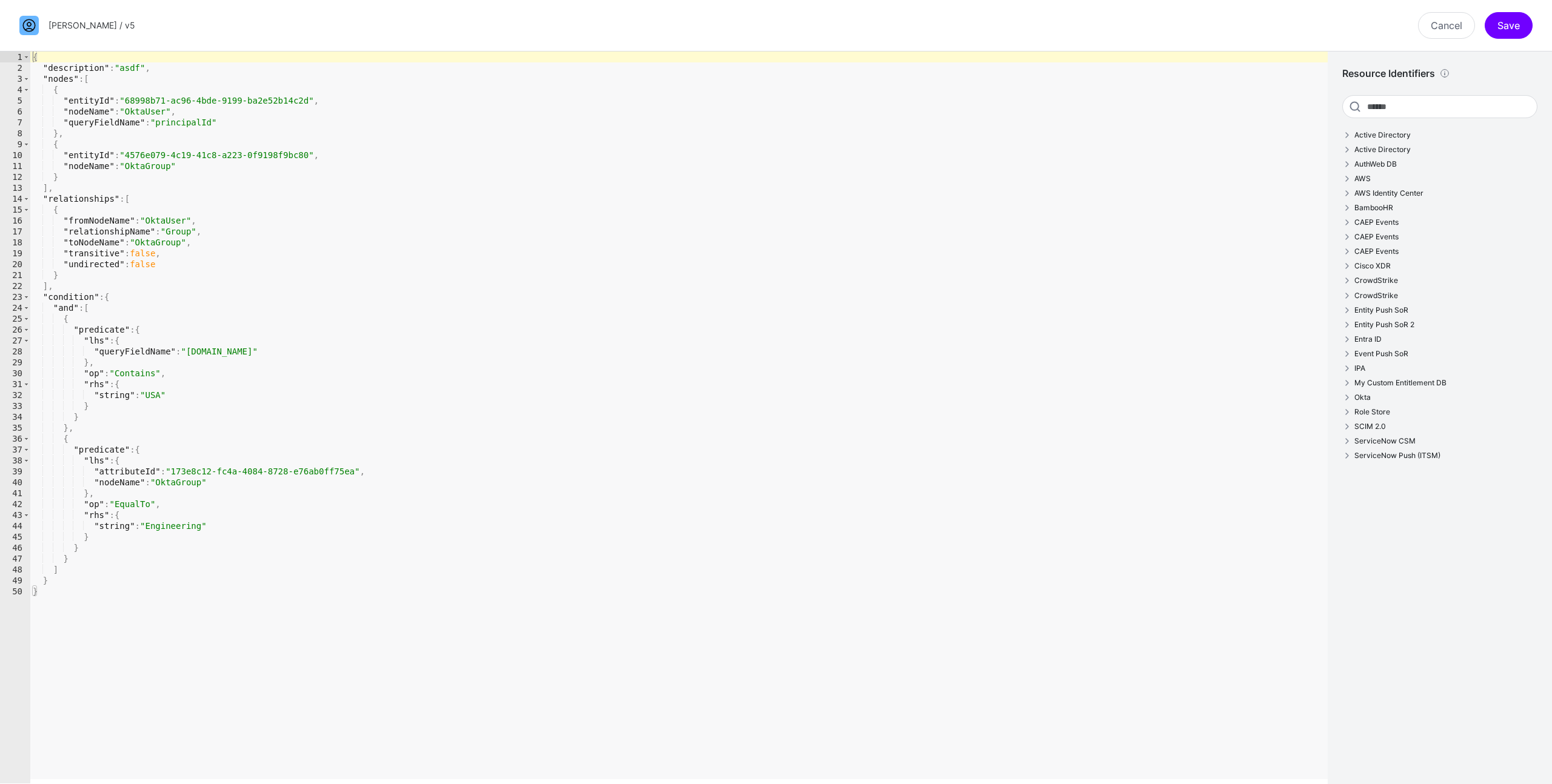
click at [797, 559] on div "{ "description" : "asdf" , "nodes" : [ { "entityId" : "68998b71-ac96-4bde-9199-…" at bounding box center [679, 428] width 1297 height 754
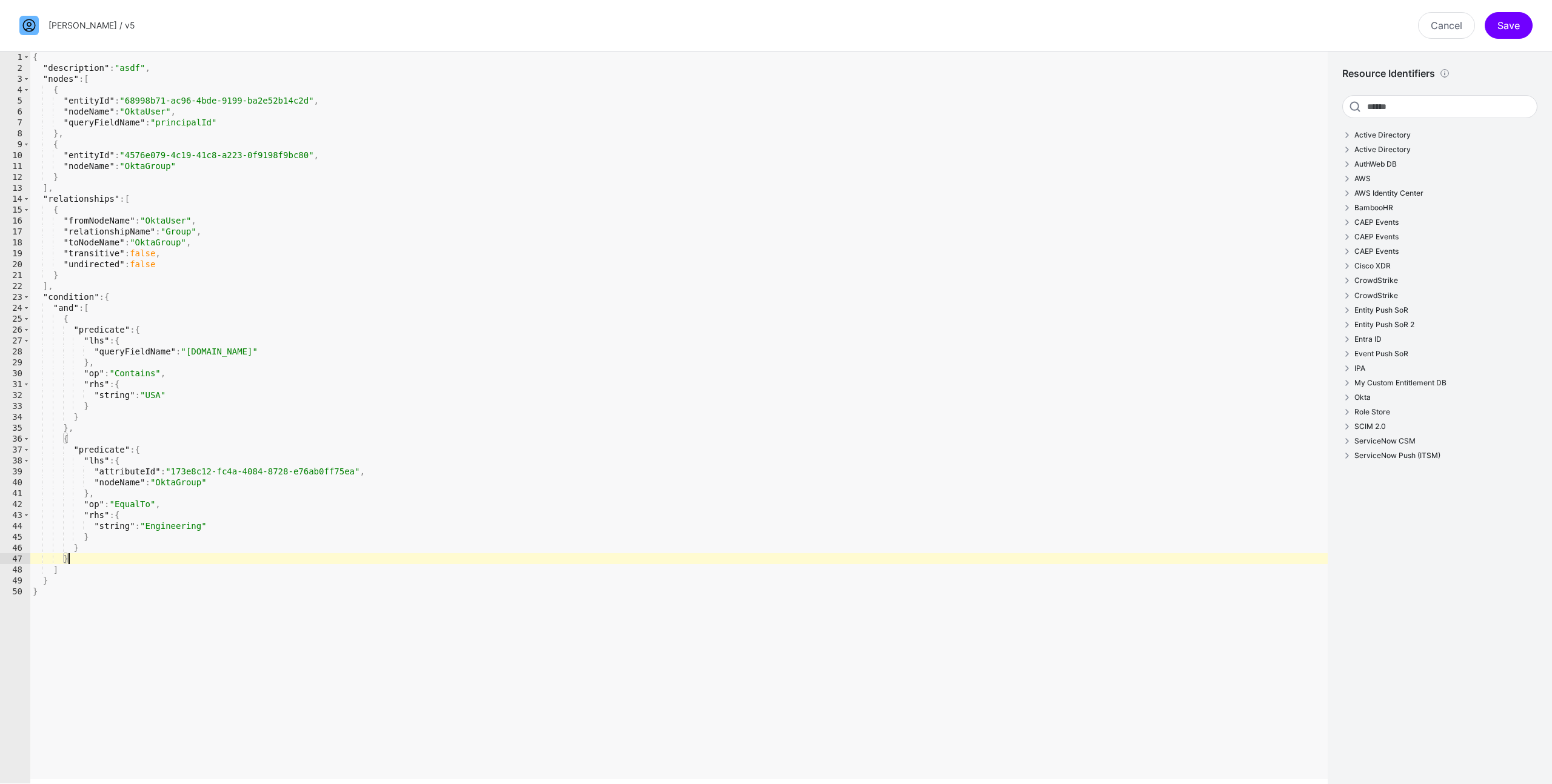
click at [797, 559] on div "{ "description" : "asdf" , "nodes" : [ { "entityId" : "68998b71-ac96-4bde-9199-…" at bounding box center [679, 428] width 1297 height 754
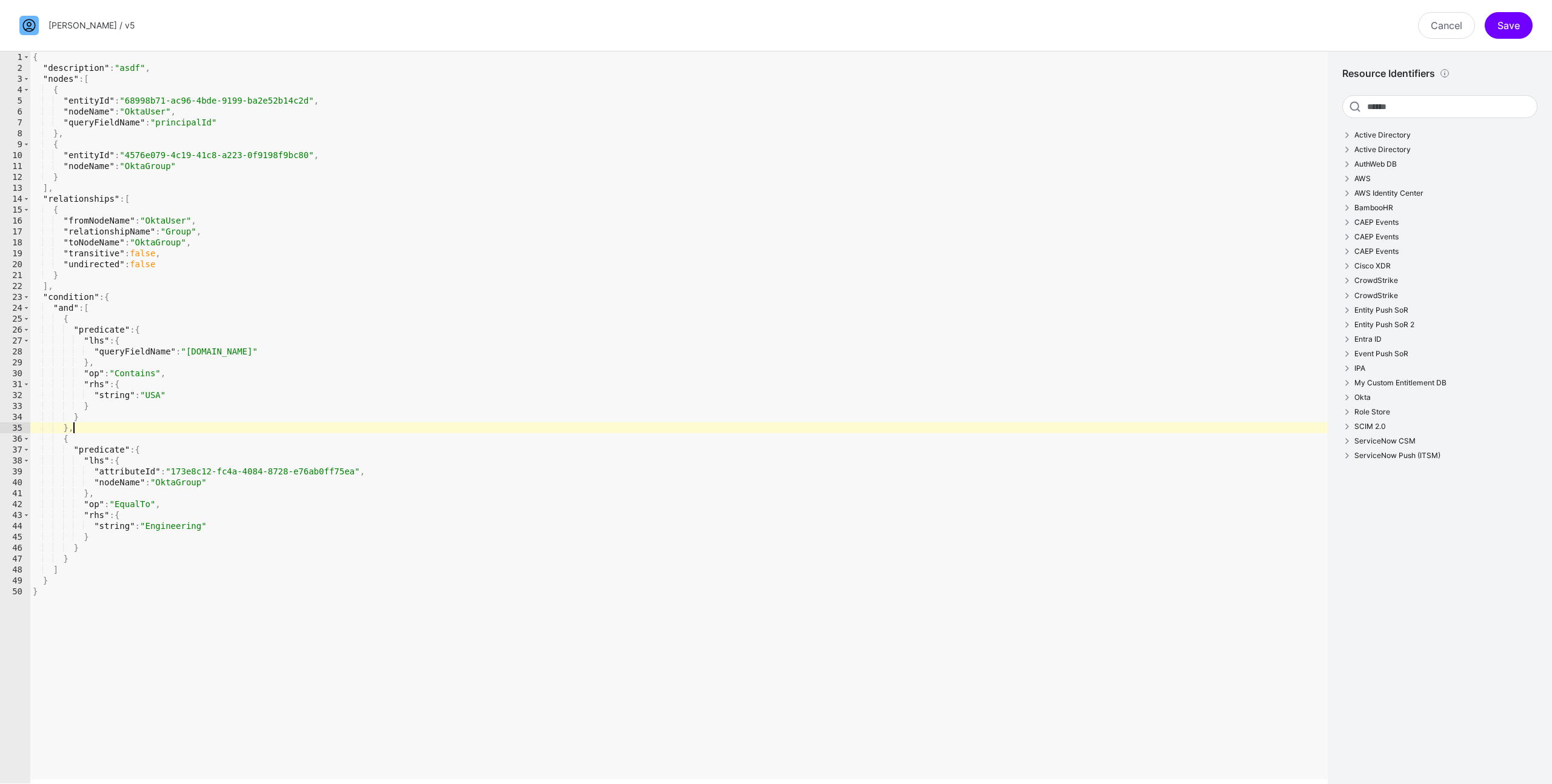
click at [955, 428] on div "{ "description" : "asdf" , "nodes" : [ { "entityId" : "68998b71-ac96-4bde-9199-…" at bounding box center [679, 428] width 1297 height 754
type textarea "**"
click at [1418, 22] on link "Cancel" at bounding box center [1447, 26] width 57 height 26
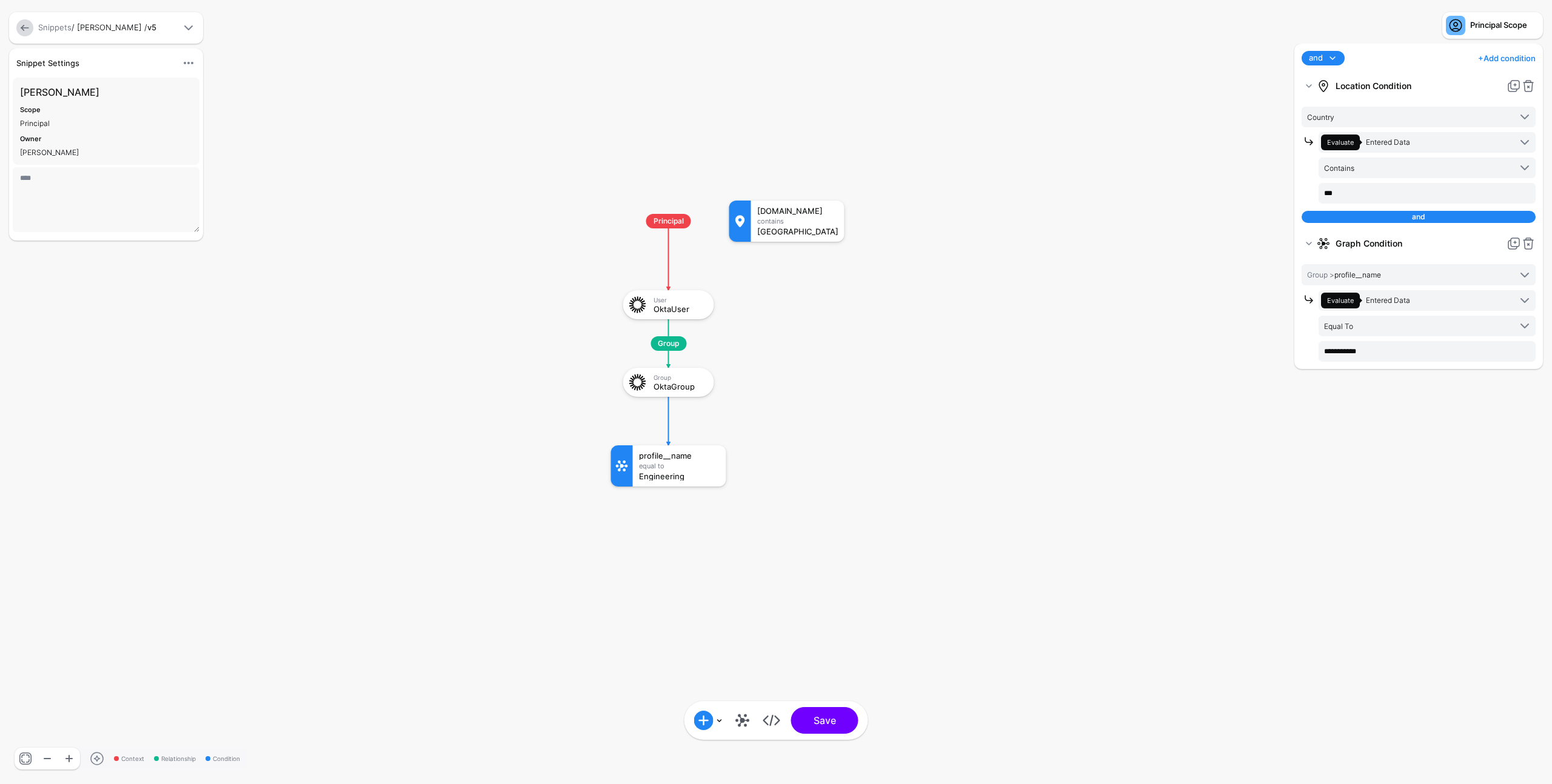
drag, startPoint x: 1504, startPoint y: 57, endPoint x: 1499, endPoint y: 64, distance: 8.6
click at [1504, 56] on link "+ Add condition" at bounding box center [1506, 58] width 57 height 19
click at [1457, 107] on div "Graph Condition" at bounding box center [1481, 108] width 93 height 11
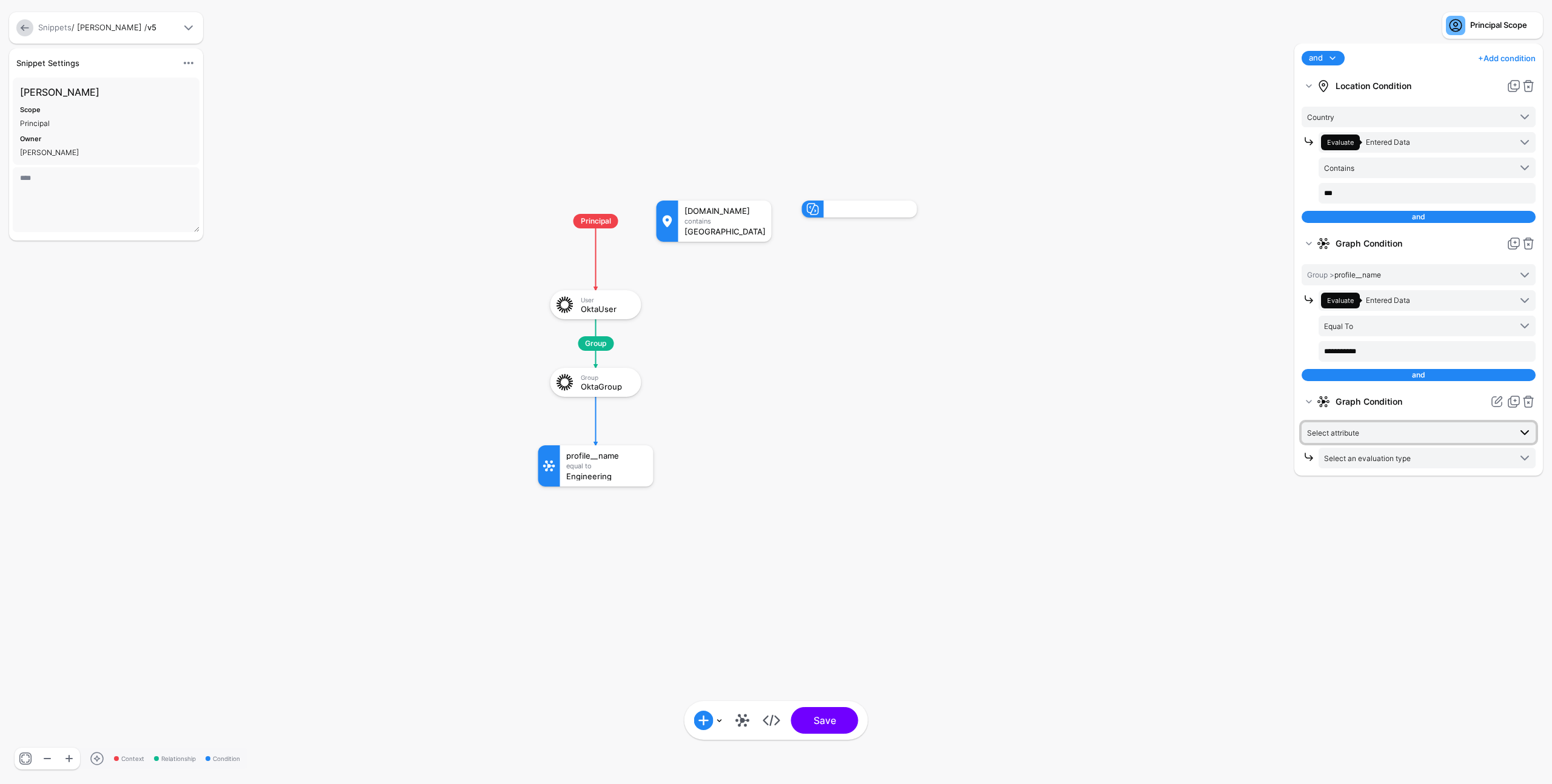
click at [1370, 431] on span "Select attribute" at bounding box center [1409, 432] width 203 height 13
click at [1371, 565] on div "id" at bounding box center [1430, 565] width 191 height 11
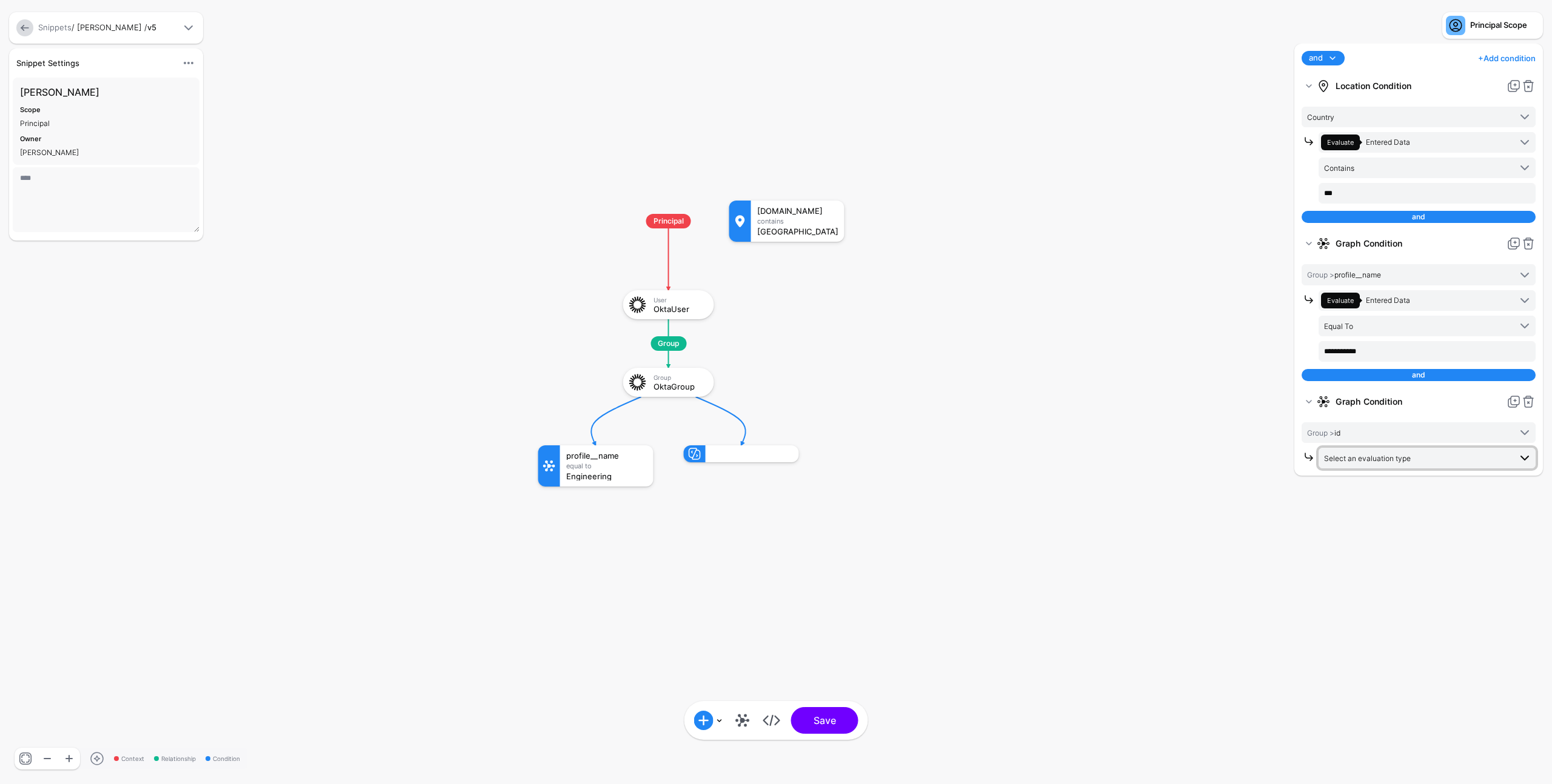
click at [1427, 459] on span "Select an evaluation type" at bounding box center [1416, 458] width 186 height 13
click at [1368, 580] on span "Evaluate against text that you enter, like a specific value, identifier, or loc…" at bounding box center [1426, 584] width 198 height 20
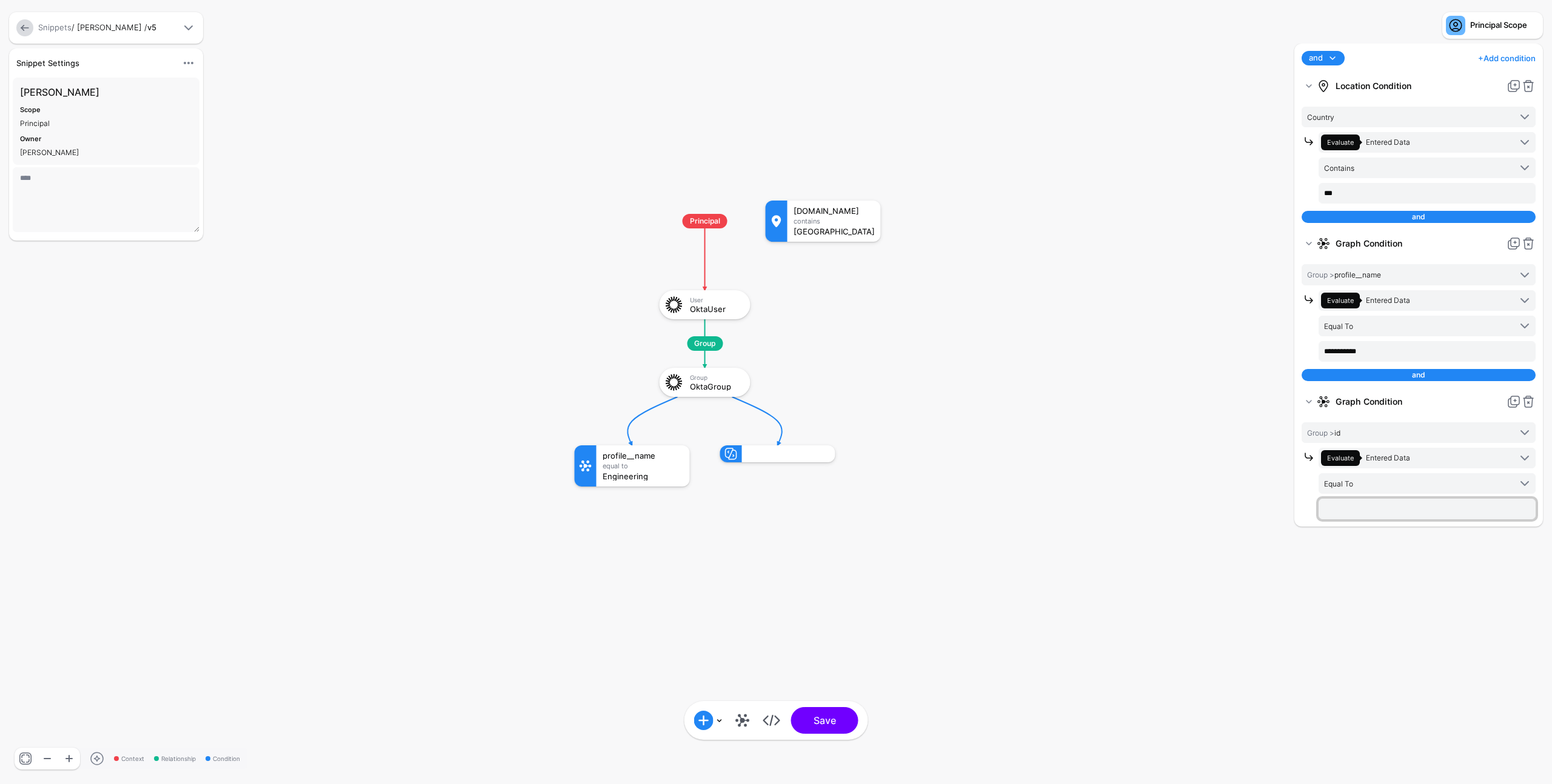
click at [1377, 204] on input "text" at bounding box center [1426, 193] width 217 height 21
type input "***"
click at [834, 727] on button "Save" at bounding box center [824, 720] width 67 height 26
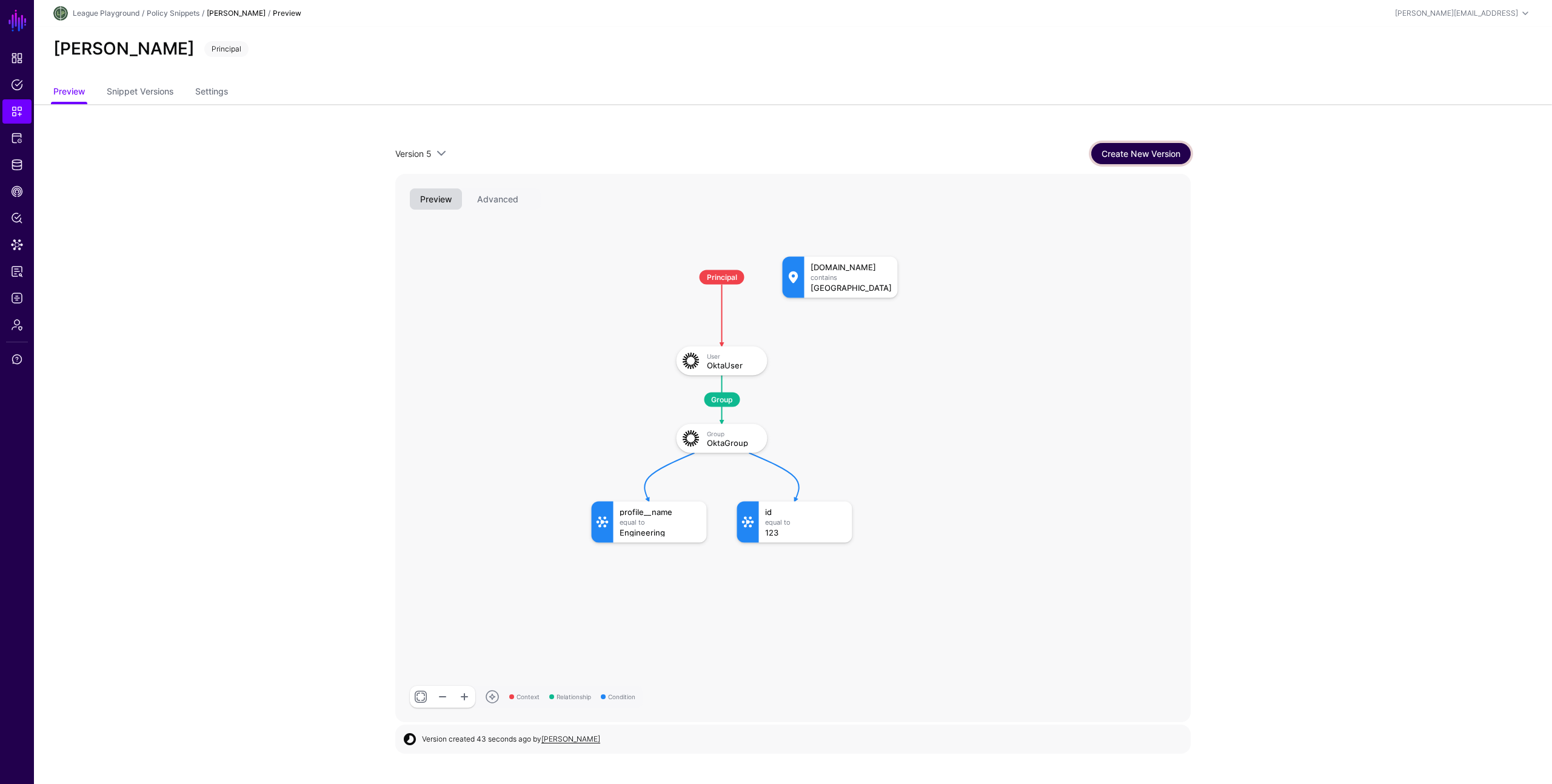
click at [1118, 156] on link "Create New Version" at bounding box center [1141, 153] width 99 height 21
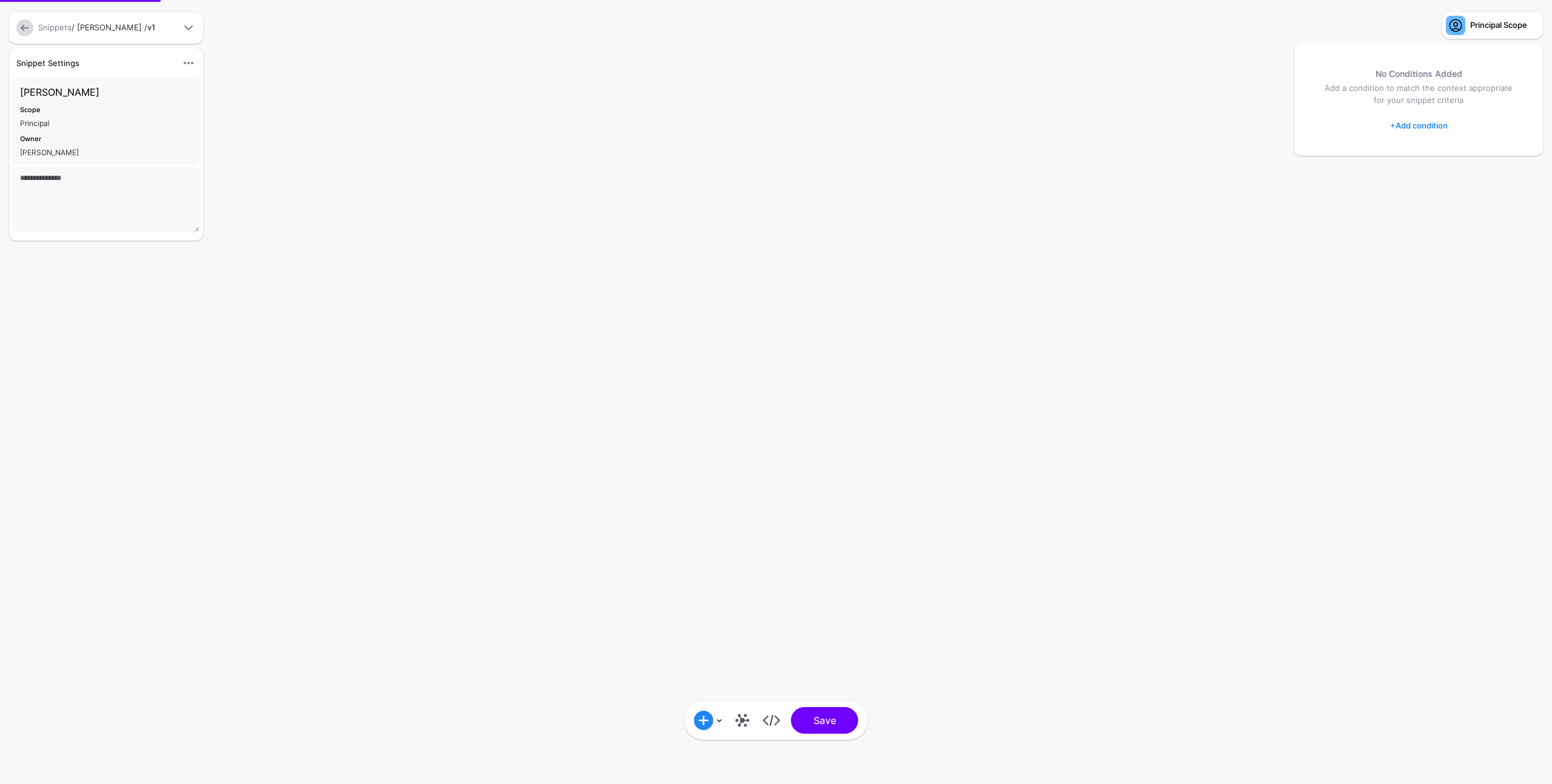
type textarea "****"
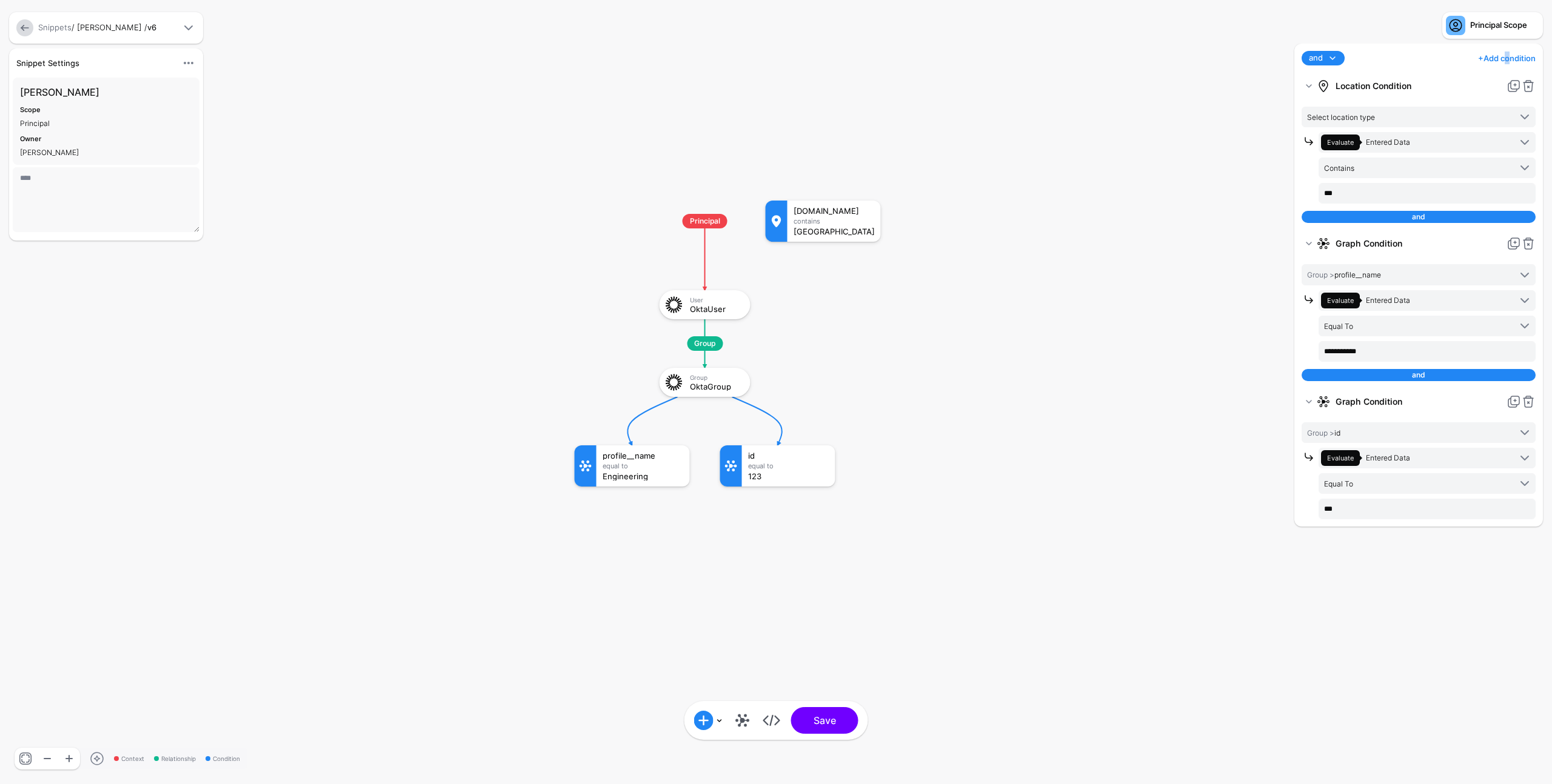
click at [1502, 60] on link "+ Add condition" at bounding box center [1506, 58] width 57 height 19
click at [1477, 108] on div "Graph Condition" at bounding box center [1481, 108] width 93 height 11
click at [1359, 587] on span "Select attribute" at bounding box center [1409, 590] width 203 height 13
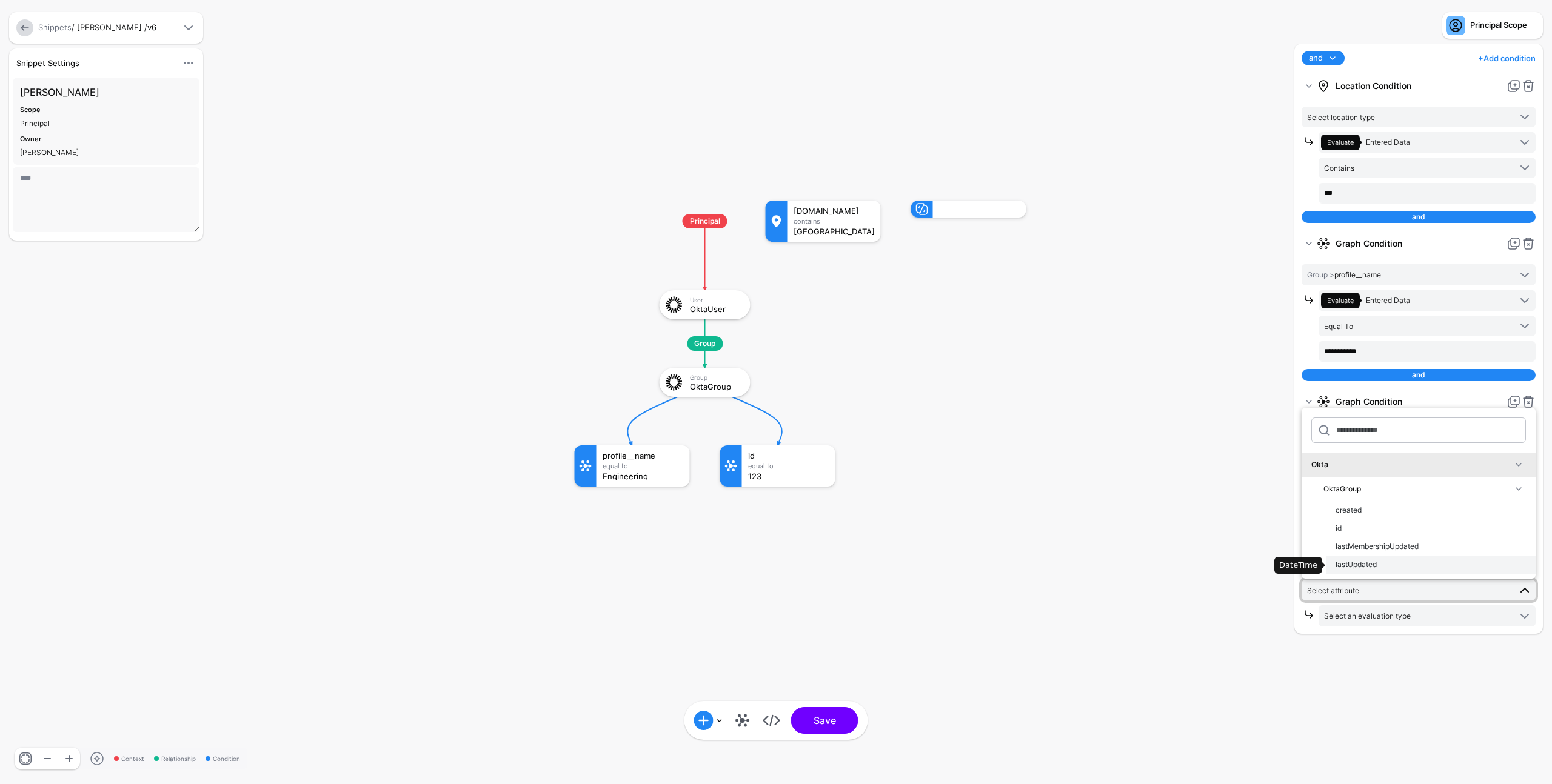
click at [1375, 560] on span "lastUpdated" at bounding box center [1355, 565] width 41 height 9
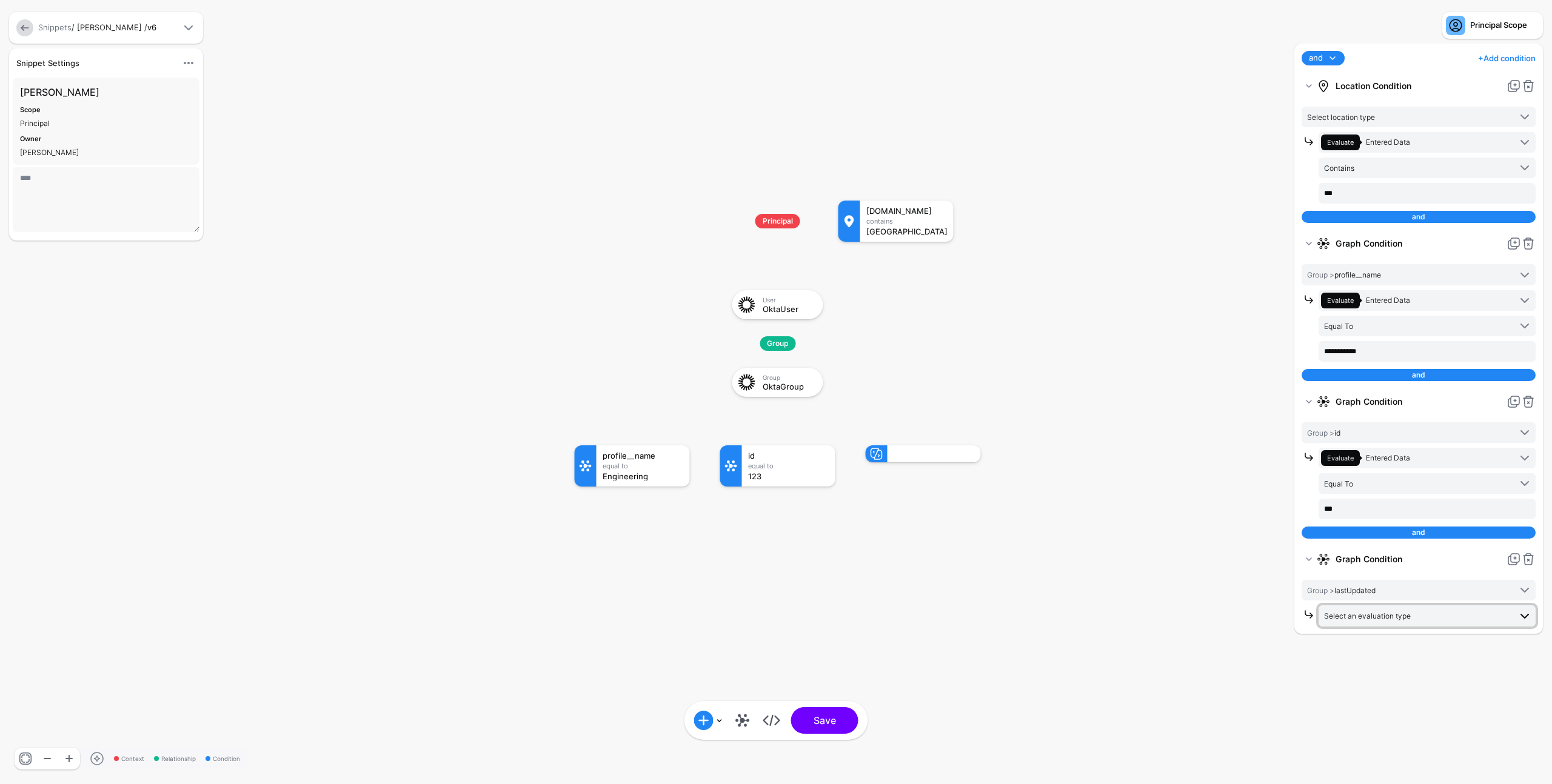
click at [1365, 614] on span "Select an evaluation type" at bounding box center [1367, 616] width 87 height 9
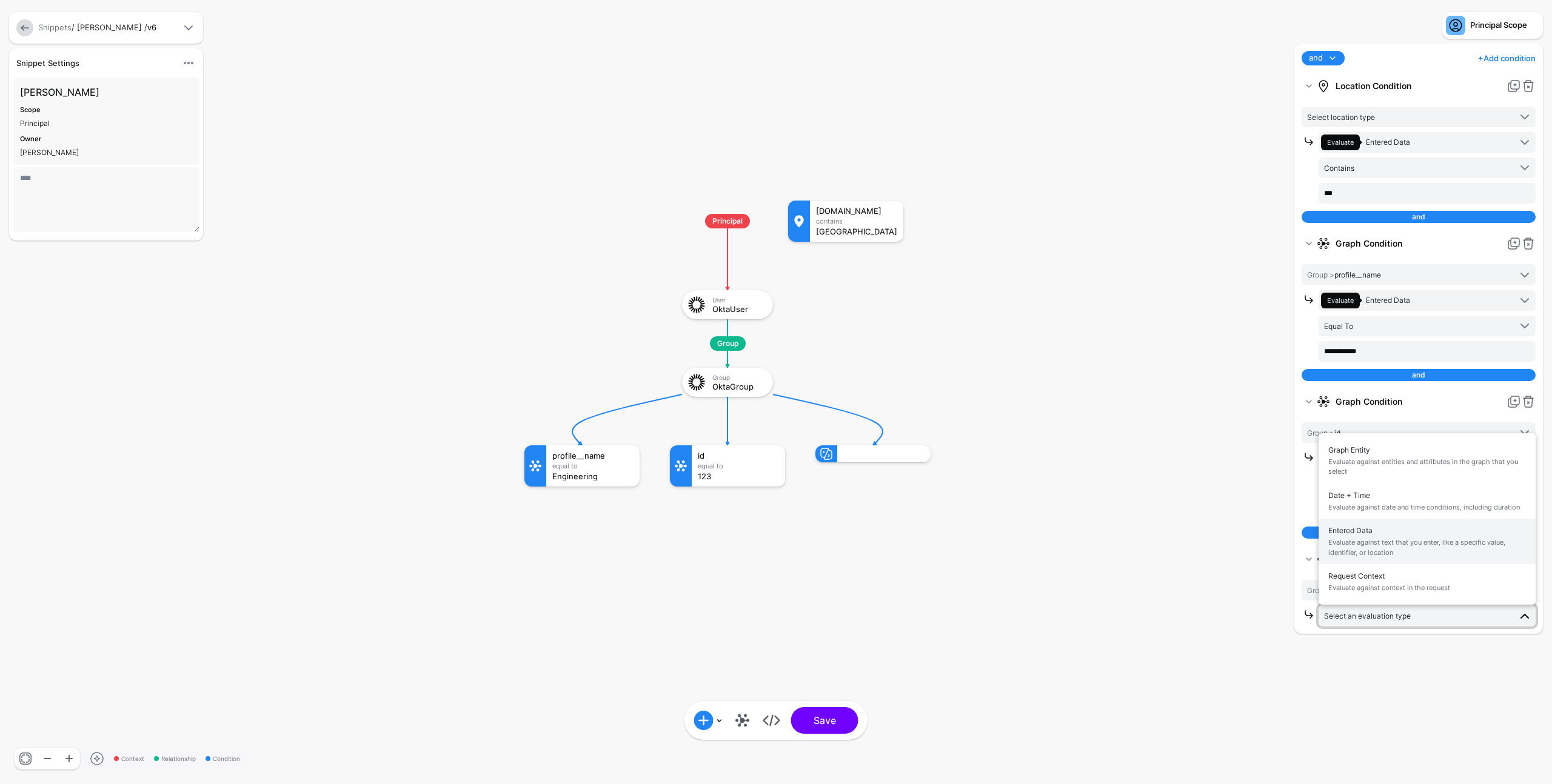
click at [1375, 538] on span "Evaluate against text that you enter, like a specific value, identifier, or loc…" at bounding box center [1426, 548] width 198 height 20
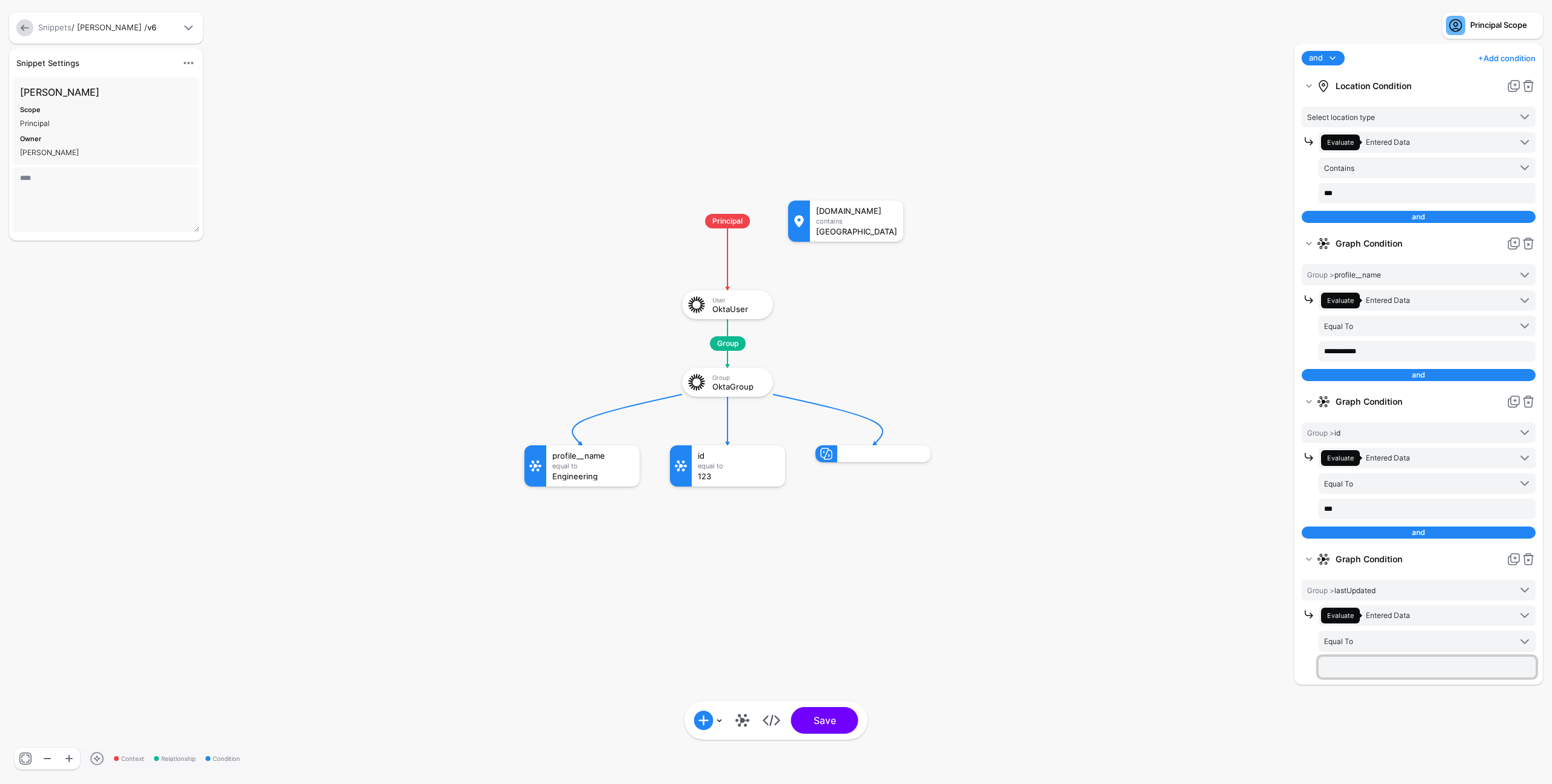
click at [1371, 204] on input "text" at bounding box center [1426, 193] width 217 height 21
click at [1347, 593] on span "Group > lastUpdated" at bounding box center [1341, 590] width 68 height 9
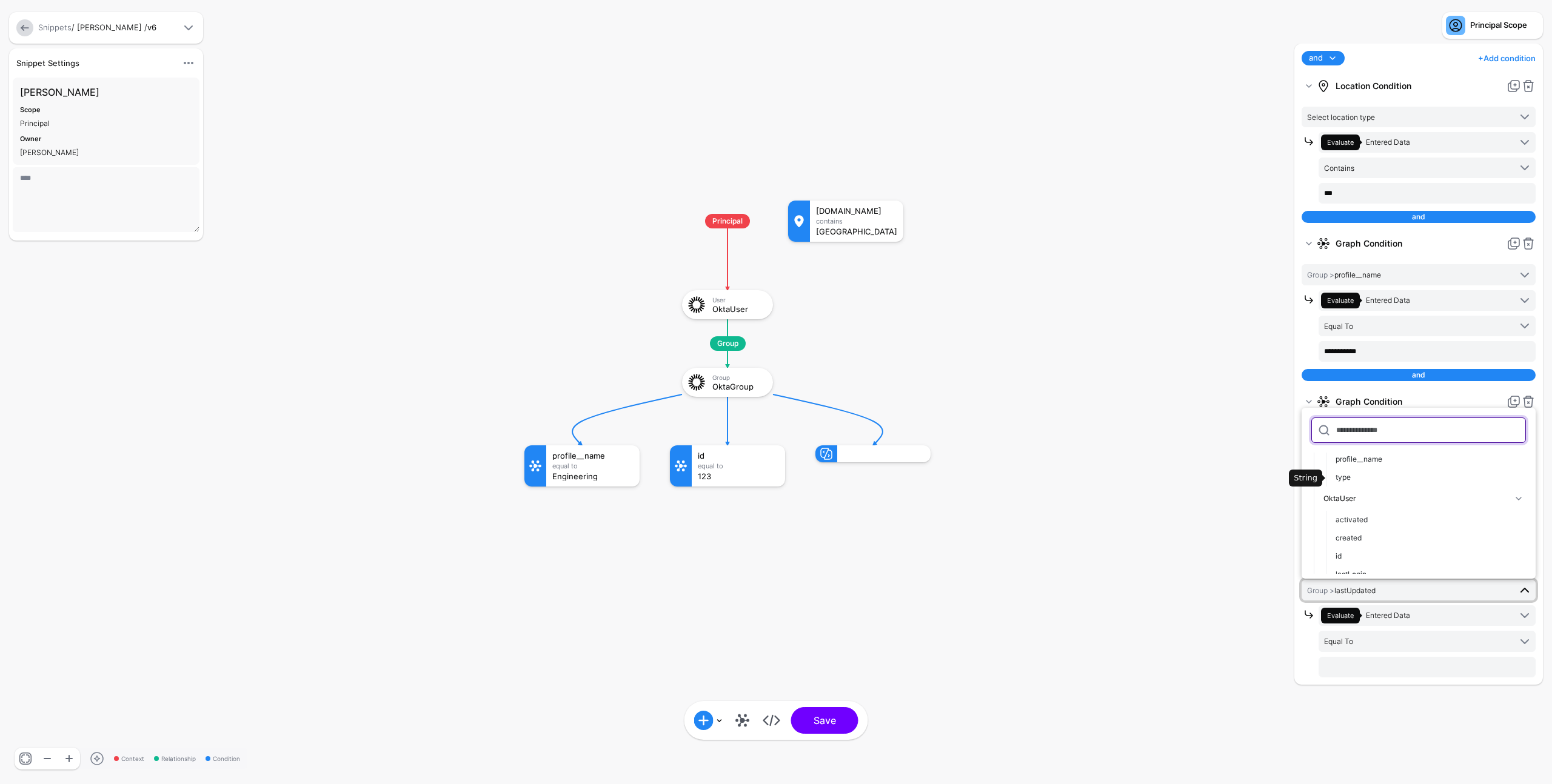
scroll to position [80, 0]
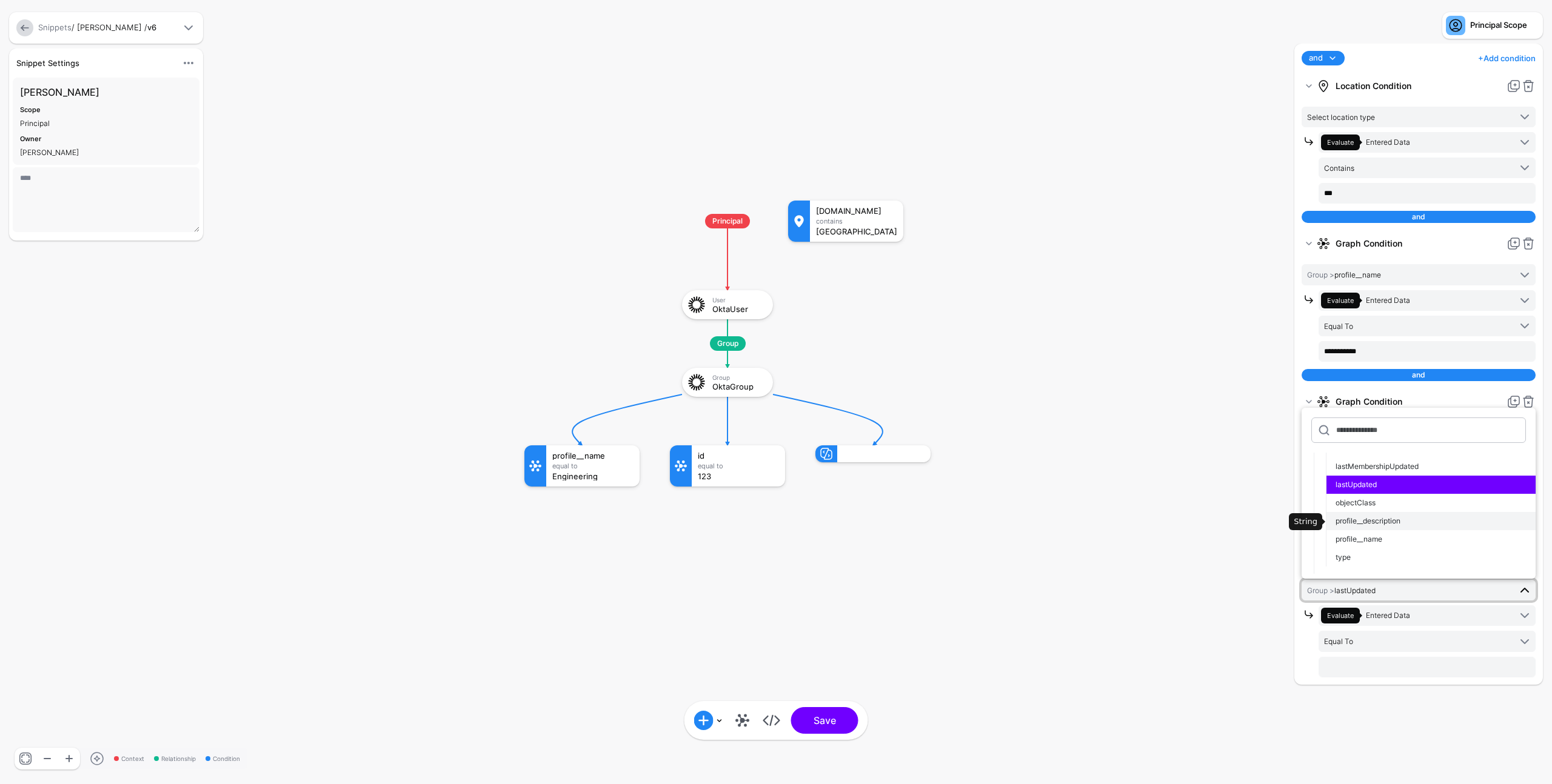
click at [1385, 525] on span "profile__description" at bounding box center [1368, 521] width 65 height 9
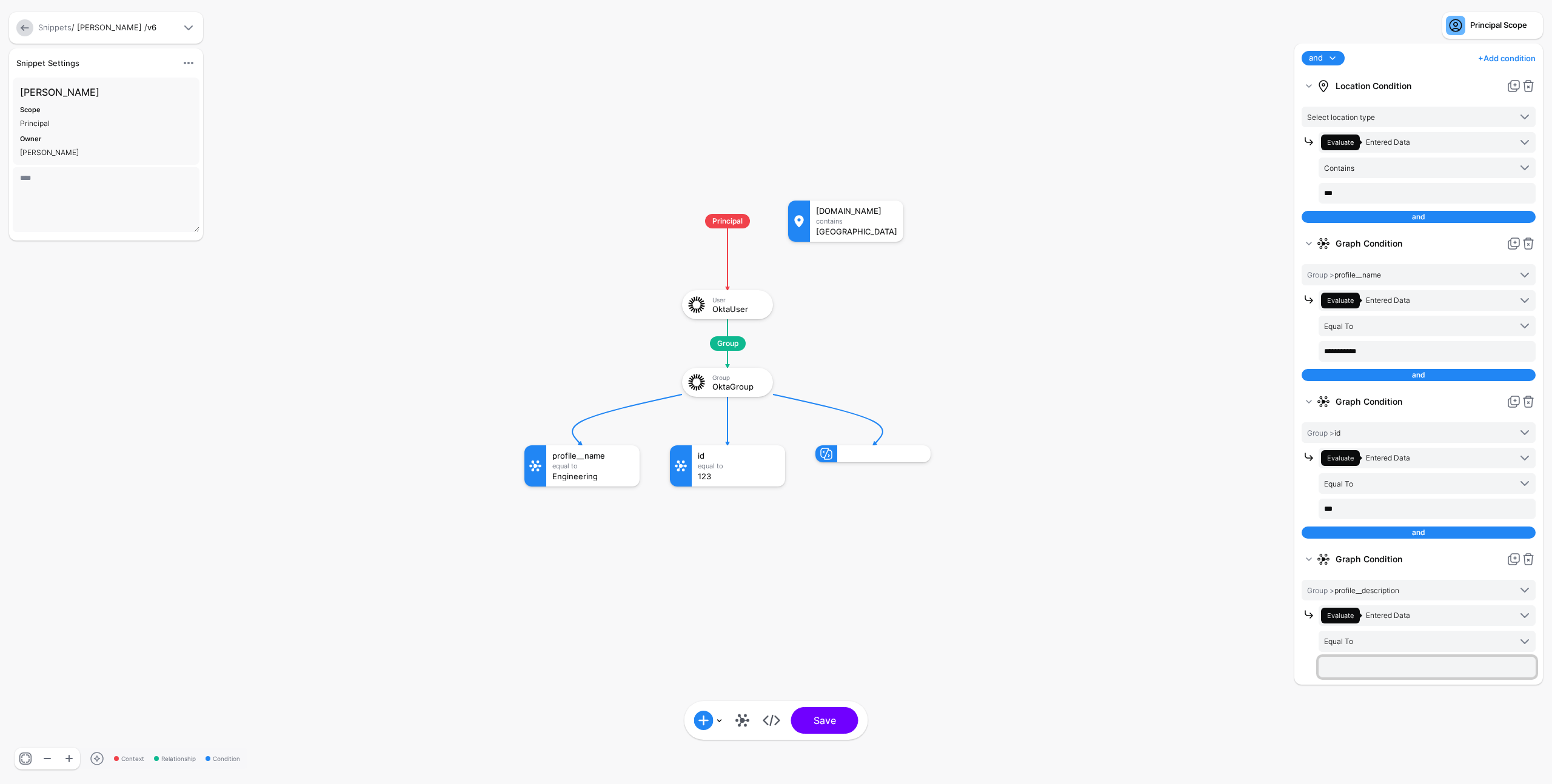
click at [1362, 668] on input "text" at bounding box center [1426, 667] width 217 height 21
type input "***"
click at [851, 725] on button "Save" at bounding box center [824, 720] width 67 height 26
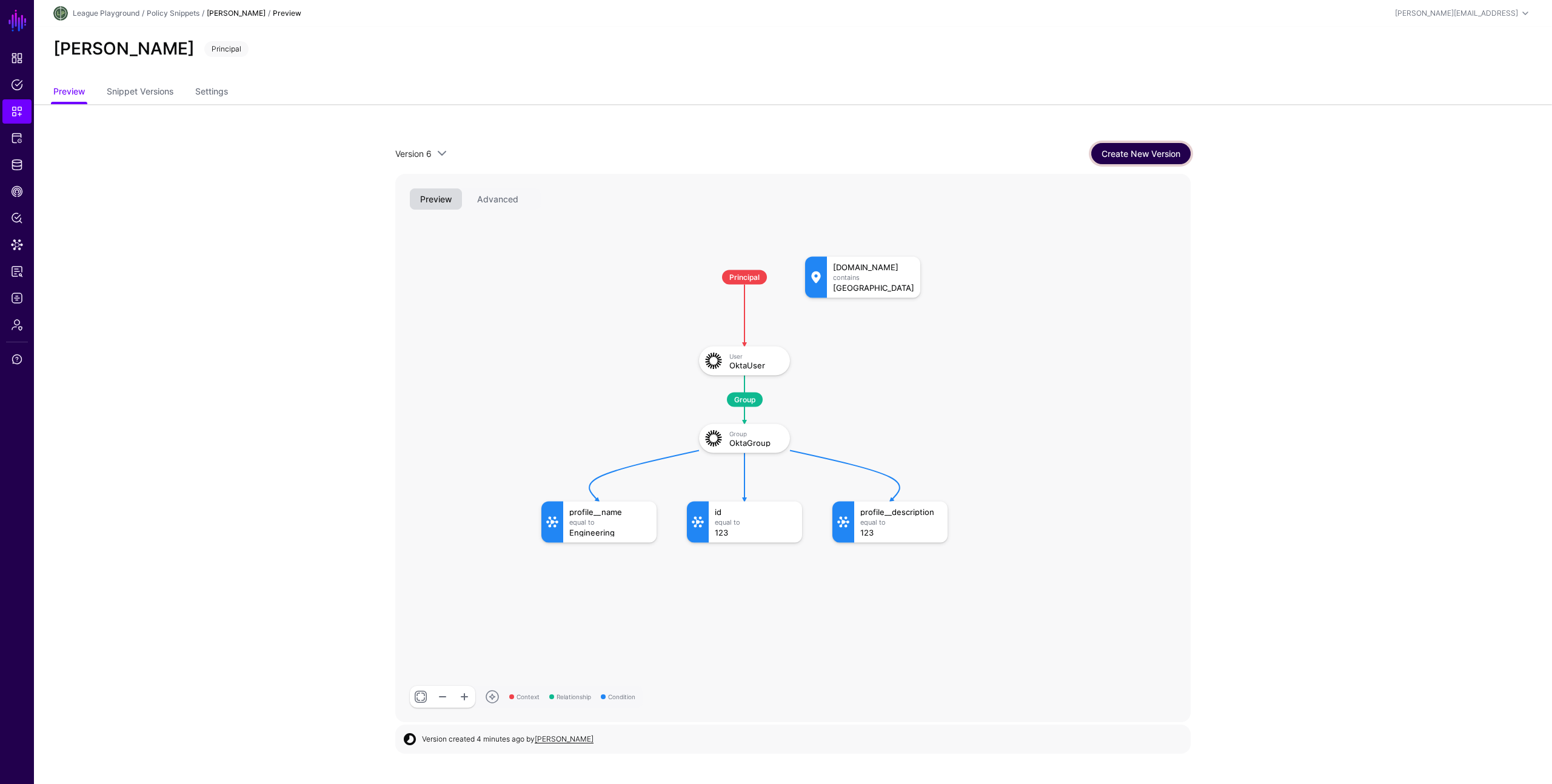
click at [1113, 147] on link "Create New Version" at bounding box center [1141, 153] width 99 height 21
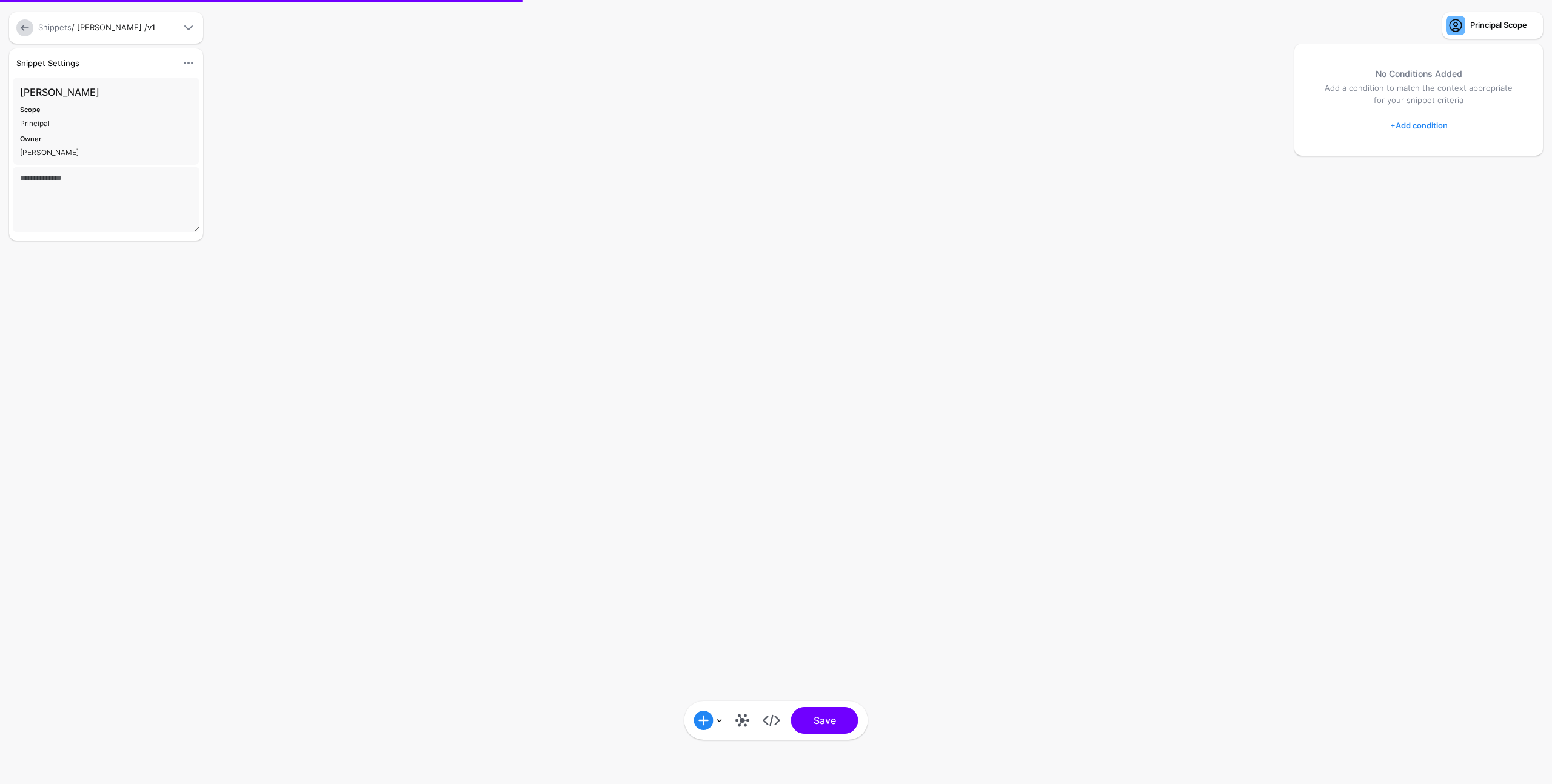
type textarea "****"
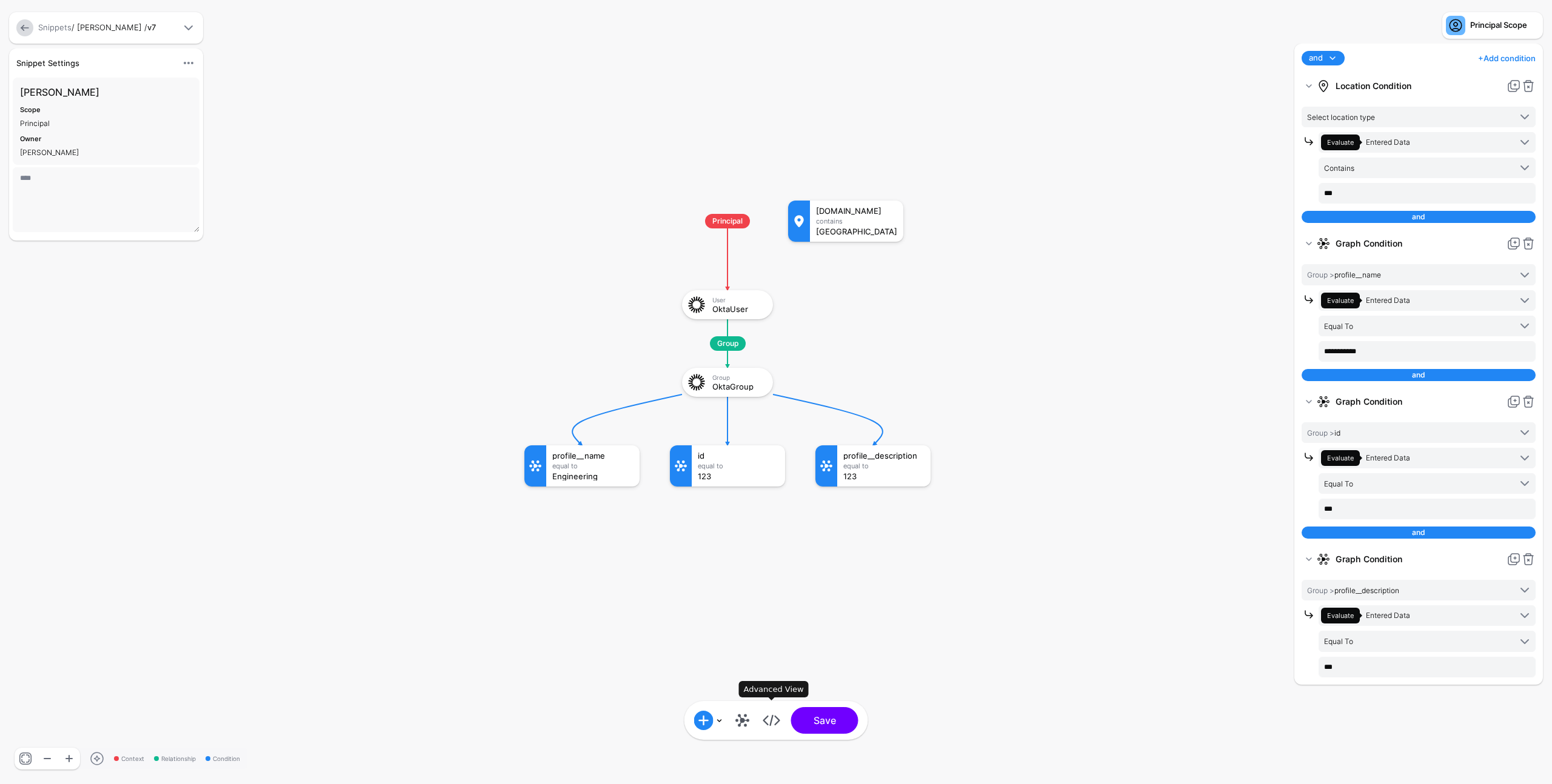
click at [770, 724] on link at bounding box center [771, 720] width 19 height 19
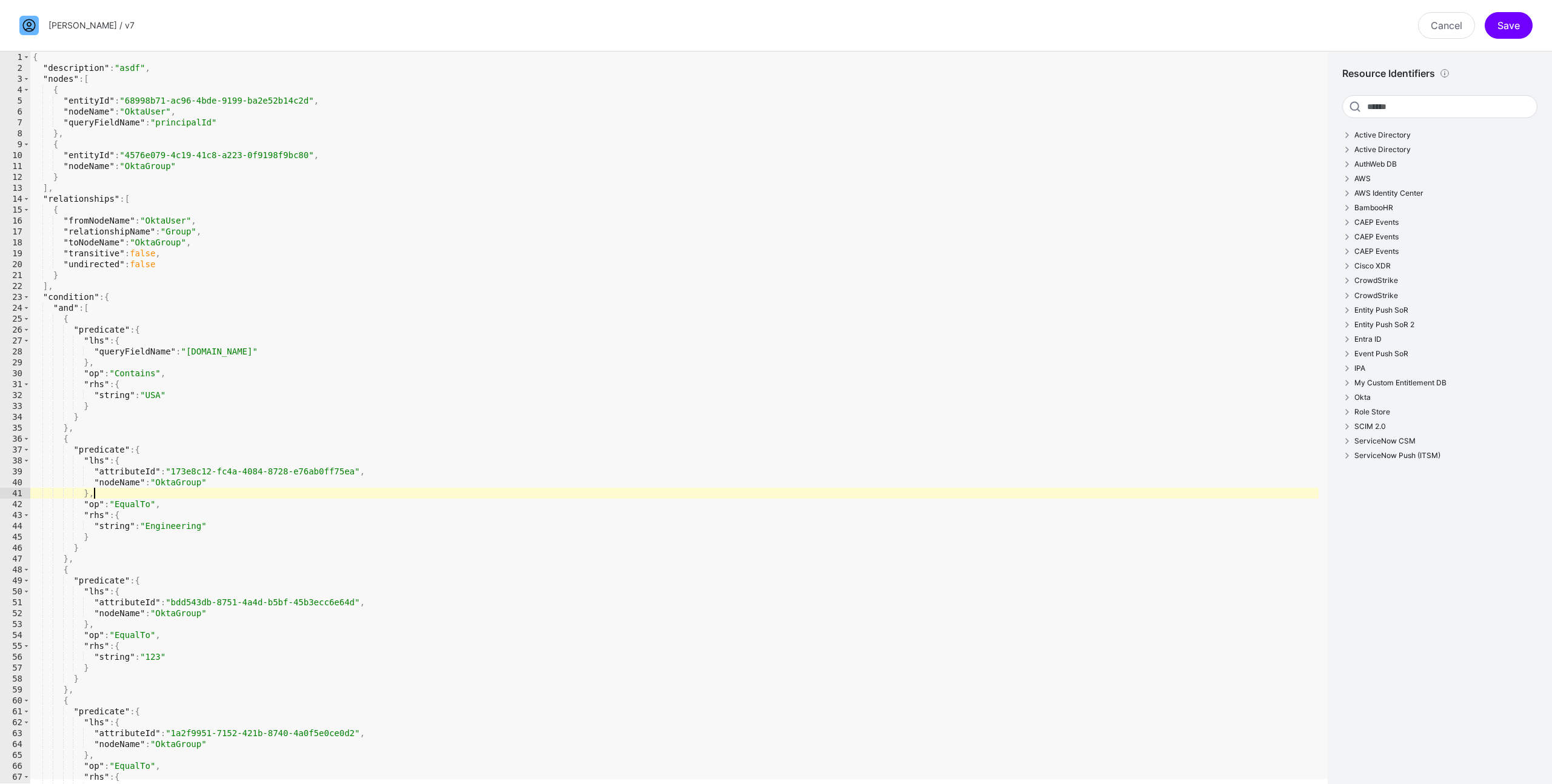
click at [362, 491] on div "{ "description" : "asdf" , "nodes" : [ { "entityId" : "68998b71-ac96-4bde-9199-…" at bounding box center [674, 428] width 1288 height 754
click at [191, 669] on div "{ "description" : "asdf" , "nodes" : [ { "entityId" : "68998b71-ac96-4bde-9199-…" at bounding box center [674, 428] width 1288 height 754
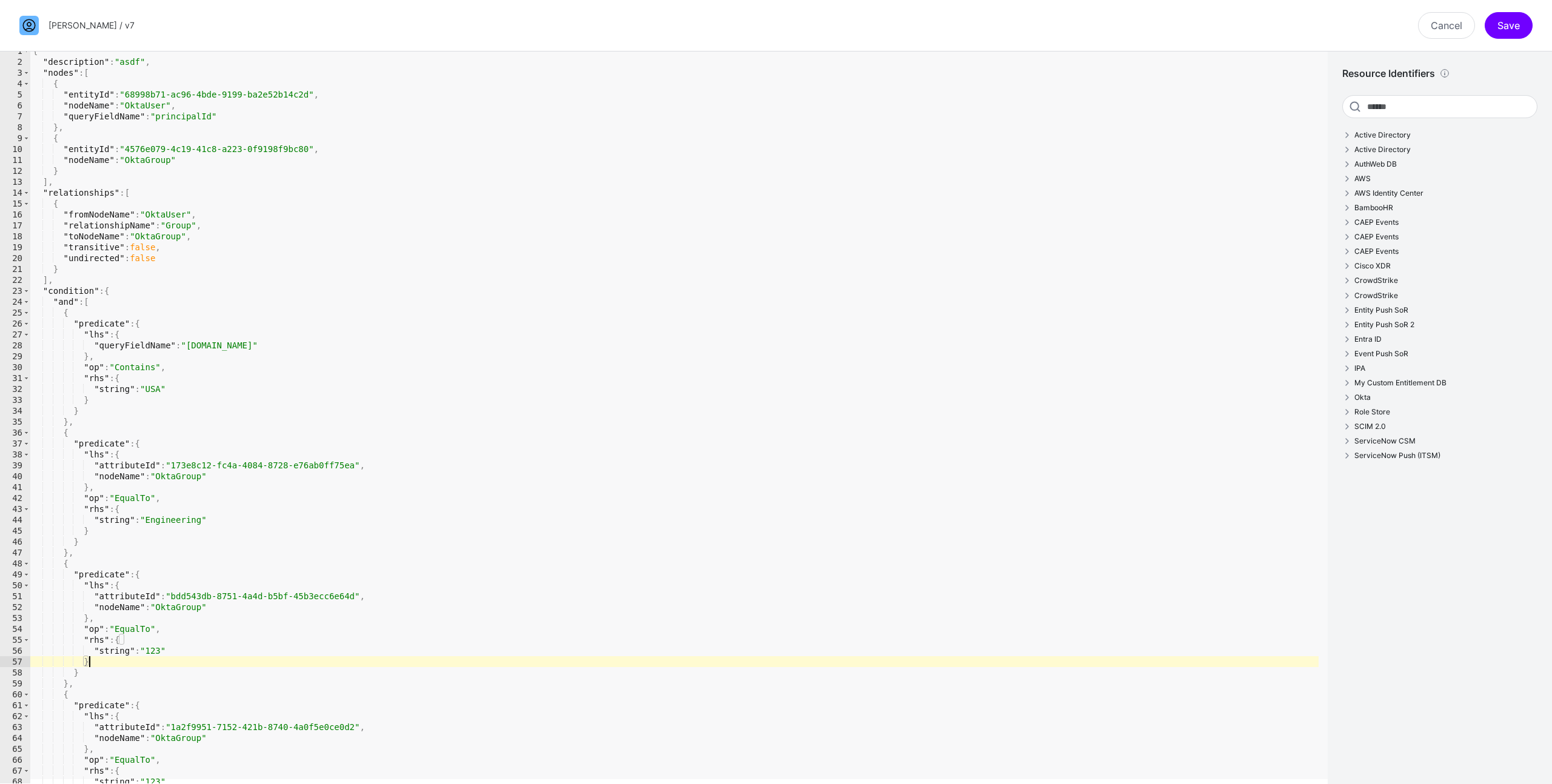
scroll to position [75, 0]
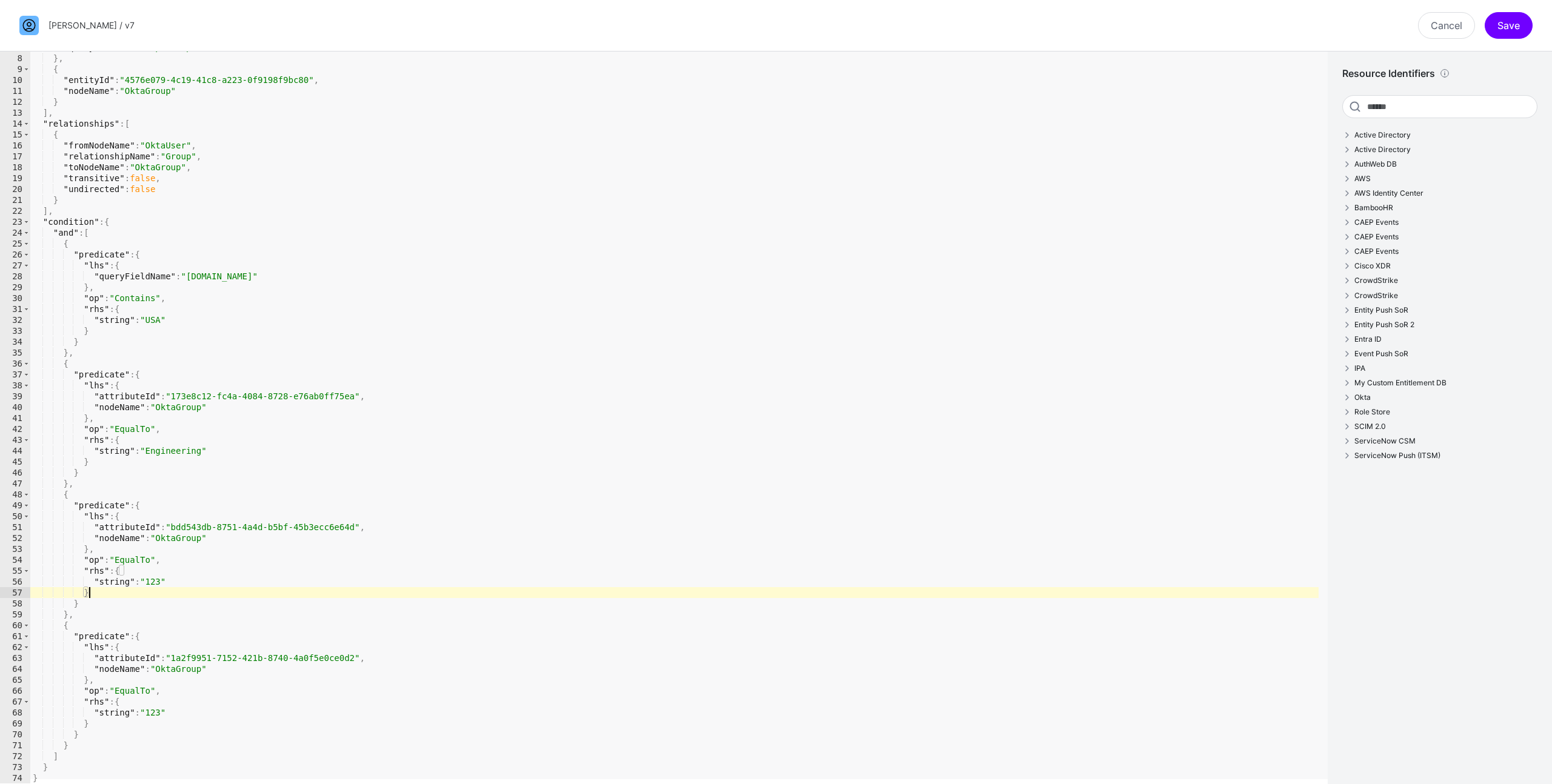
drag, startPoint x: 132, startPoint y: 582, endPoint x: 108, endPoint y: 554, distance: 36.9
click at [129, 579] on div ""queryFieldName" : "principalId" } , { "entityId" : "4576e079-4c19-41c8-a223-0f…" at bounding box center [674, 418] width 1288 height 754
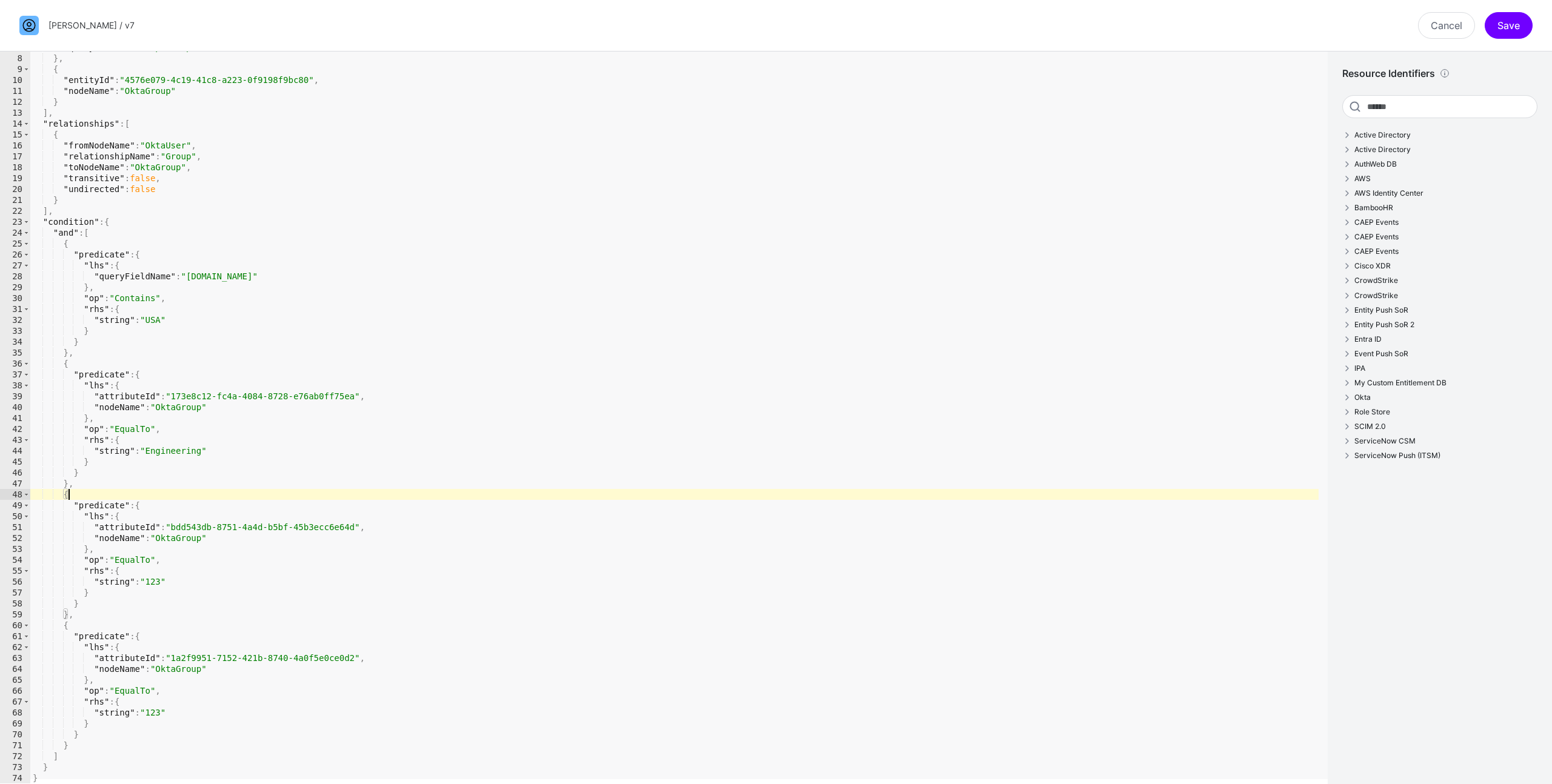
click at [85, 495] on div ""queryFieldName" : "principalId" } , { "entityId" : "4576e079-4c19-41c8-a223-0f…" at bounding box center [674, 418] width 1288 height 754
type textarea "*"
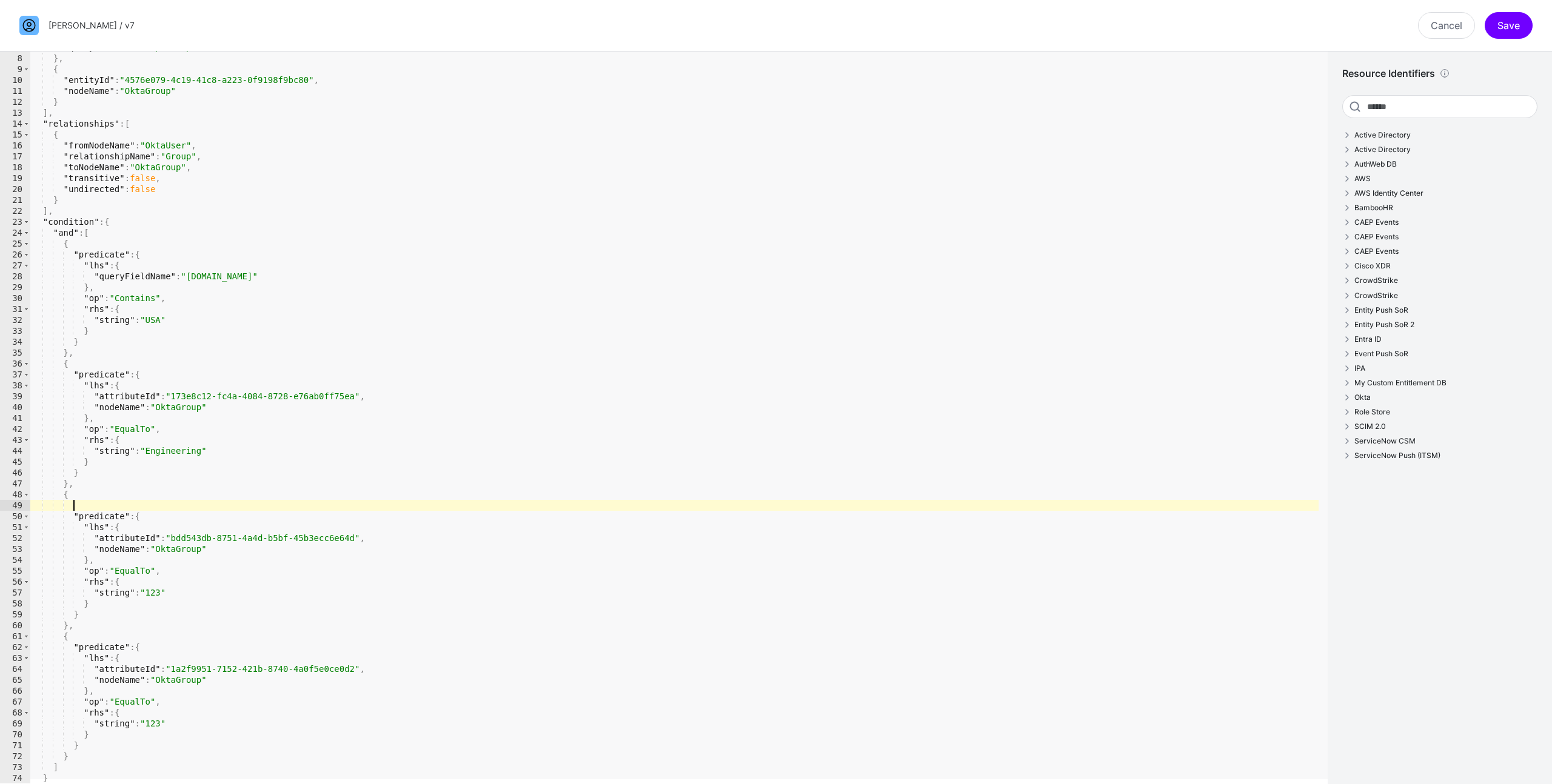
type textarea "*"
type textarea "********"
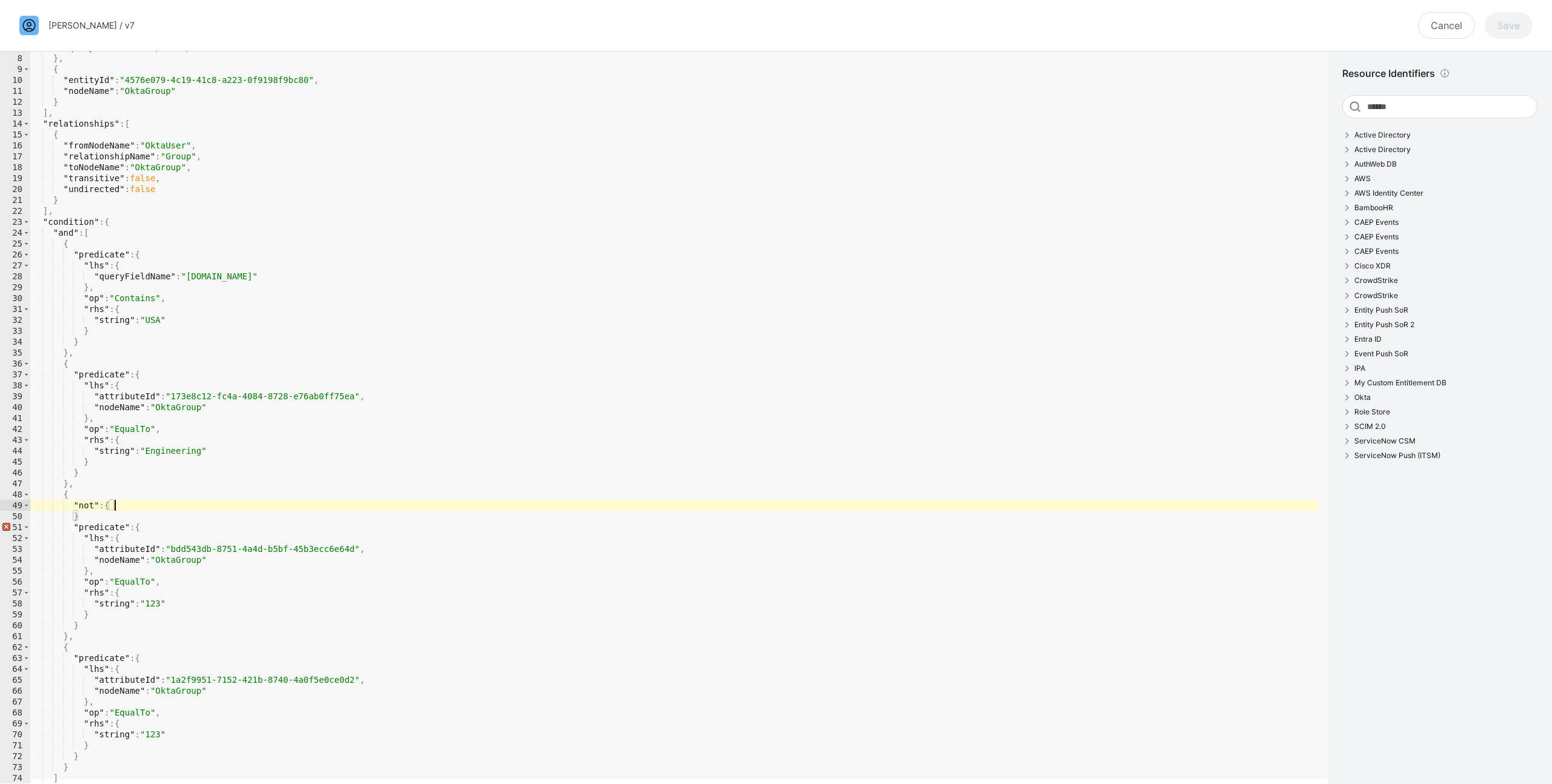
scroll to position [0, 2]
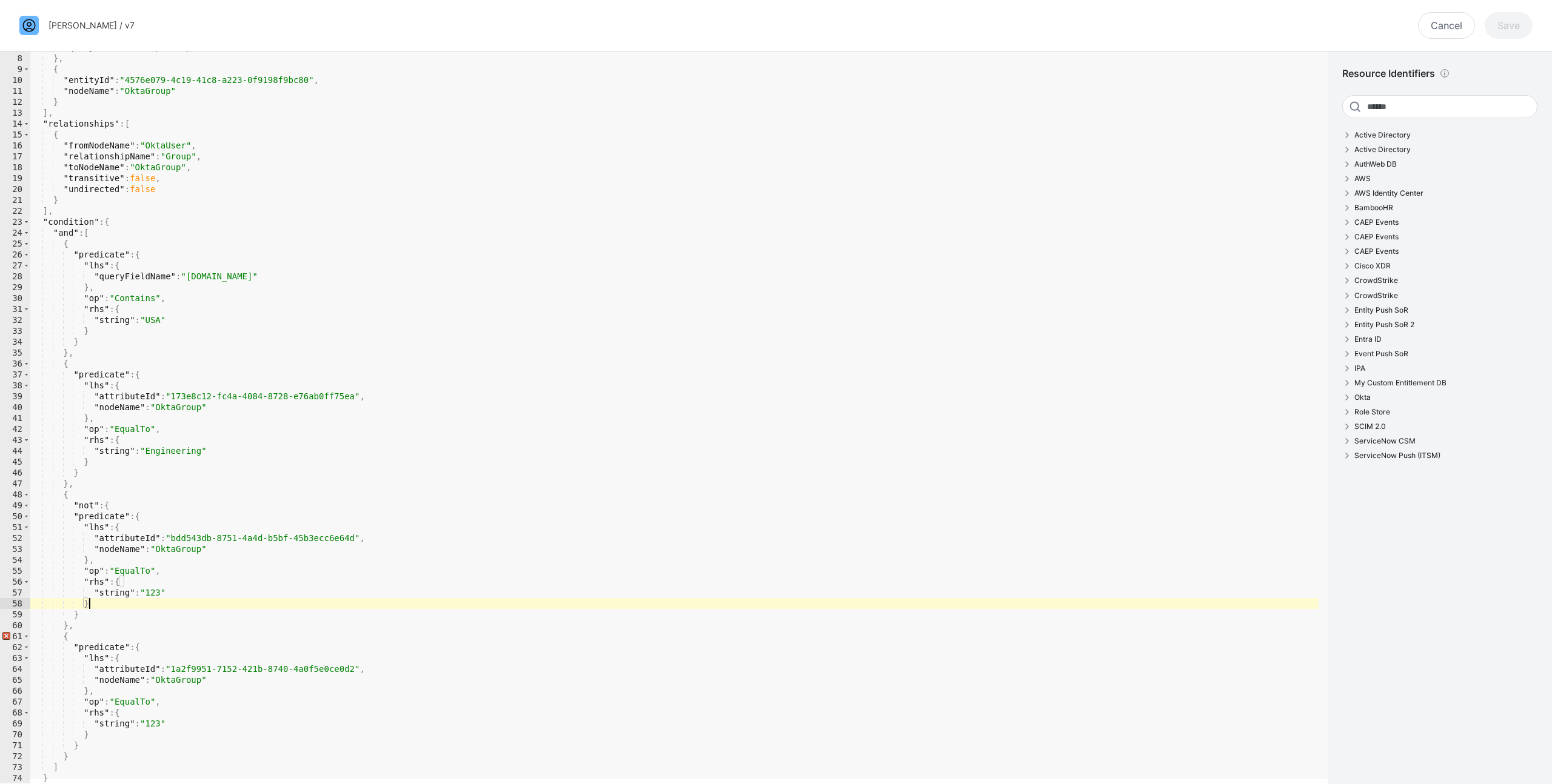
type textarea "*"
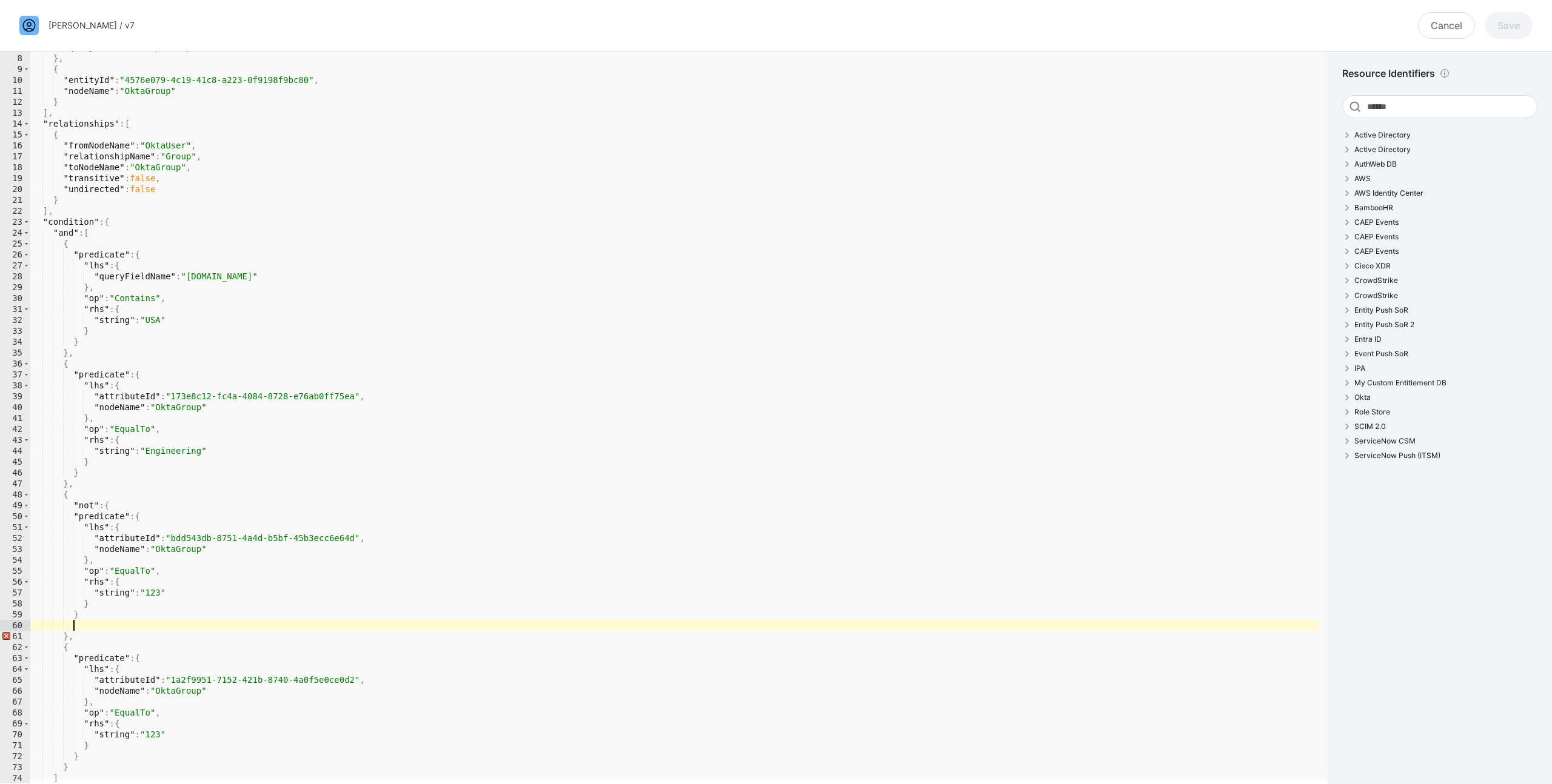
paste textarea "*"
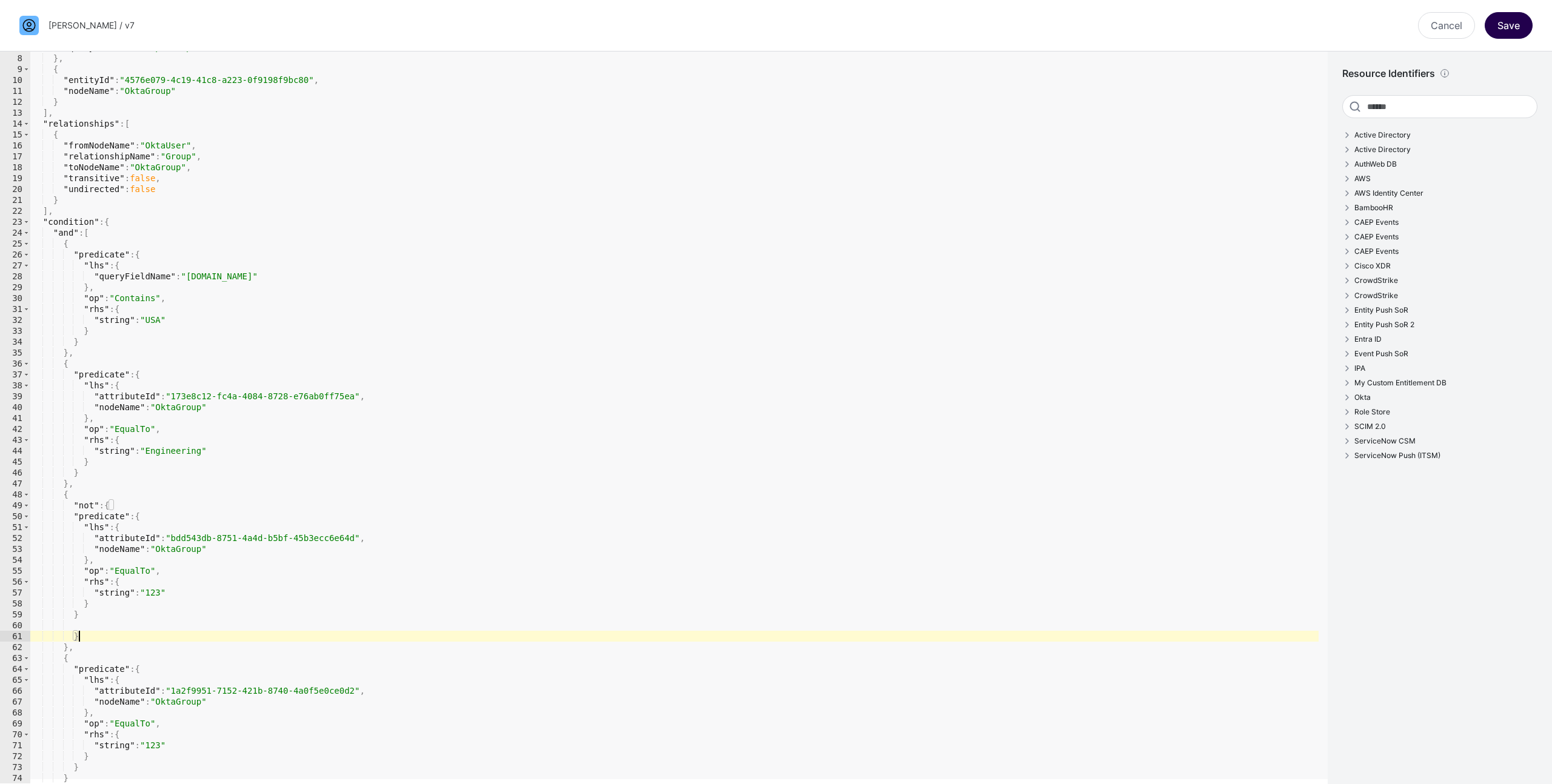
type textarea "*"
click at [1521, 31] on button "Save" at bounding box center [1509, 26] width 48 height 26
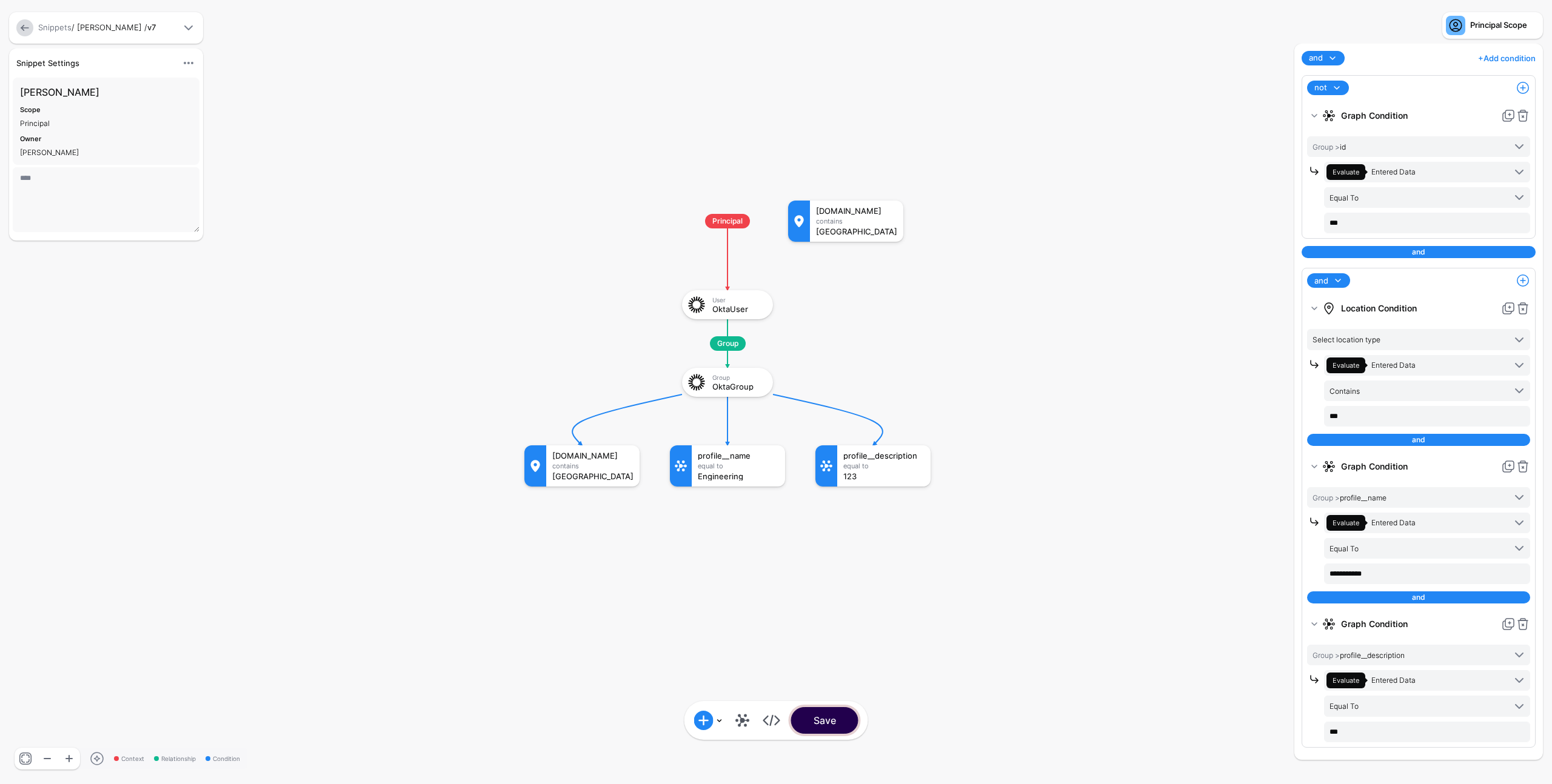
click at [824, 720] on button "Save" at bounding box center [824, 720] width 67 height 26
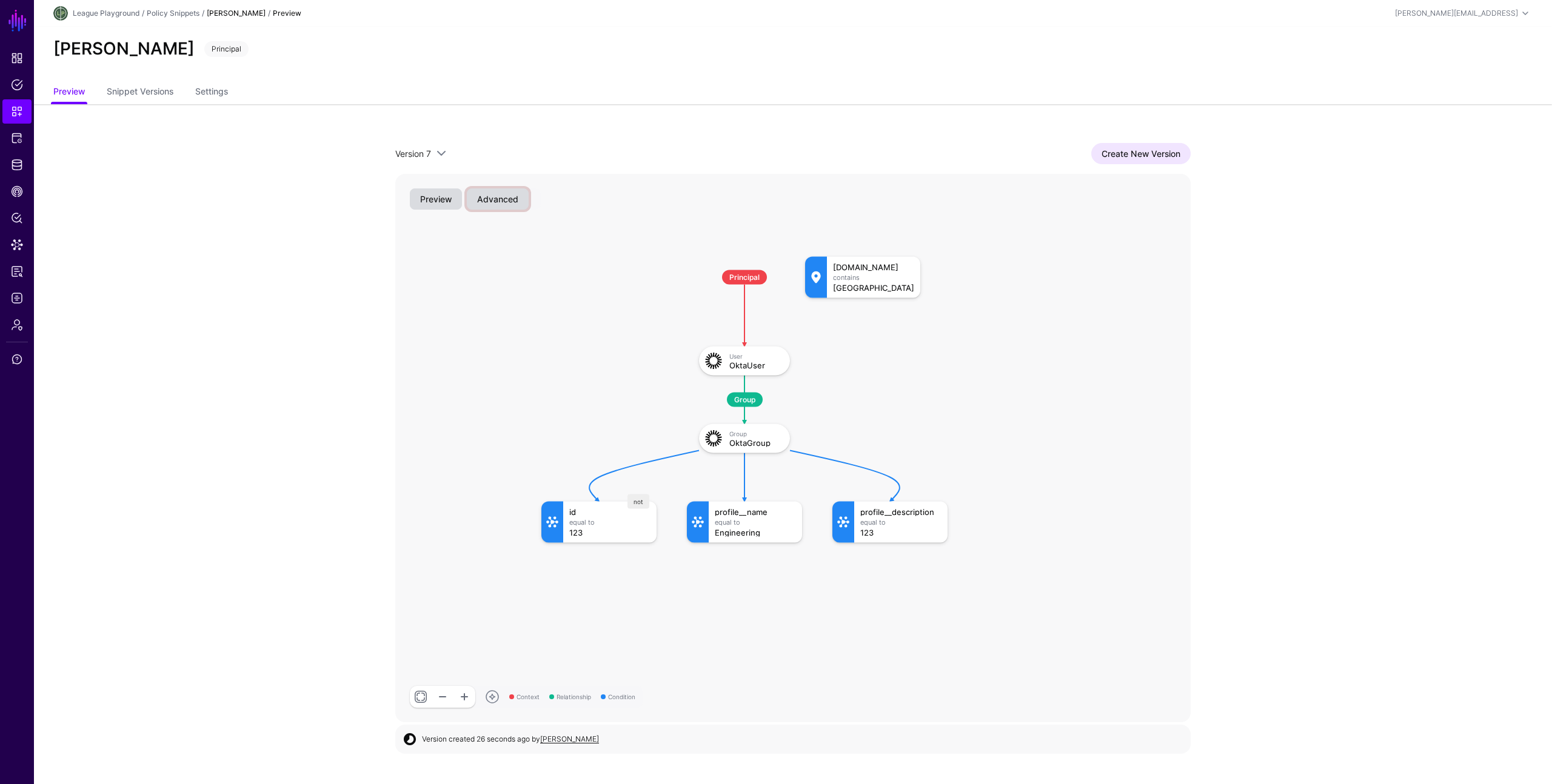
click at [514, 199] on button "Advanced" at bounding box center [497, 198] width 62 height 21
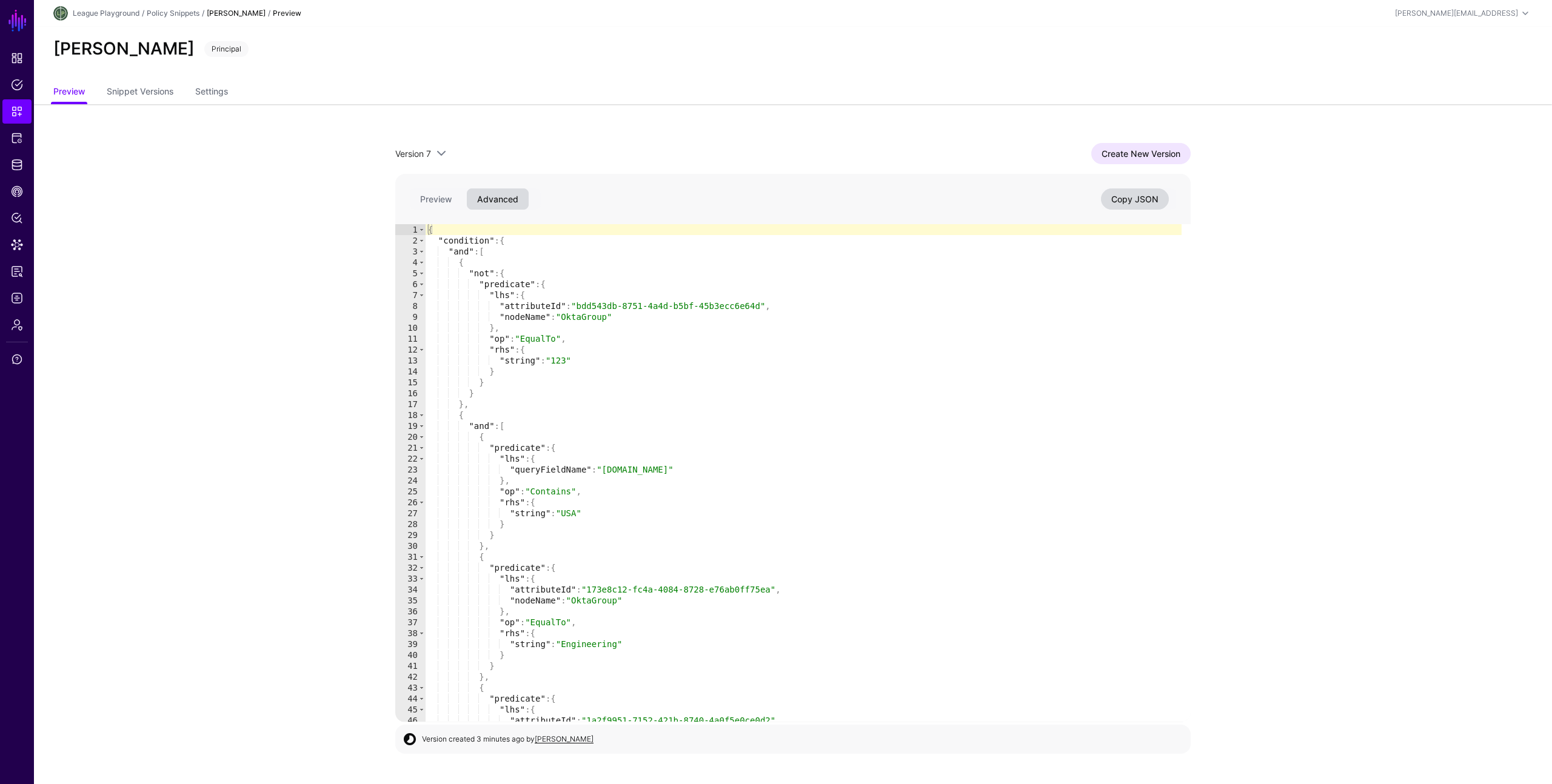
click at [316, 465] on app-snippets-item-preview "Version 7 Version 7 Version 6 Version 5 Version 4 Version 3 Version 2 Version 1…" at bounding box center [793, 433] width 1518 height 658
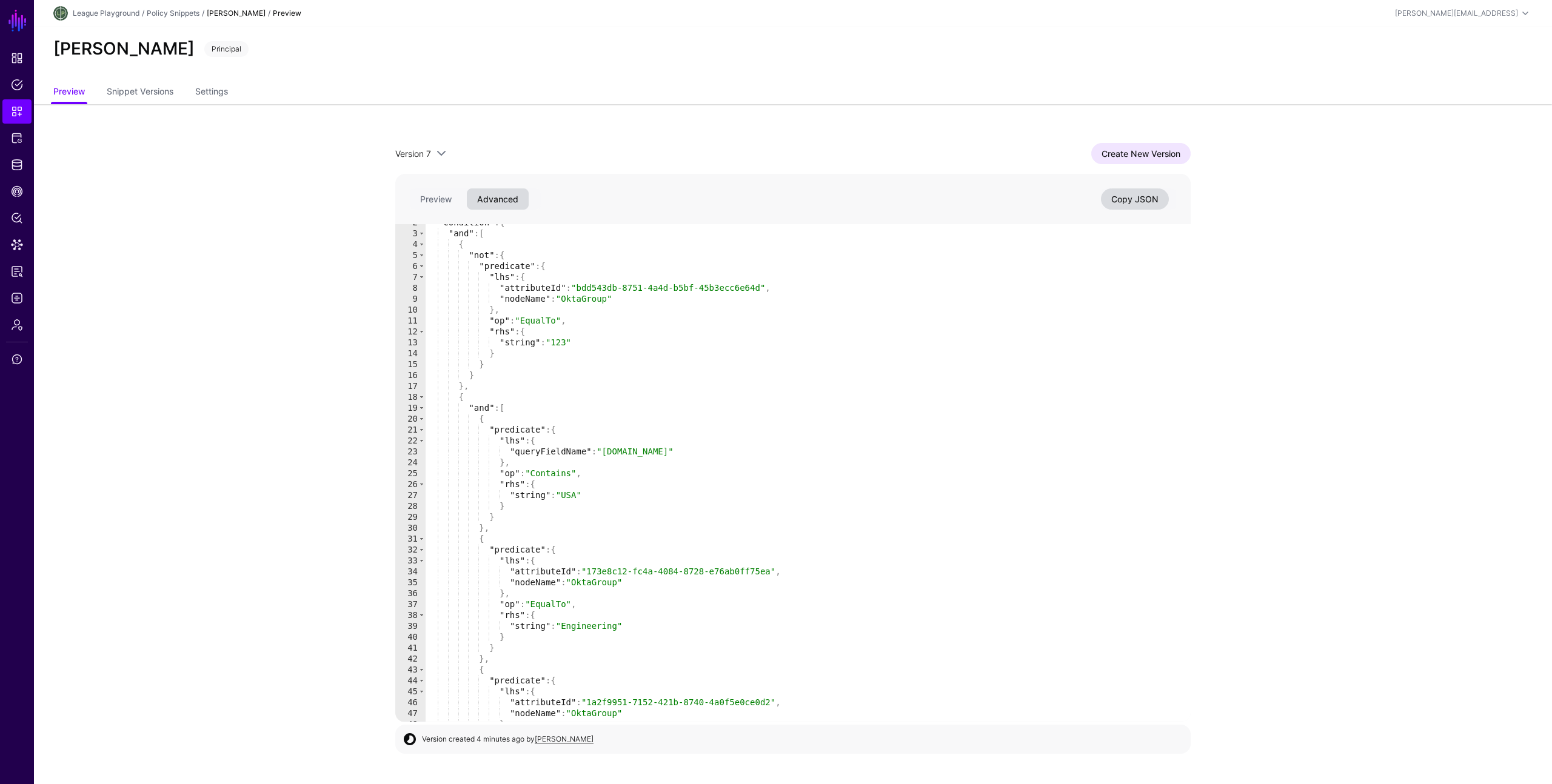
scroll to position [84, 0]
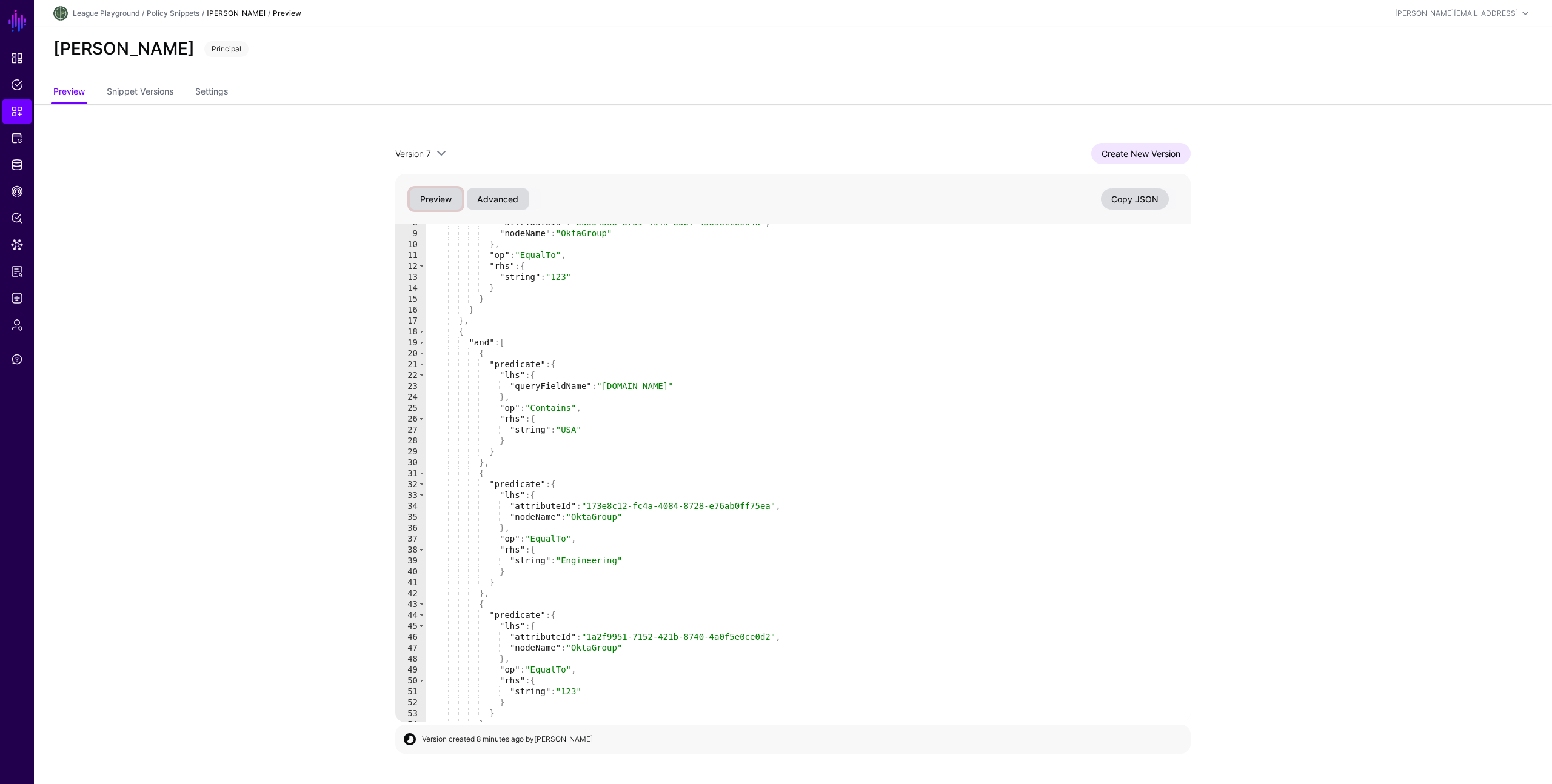
click at [443, 199] on button "Preview" at bounding box center [435, 198] width 52 height 21
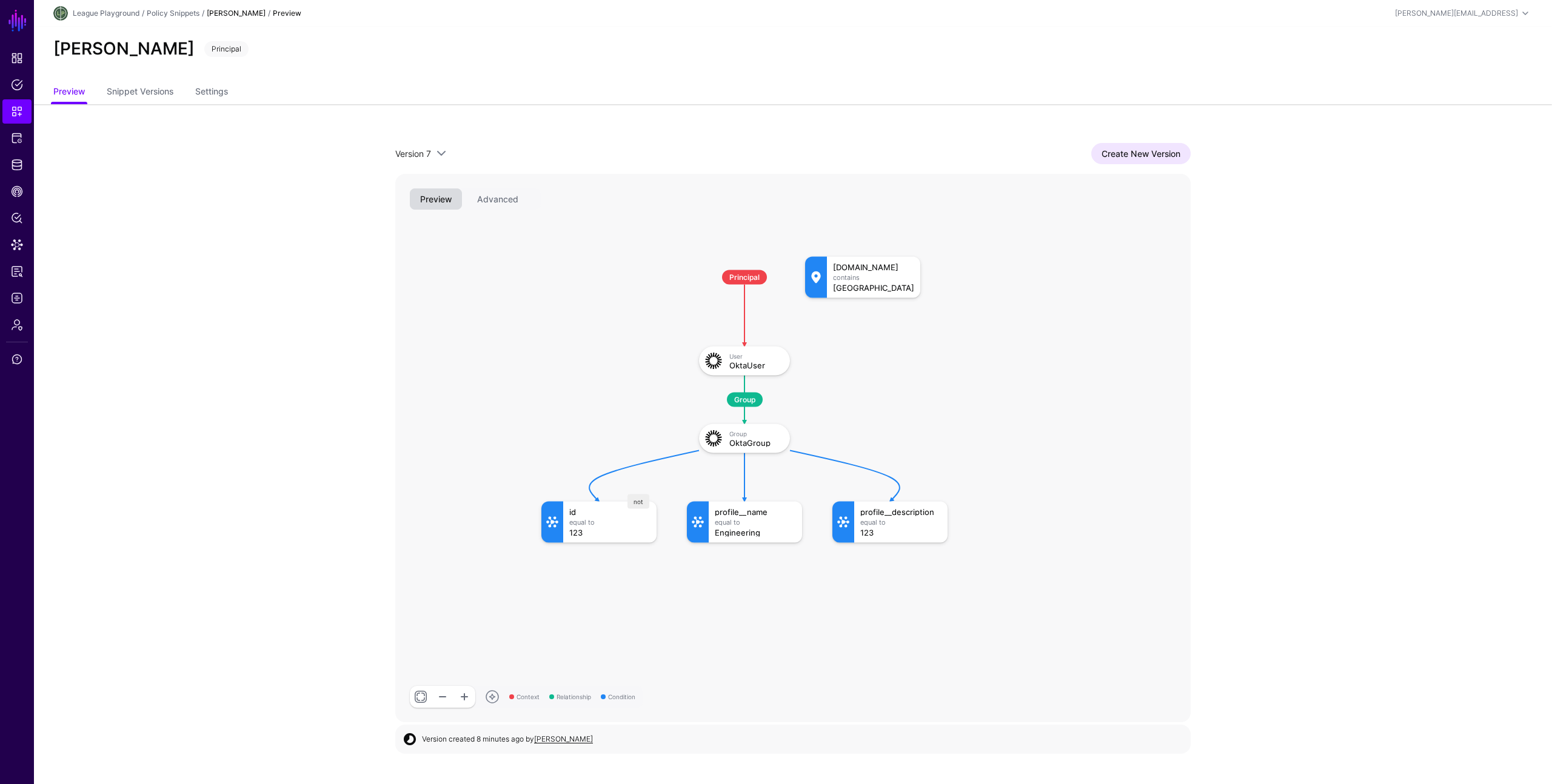
click at [318, 274] on app-snippets-item-preview "Version 7 Version 7 Version 6 Version 5 Version 4 Version 3 Version 2 Version 1…" at bounding box center [793, 433] width 1518 height 658
click at [313, 438] on app-snippets-item-preview "Version 7 Version 7 Version 6 Version 5 Version 4 Version 3 Version 2 Version 1…" at bounding box center [793, 433] width 1518 height 658
click at [1120, 152] on link "Create New Version" at bounding box center [1141, 153] width 99 height 21
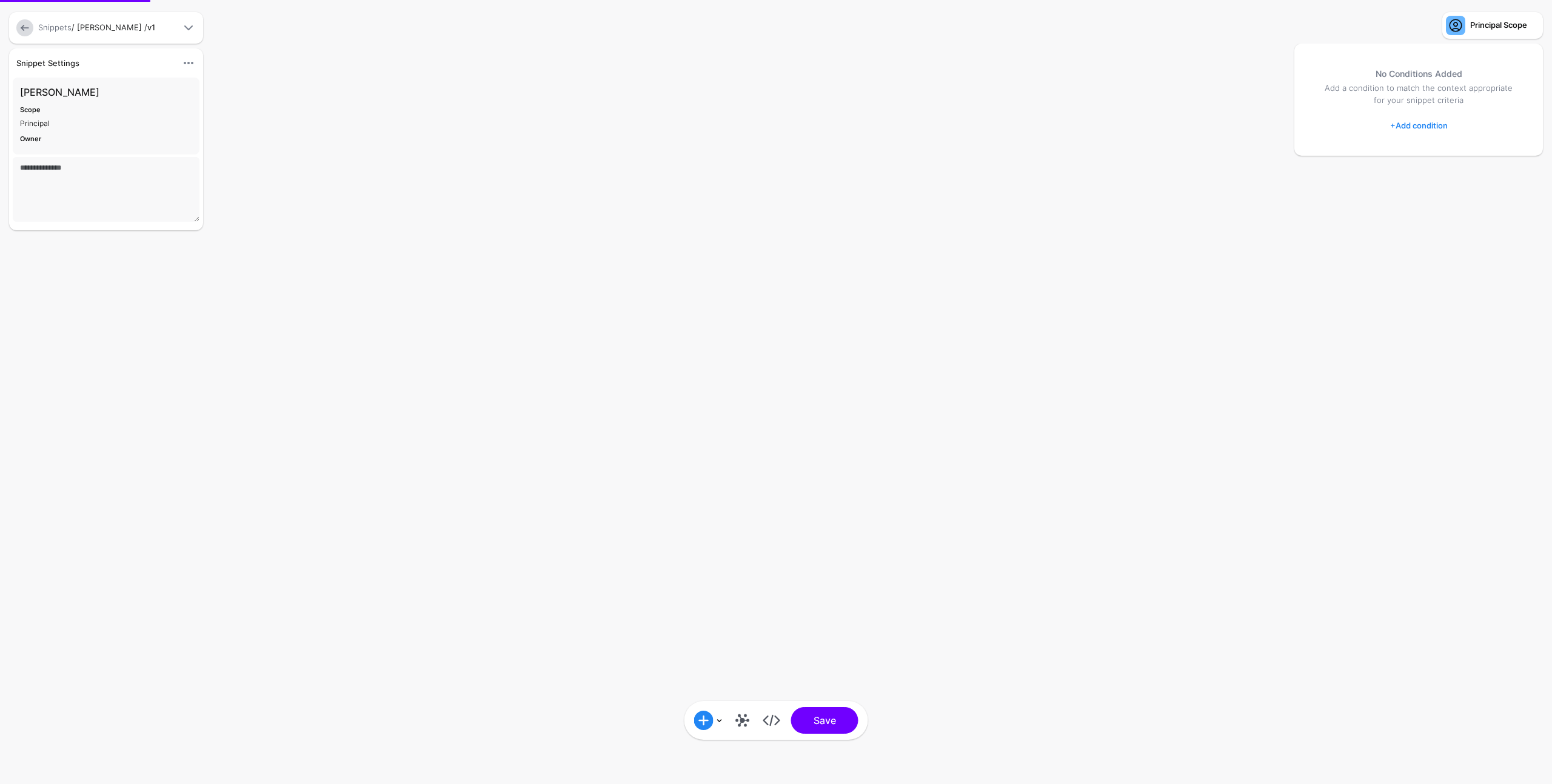
type textarea "****"
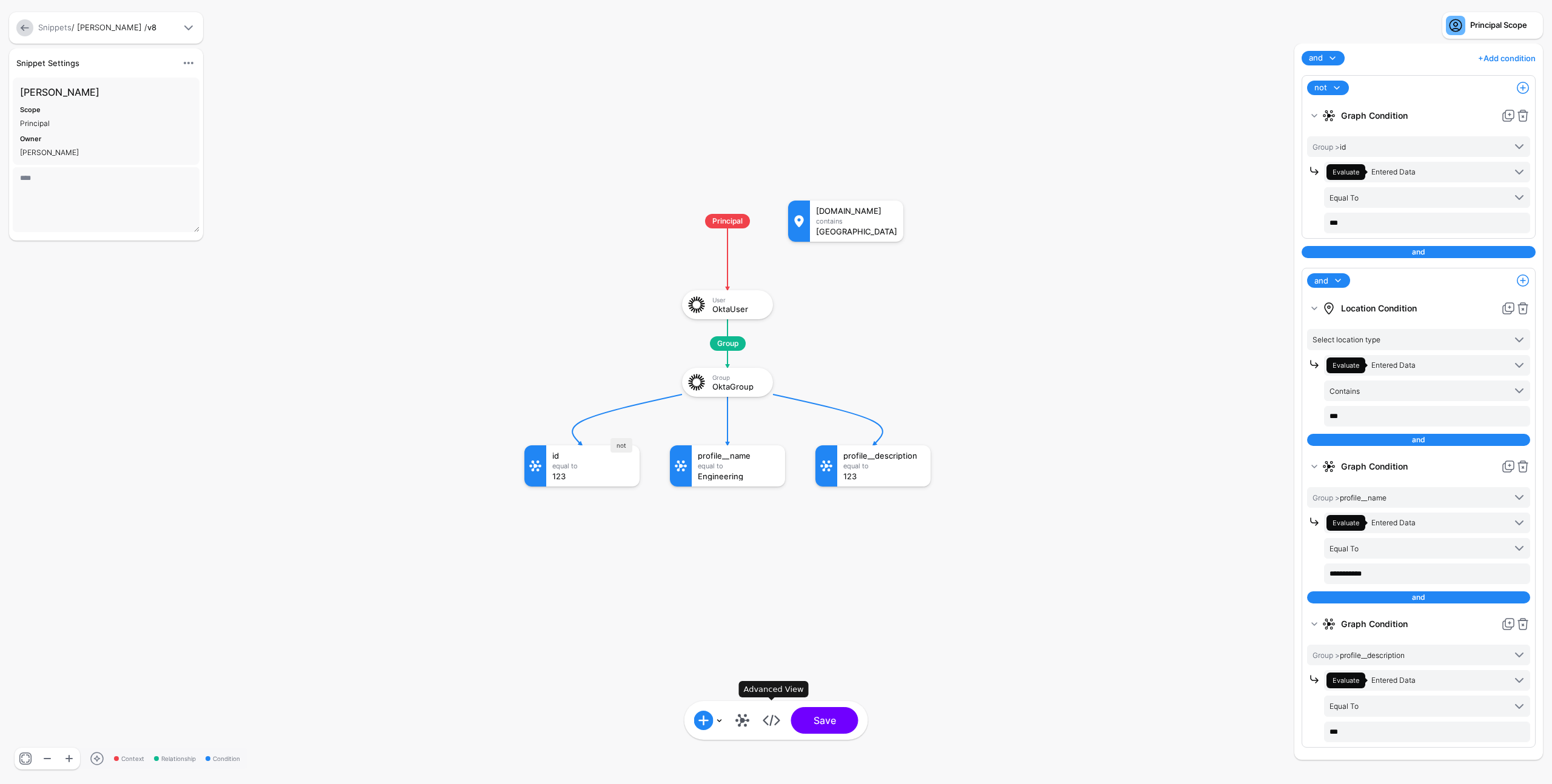
click at [770, 721] on link at bounding box center [771, 720] width 19 height 19
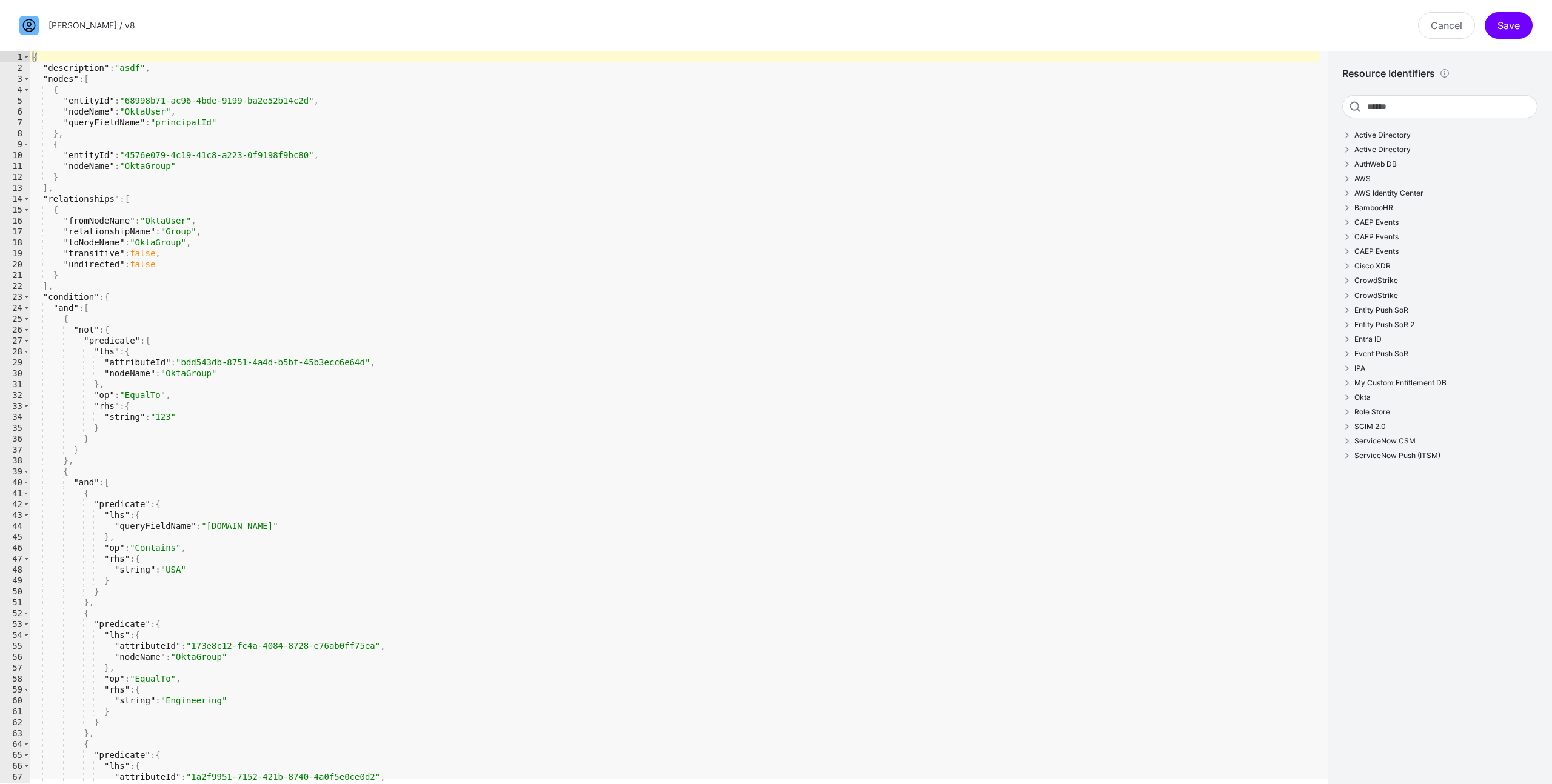
type textarea "**********"
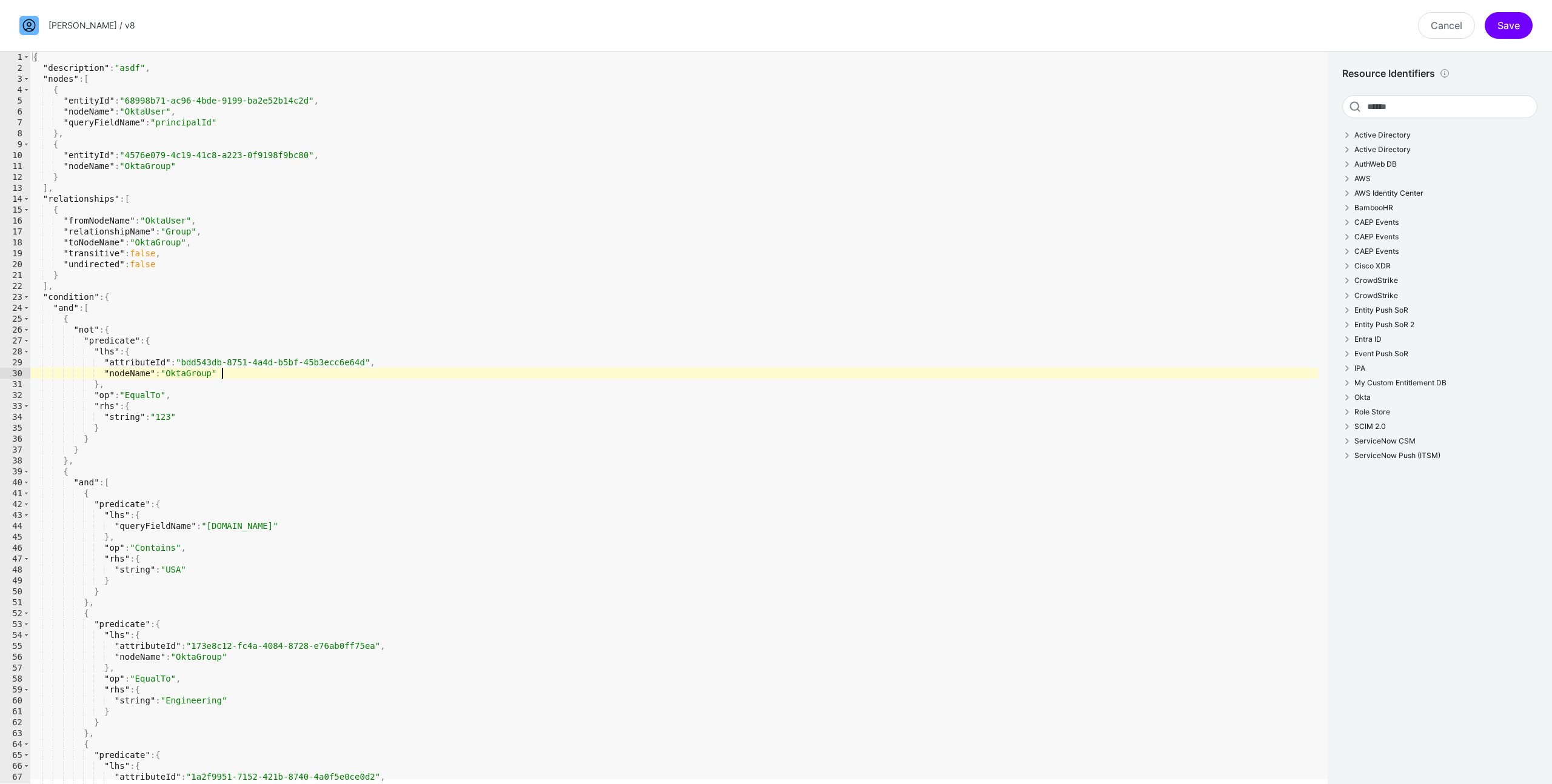
click at [473, 371] on div "{ "description" : "asdf" , "nodes" : [ { "entityId" : "68998b71-ac96-4bde-9199-…" at bounding box center [674, 428] width 1288 height 754
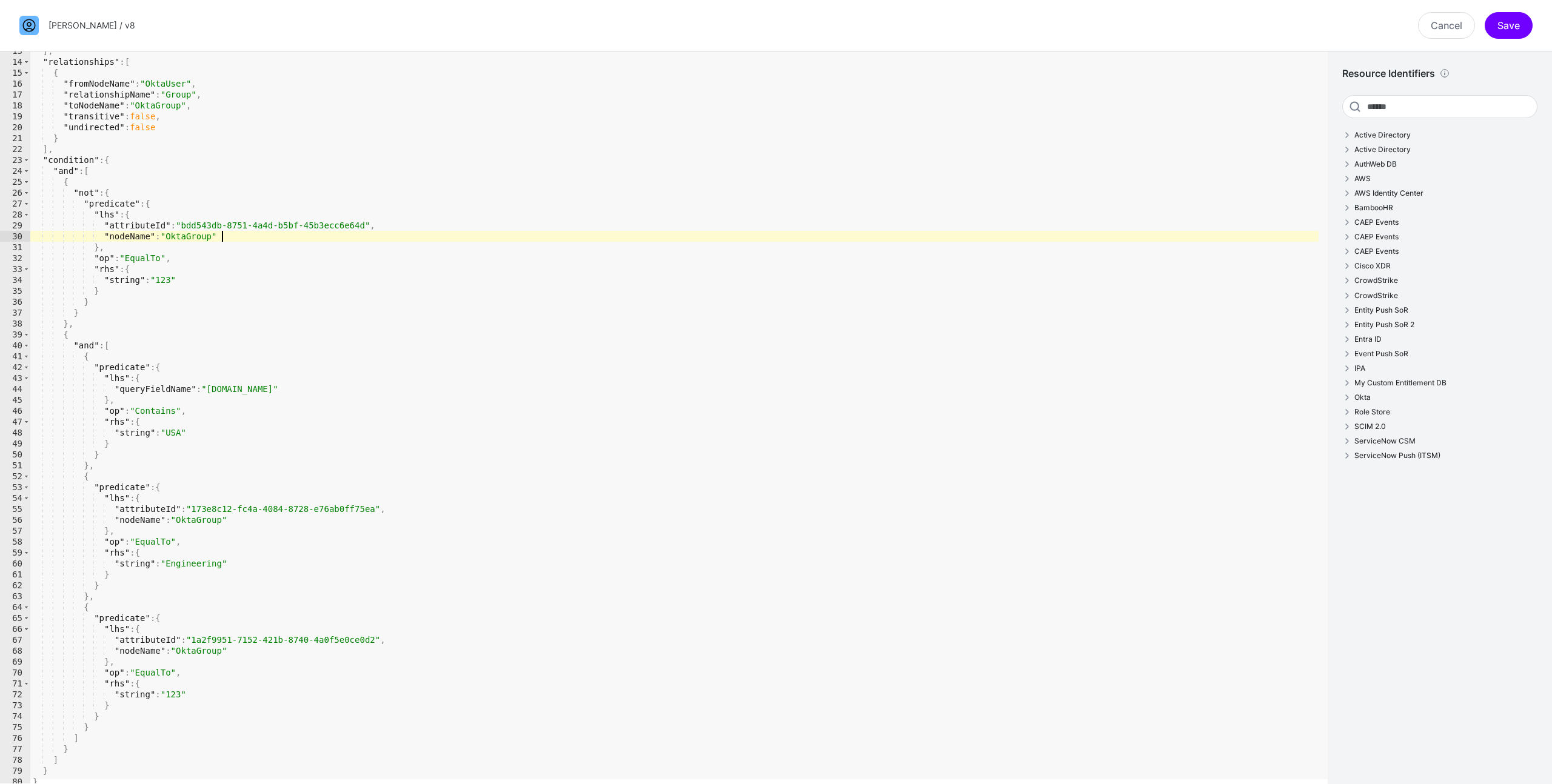
scroll to position [137, 0]
click at [1430, 33] on link "Cancel" at bounding box center [1447, 26] width 57 height 26
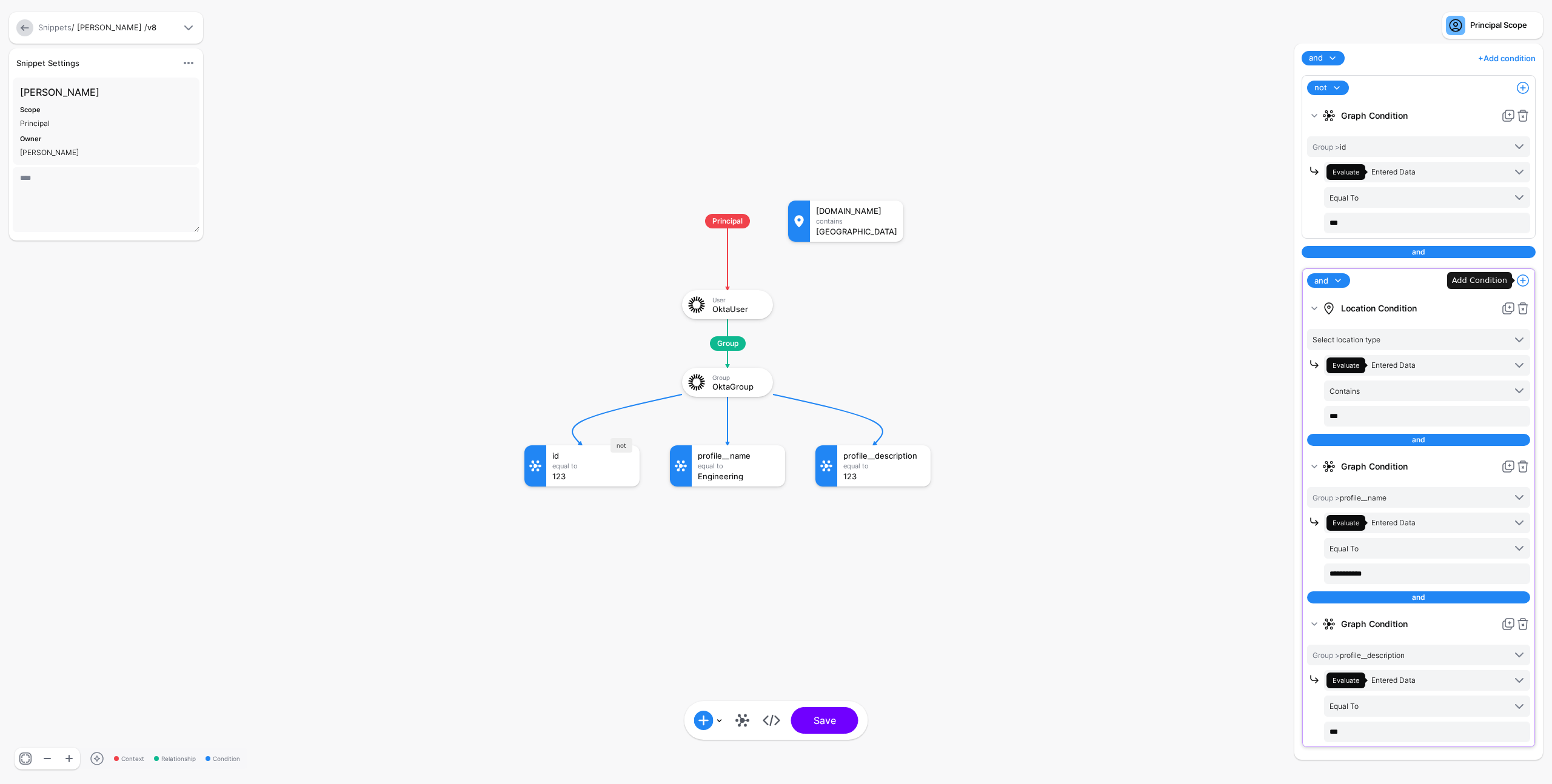
click at [1523, 284] on span at bounding box center [1523, 280] width 15 height 15
click at [1481, 422] on div "Add Condition Group" at bounding box center [1455, 425] width 103 height 12
click at [1464, 426] on div "Operator Condition" at bounding box center [1475, 425] width 93 height 11
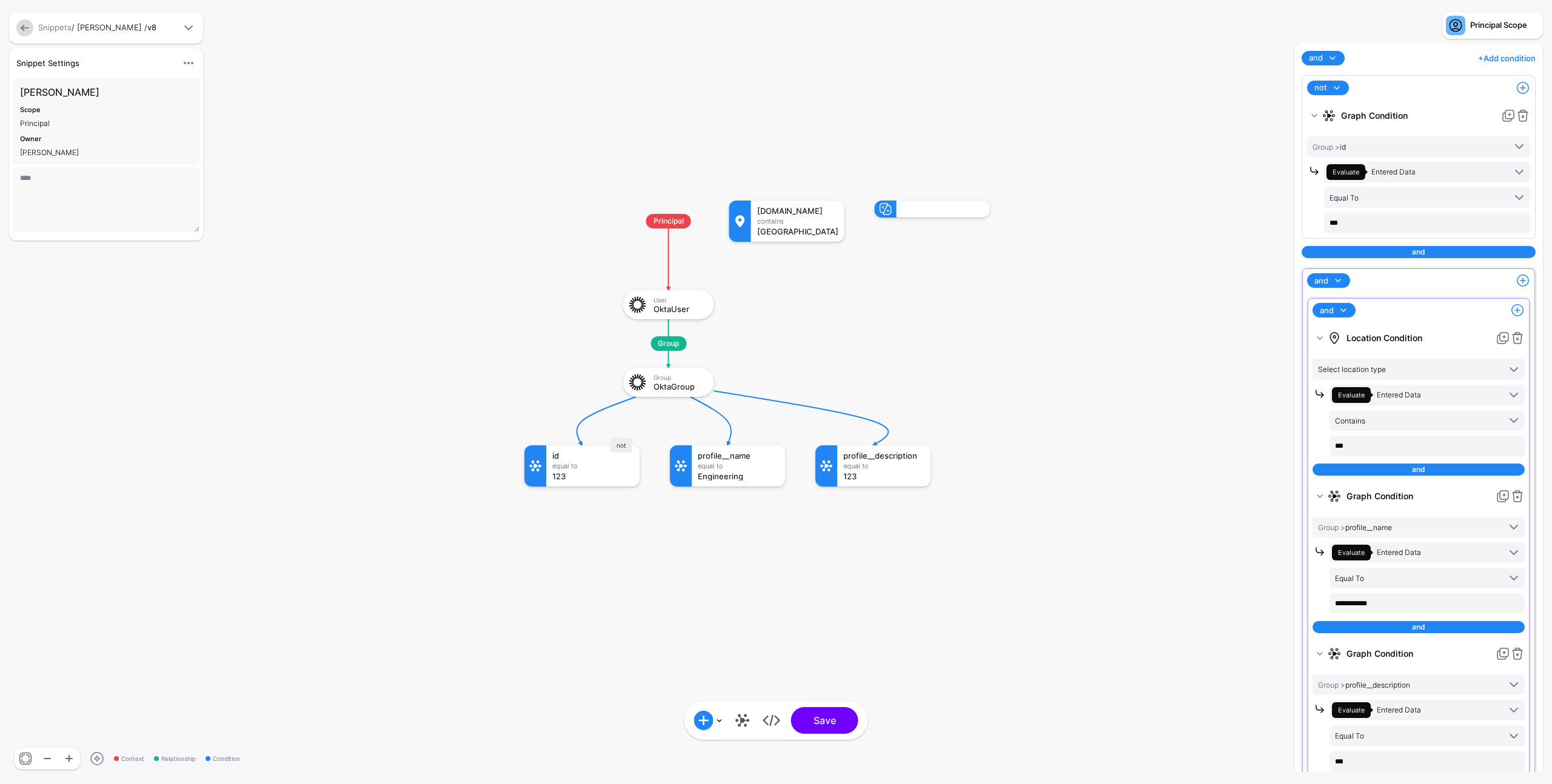
scroll to position [174, 0]
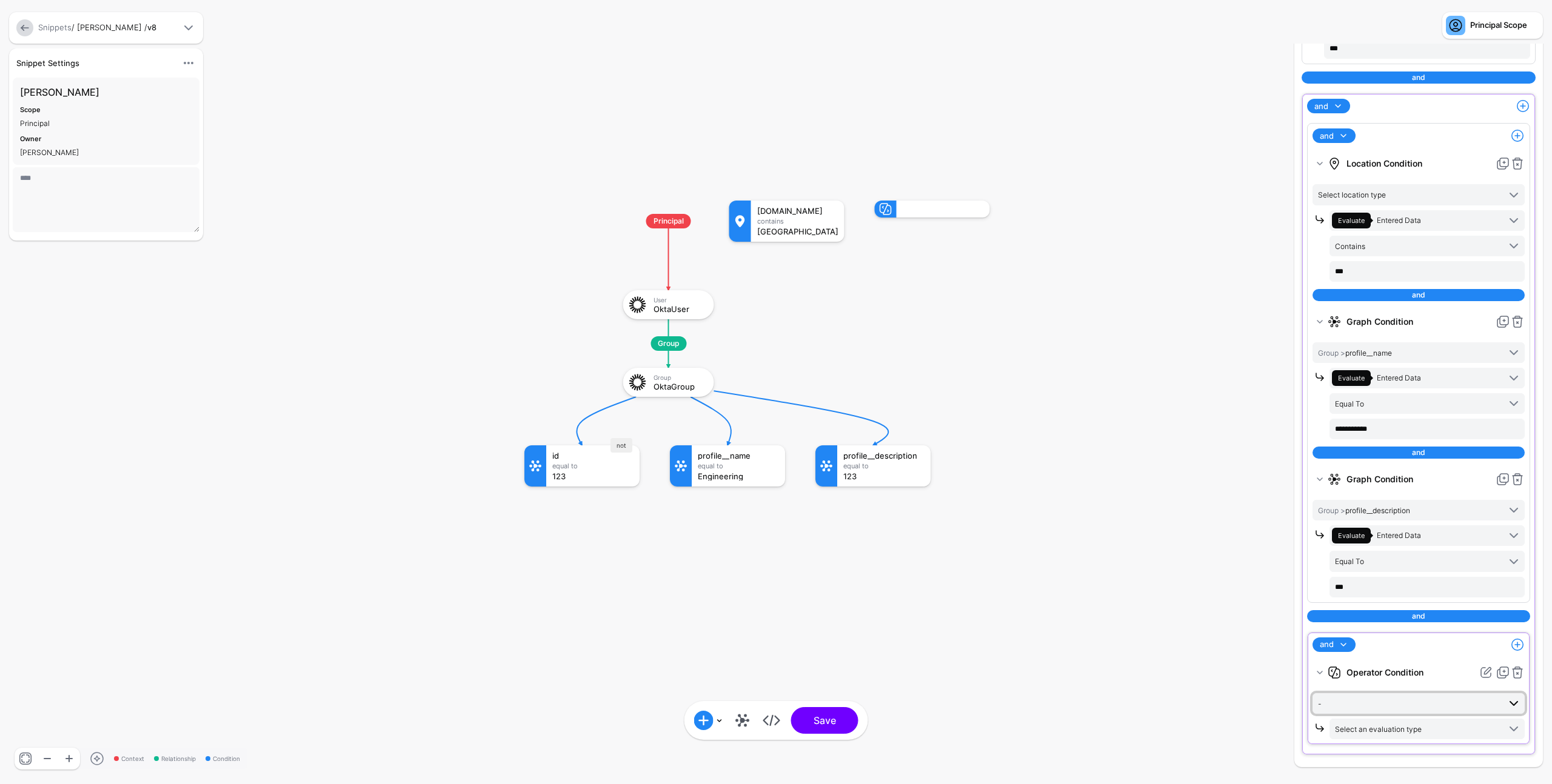
click at [1482, 697] on span "-" at bounding box center [1409, 703] width 181 height 13
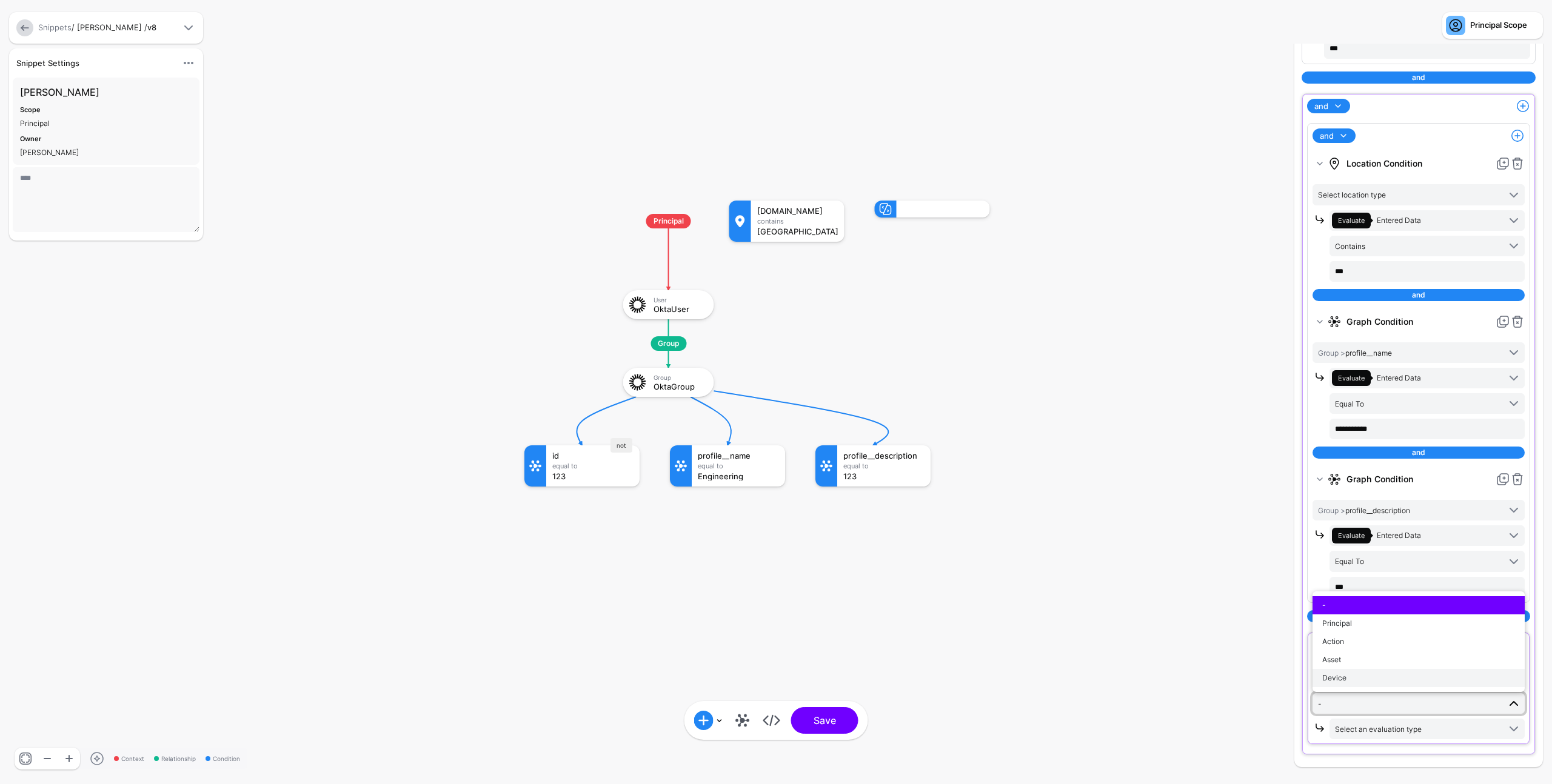
click at [1456, 675] on div "Device" at bounding box center [1418, 678] width 193 height 11
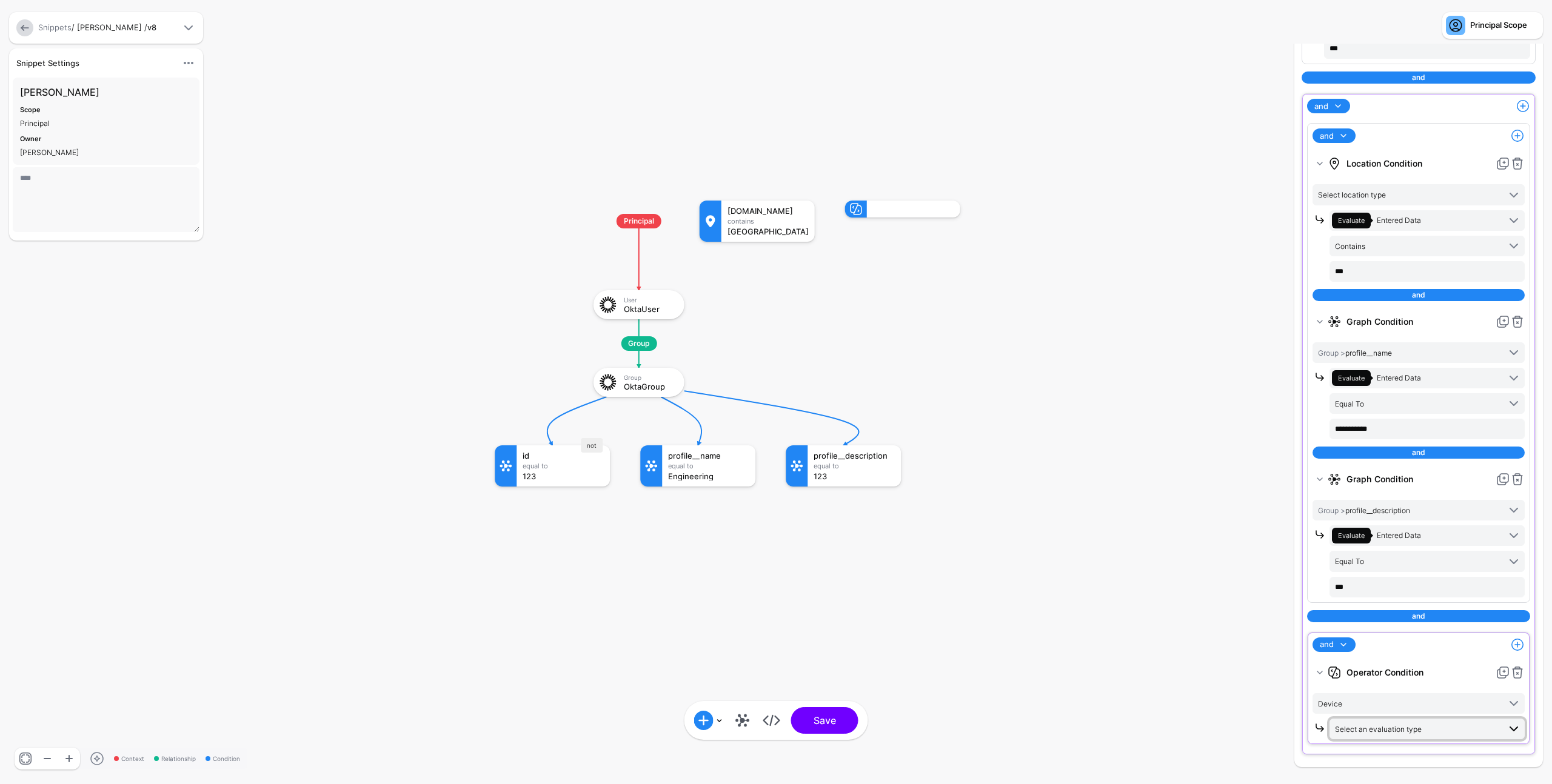
click at [1457, 723] on span "Select an evaluation type" at bounding box center [1417, 728] width 164 height 13
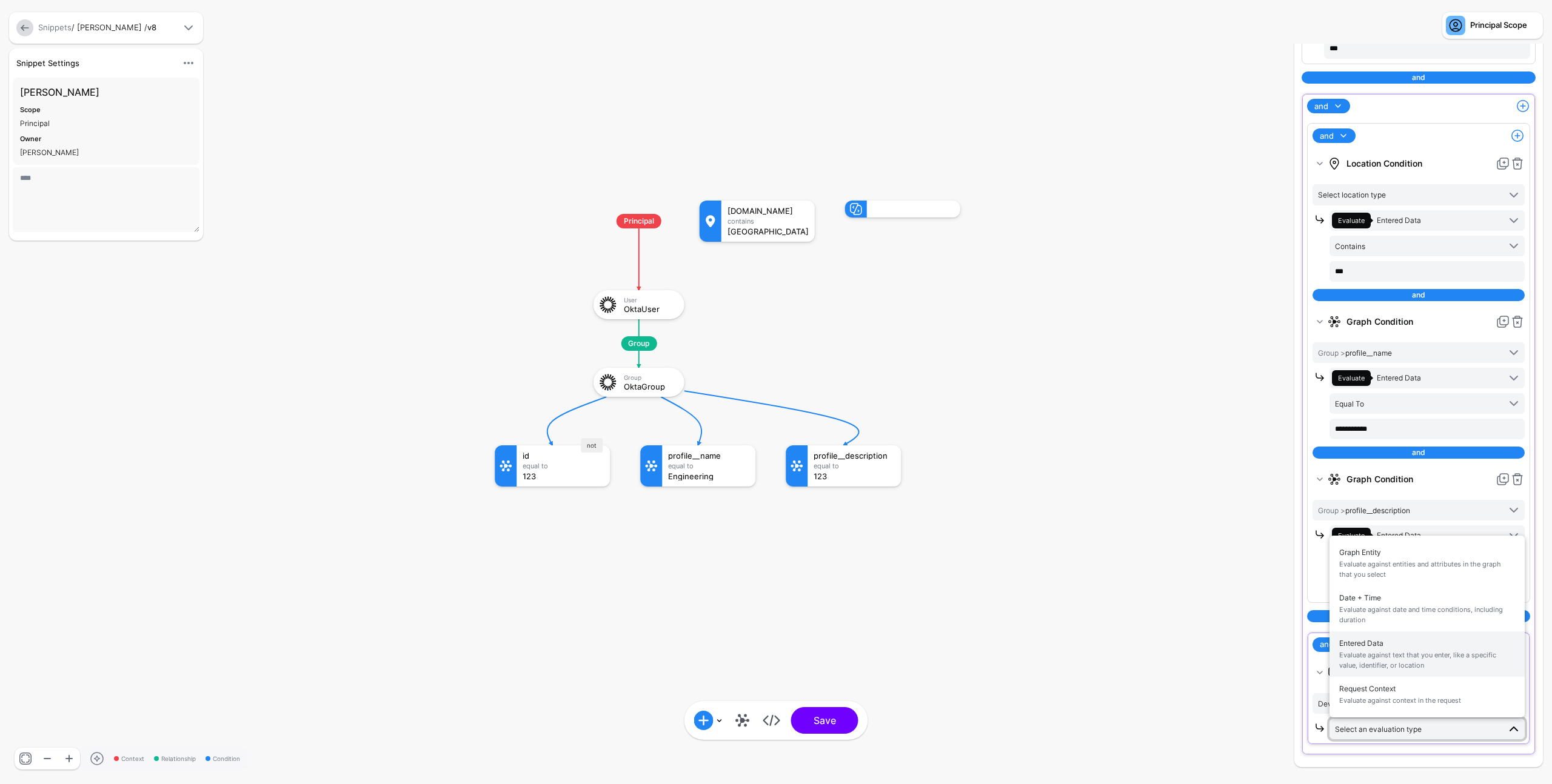
click at [1422, 665] on span "Evaluate against text that you enter, like a specific value, identifier, or loc…" at bounding box center [1426, 660] width 176 height 20
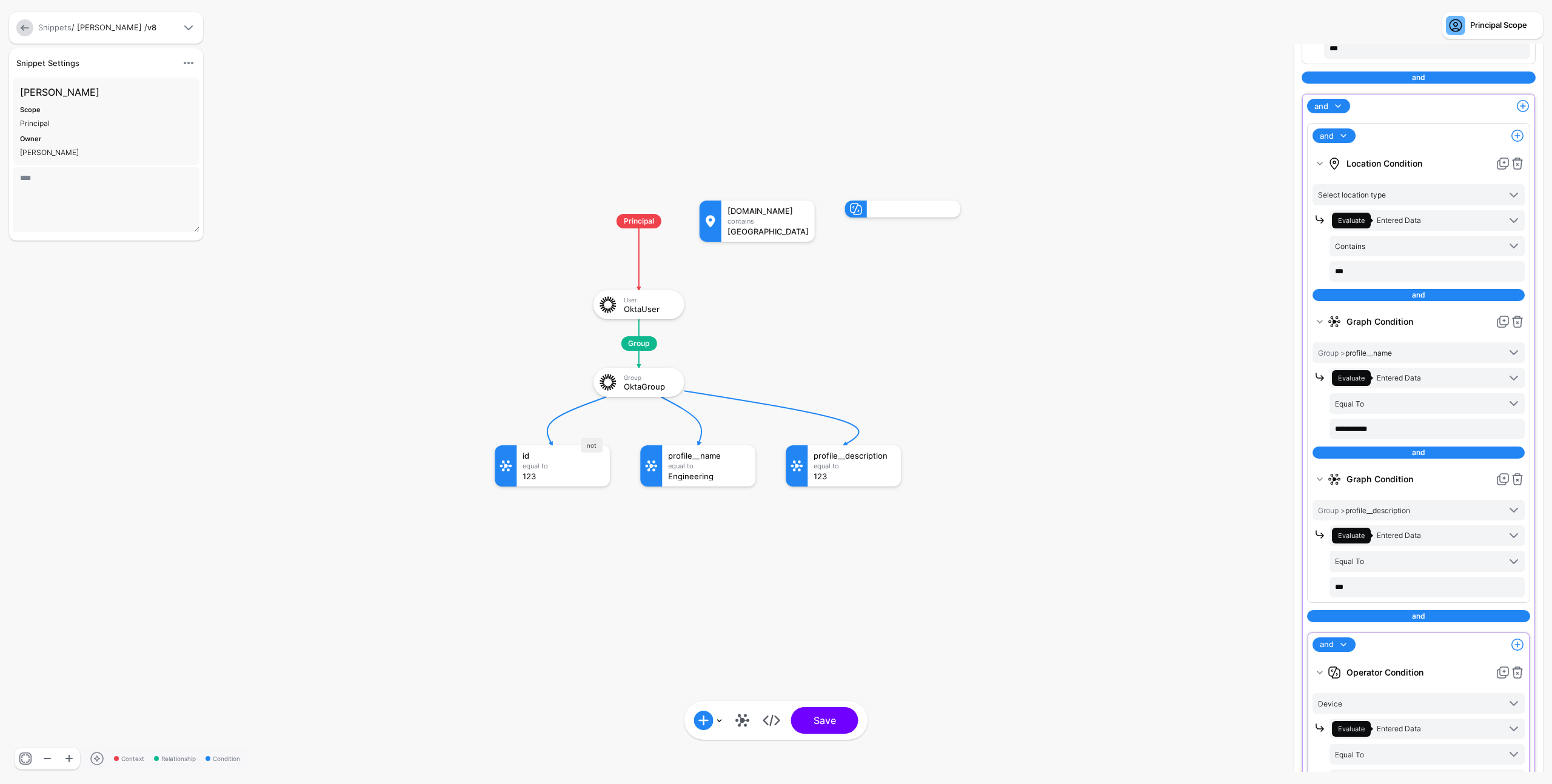
scroll to position [225, 0]
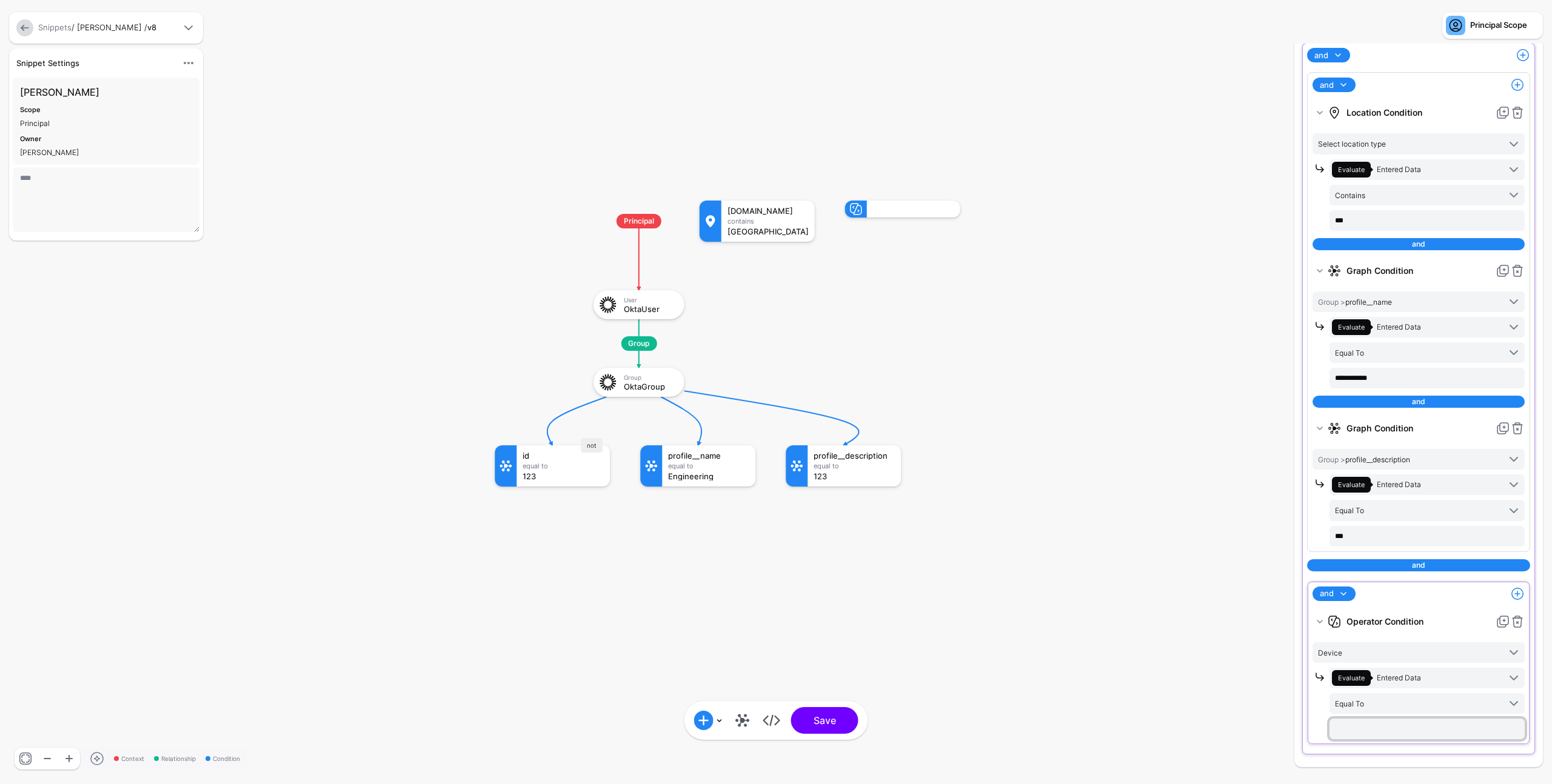
click at [1409, 231] on input "text" at bounding box center [1426, 220] width 195 height 21
type input "***"
click at [1342, 598] on span at bounding box center [1343, 593] width 15 height 15
click at [1372, 645] on button "or" at bounding box center [1361, 652] width 97 height 18
drag, startPoint x: 1518, startPoint y: 597, endPoint x: 1506, endPoint y: 597, distance: 12.0
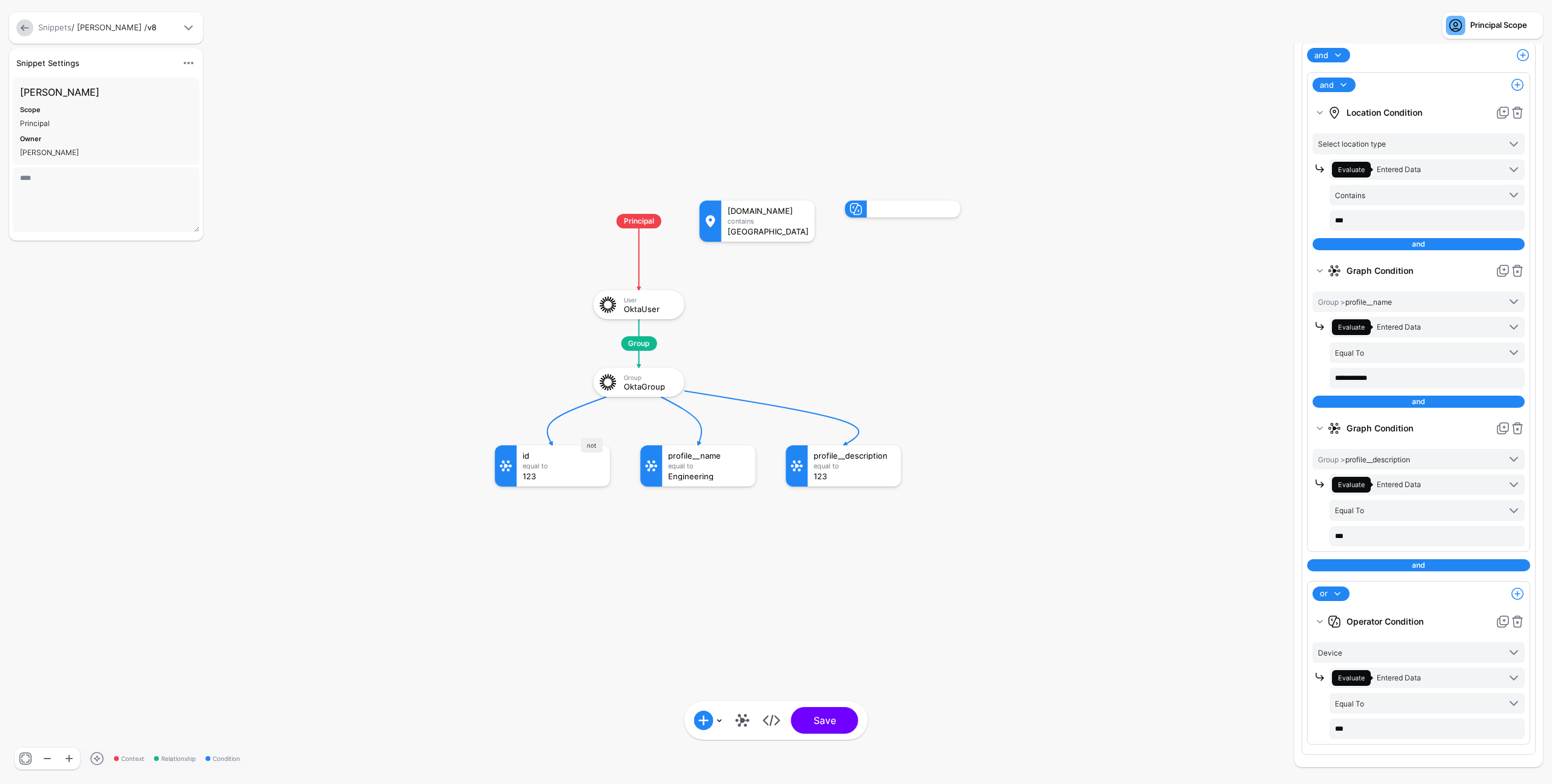
click at [1514, 599] on div "or and not or Add Condition Graph Condition Time Condition Location Condition O…" at bounding box center [1419, 662] width 223 height 163
click at [1510, 597] on span at bounding box center [1517, 593] width 15 height 15
click at [1454, 718] on div "Operator Condition" at bounding box center [1470, 714] width 93 height 11
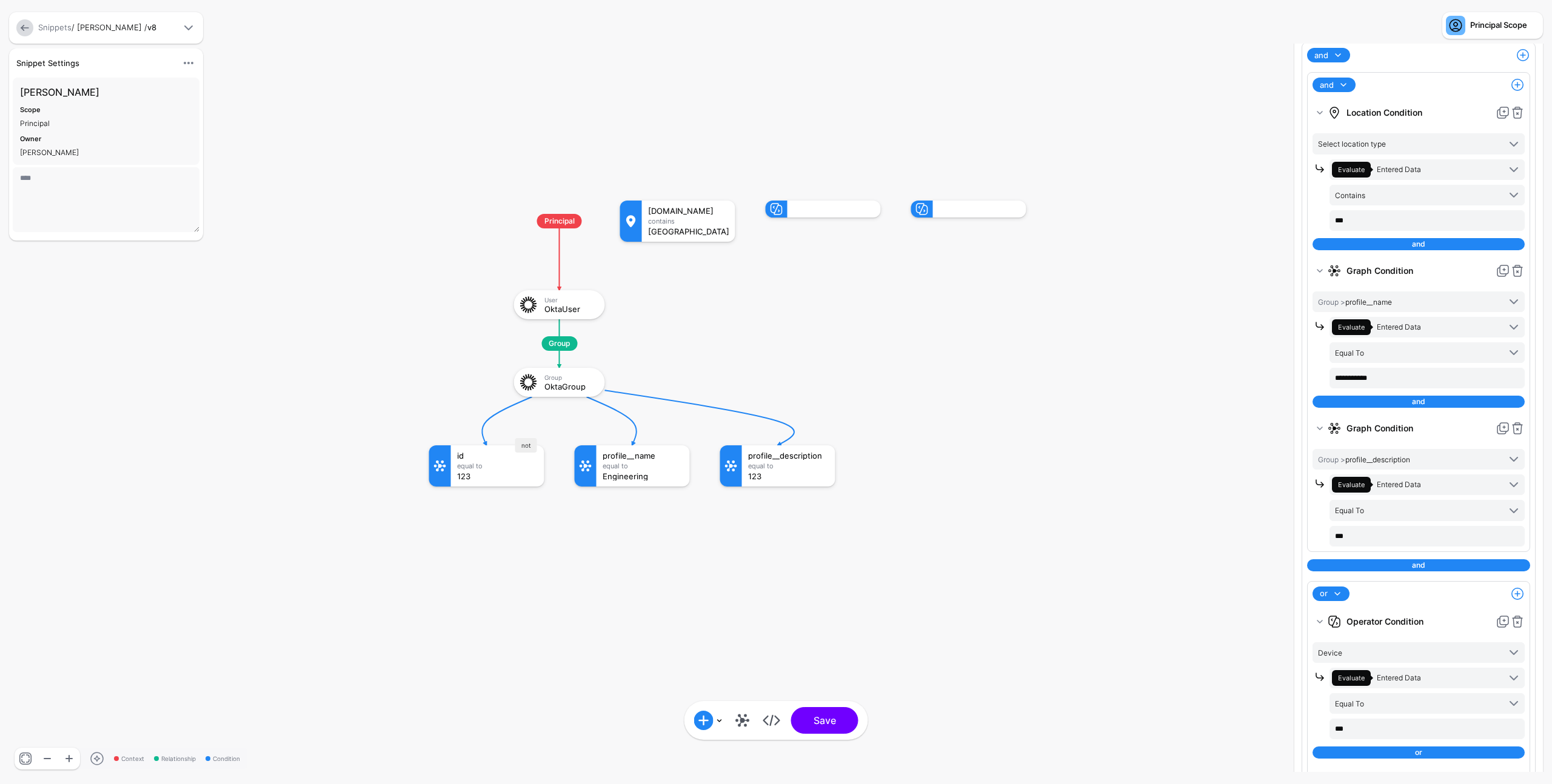
scroll to position [332, 0]
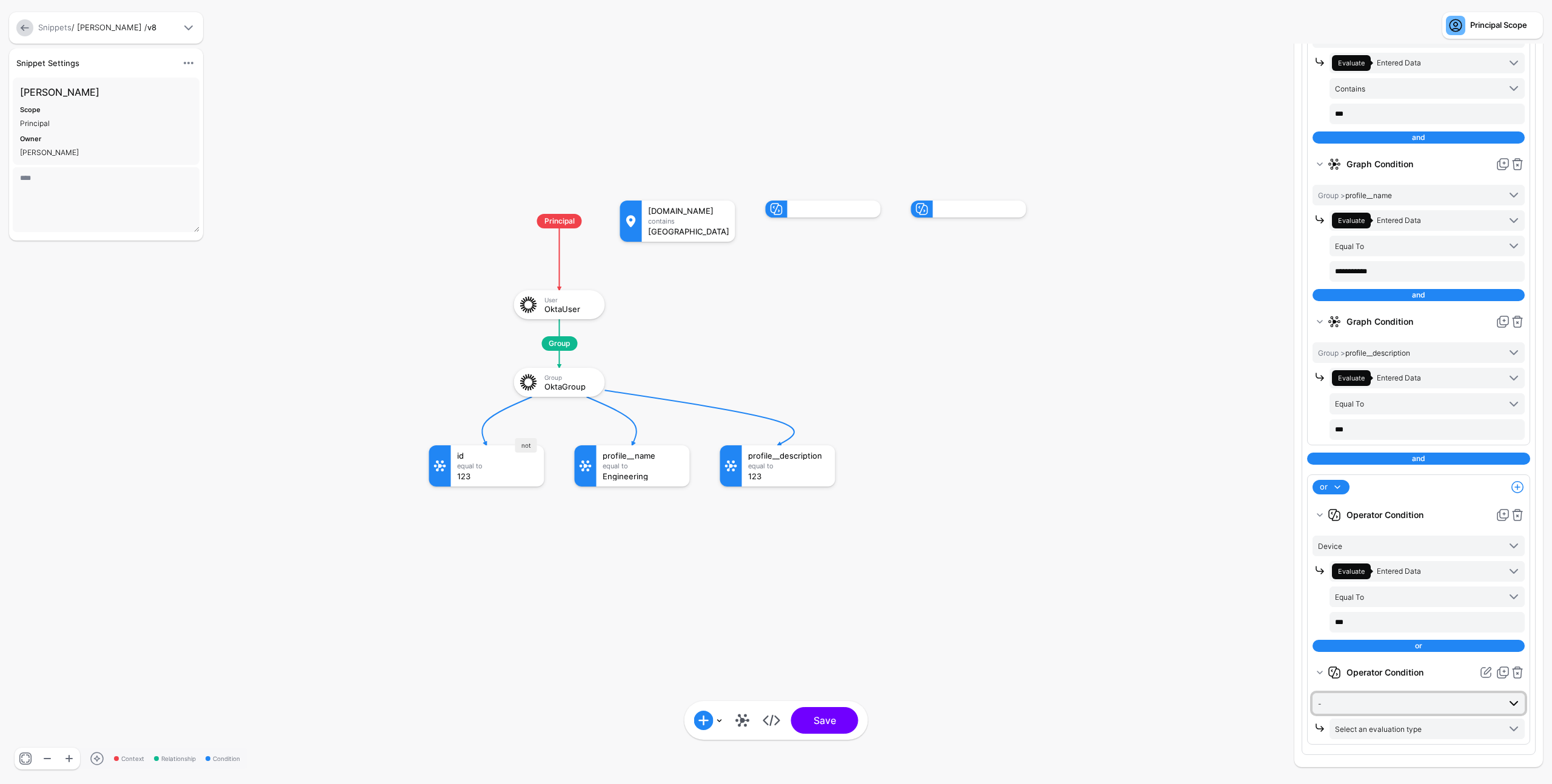
click at [1404, 709] on span "-" at bounding box center [1409, 703] width 181 height 13
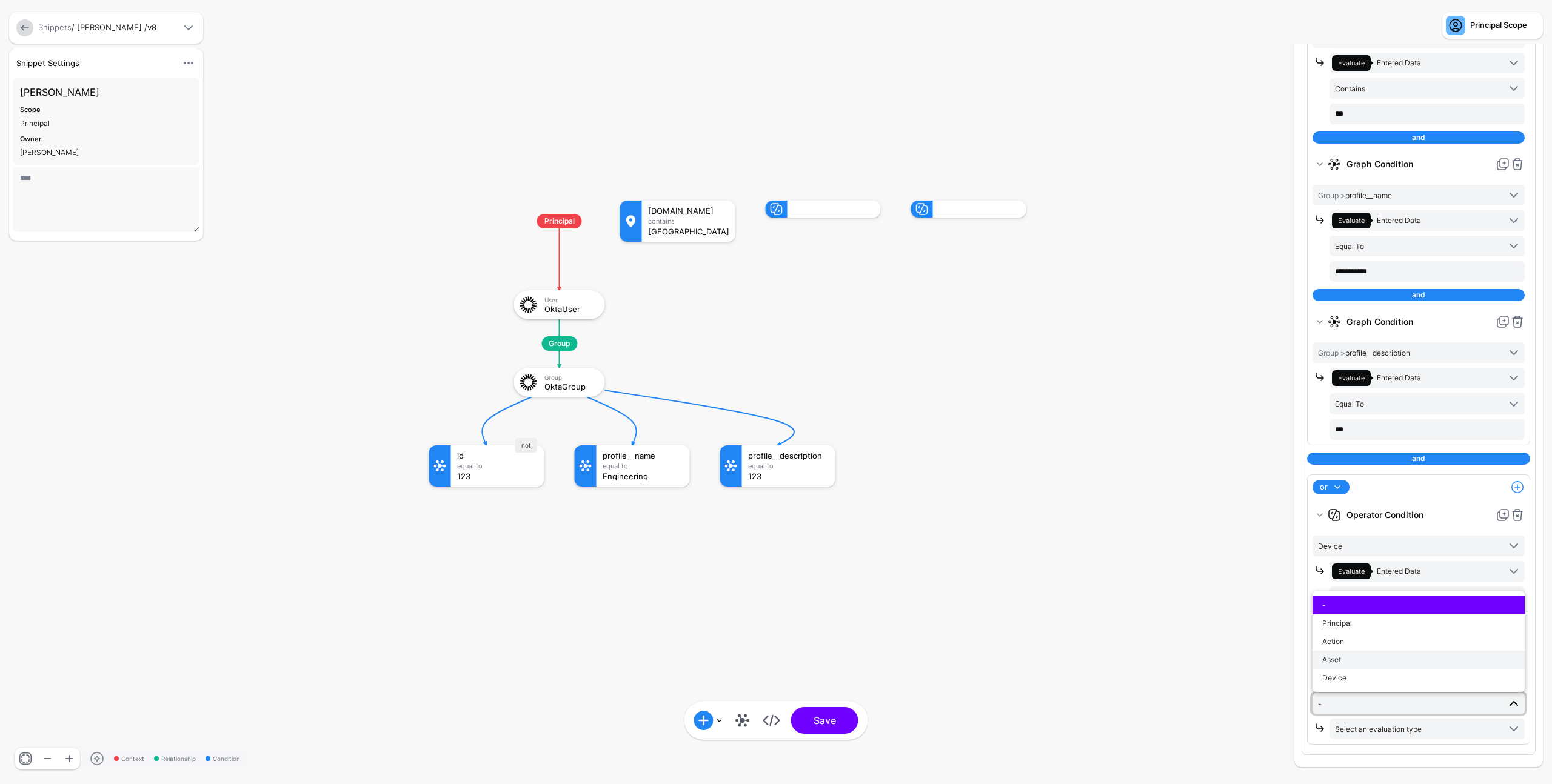
click at [1379, 658] on div "Asset" at bounding box center [1418, 660] width 193 height 11
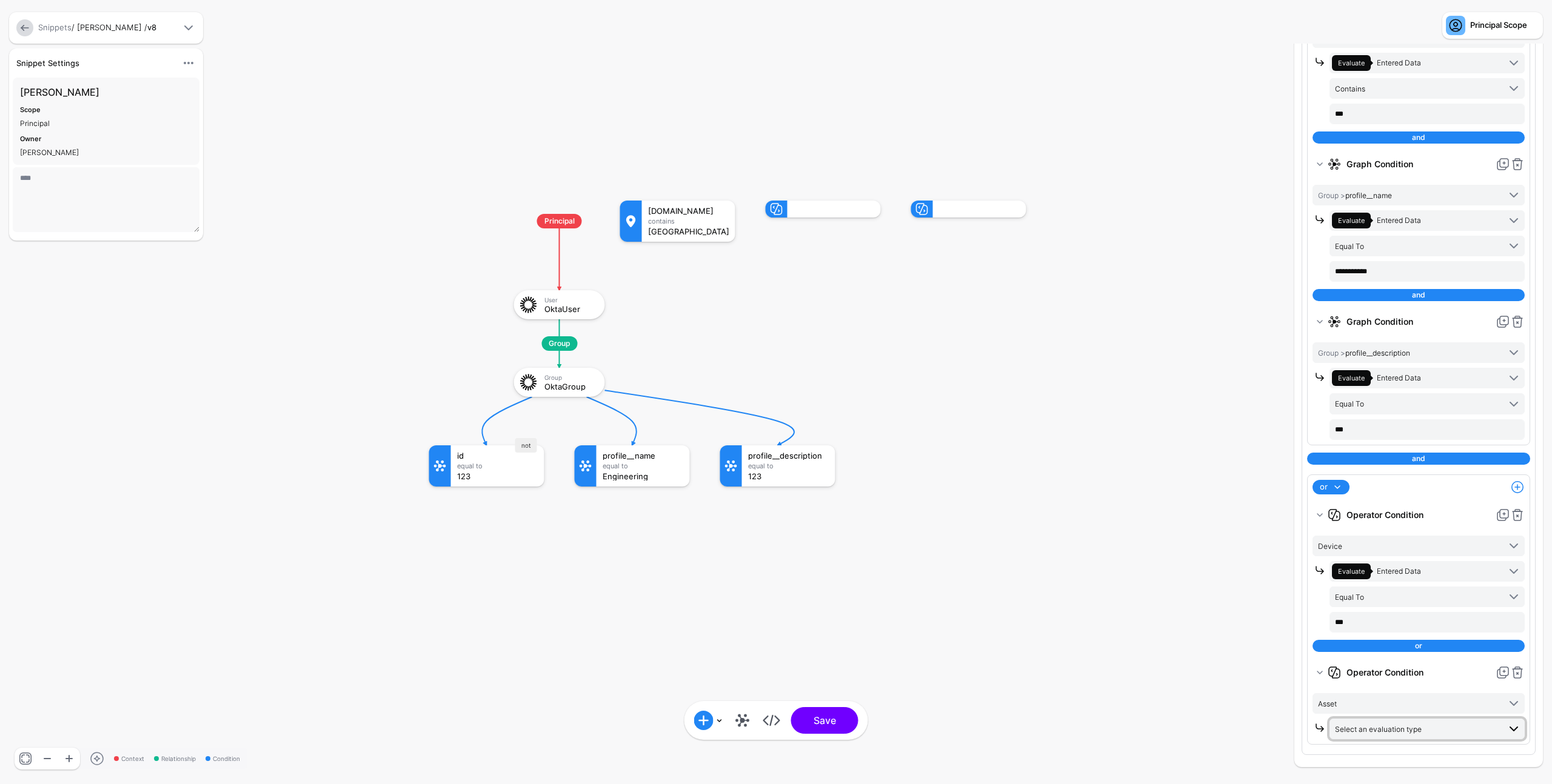
click at [1399, 731] on span "Select an evaluation type" at bounding box center [1378, 730] width 87 height 9
click at [1385, 659] on span "Evaluate against text that you enter, like a specific value, identifier, or loc…" at bounding box center [1426, 661] width 176 height 20
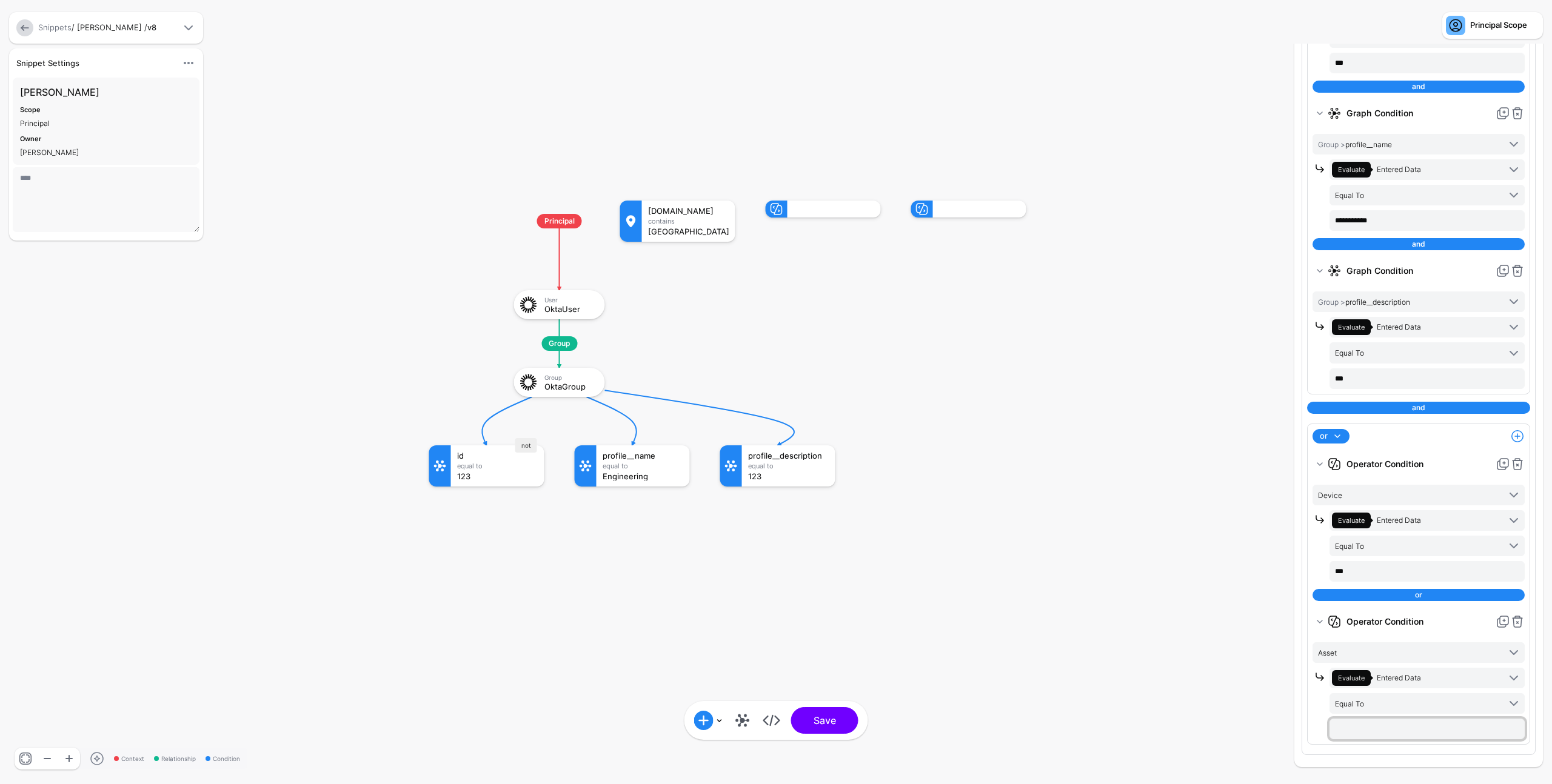
click at [1399, 728] on input "text" at bounding box center [1426, 729] width 195 height 21
type input "***"
click at [824, 725] on button "Save" at bounding box center [824, 720] width 67 height 26
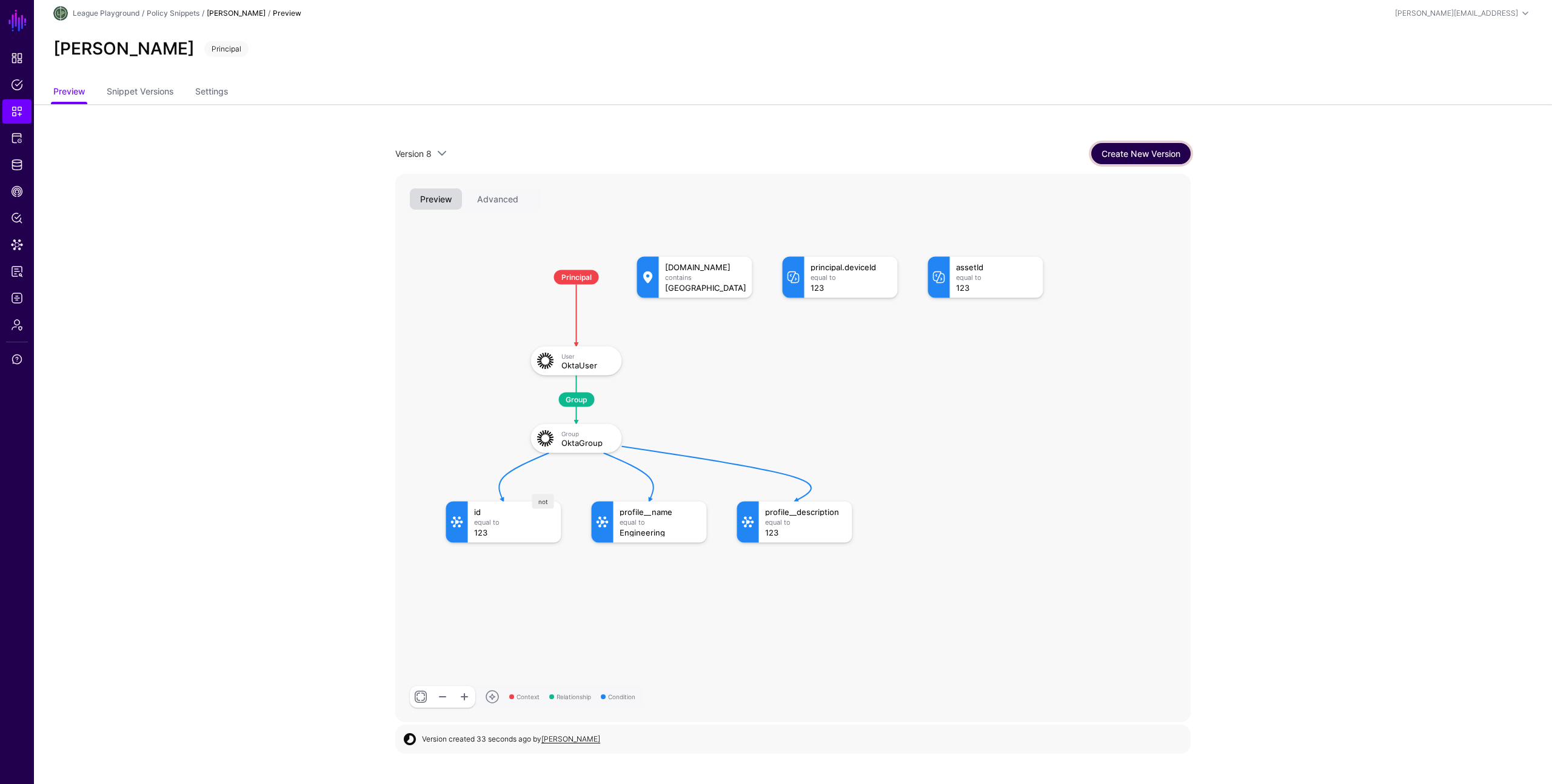
click at [1155, 155] on link "Create New Version" at bounding box center [1141, 153] width 99 height 21
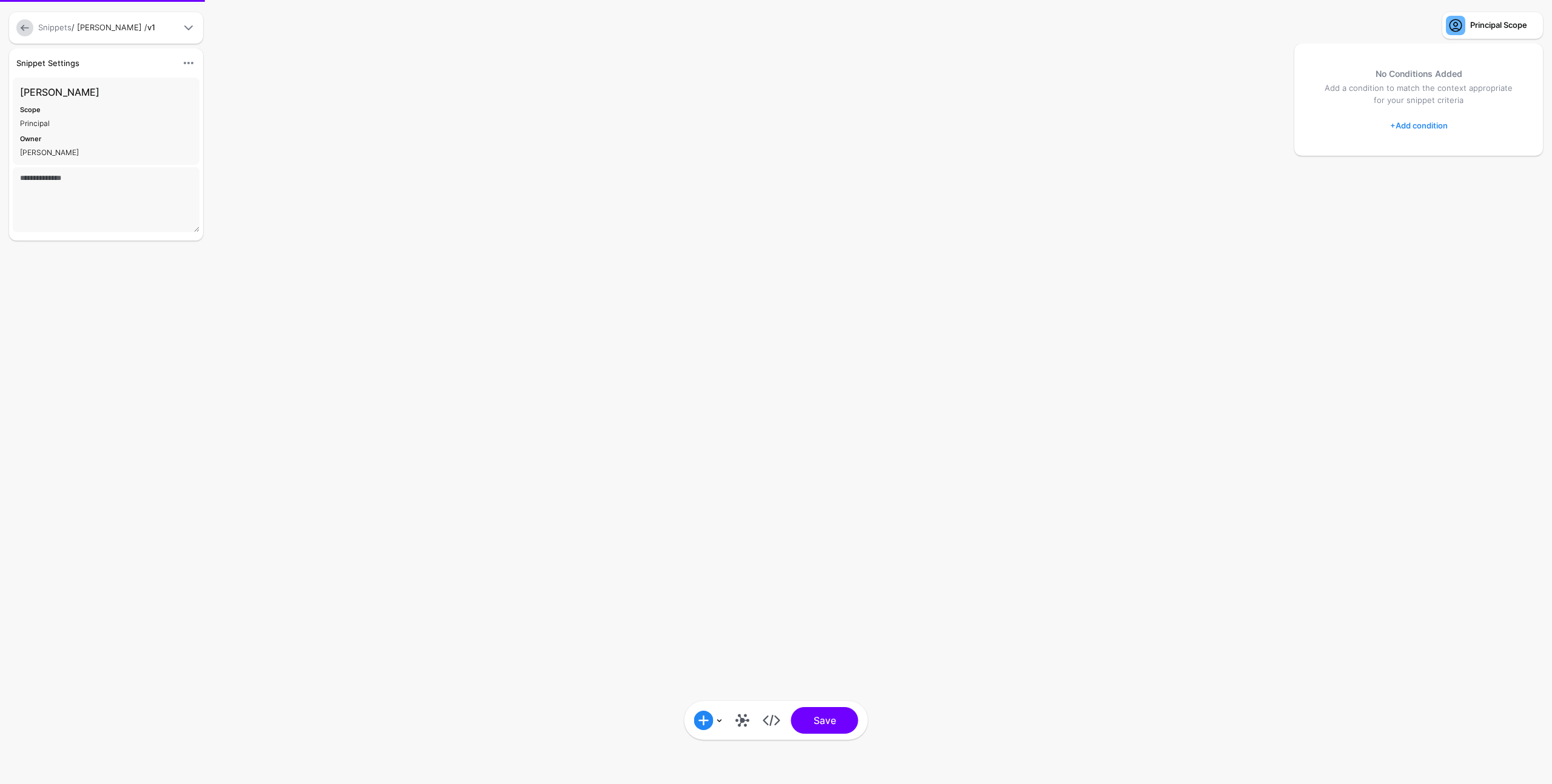
type textarea "****"
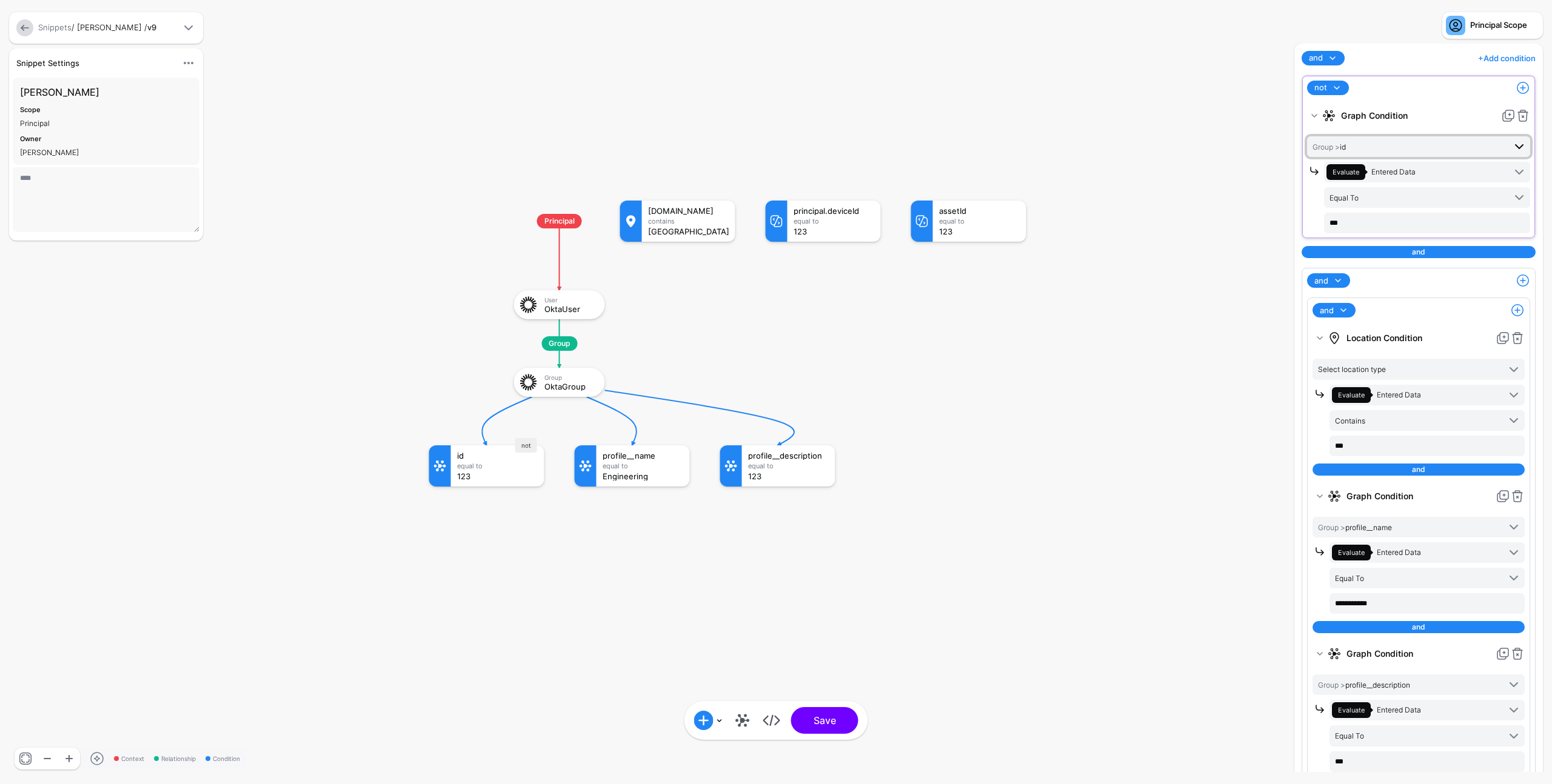
click at [1391, 148] on span "Group > id" at bounding box center [1409, 146] width 192 height 13
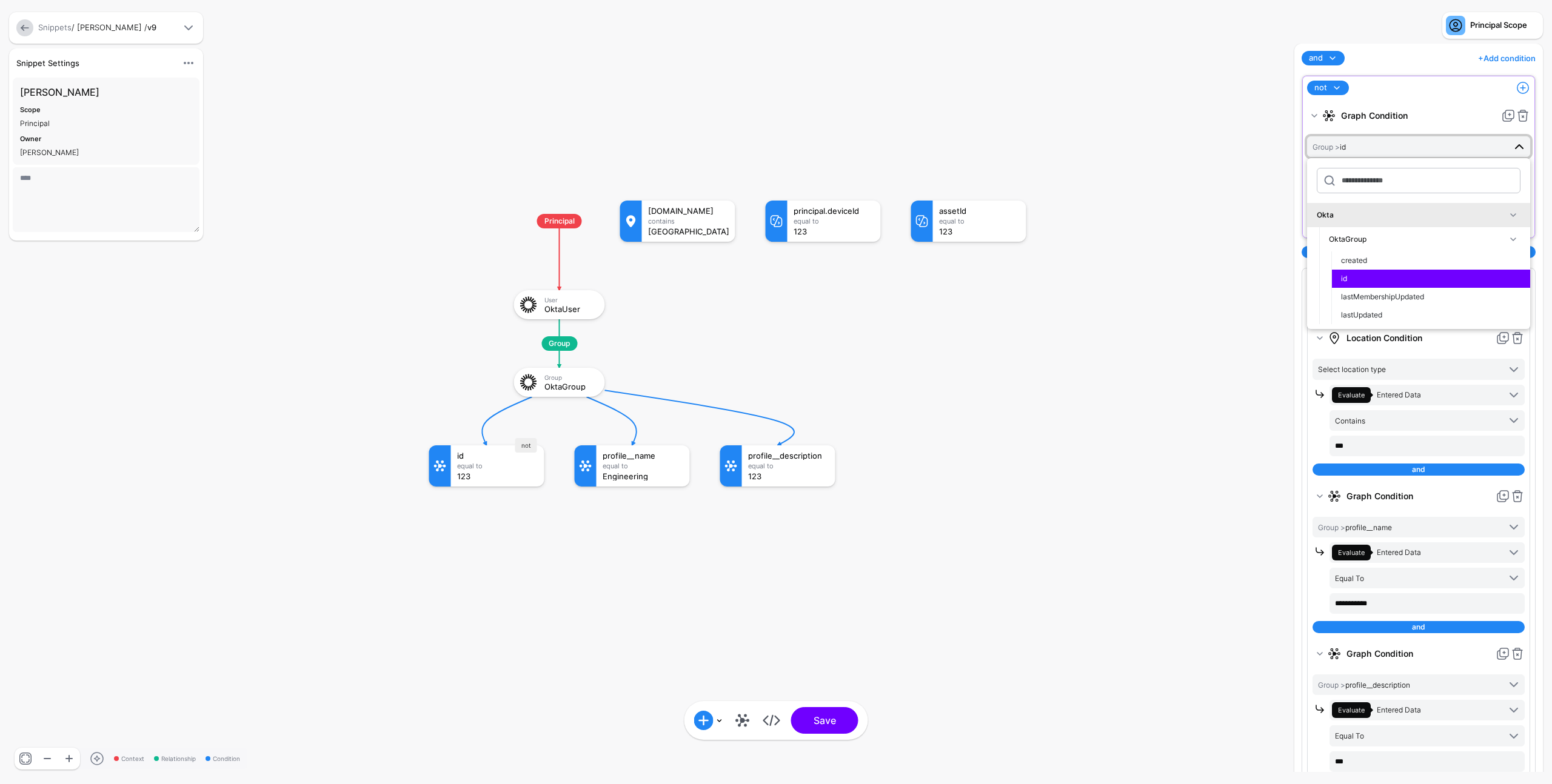
drag, startPoint x: 1440, startPoint y: 118, endPoint x: 1448, endPoint y: 119, distance: 8.1
click at [1444, 119] on strong "Graph Condition" at bounding box center [1418, 115] width 155 height 22
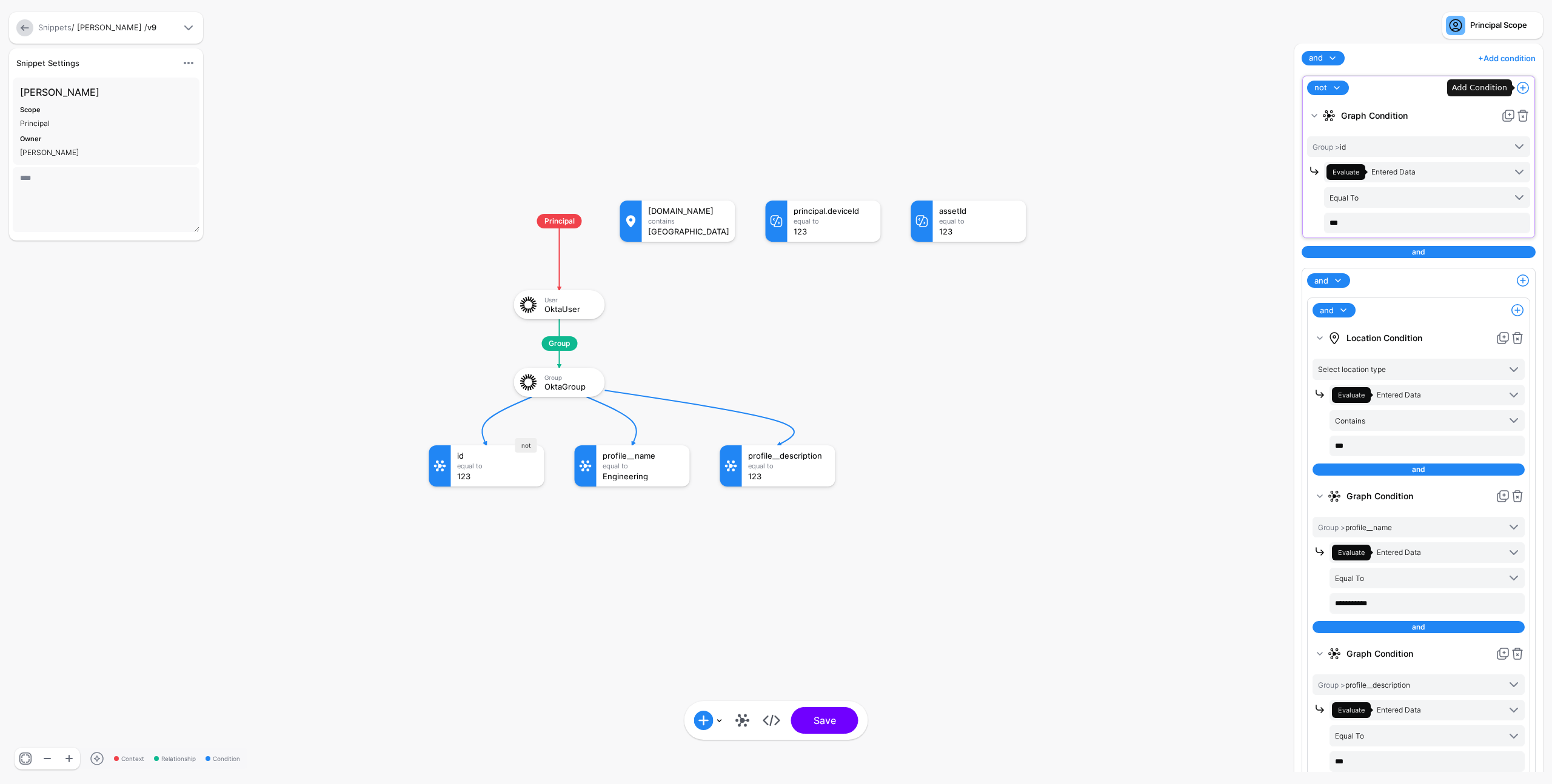
click at [1516, 88] on span at bounding box center [1523, 88] width 15 height 15
click at [1480, 199] on link "Operator Condition" at bounding box center [1463, 208] width 127 height 24
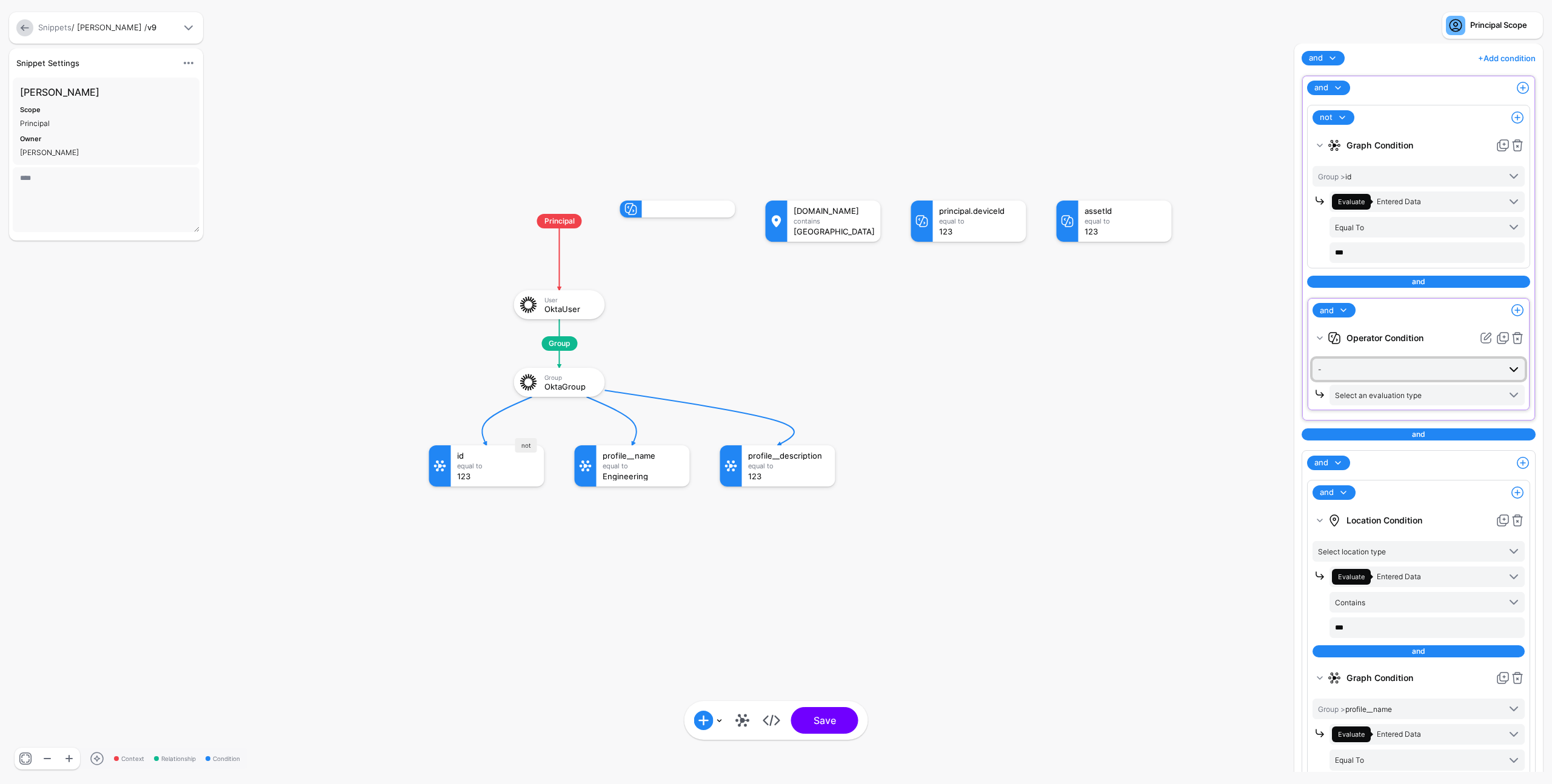
click at [1379, 375] on span "-" at bounding box center [1409, 369] width 181 height 13
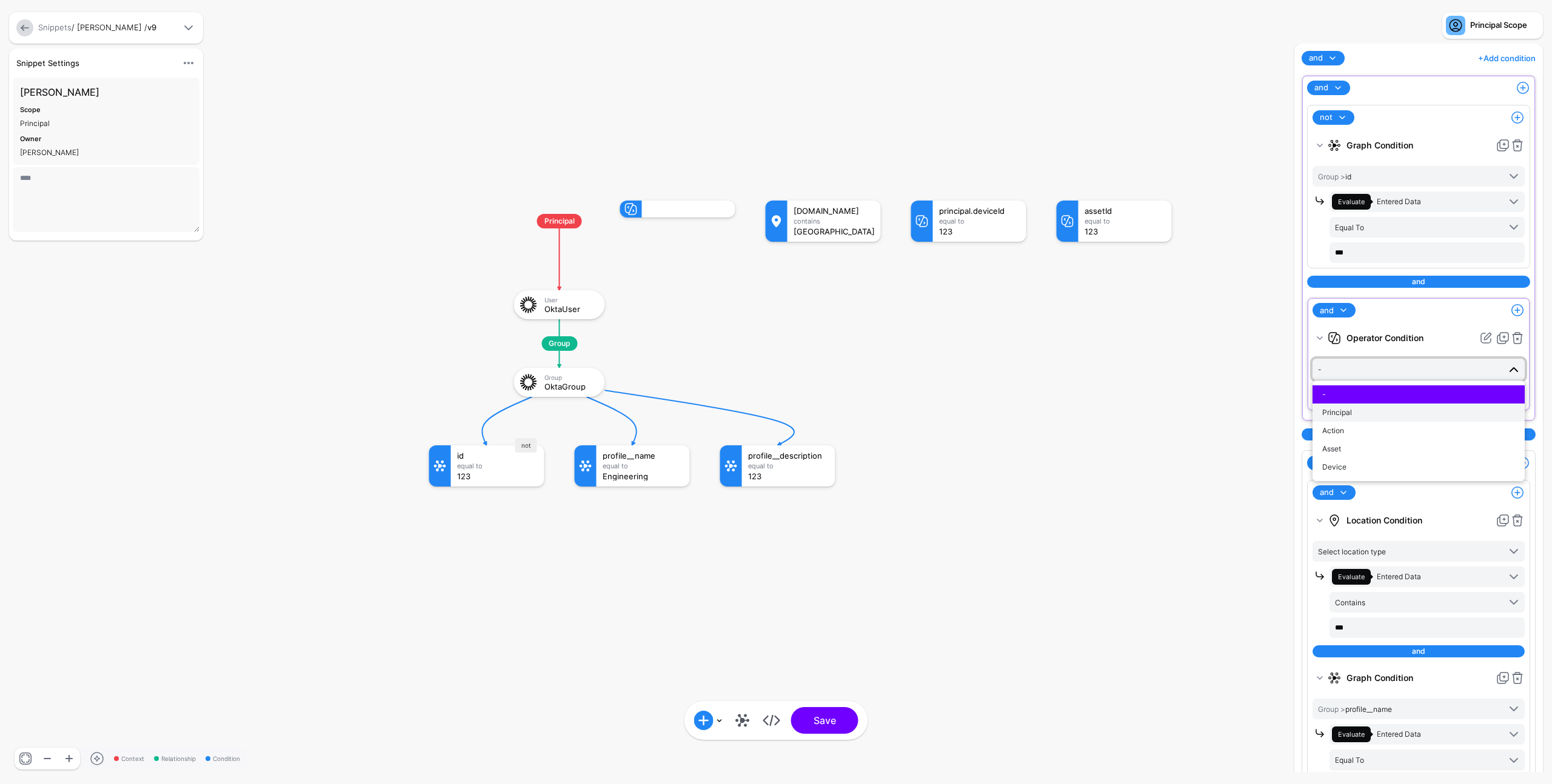
click at [1384, 420] on button "Principal" at bounding box center [1419, 412] width 212 height 18
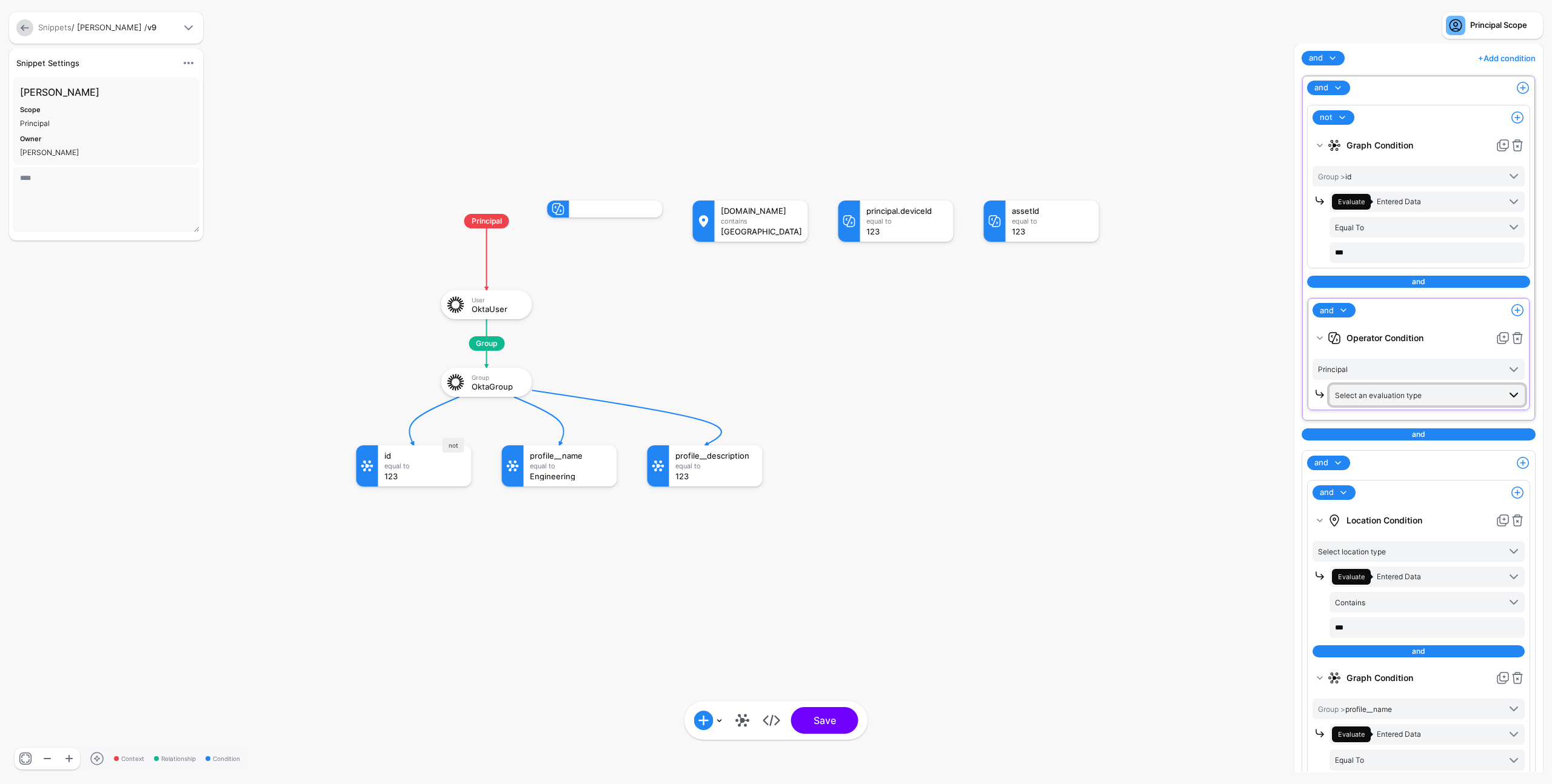
click at [1384, 391] on span "Select an evaluation type" at bounding box center [1378, 396] width 87 height 9
click at [1365, 566] on span "Evaluate against context in the request" at bounding box center [1426, 571] width 176 height 10
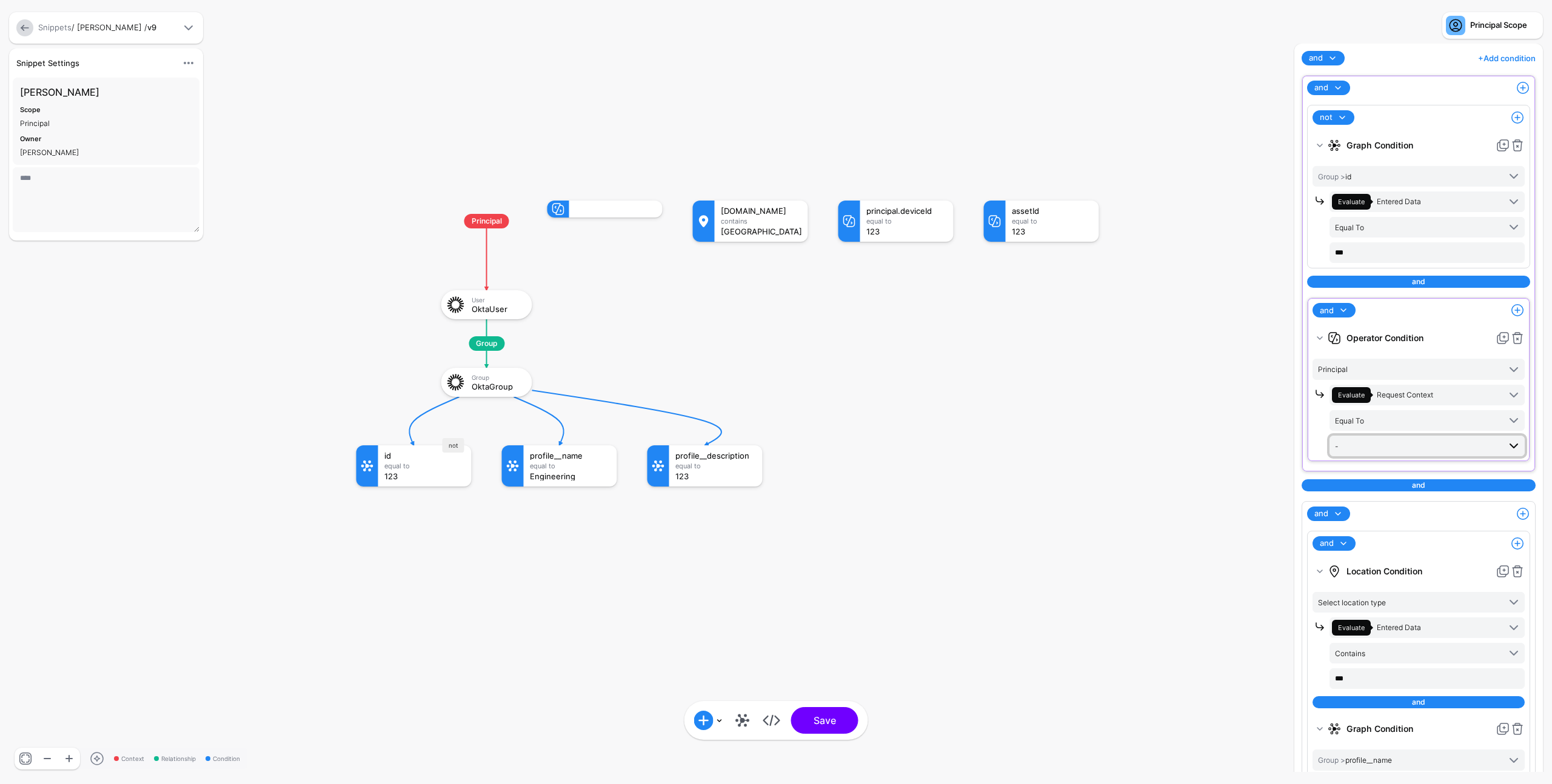
click at [1385, 452] on span "-" at bounding box center [1417, 445] width 164 height 13
click at [1391, 488] on div "Principal" at bounding box center [1426, 490] width 176 height 11
click at [1510, 146] on link at bounding box center [1517, 145] width 15 height 15
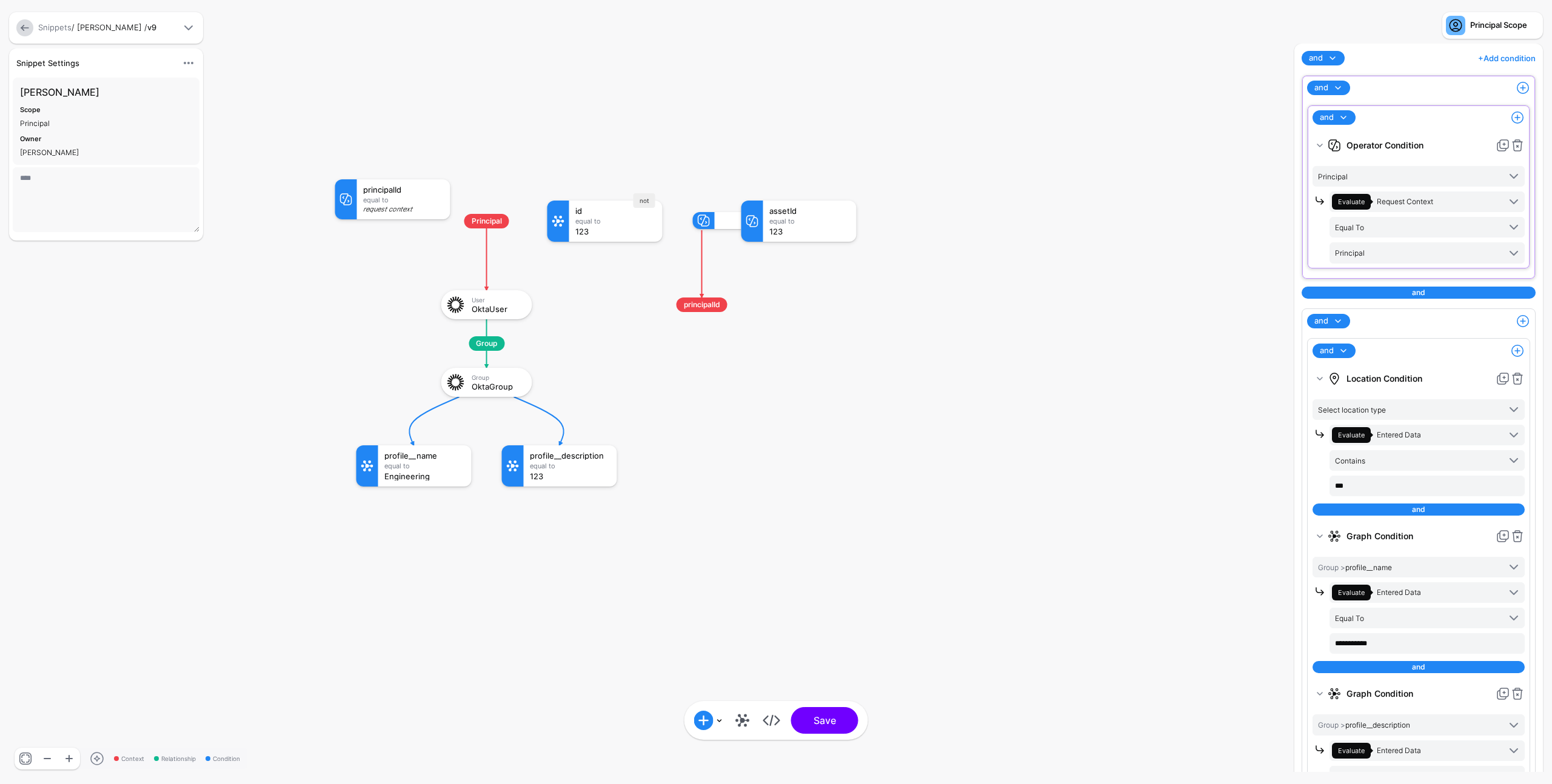
click at [1341, 122] on span at bounding box center [1343, 117] width 15 height 15
click at [1343, 160] on div "not" at bounding box center [1361, 158] width 77 height 11
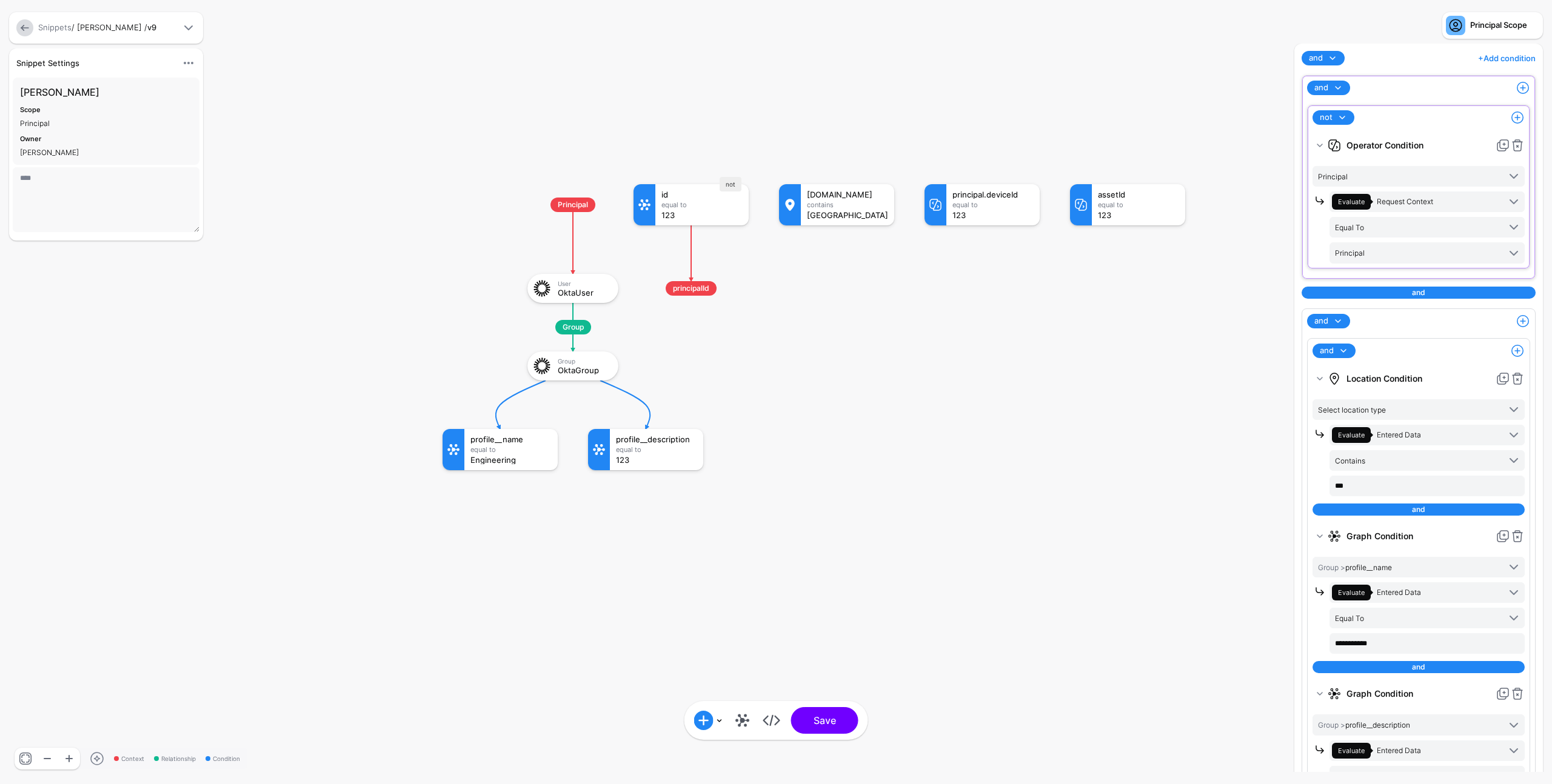
click at [823, 734] on div "Add Condition Graph Condition Time Condition Location Condition Operator Condit…" at bounding box center [776, 720] width 184 height 39
click at [823, 727] on button "Save" at bounding box center [824, 720] width 67 height 26
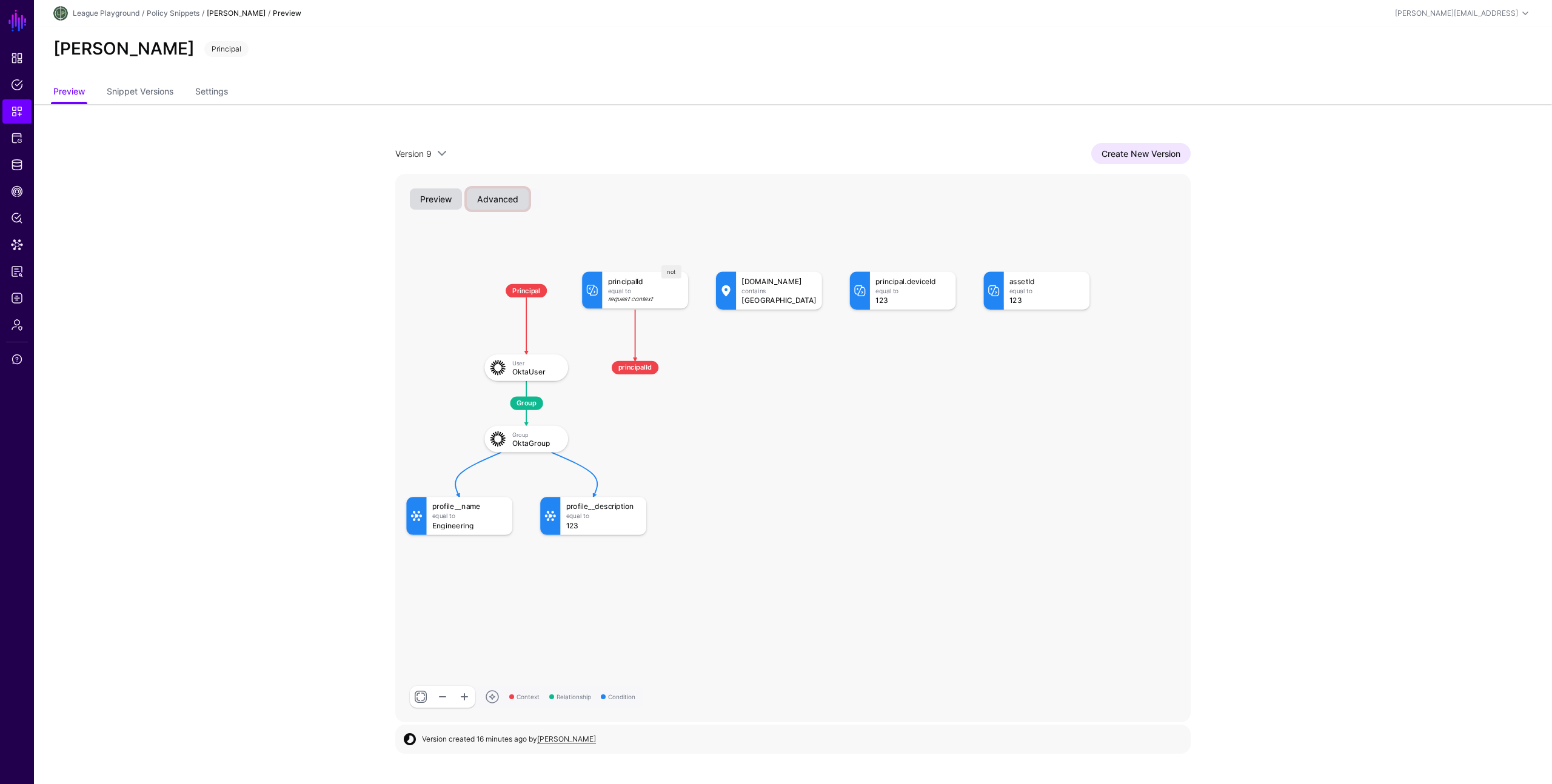
click at [510, 193] on button "Advanced" at bounding box center [497, 198] width 62 height 21
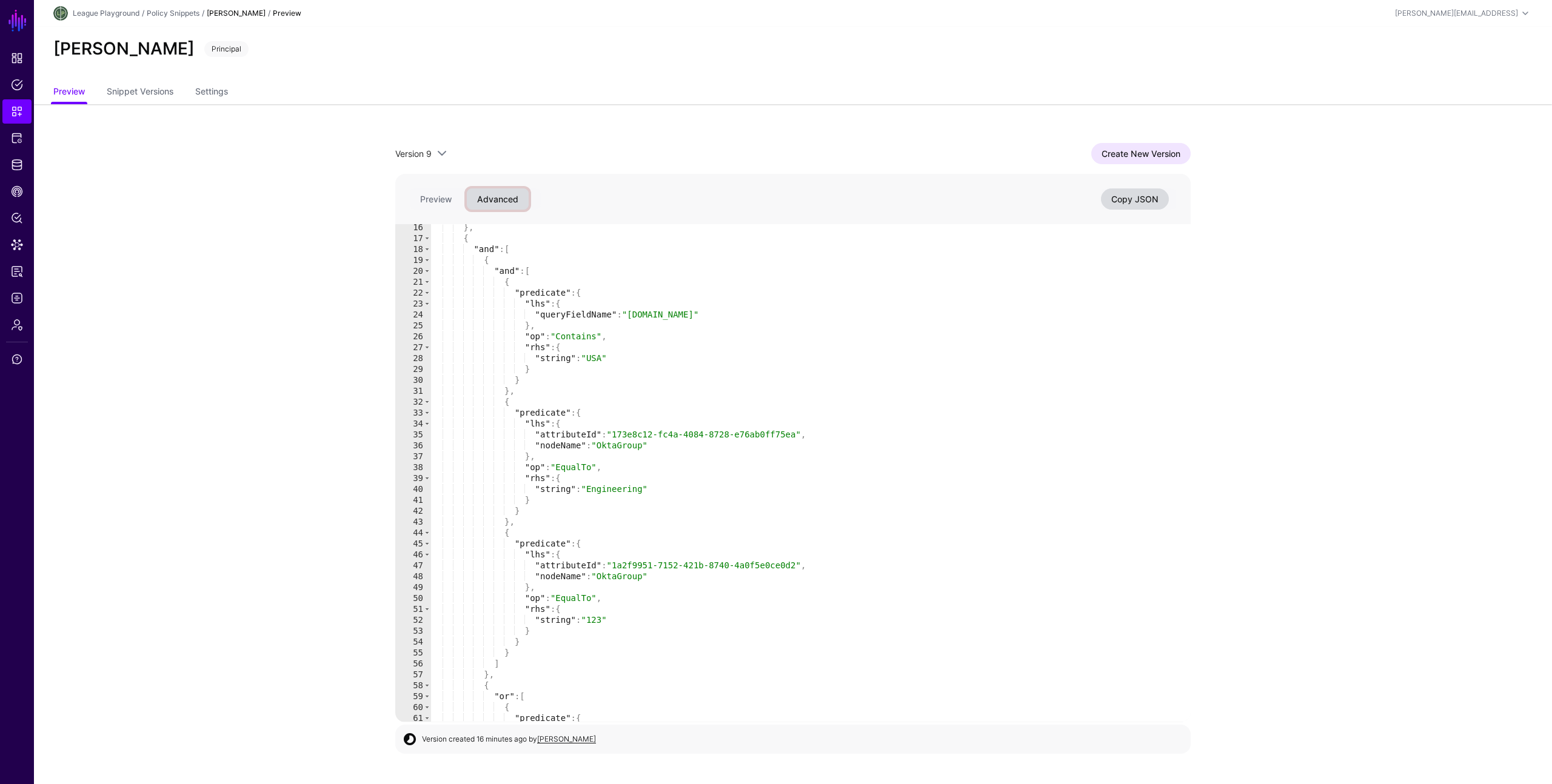
scroll to position [166, 0]
click at [1151, 158] on link "Create New Version" at bounding box center [1141, 153] width 99 height 21
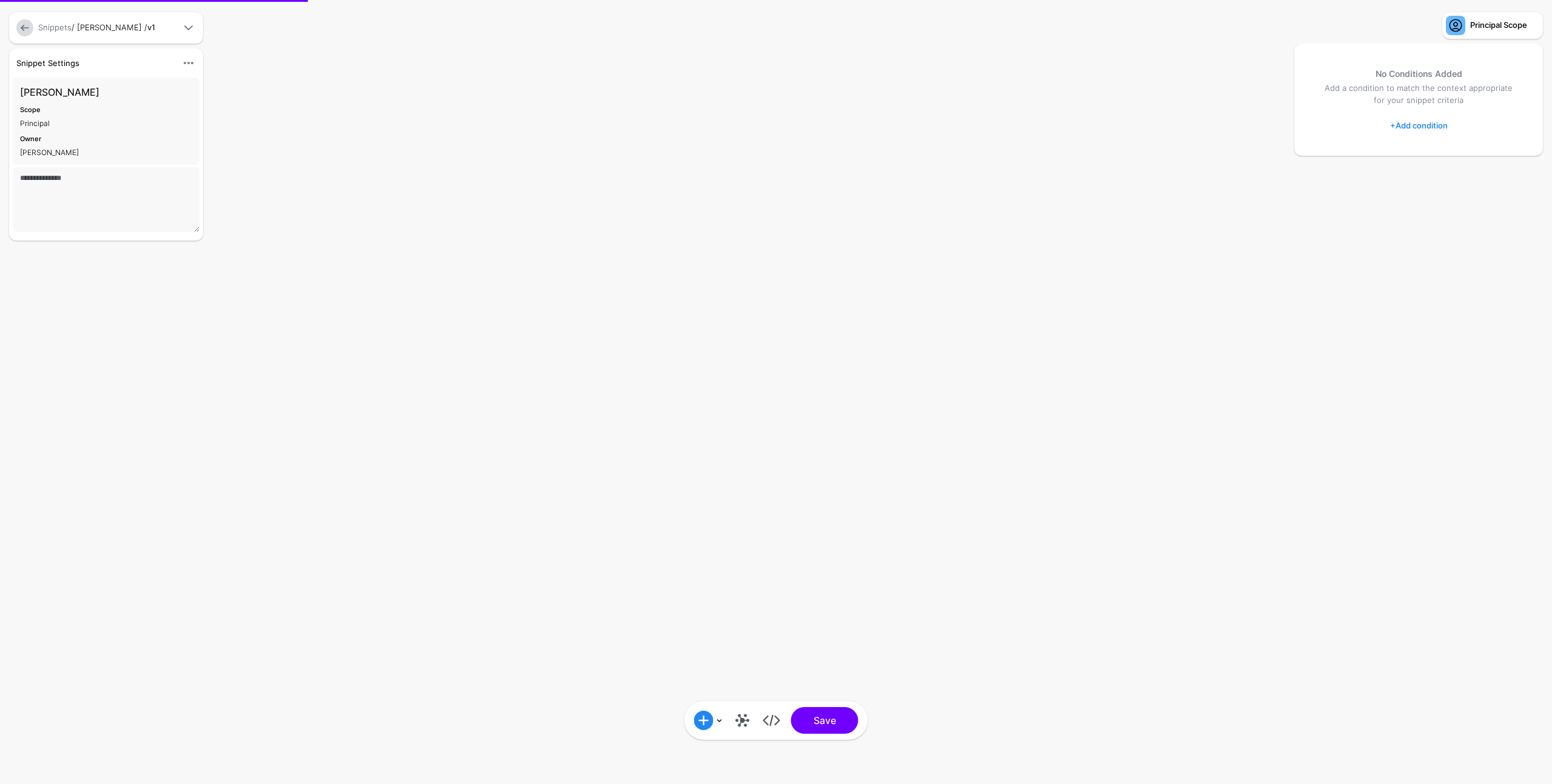
type textarea "****"
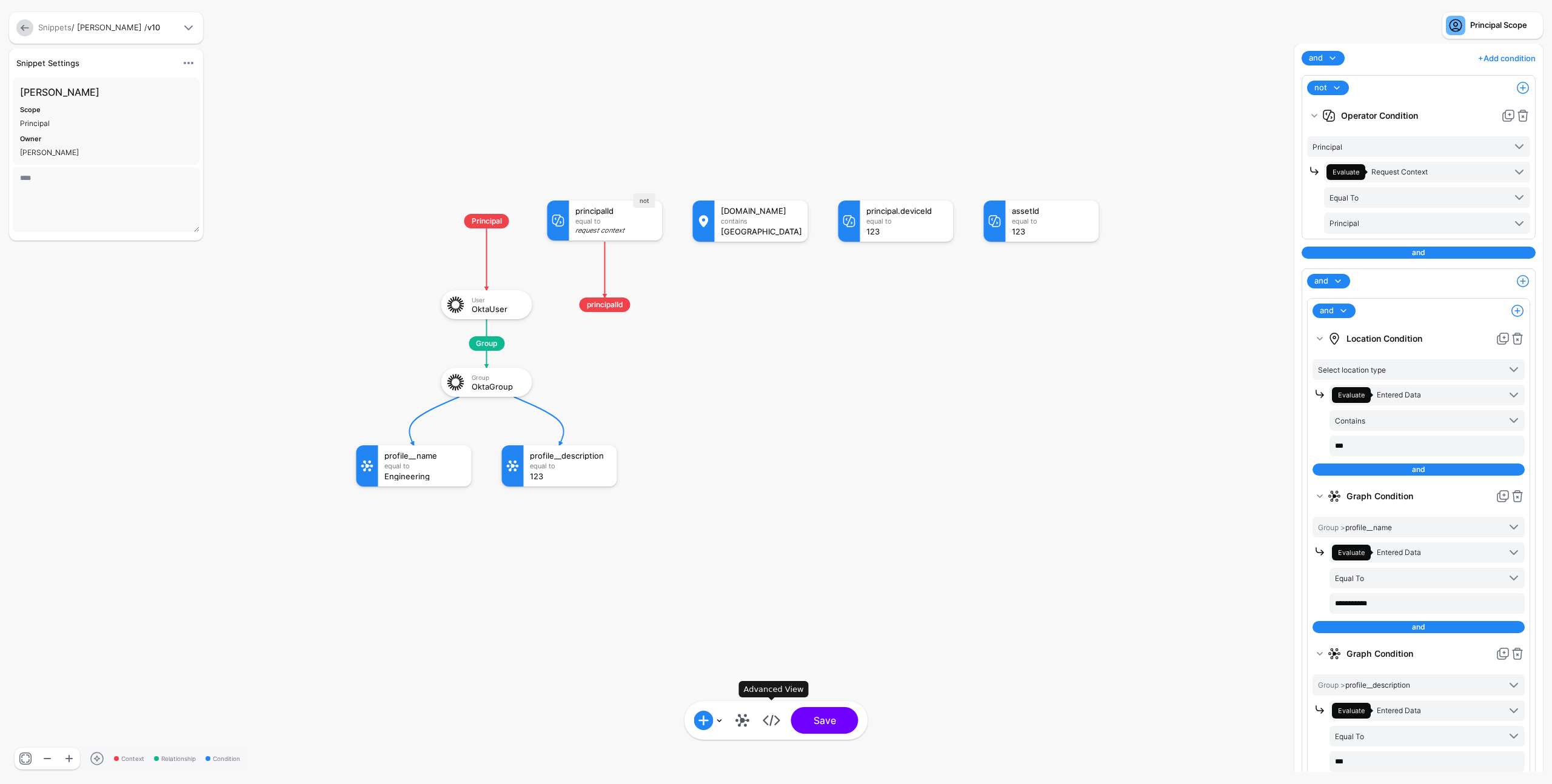
click at [773, 724] on link at bounding box center [771, 720] width 19 height 19
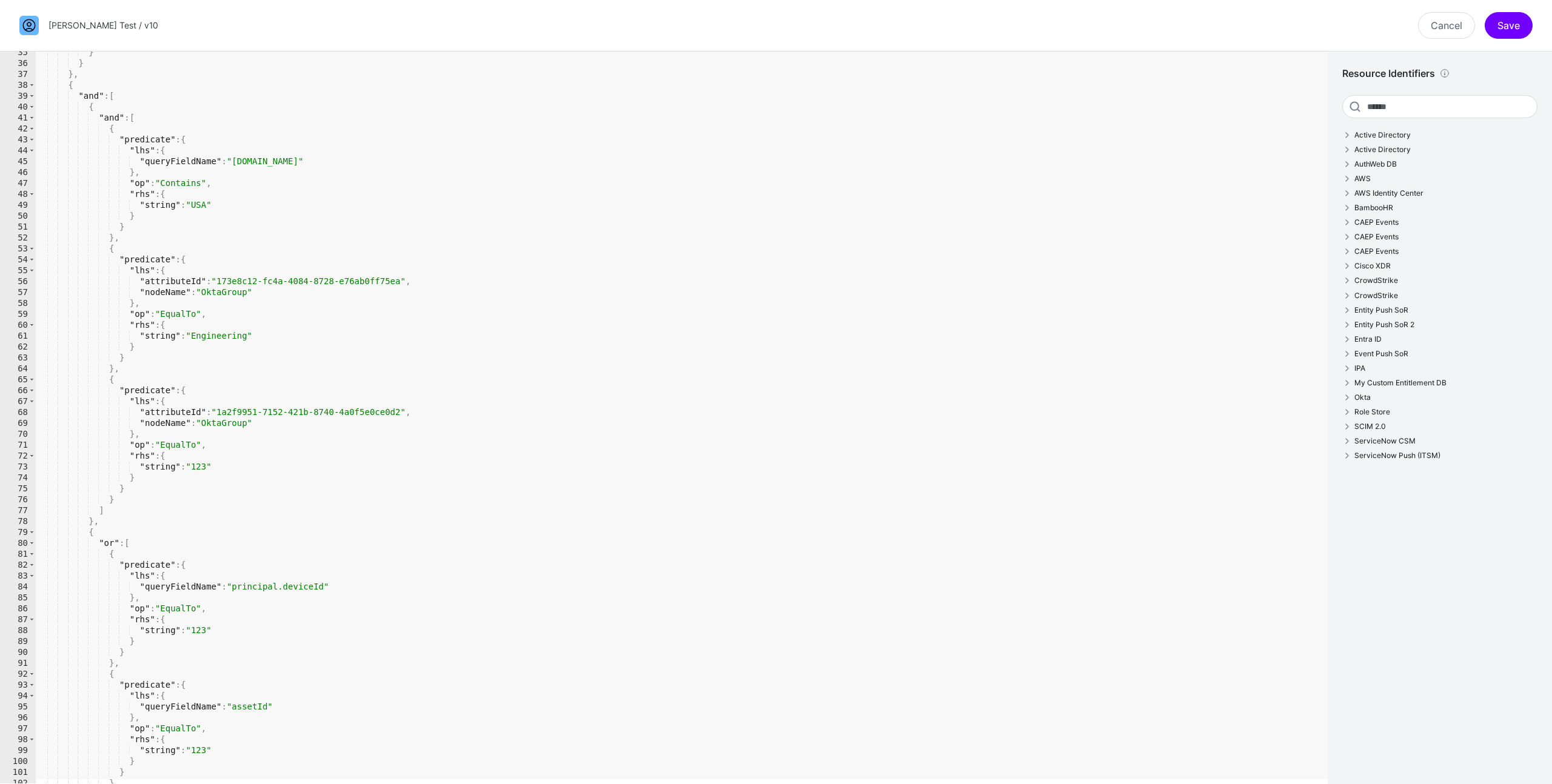
scroll to position [448, 0]
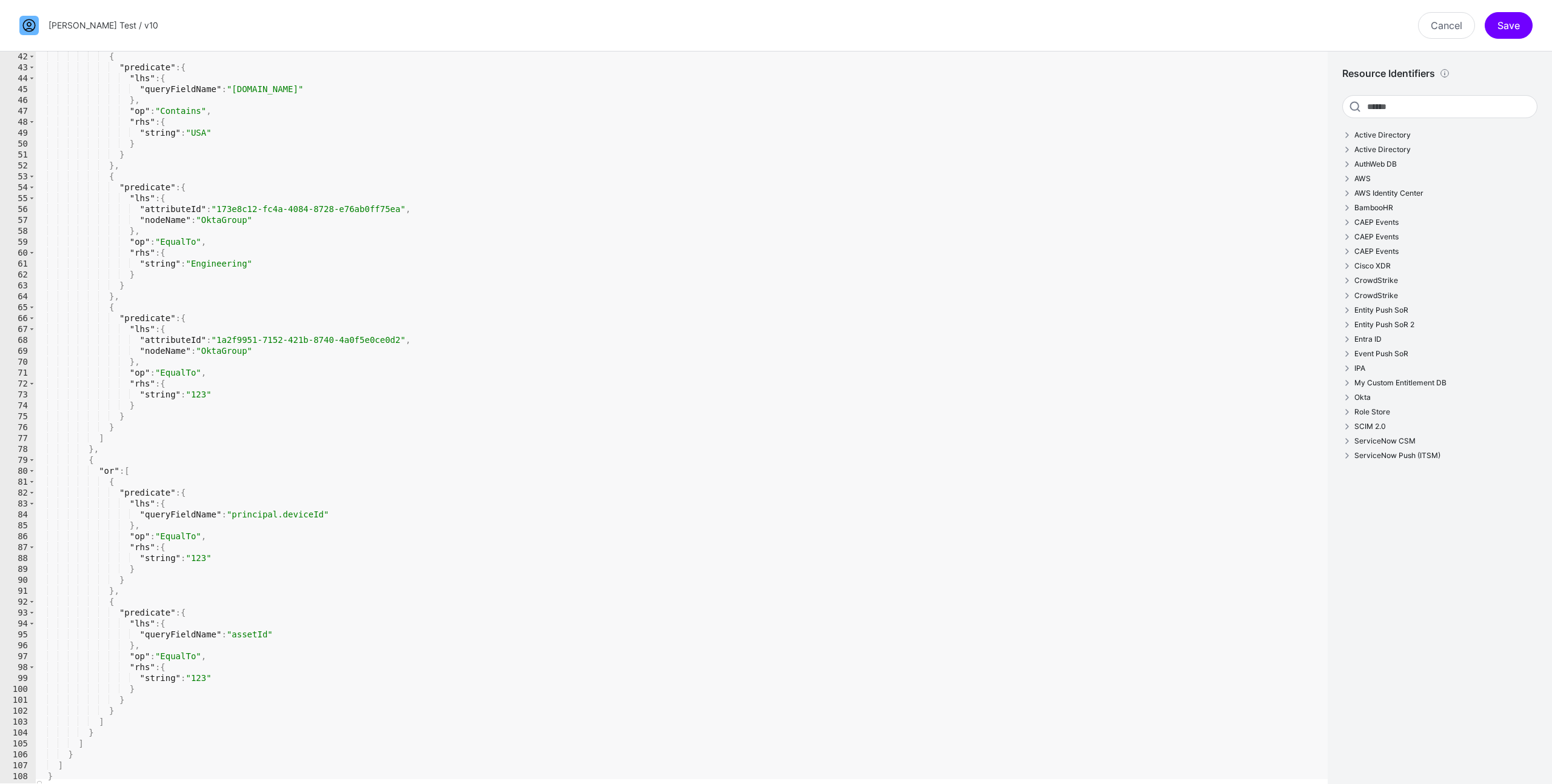
type textarea "*"
click at [276, 405] on div "{ "predicate" : { "lhs" : { "queryFieldName" : "principal.ipAddress.location.co…" at bounding box center [676, 428] width 1283 height 754
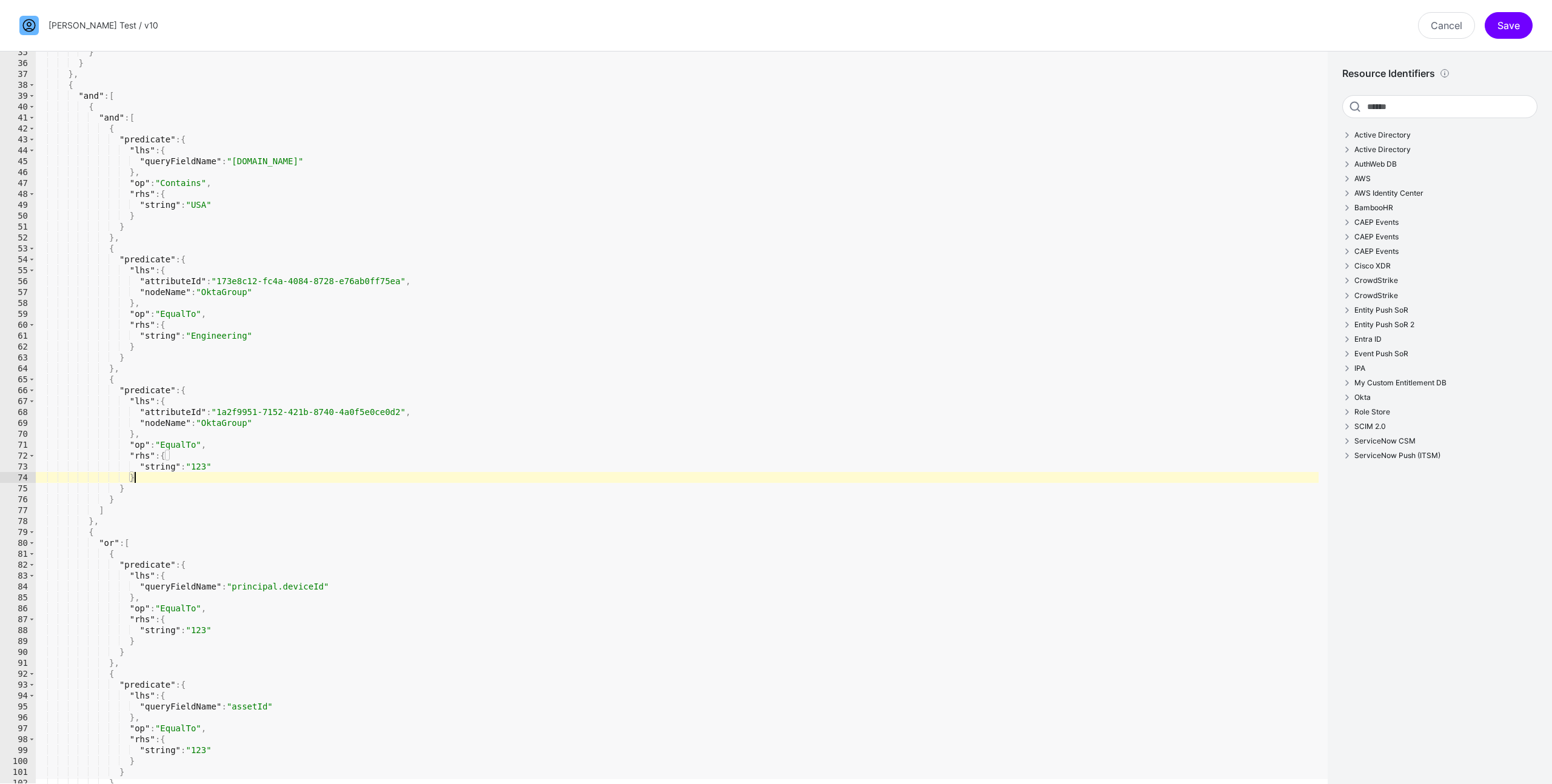
scroll to position [376, 0]
click at [1444, 34] on link "Cancel" at bounding box center [1447, 26] width 57 height 26
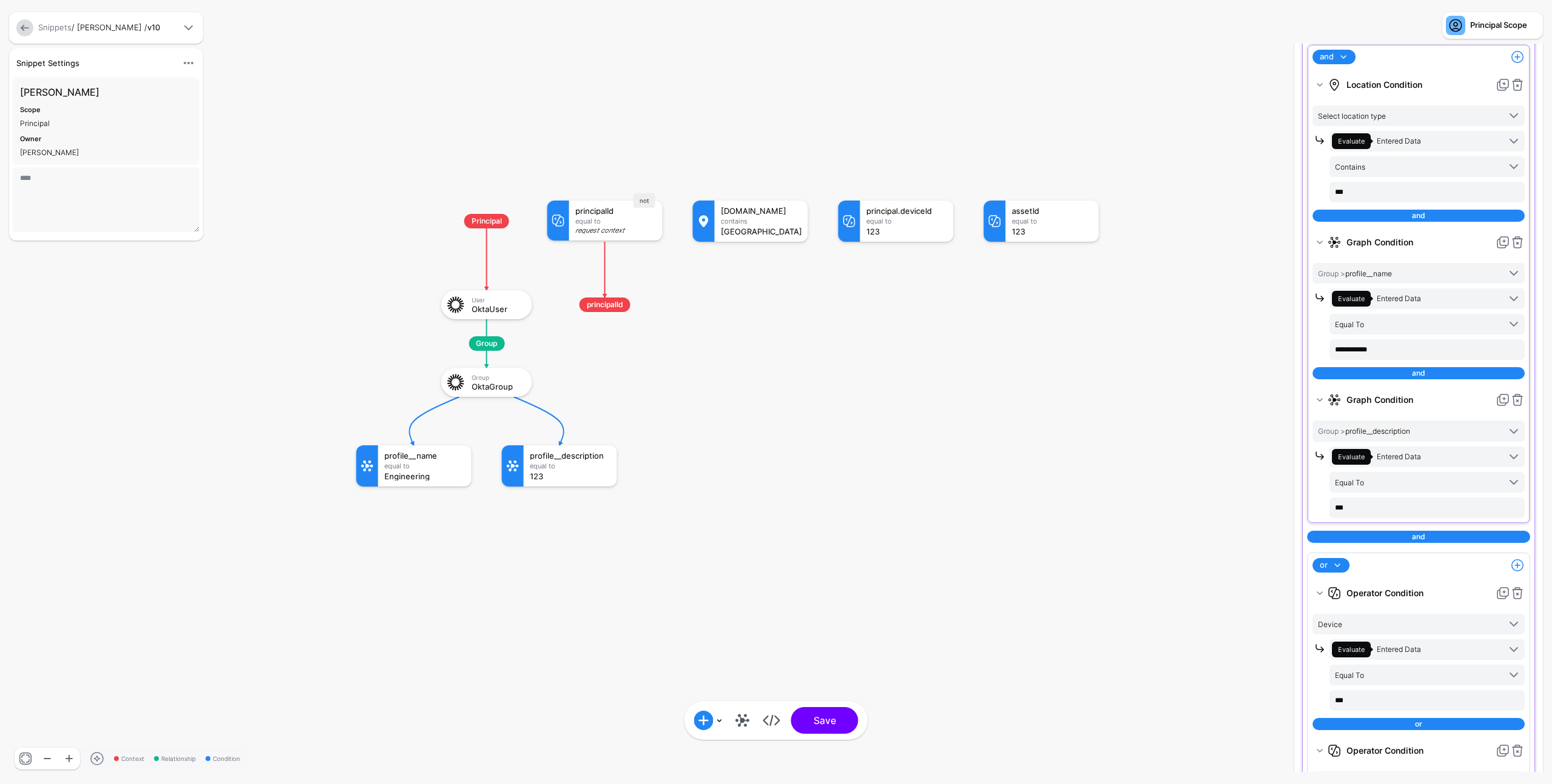
scroll to position [269, 0]
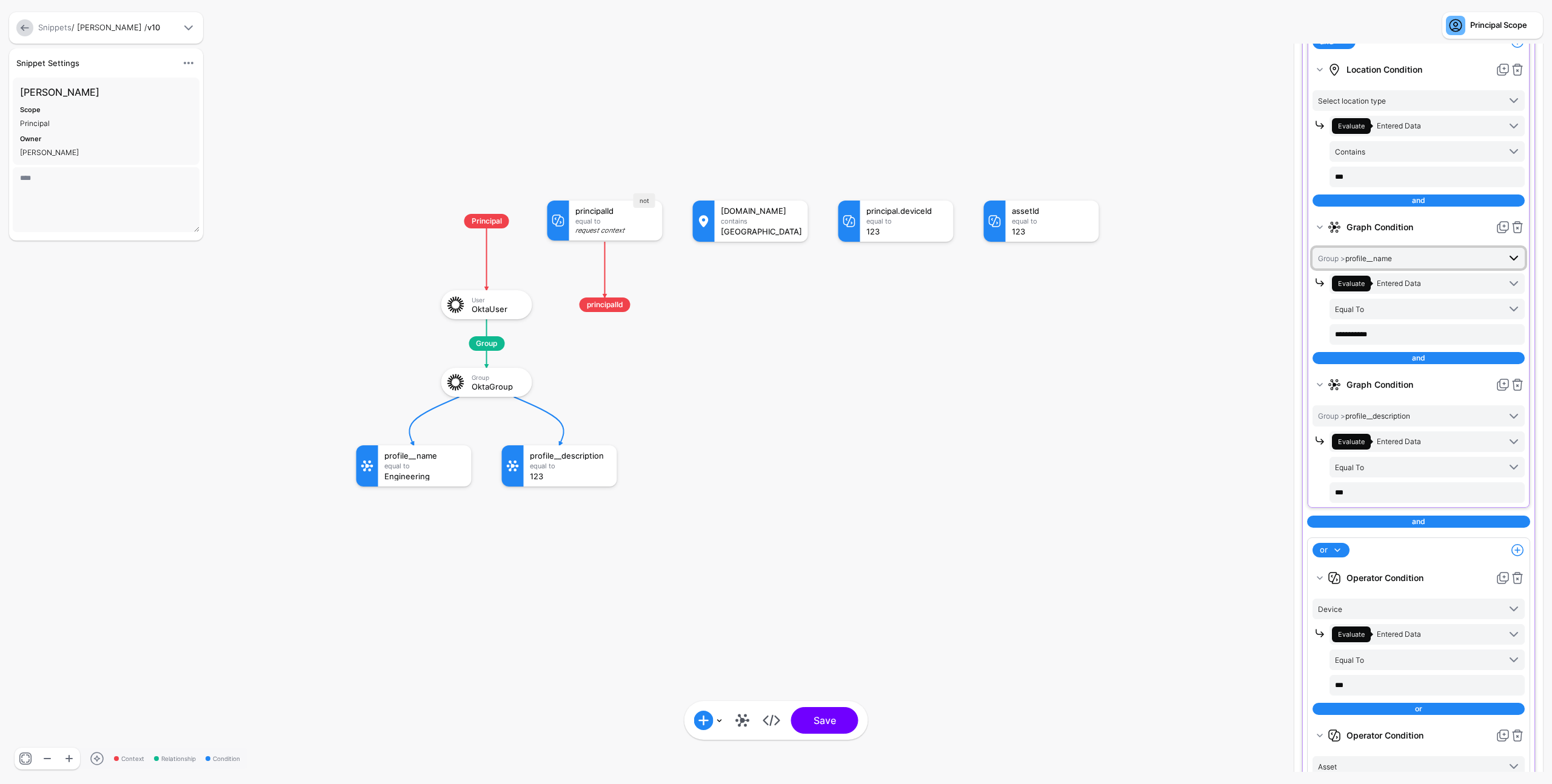
click at [1450, 261] on span "Group > profile__name" at bounding box center [1409, 258] width 181 height 13
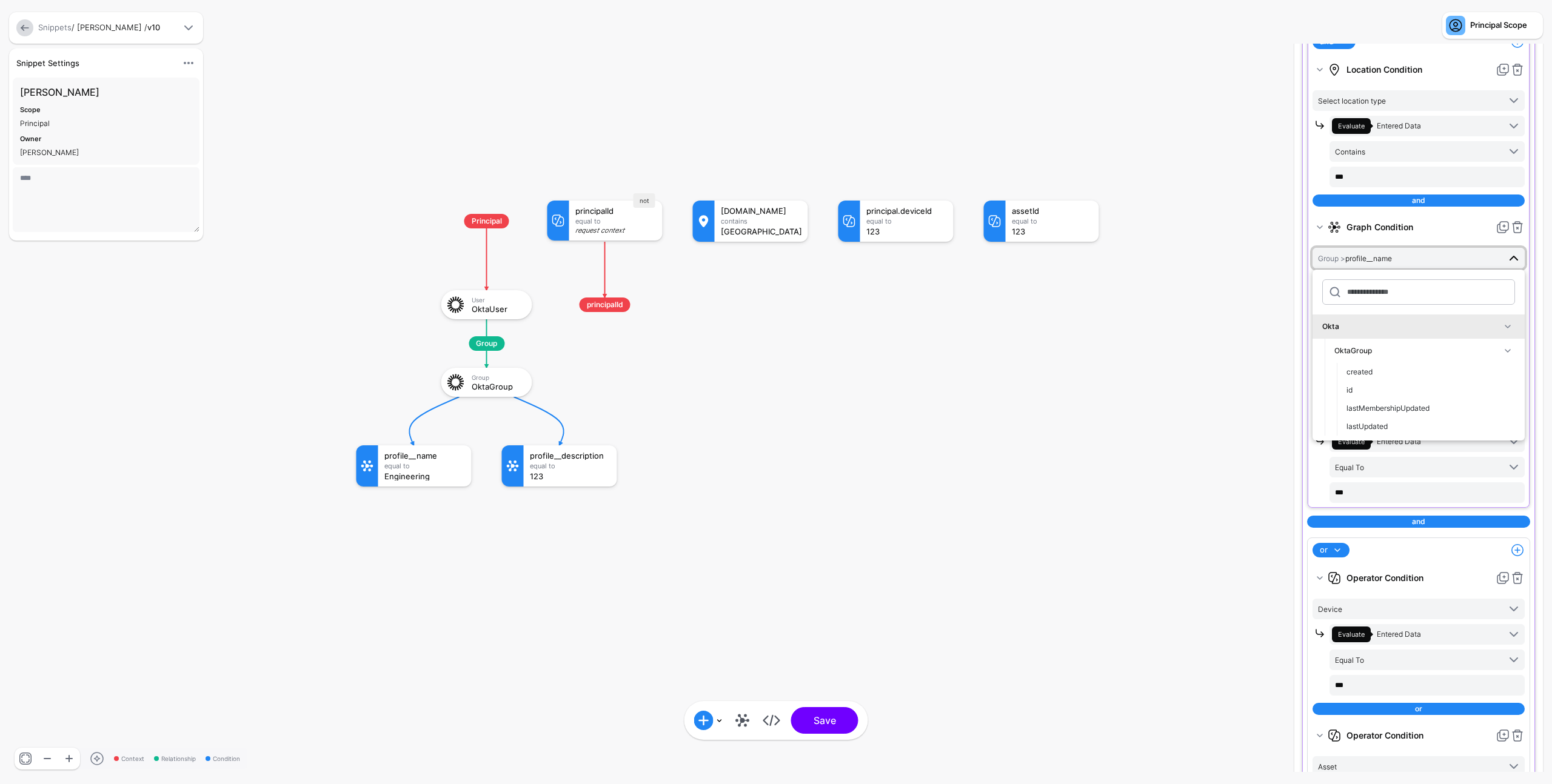
click at [1428, 352] on div "OktaGroup" at bounding box center [1417, 351] width 166 height 11
click at [1405, 437] on div "Okta OktaGroup OktaUser activated created id lastLogin lastUpdated passwordChan…" at bounding box center [1419, 355] width 212 height 171
click at [1402, 432] on div "id" at bounding box center [1430, 432] width 168 height 11
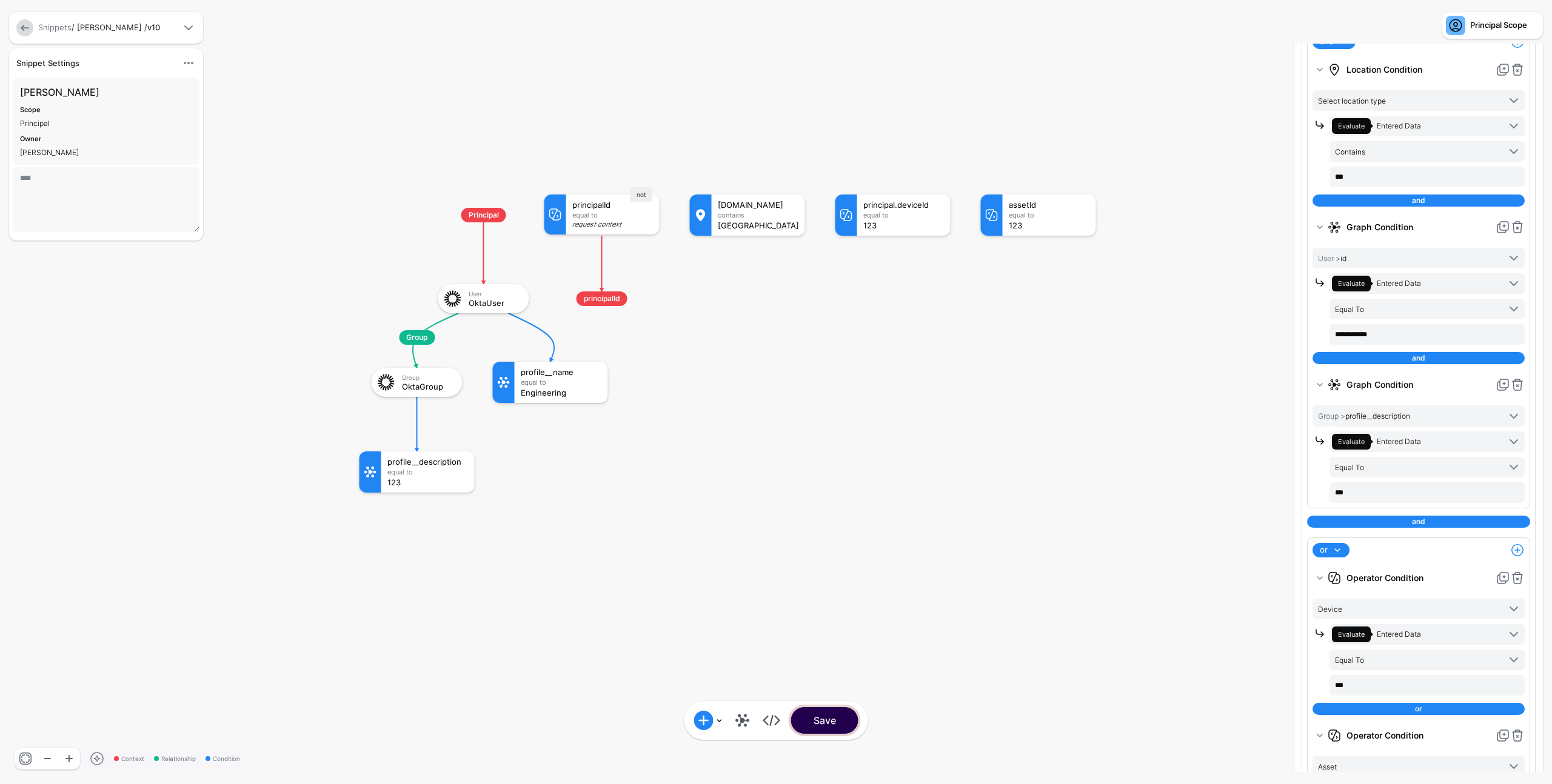
click at [828, 717] on button "Save" at bounding box center [824, 720] width 67 height 26
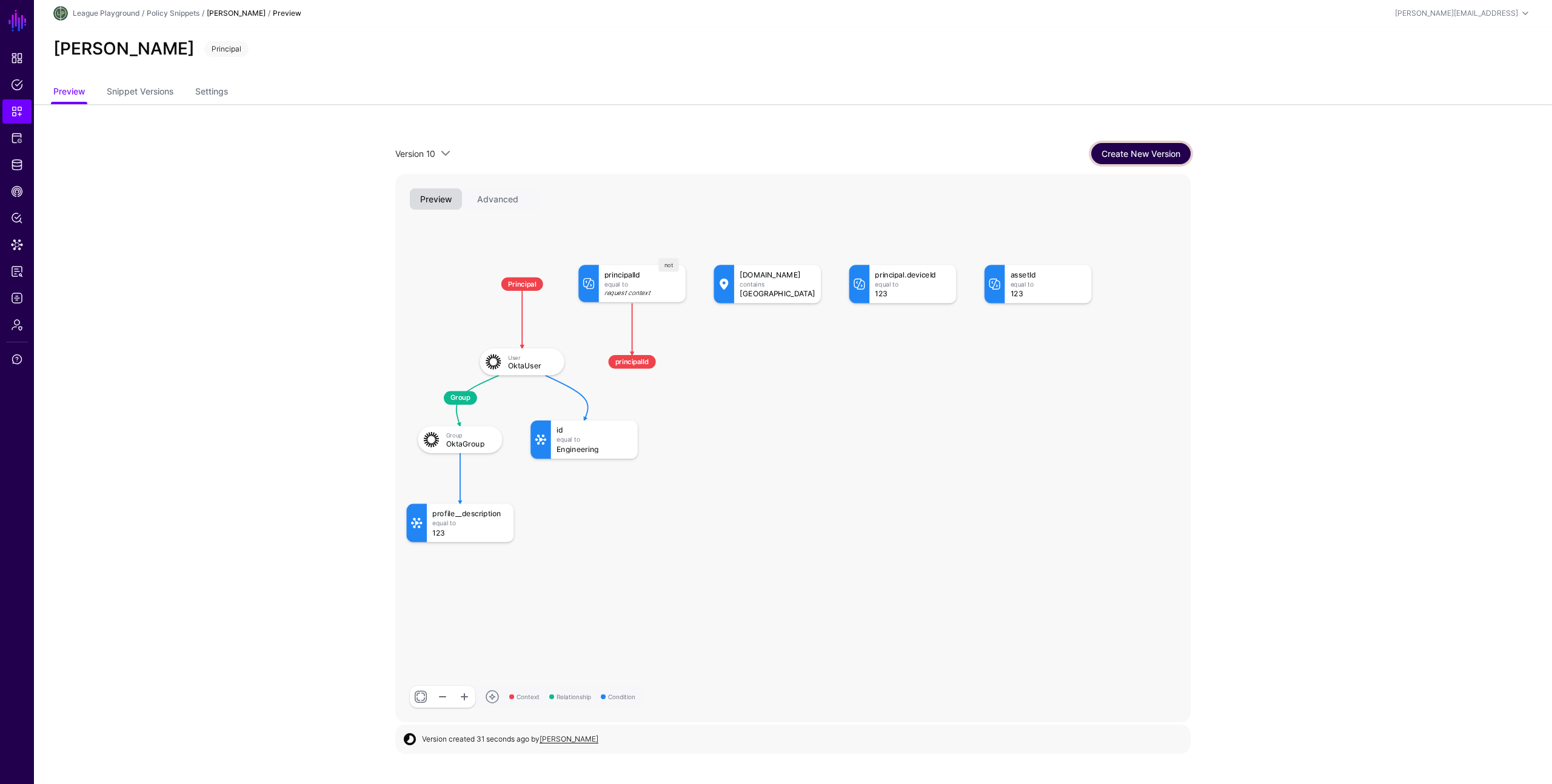
click at [1134, 147] on link "Create New Version" at bounding box center [1141, 153] width 99 height 21
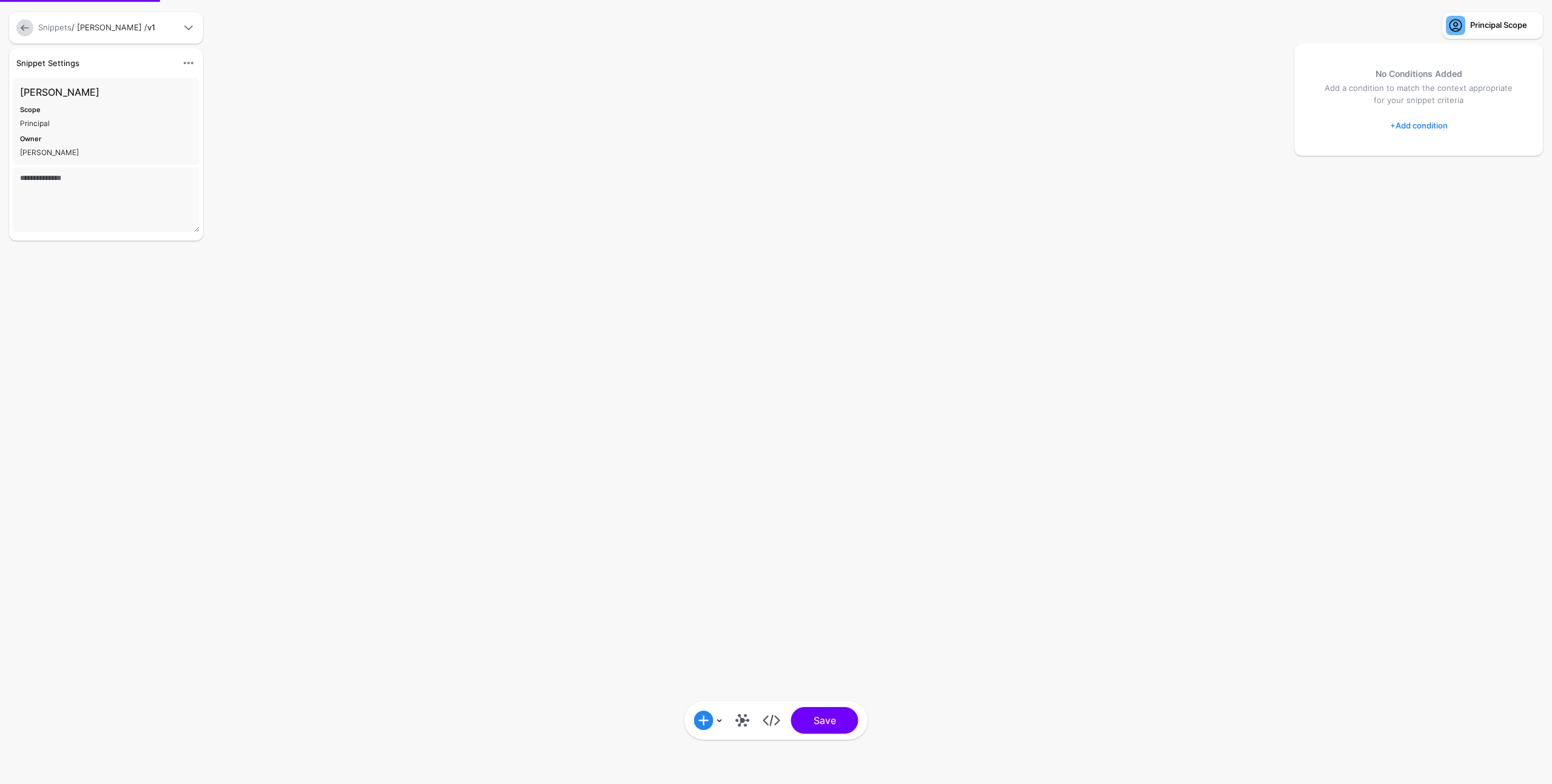
type textarea "****"
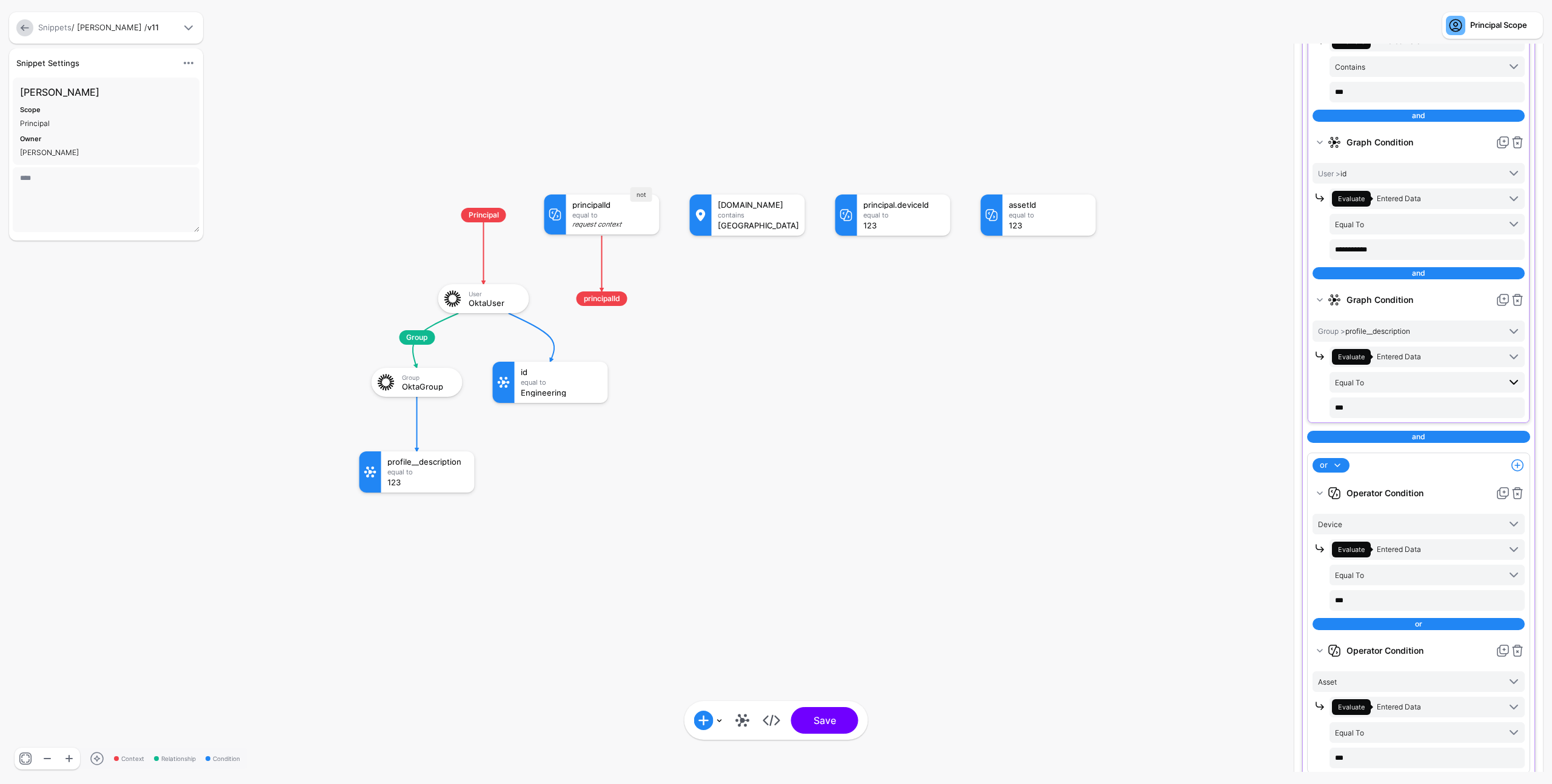
scroll to position [383, 0]
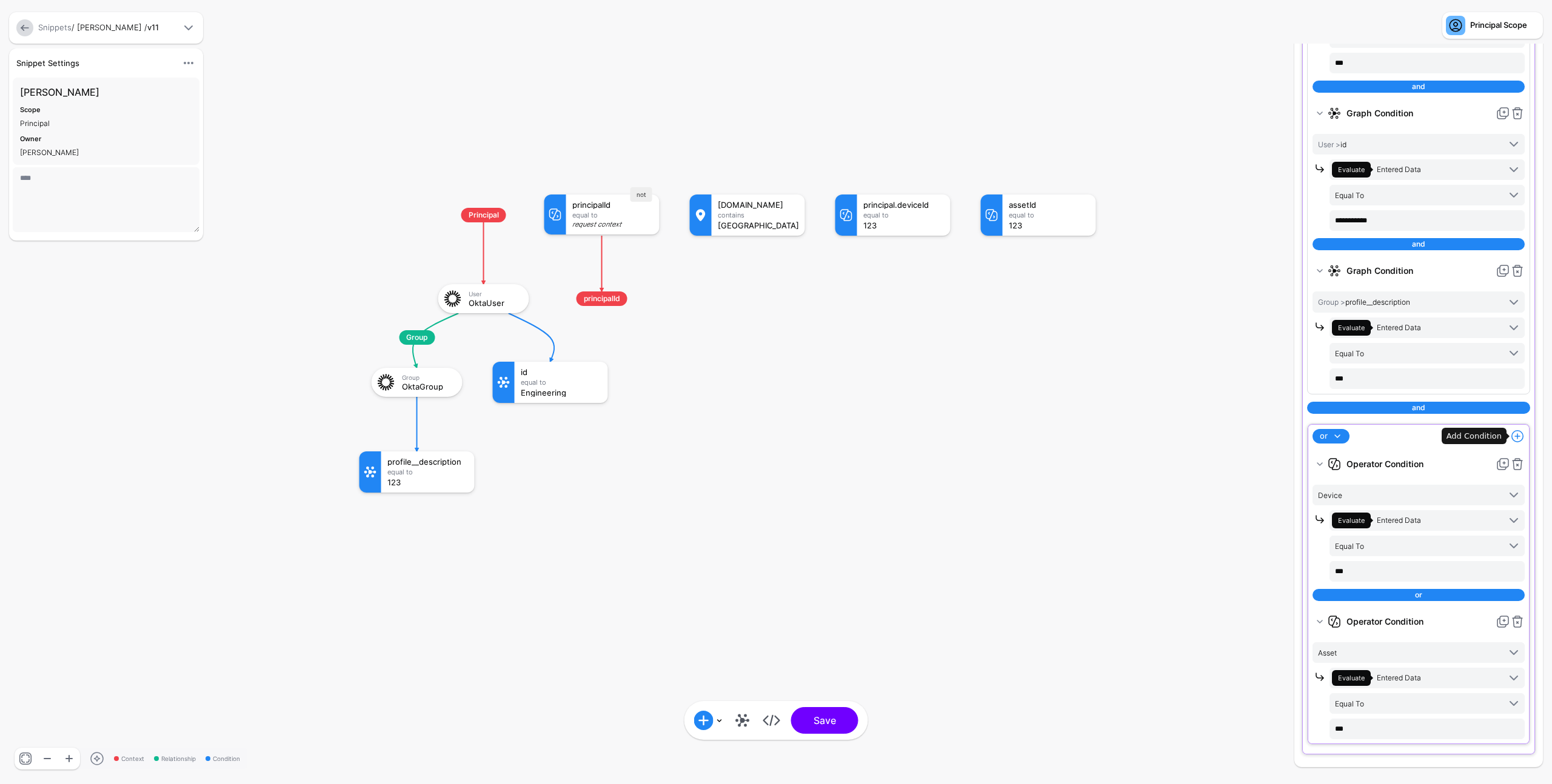
click at [1510, 437] on span at bounding box center [1517, 436] width 15 height 15
click at [1468, 483] on div "Graph Condition" at bounding box center [1470, 484] width 93 height 11
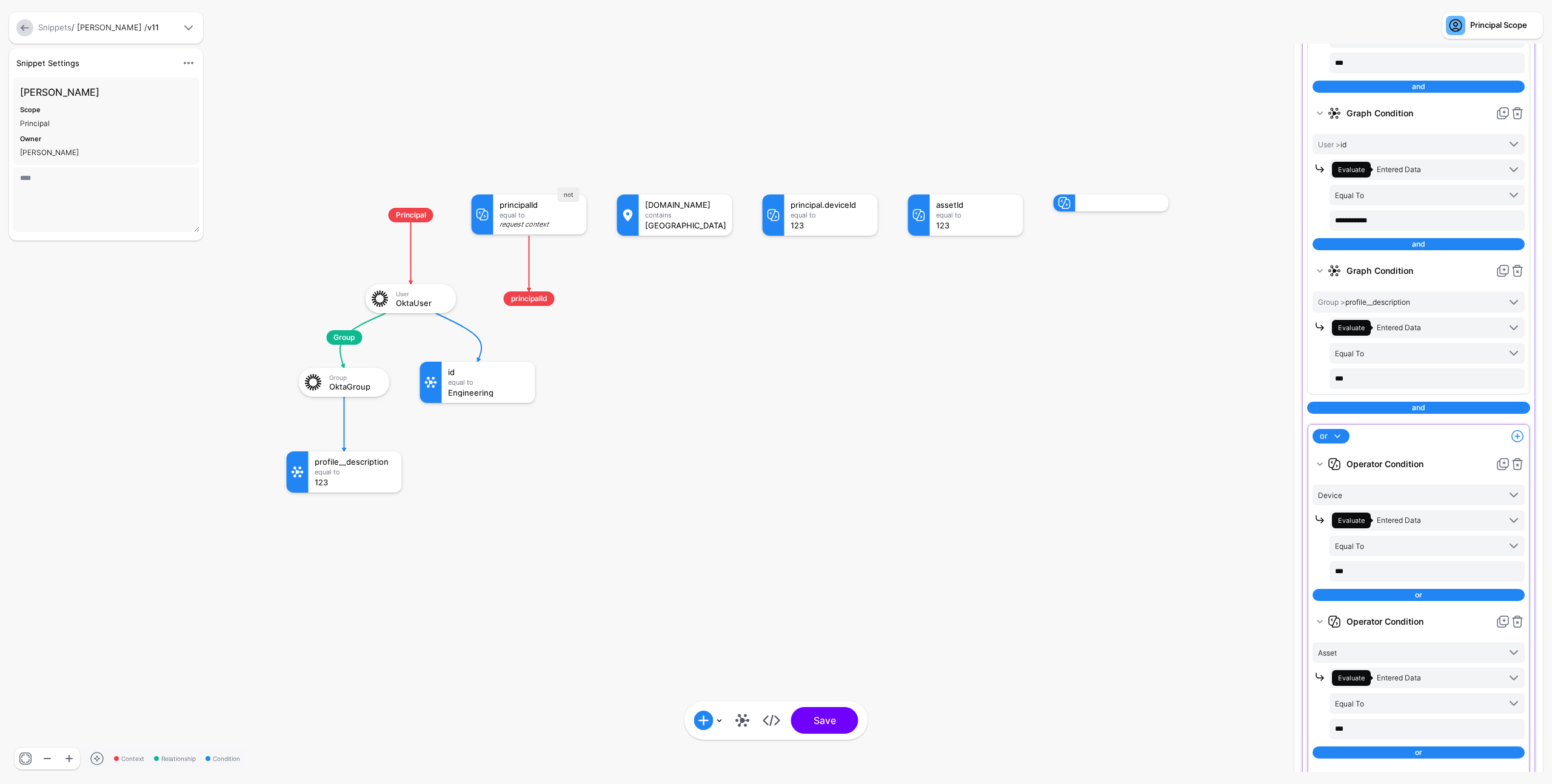
scroll to position [490, 0]
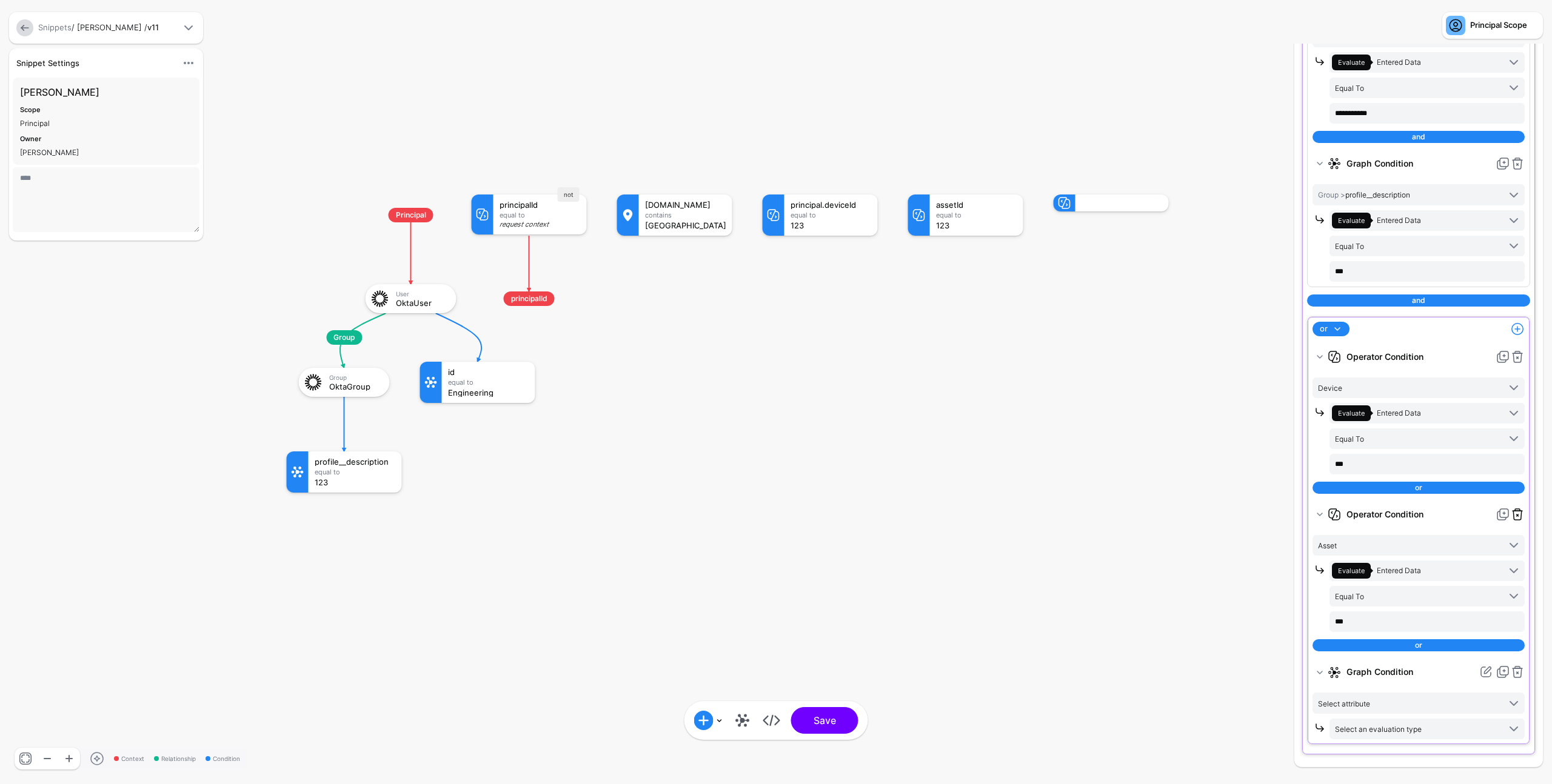
click at [1510, 518] on link at bounding box center [1517, 514] width 15 height 15
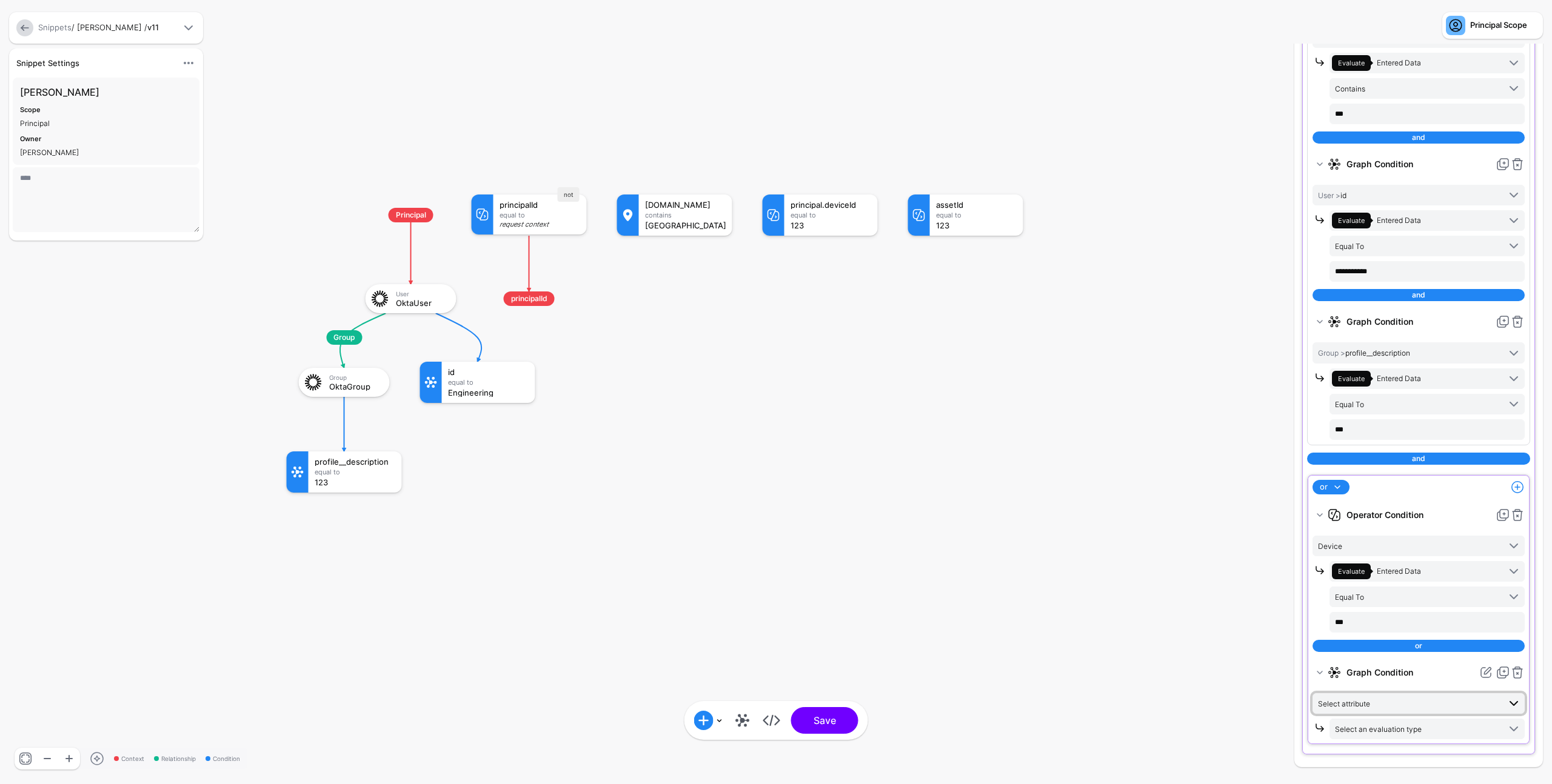
click at [1401, 701] on span "Select attribute" at bounding box center [1409, 703] width 181 height 13
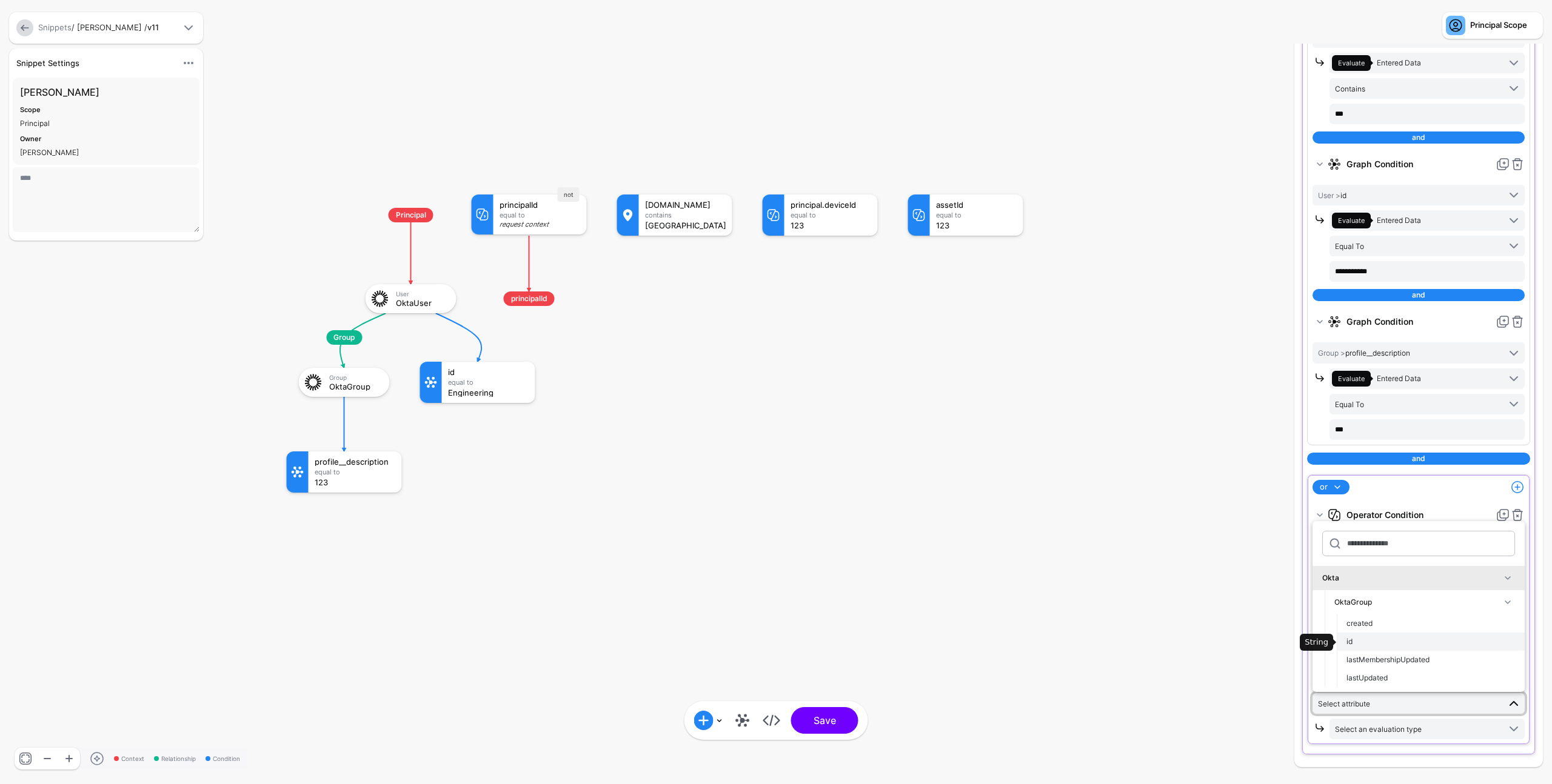
click at [1398, 645] on div "id" at bounding box center [1430, 641] width 168 height 11
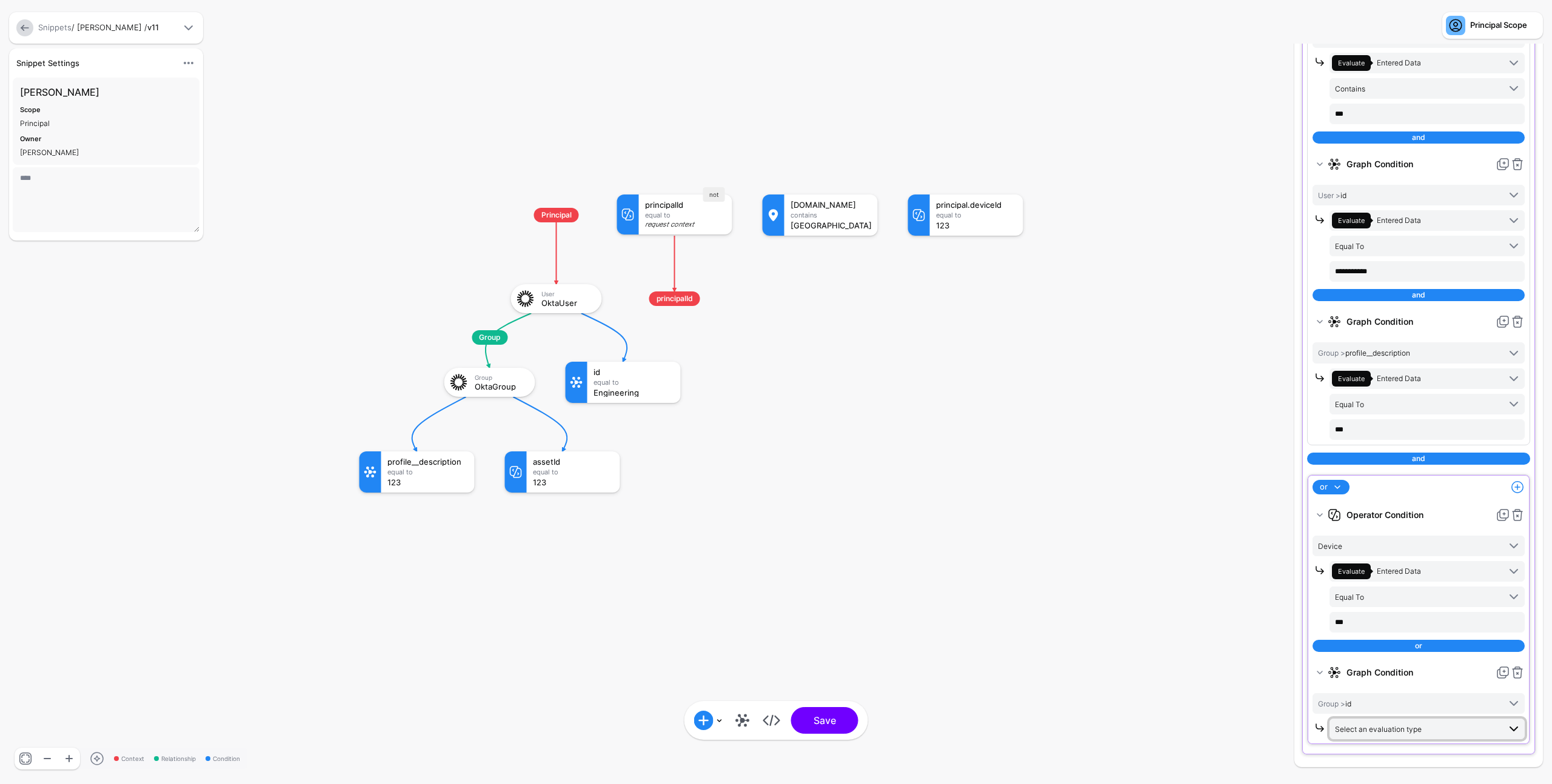
click at [1402, 727] on span "Select an evaluation type" at bounding box center [1378, 730] width 87 height 9
click at [1399, 700] on span "Evaluate against context in the request" at bounding box center [1426, 701] width 176 height 10
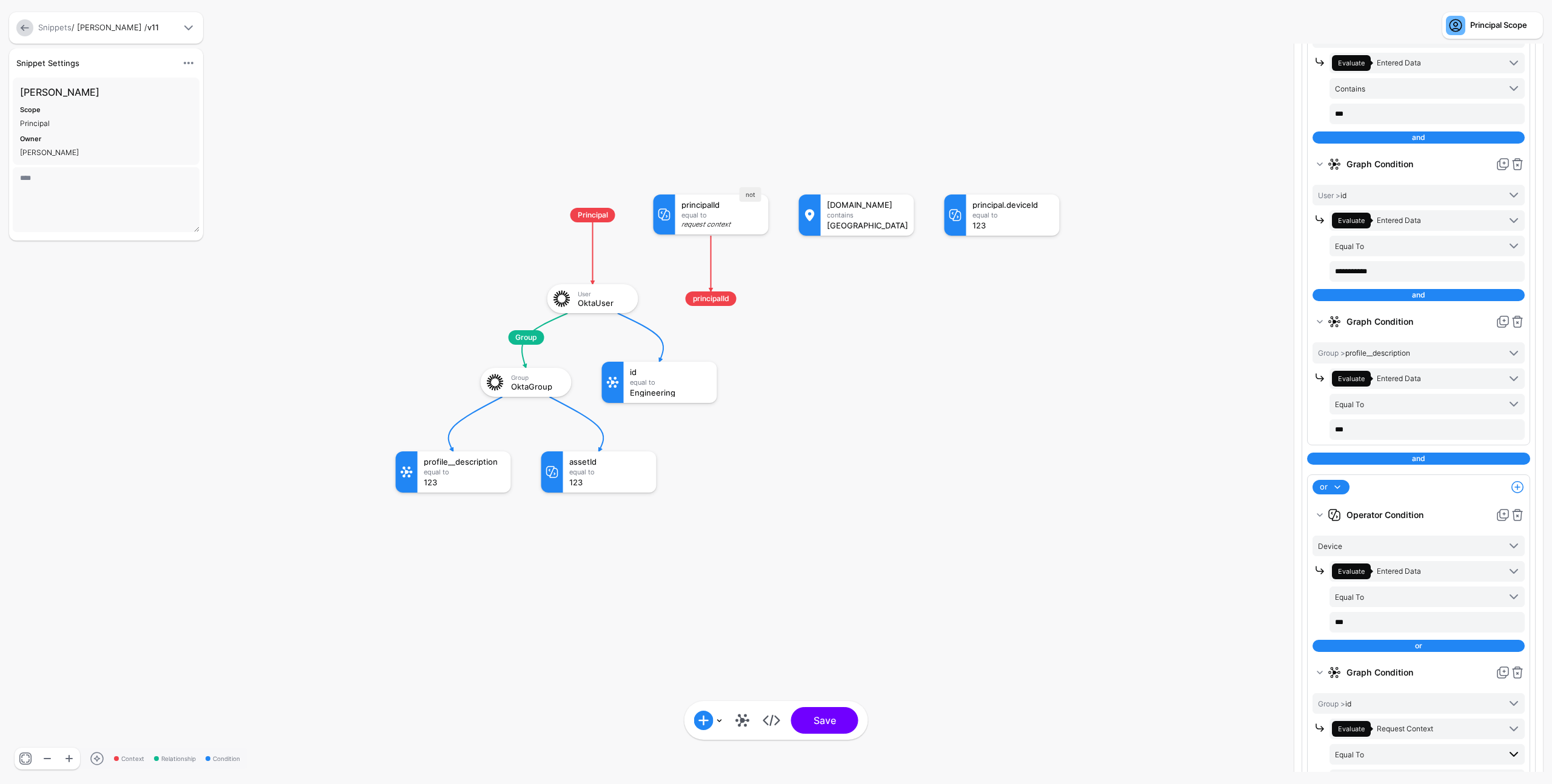
scroll to position [383, 0]
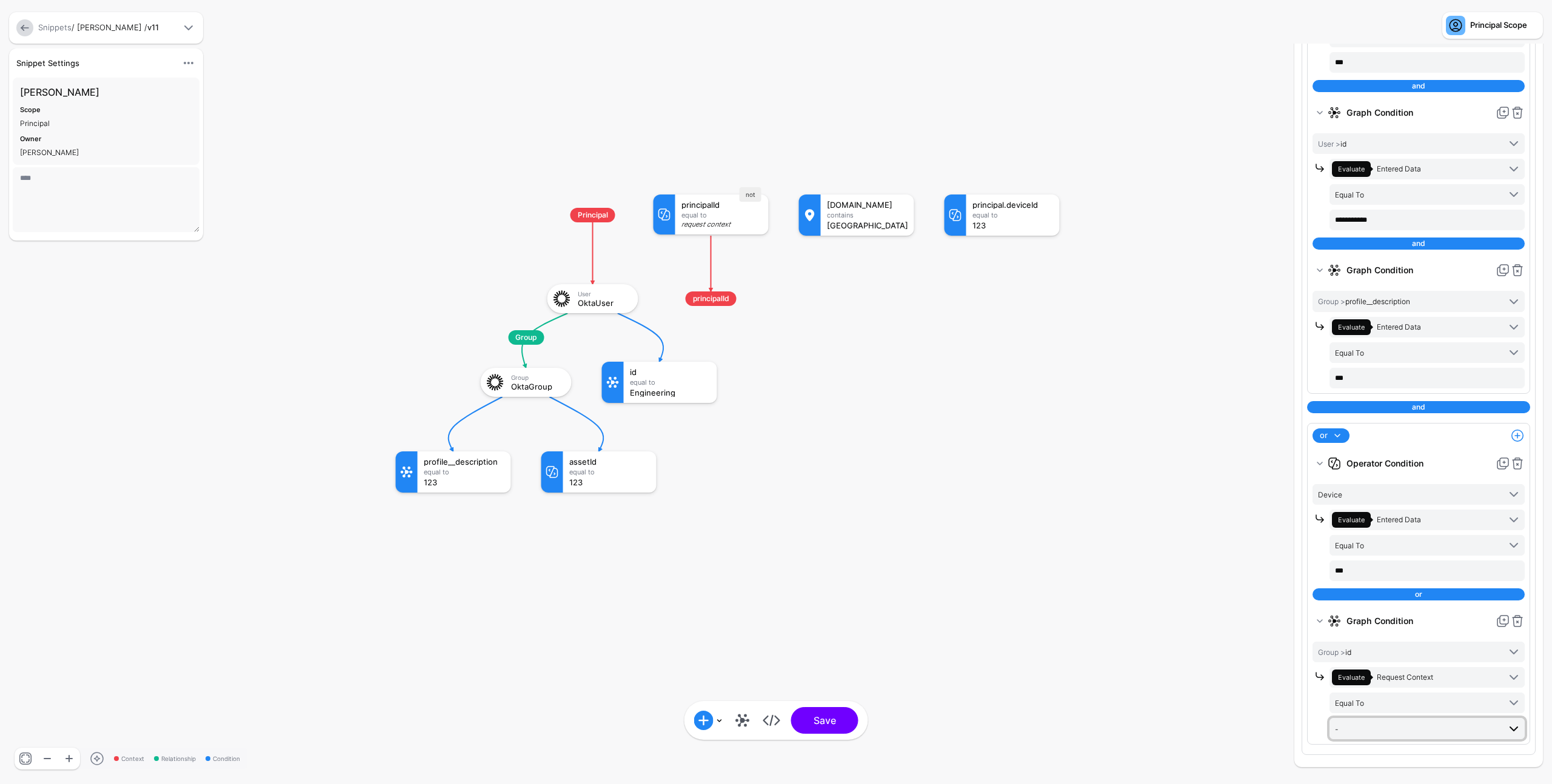
click at [1393, 724] on span "-" at bounding box center [1417, 728] width 164 height 13
drag, startPoint x: 1383, startPoint y: 688, endPoint x: 1379, endPoint y: 680, distance: 8.9
click at [1383, 688] on div "Asset" at bounding box center [1426, 686] width 176 height 11
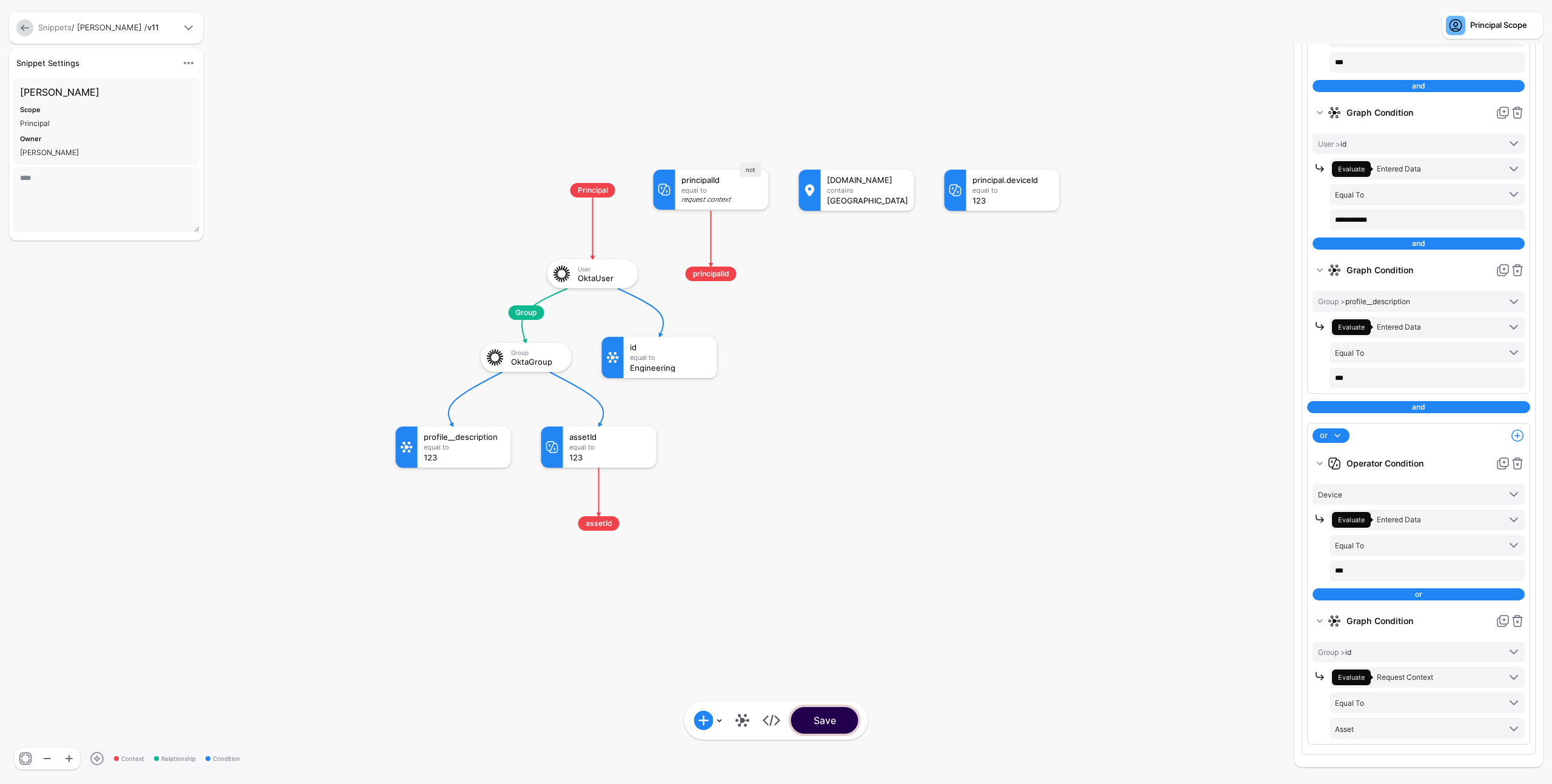
click at [844, 720] on button "Save" at bounding box center [824, 720] width 67 height 26
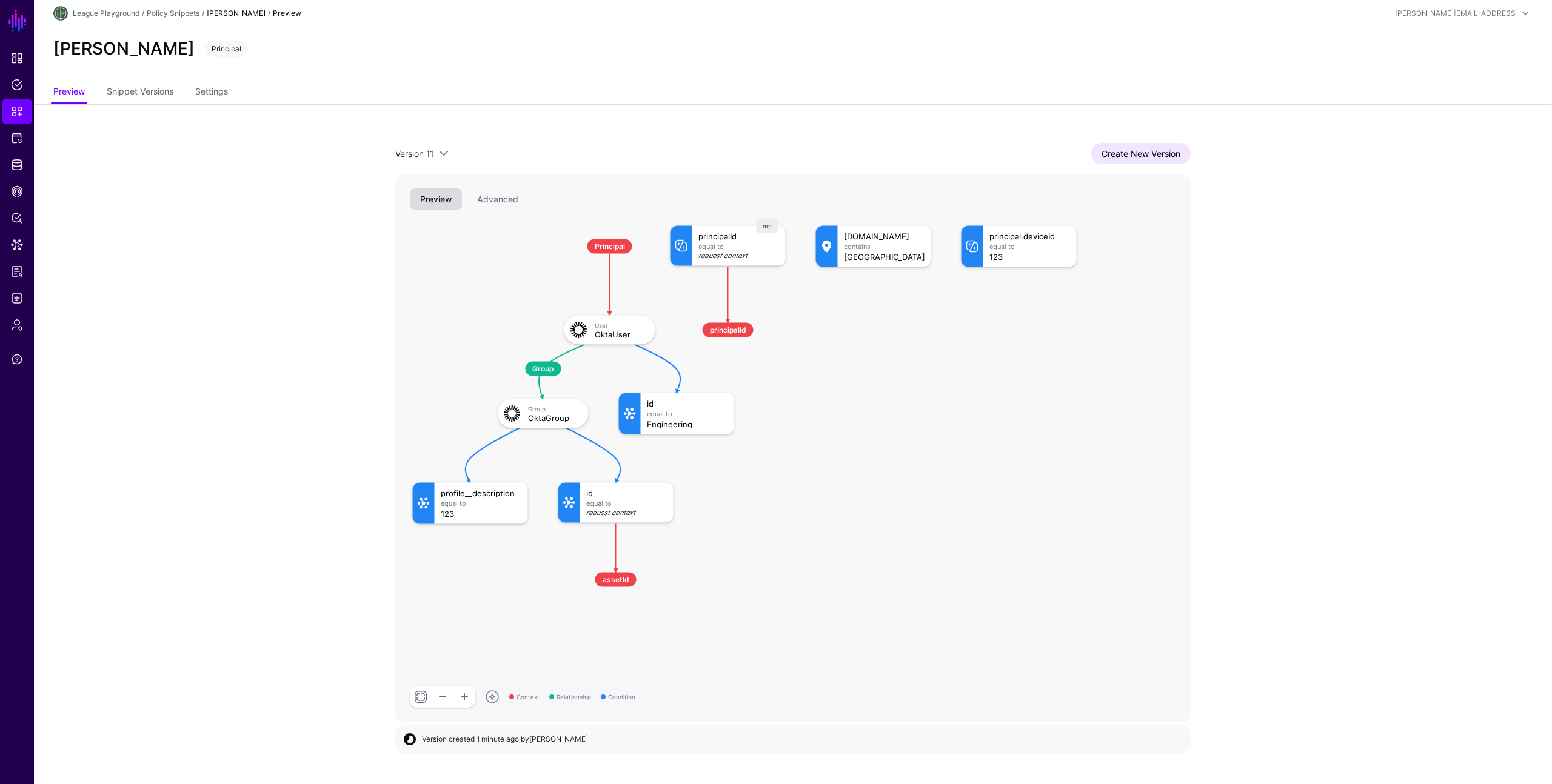
click at [219, 268] on app-snippets-item-preview "Version 11 Version 11 Version 10 Version 9 Version 8 Version 7 Version 6 Versio…" at bounding box center [793, 433] width 1518 height 658
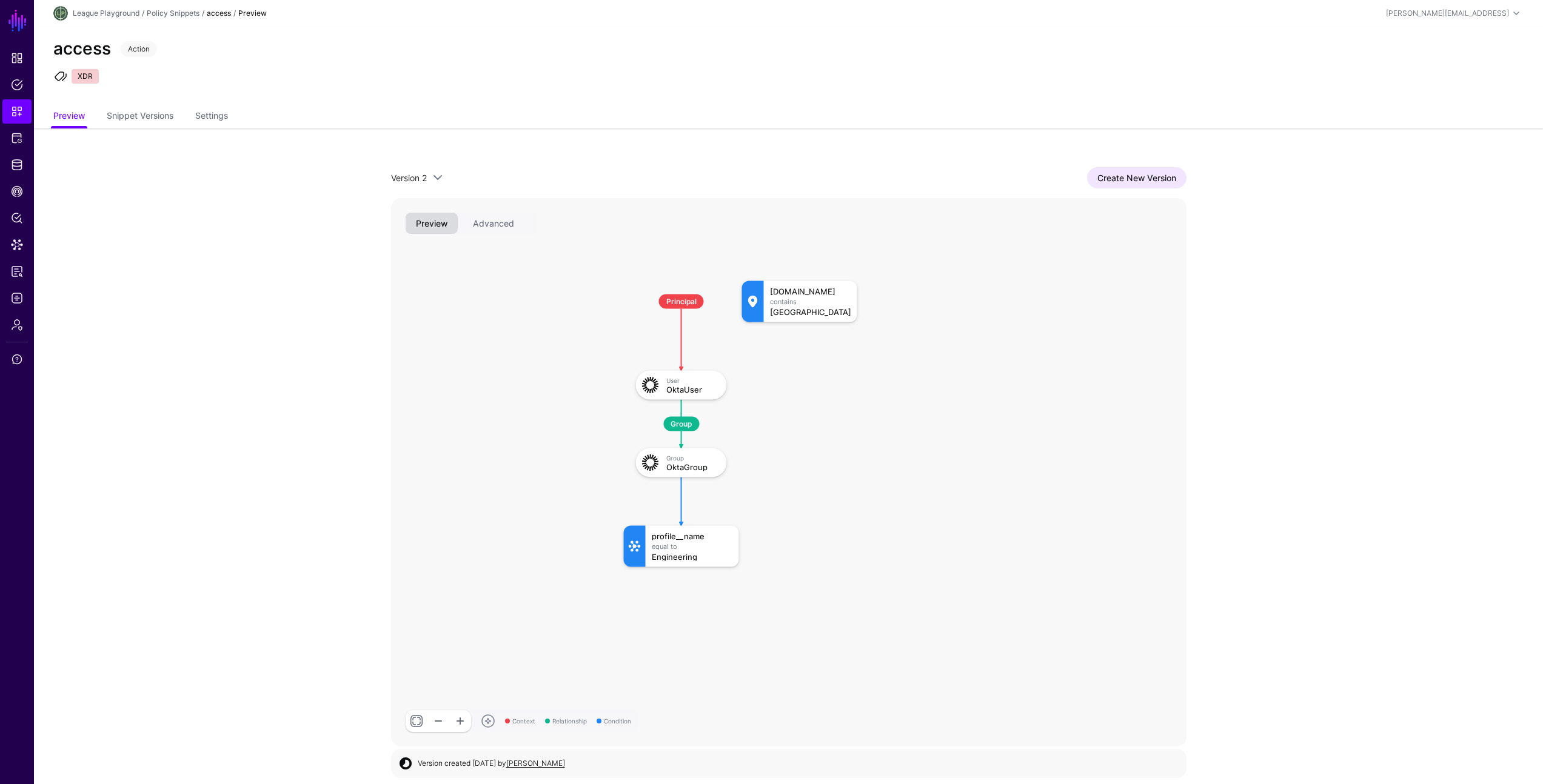
scroll to position [2, 0]
click at [1156, 182] on link "Create New Version" at bounding box center [1137, 176] width 99 height 21
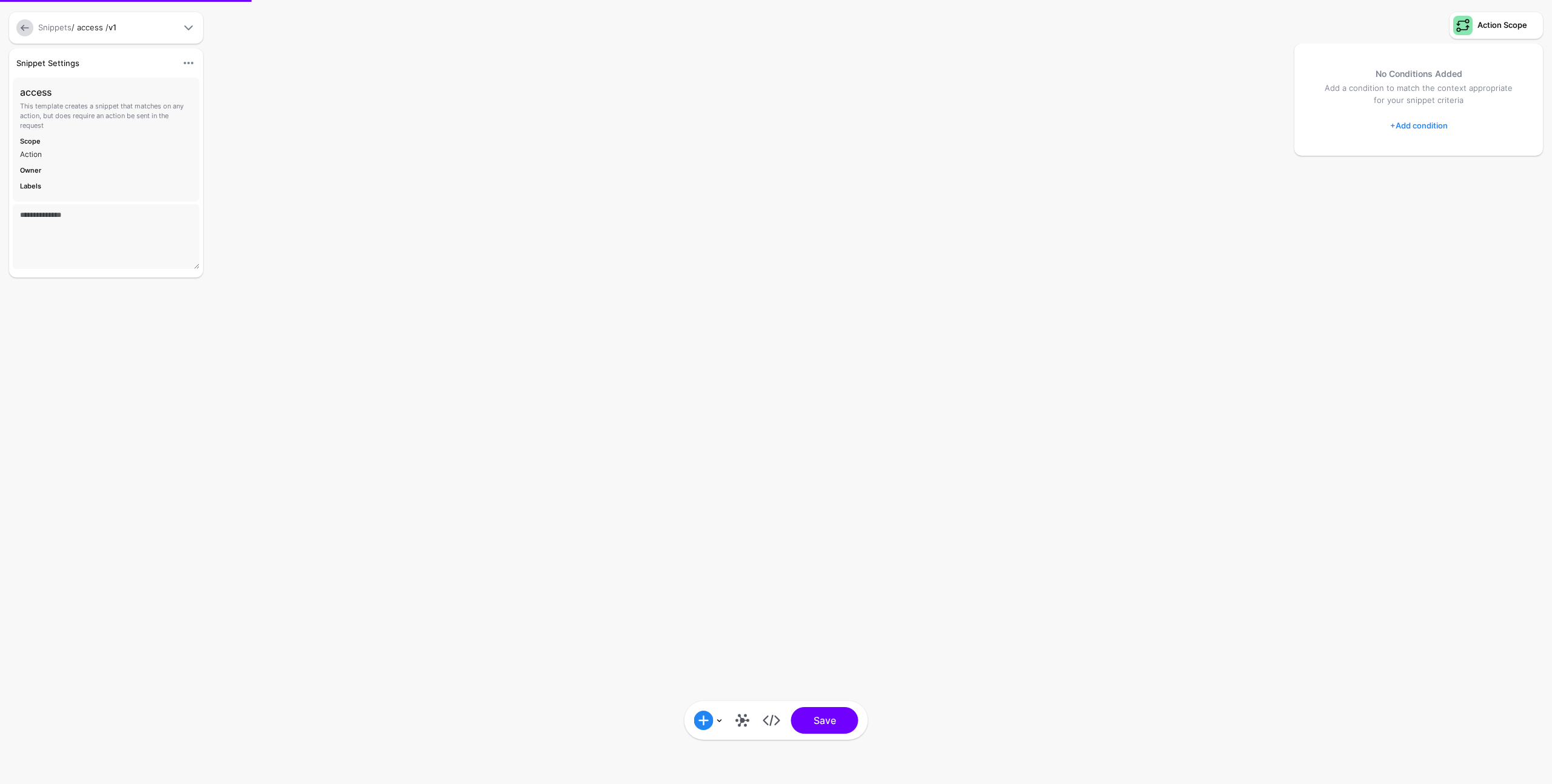
type textarea "**********"
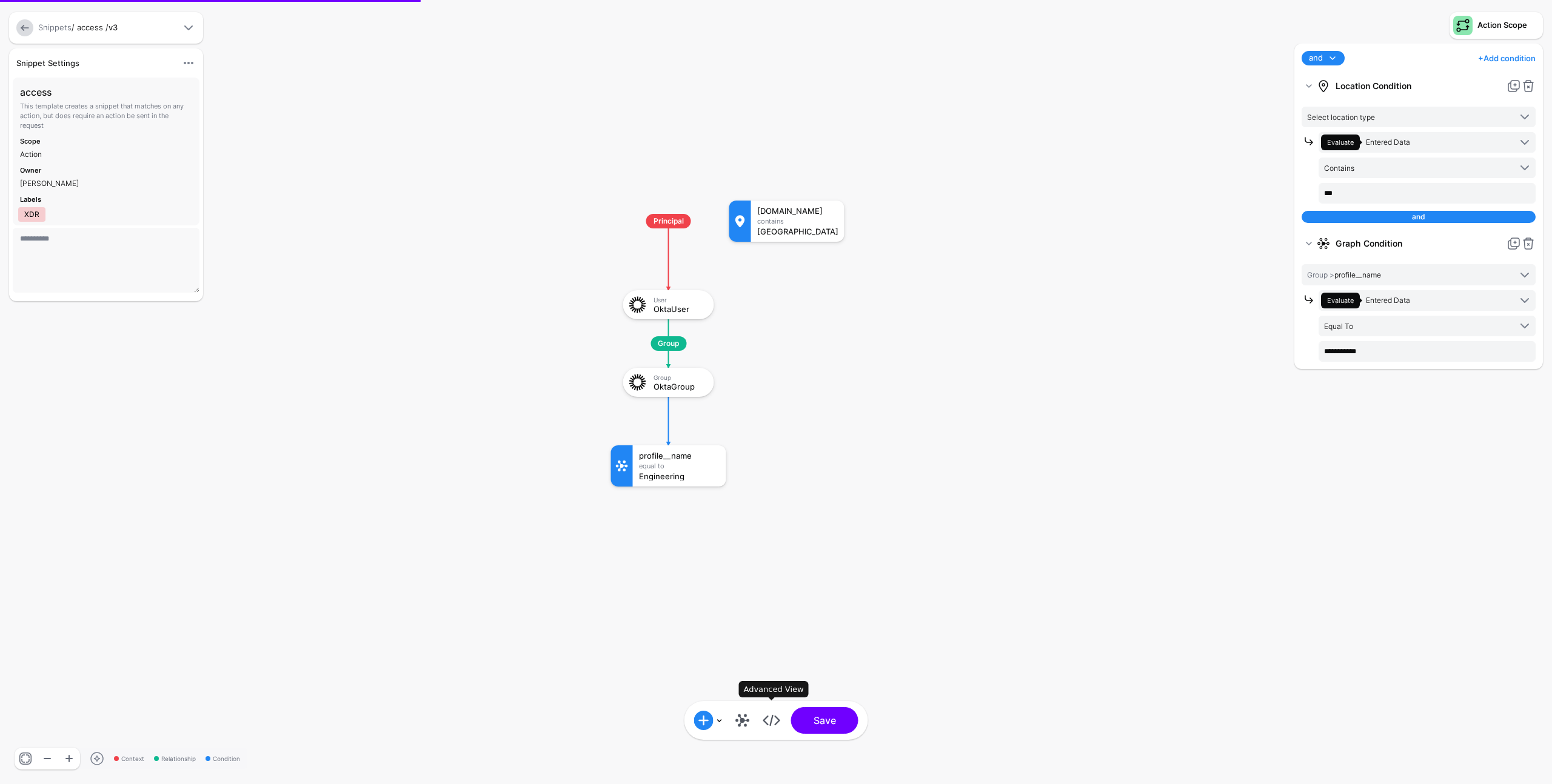
click at [764, 725] on link at bounding box center [771, 720] width 19 height 19
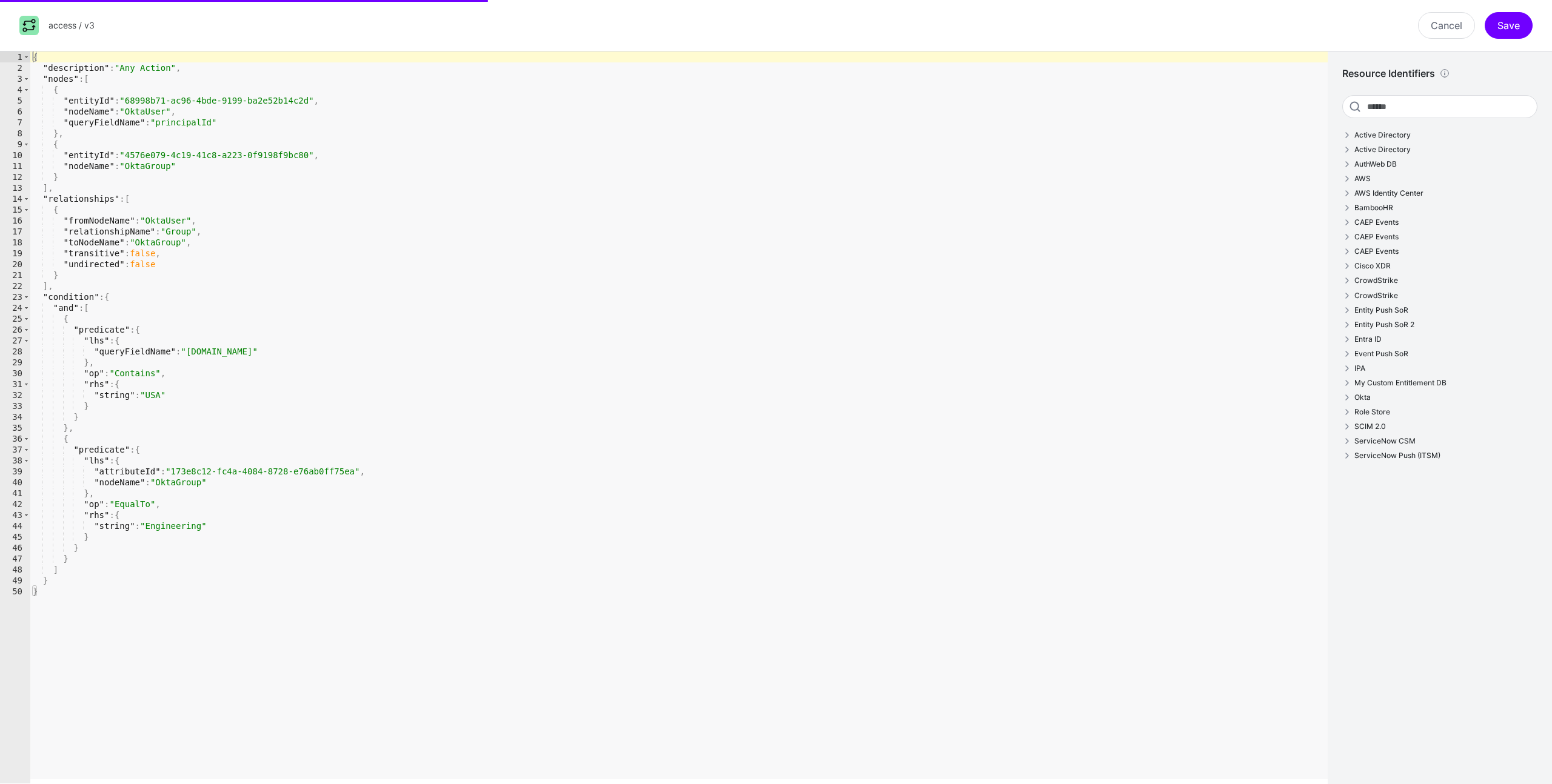
click at [807, 406] on div "{ "description" : "Any Action" , "nodes" : [ { "entityId" : "68998b71-ac96-4bde…" at bounding box center [679, 428] width 1297 height 754
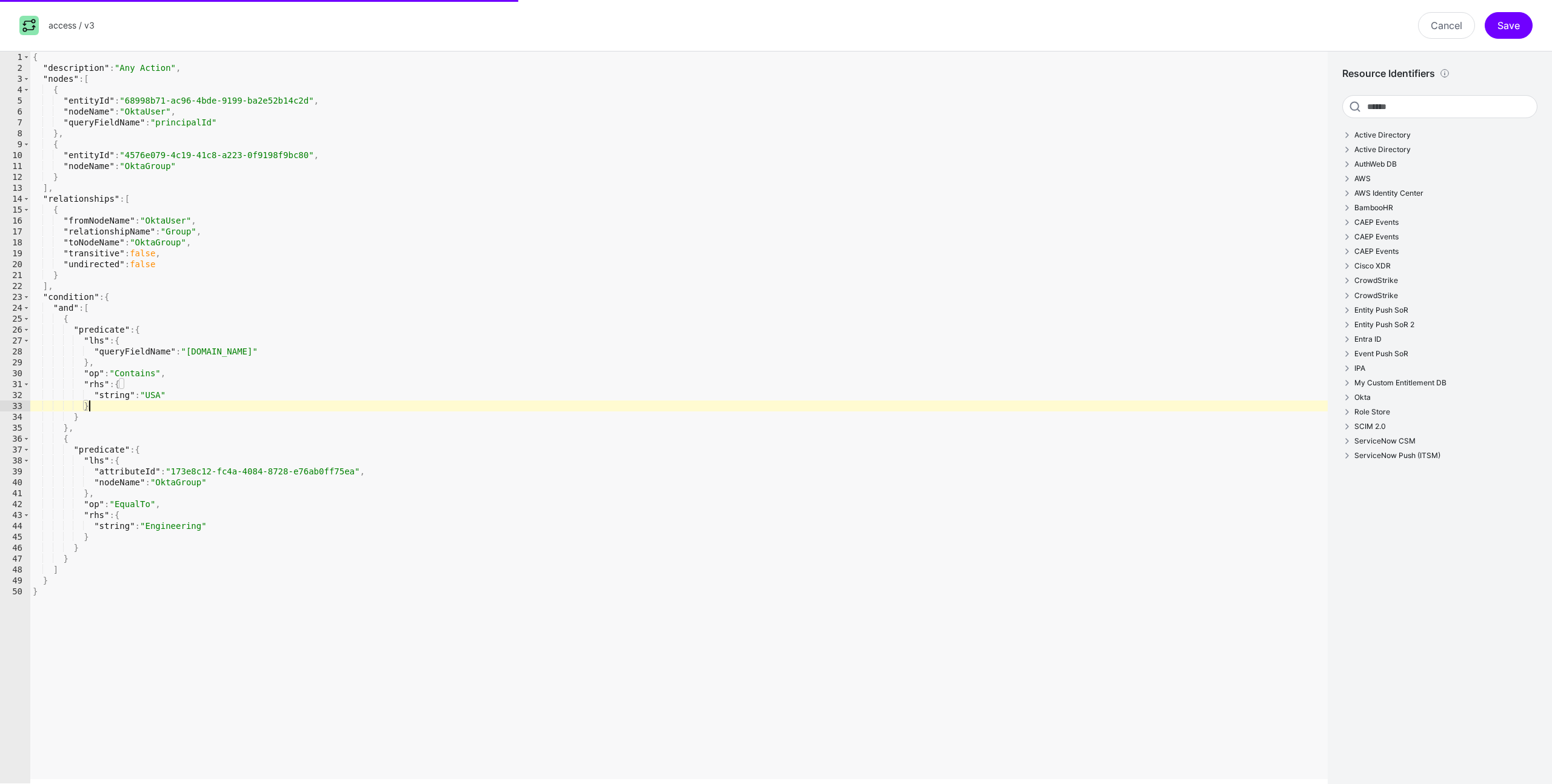
type textarea "* *"
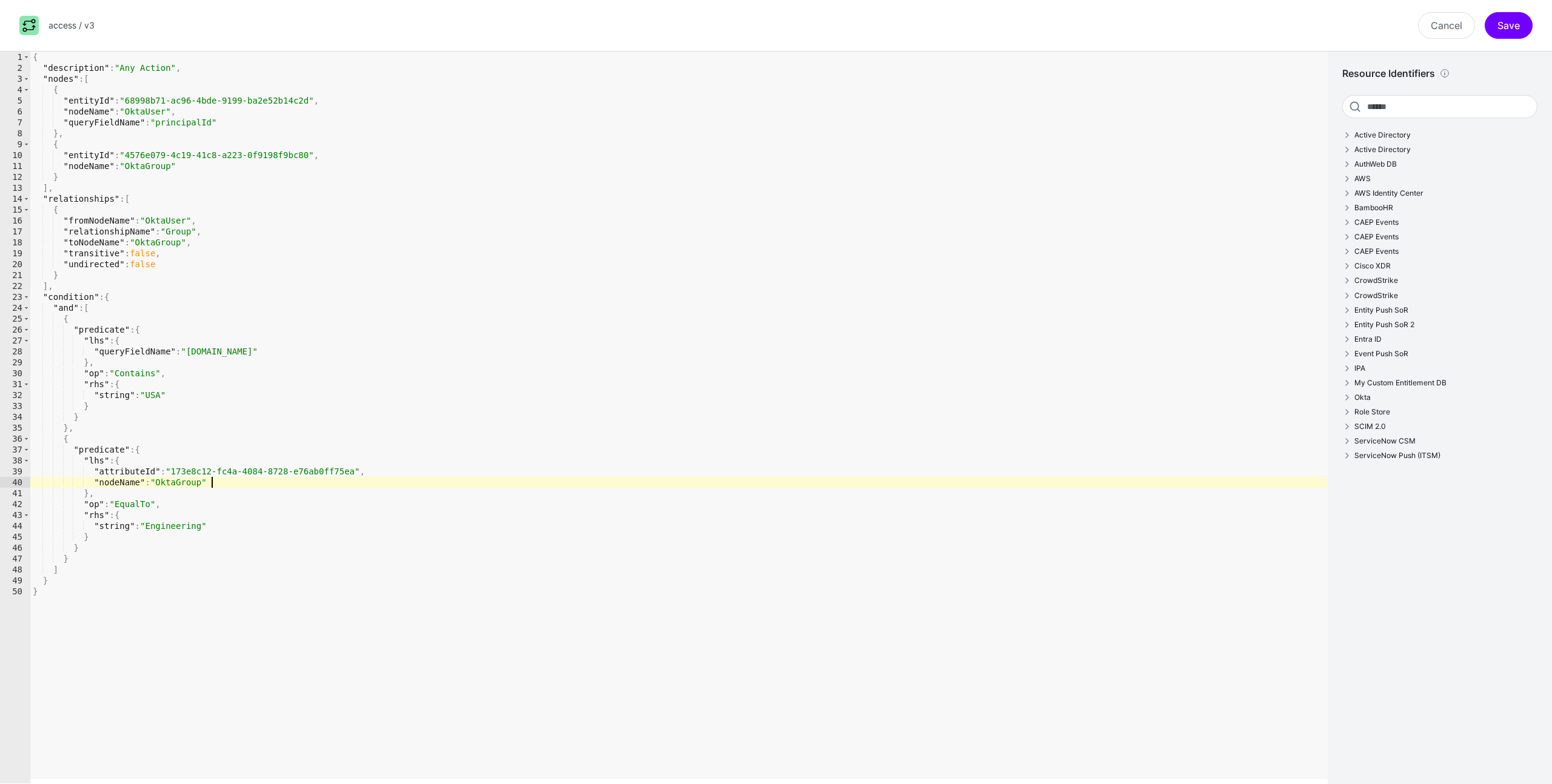
click at [108, 562] on div "{ "description" : "Any Action" , "nodes" : [ { "entityId" : "68998b71-ac96-4bde…" at bounding box center [679, 428] width 1297 height 754
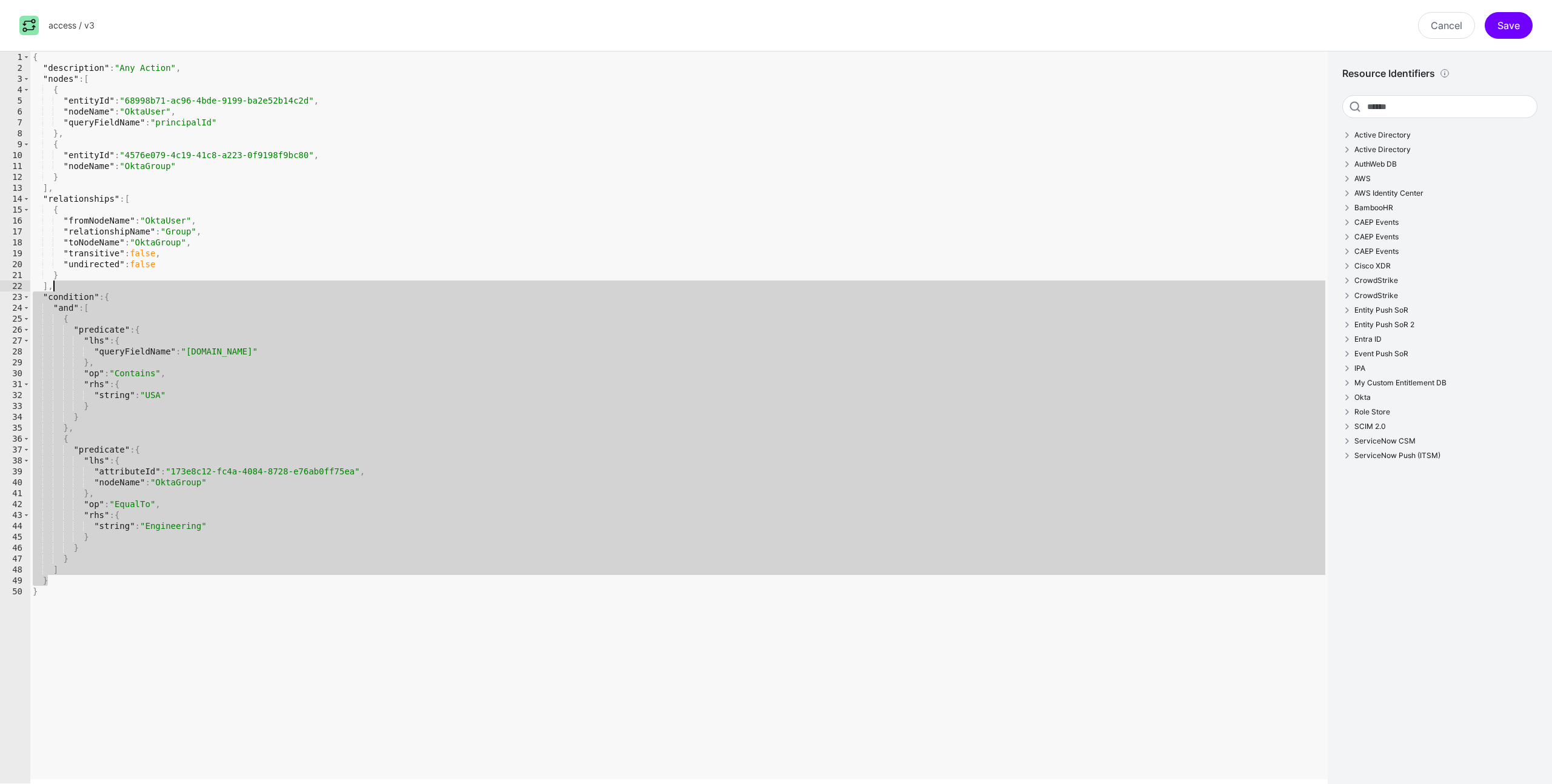
drag, startPoint x: 79, startPoint y: 583, endPoint x: 179, endPoint y: 287, distance: 312.4
click at [179, 287] on div "{ "description" : "Any Action" , "nodes" : [ { "entityId" : "68998b71-ac96-4bde…" at bounding box center [679, 428] width 1297 height 754
click at [162, 257] on div "{ "description" : "Any Action" , "nodes" : [ { "entityId" : "68998b71-ac96-4bde…" at bounding box center [679, 428] width 1297 height 754
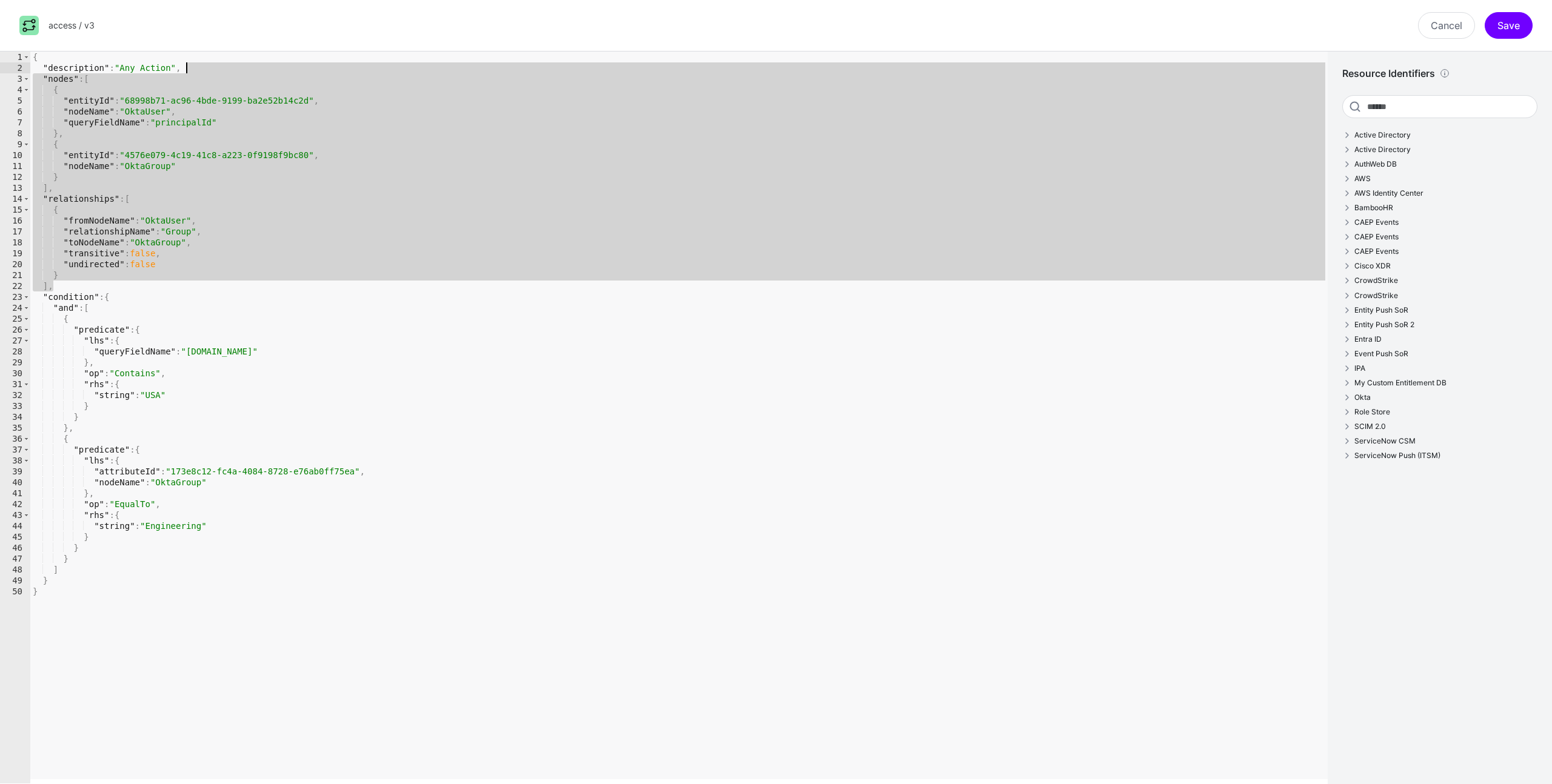
drag, startPoint x: 79, startPoint y: 291, endPoint x: 243, endPoint y: 64, distance: 280.0
click at [243, 64] on div "{ "description" : "Any Action" , "nodes" : [ { "entityId" : "68998b71-ac96-4bde…" at bounding box center [679, 428] width 1297 height 754
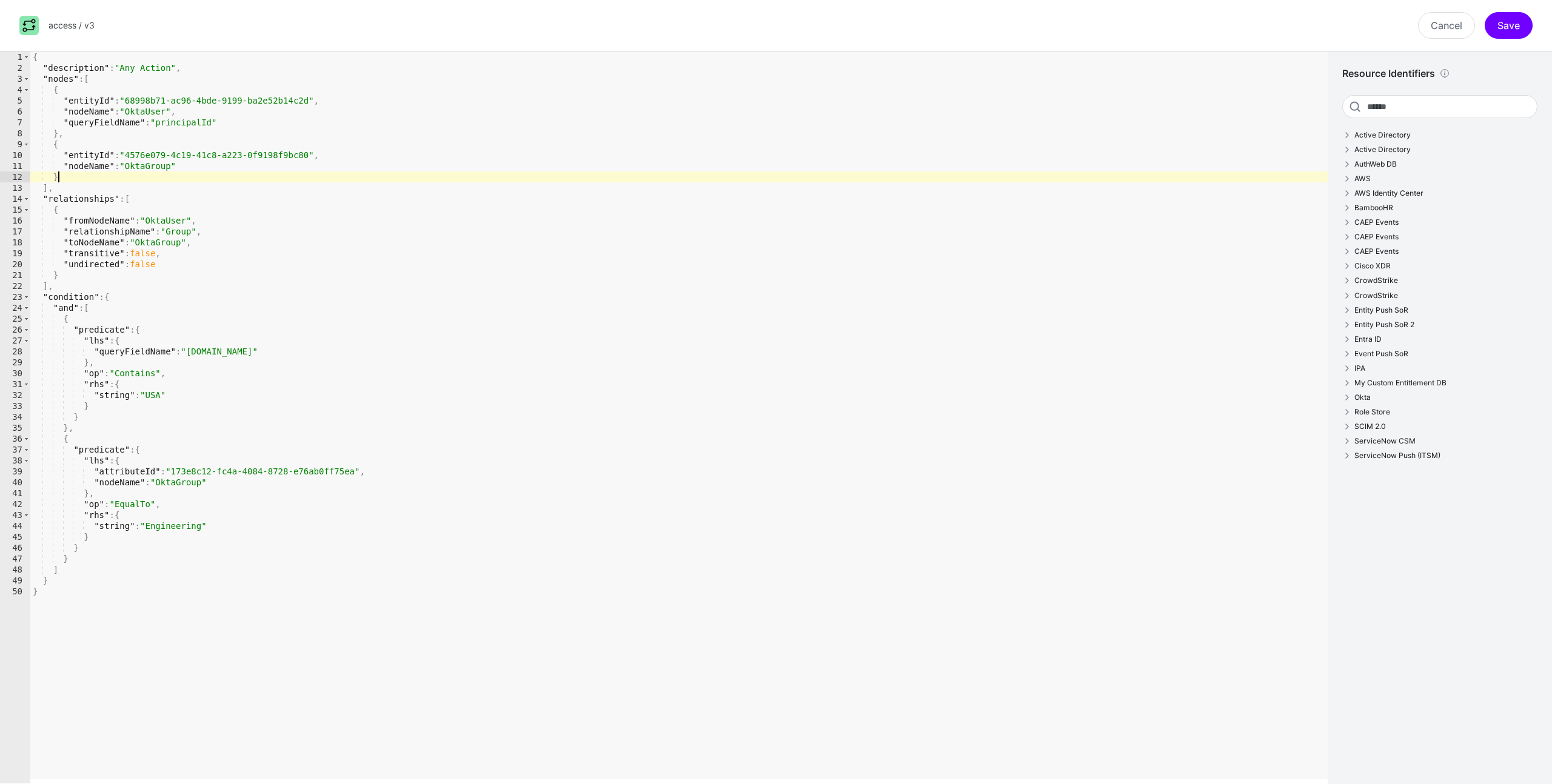
click at [528, 173] on div "{ "description" : "Any Action" , "nodes" : [ { "entityId" : "68998b71-ac96-4bde…" at bounding box center [679, 428] width 1297 height 754
type textarea "* *"
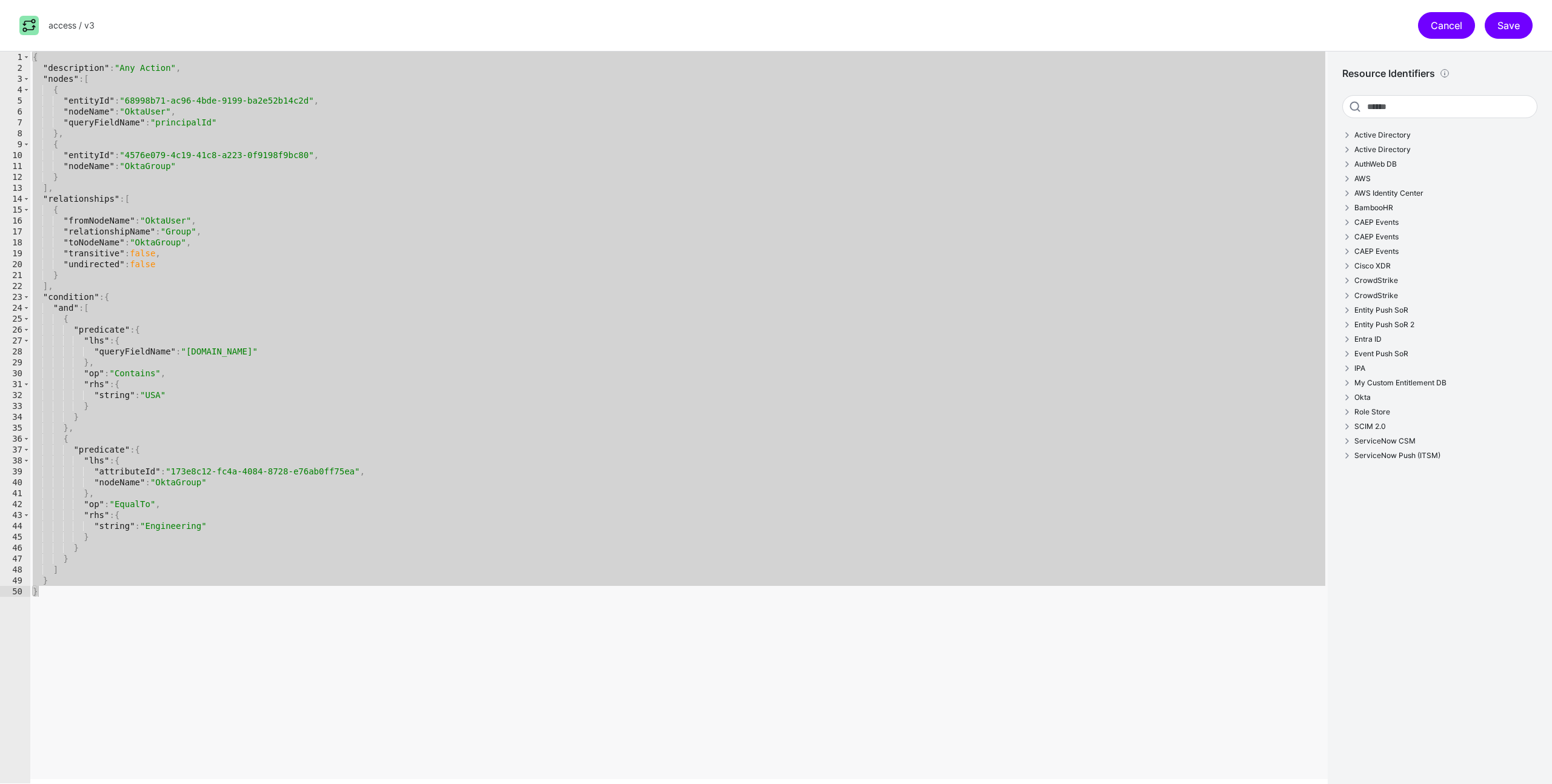
click at [1449, 16] on link "Cancel" at bounding box center [1447, 26] width 57 height 26
